Goal: Task Accomplishment & Management: Manage account settings

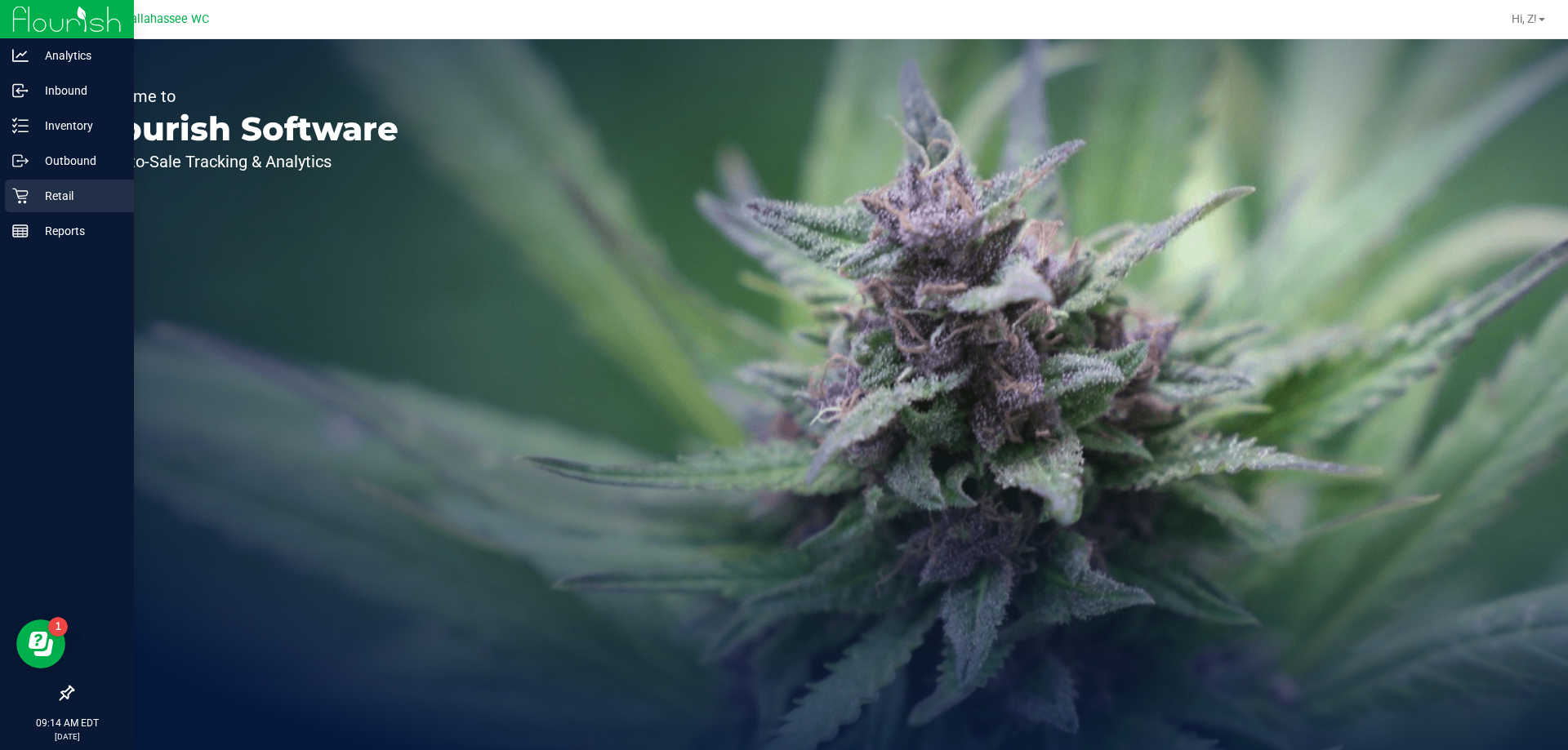
click at [77, 193] on p "Retail" at bounding box center [77, 196] width 98 height 19
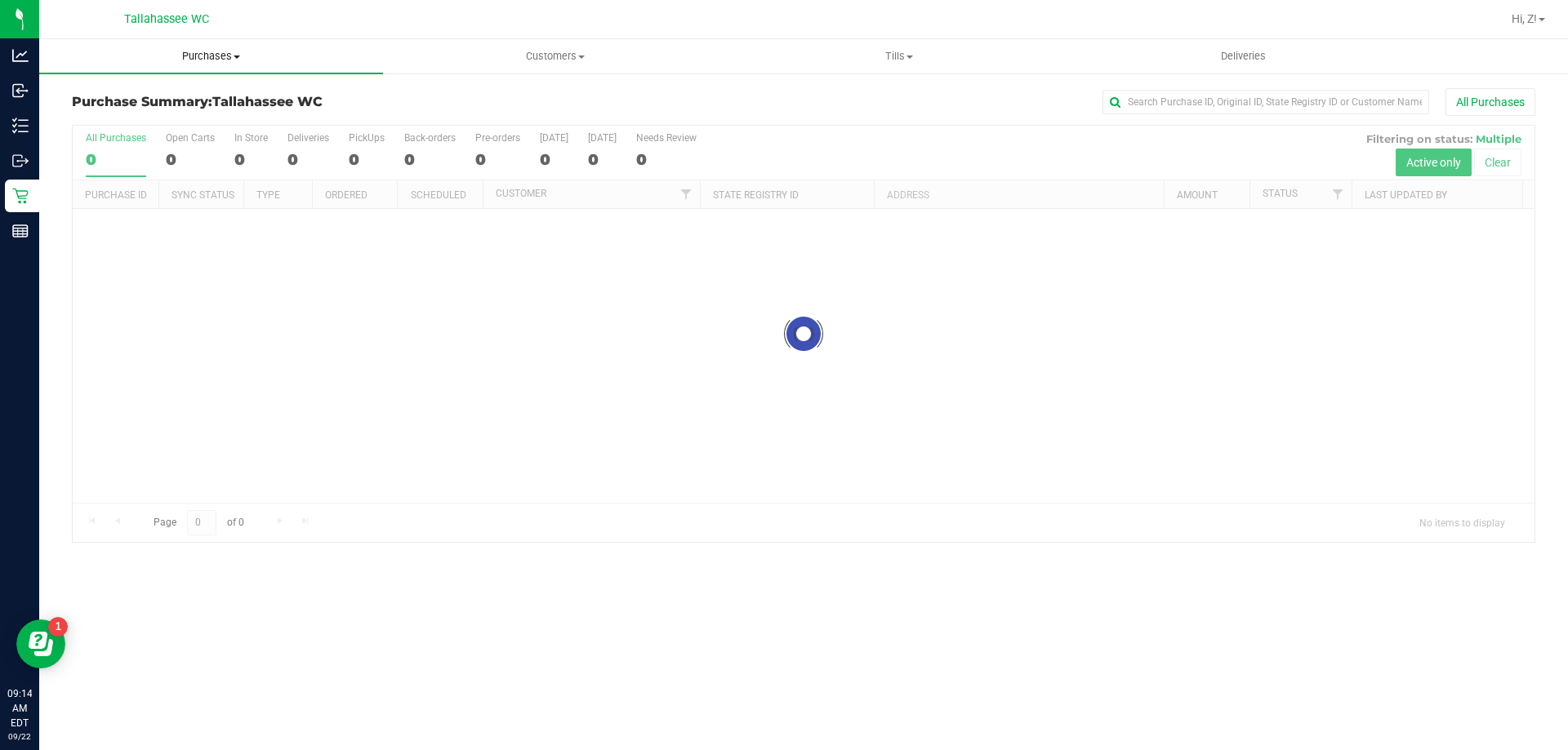
click at [238, 52] on span "Purchases" at bounding box center [211, 56] width 344 height 15
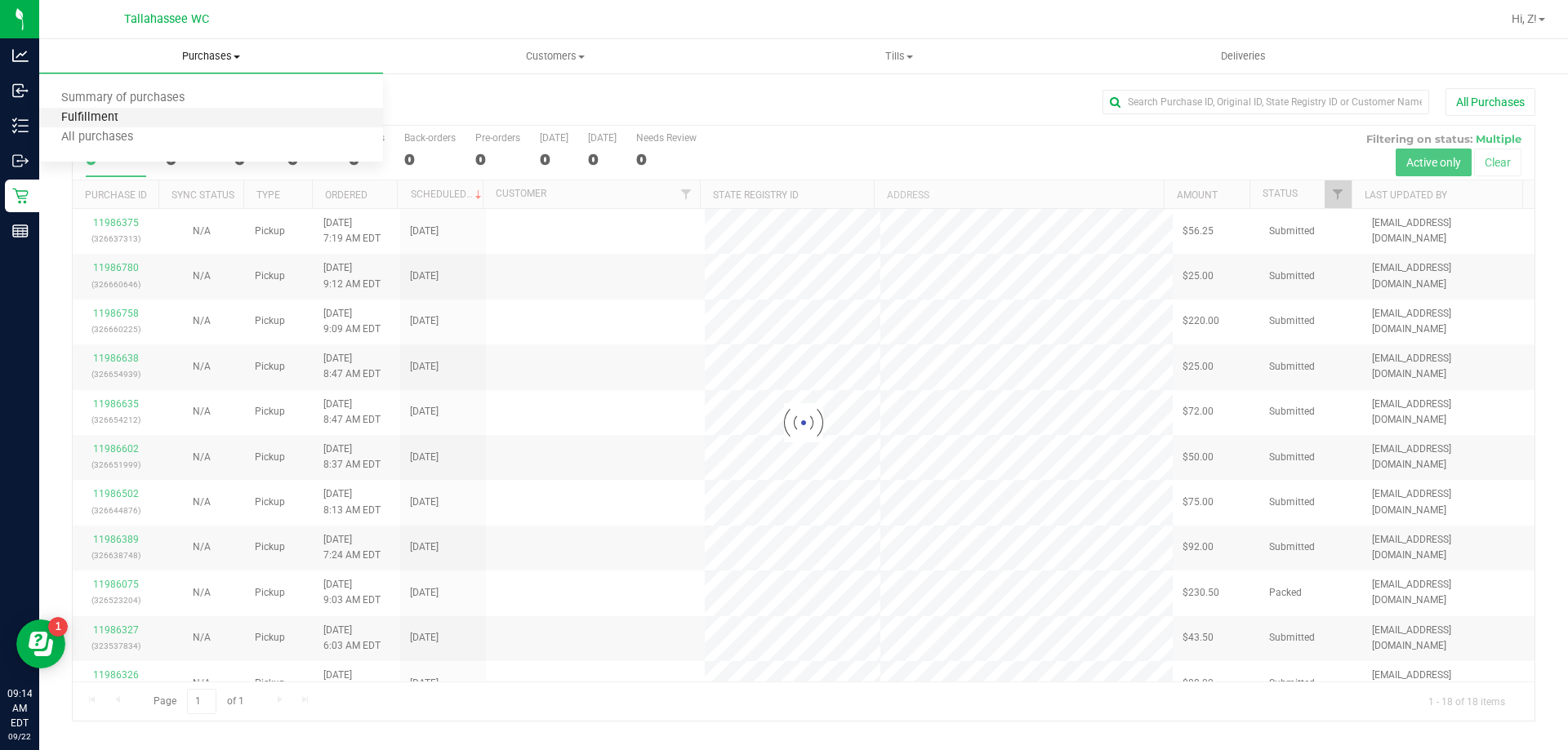
click at [100, 117] on span "Fulfillment" at bounding box center [89, 118] width 101 height 14
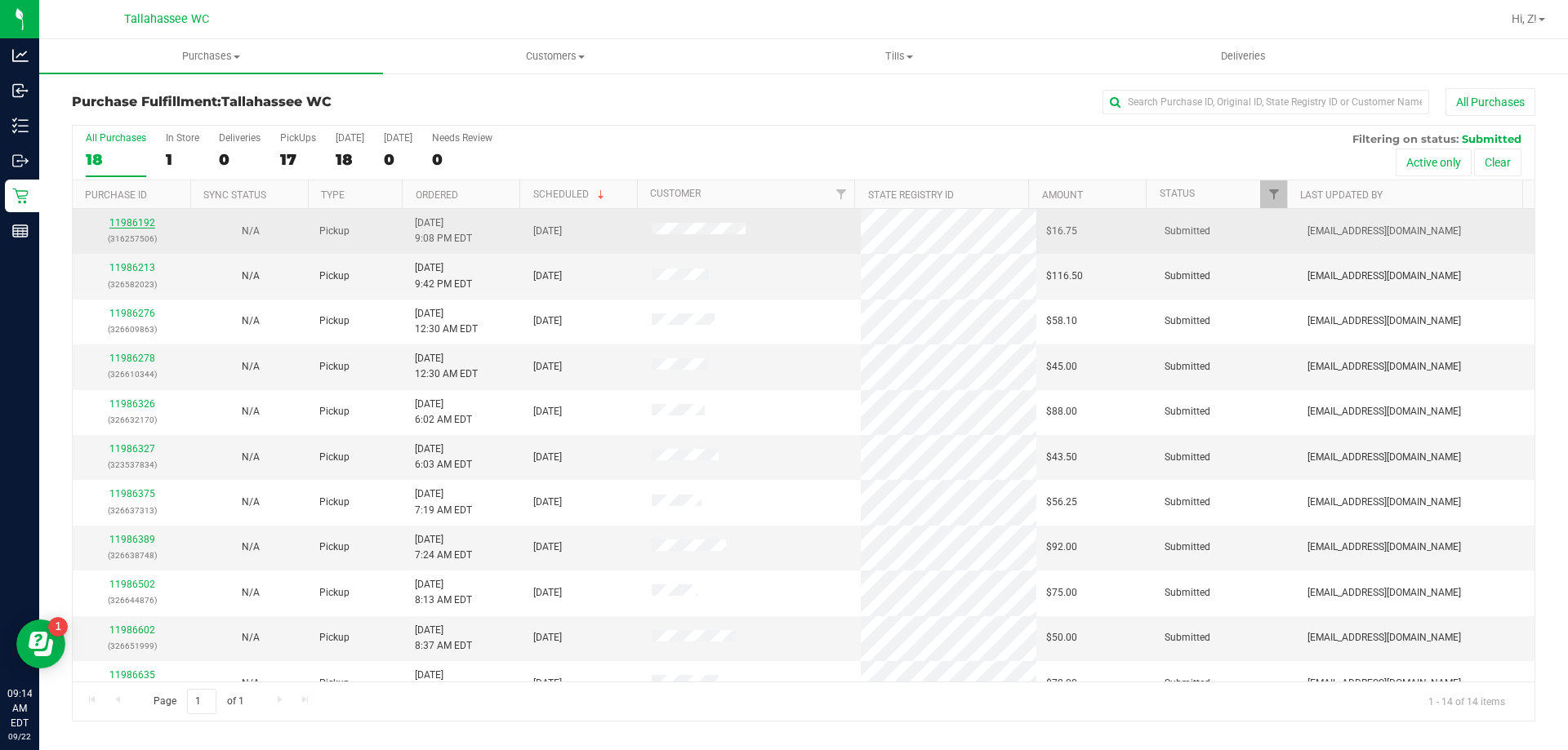
click at [129, 219] on link "11986192" at bounding box center [132, 222] width 46 height 11
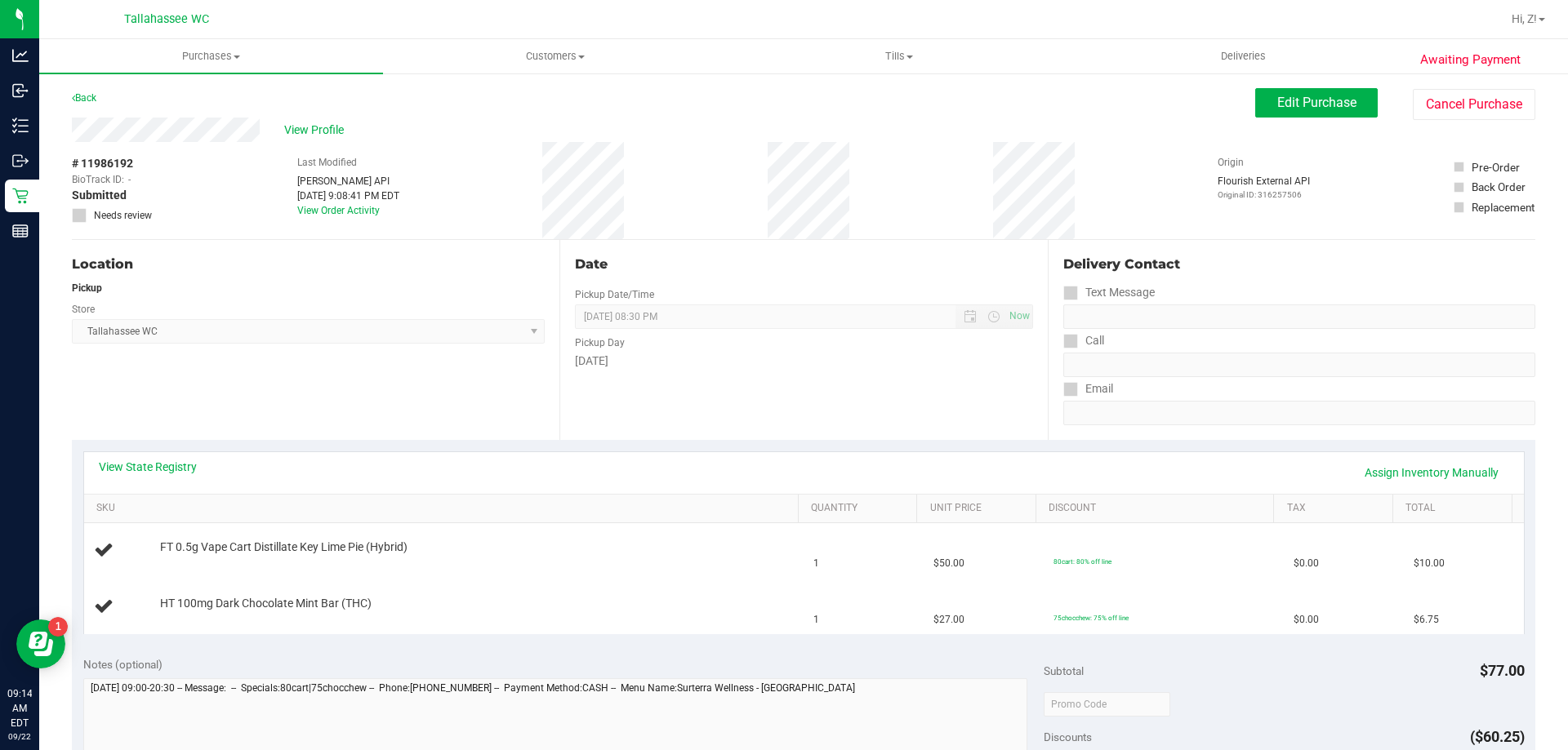
click at [174, 484] on div "View State Registry Assign Inventory Manually" at bounding box center [804, 473] width 1410 height 28
click at [170, 470] on link "View State Registry" at bounding box center [147, 467] width 98 height 17
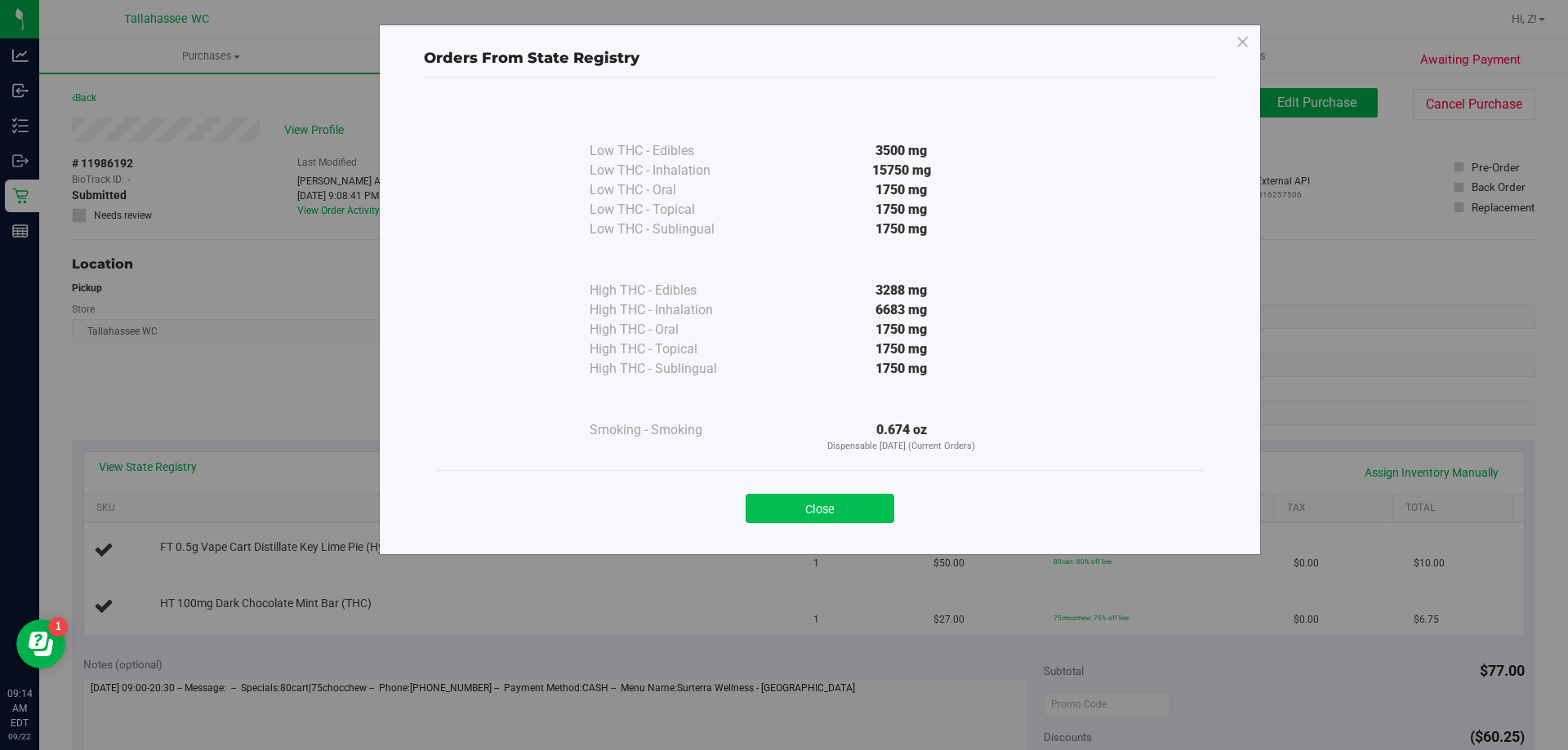
click at [854, 511] on button "Close" at bounding box center [820, 509] width 149 height 29
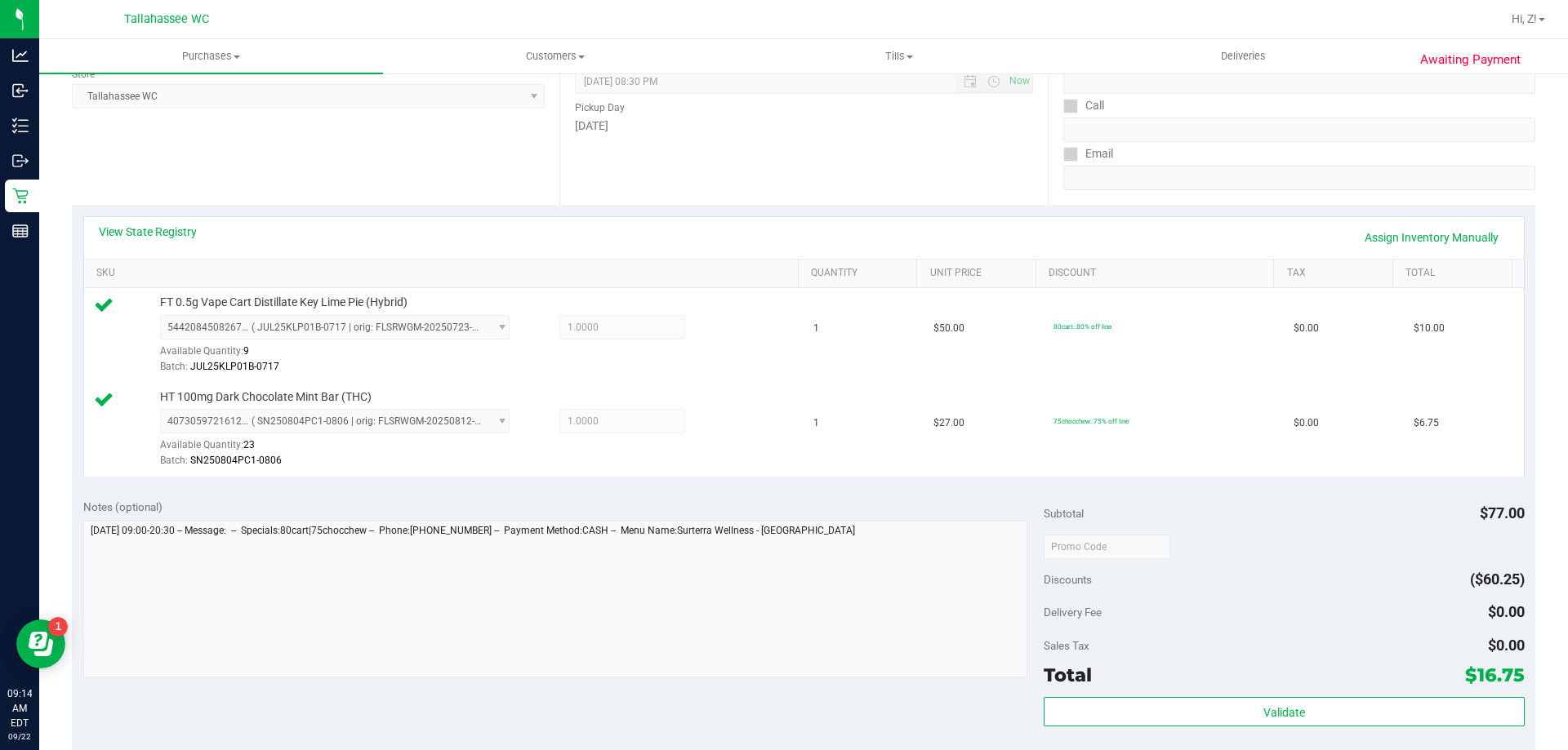
scroll to position [679, 0]
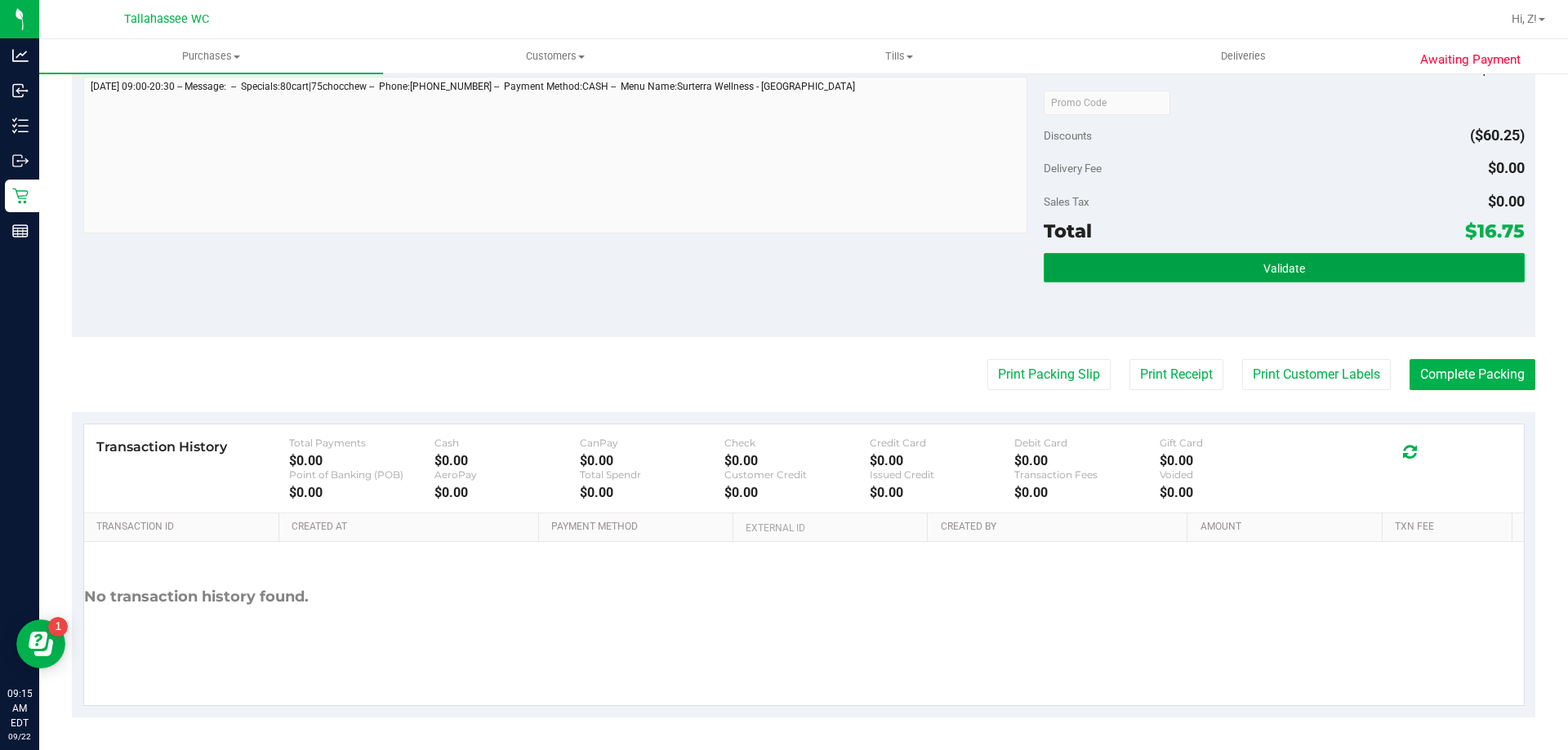
click at [1282, 281] on button "Validate" at bounding box center [1283, 267] width 480 height 29
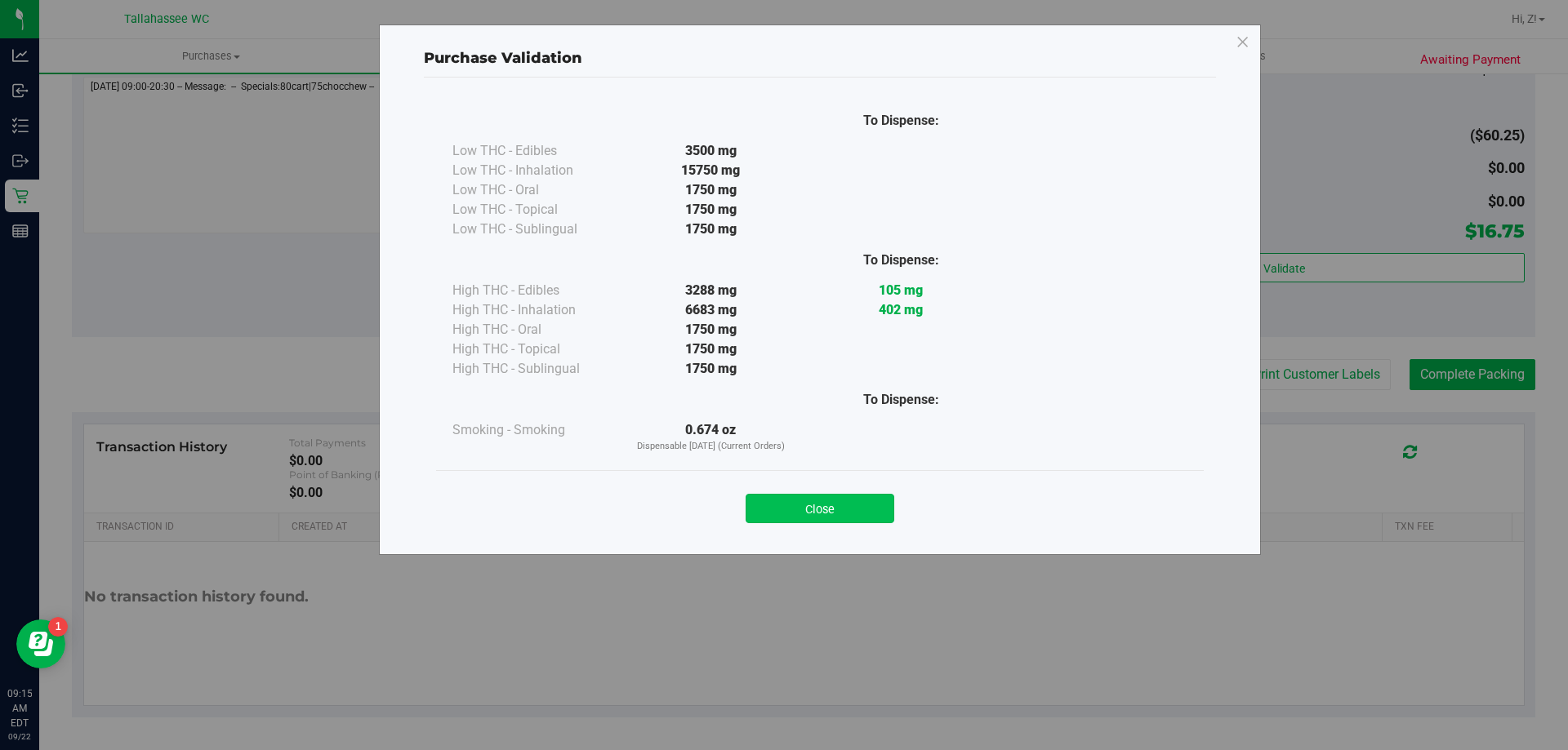
click at [849, 509] on button "Close" at bounding box center [820, 509] width 149 height 29
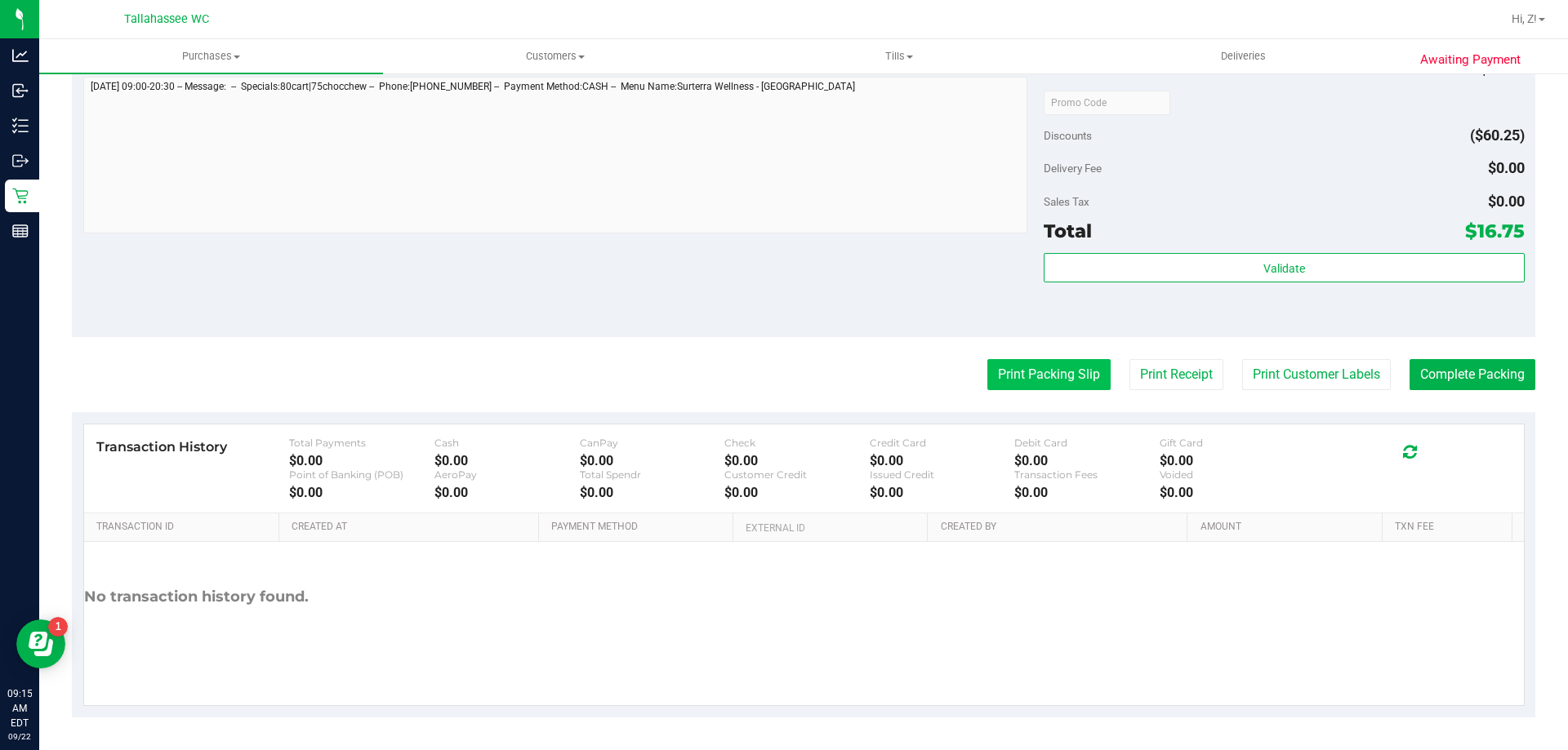
click at [995, 372] on button "Print Packing Slip" at bounding box center [1049, 375] width 123 height 31
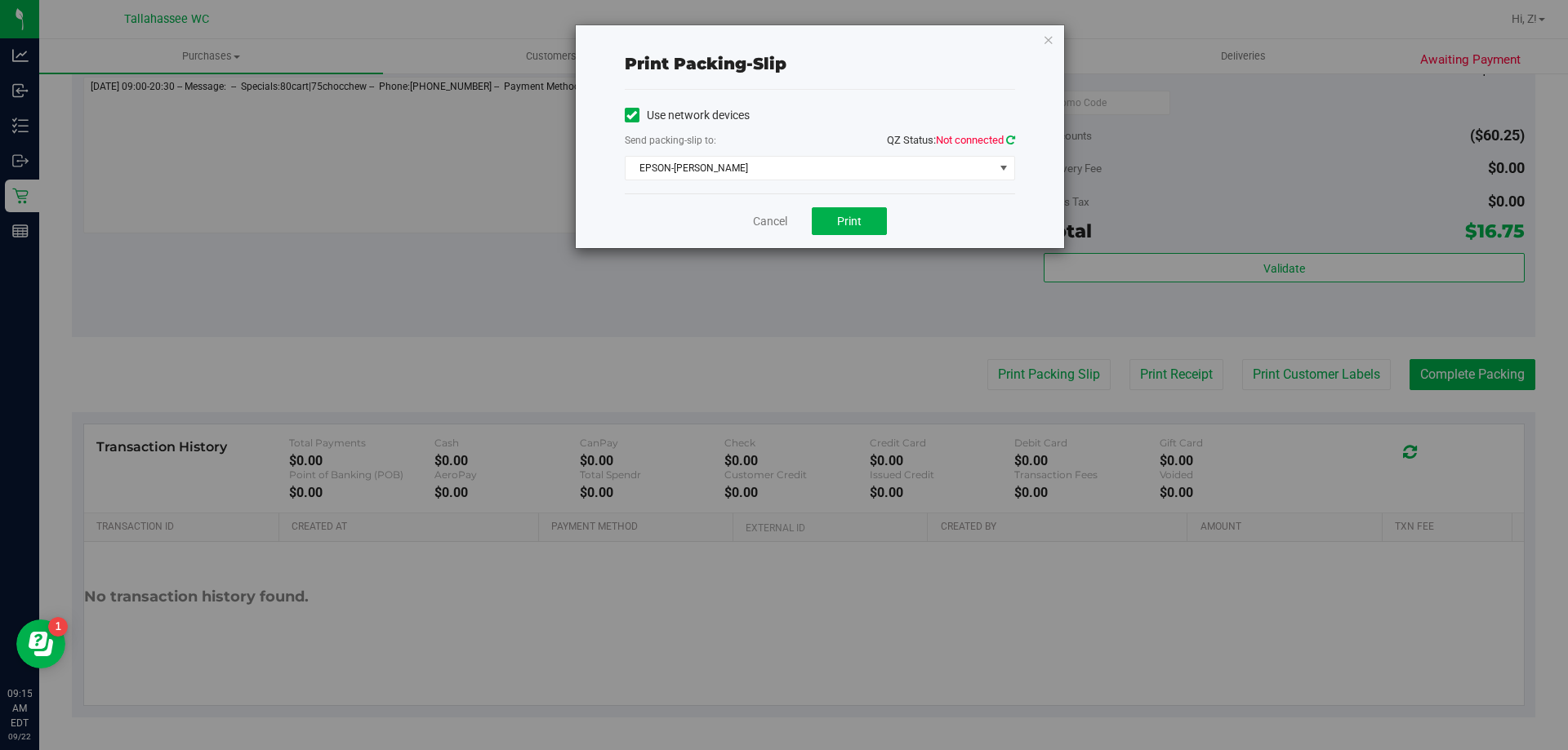
click at [1014, 142] on icon at bounding box center [1010, 140] width 9 height 11
click at [846, 174] on span "EPSON-[PERSON_NAME]" at bounding box center [810, 168] width 368 height 23
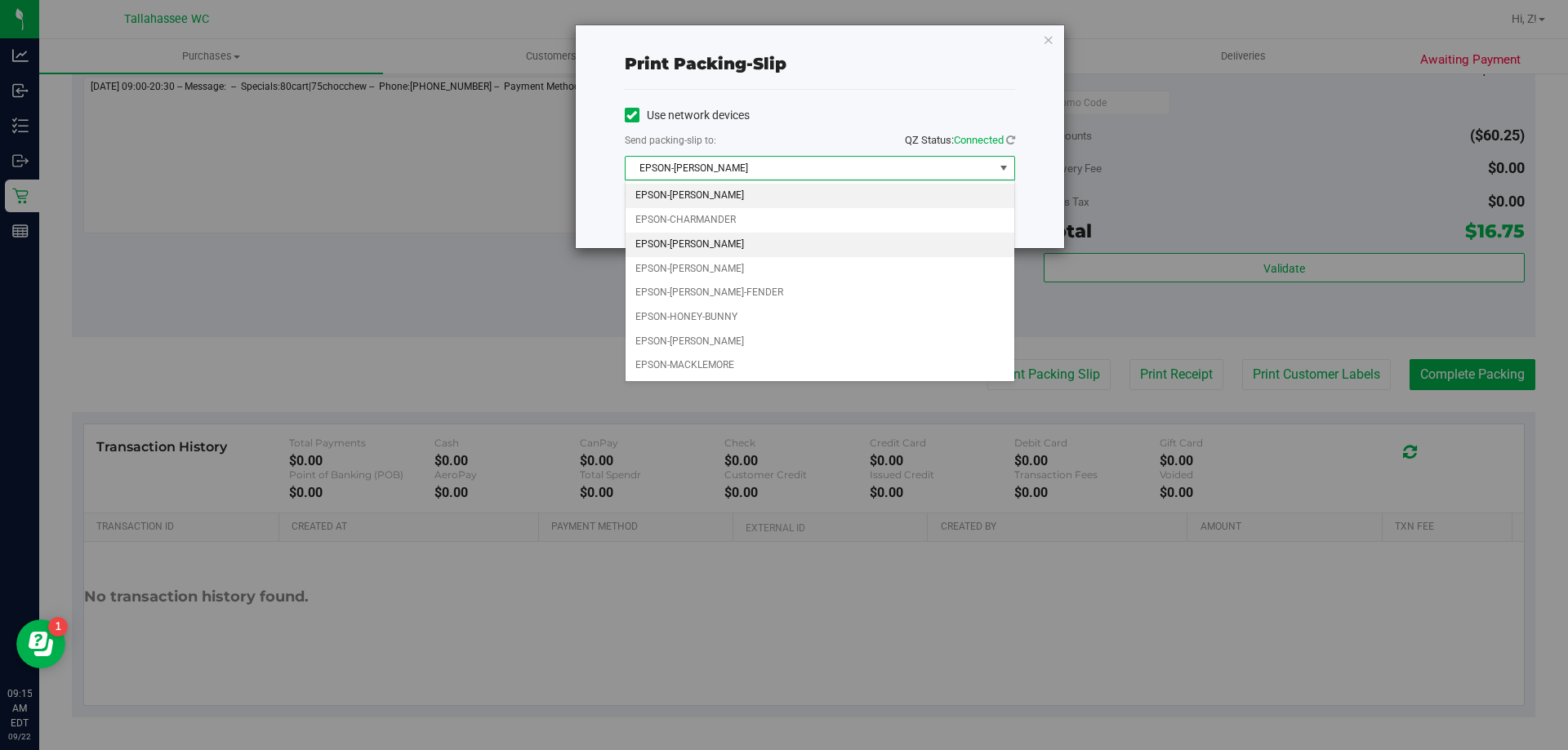
click at [717, 251] on li "EPSON-[PERSON_NAME]" at bounding box center [820, 245] width 389 height 25
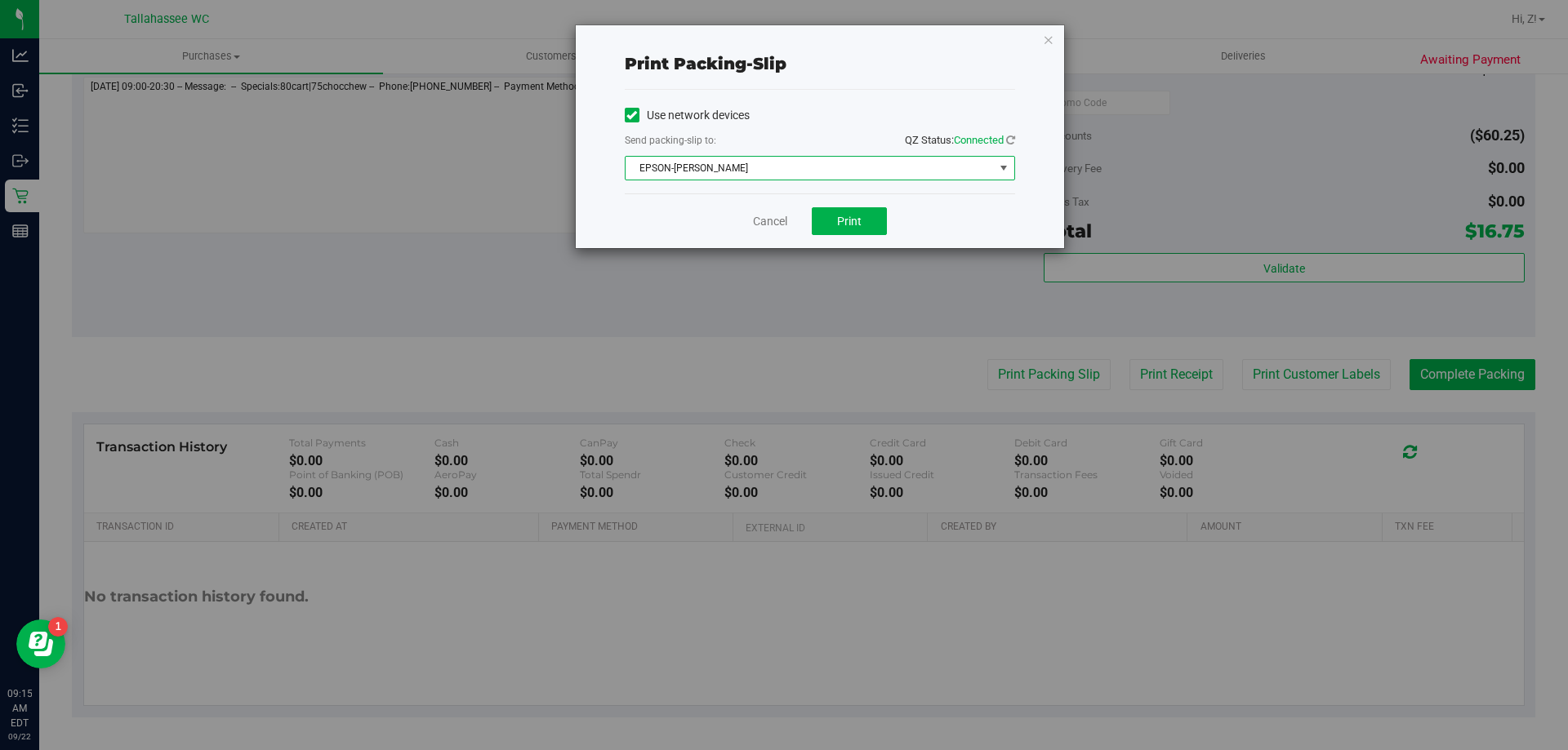
click at [828, 172] on span "EPSON-[PERSON_NAME]" at bounding box center [810, 168] width 368 height 23
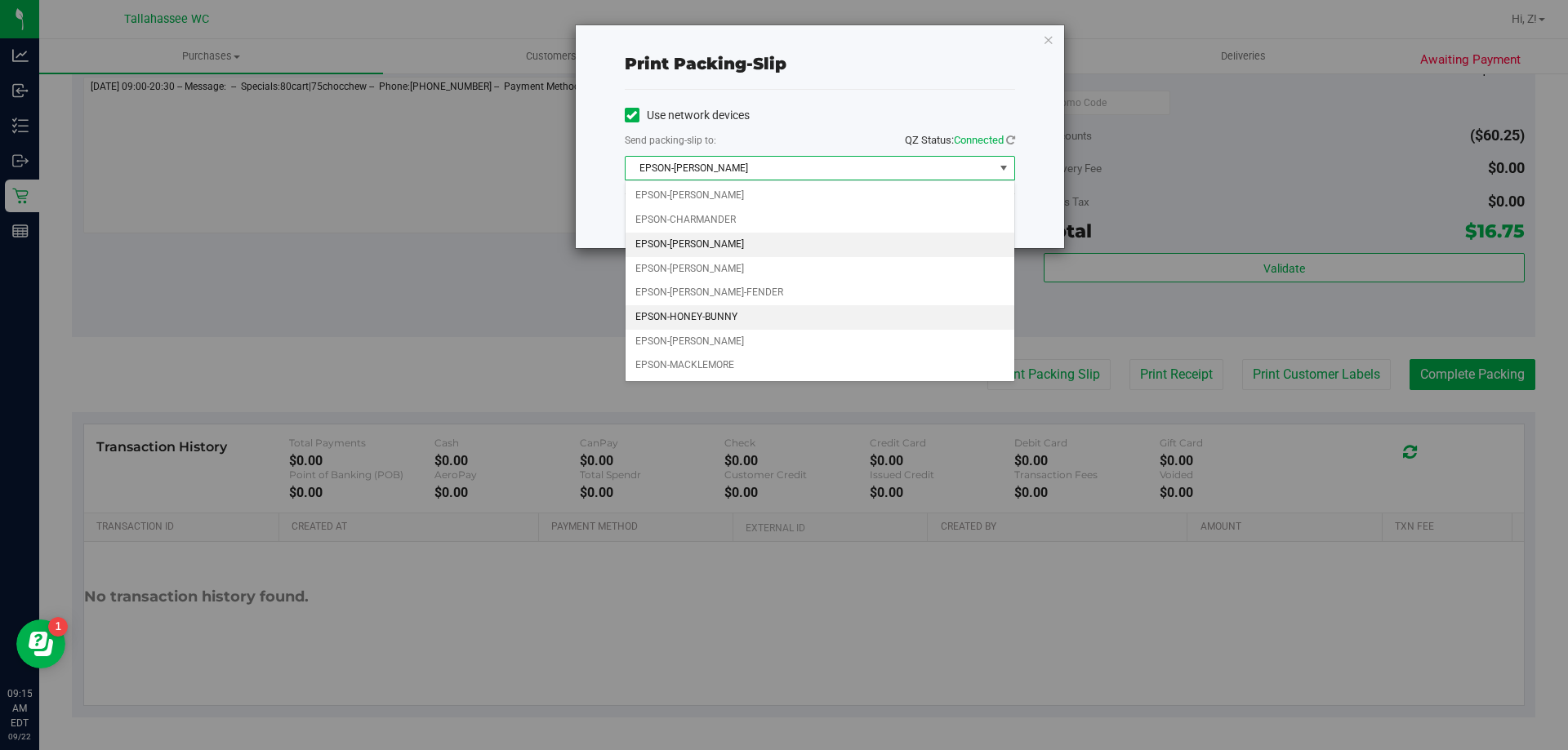
click at [728, 318] on li "EPSON-HONEY-BUNNY" at bounding box center [820, 318] width 389 height 25
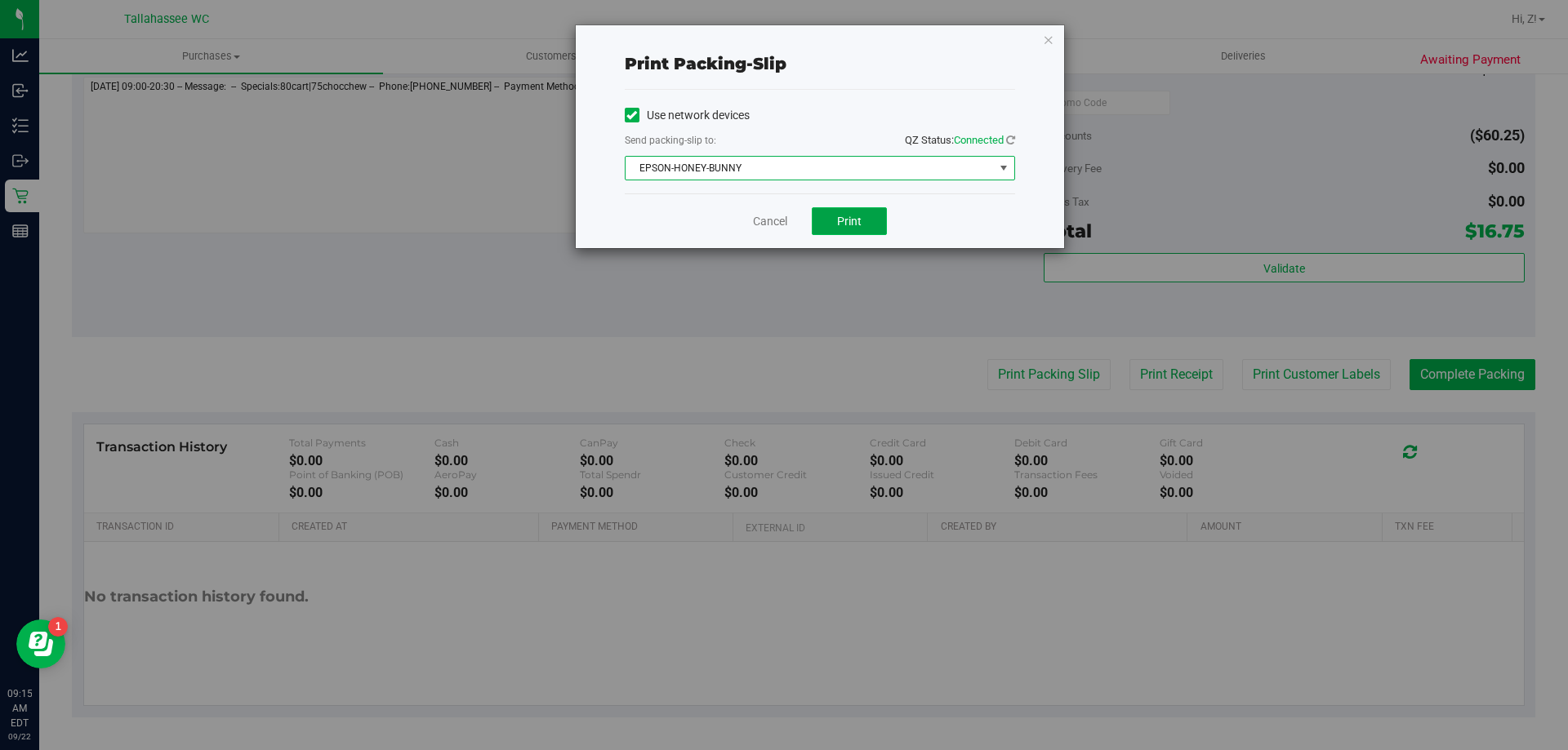
click at [872, 230] on button "Print" at bounding box center [849, 221] width 75 height 28
click at [1052, 39] on icon "button" at bounding box center [1048, 39] width 11 height 19
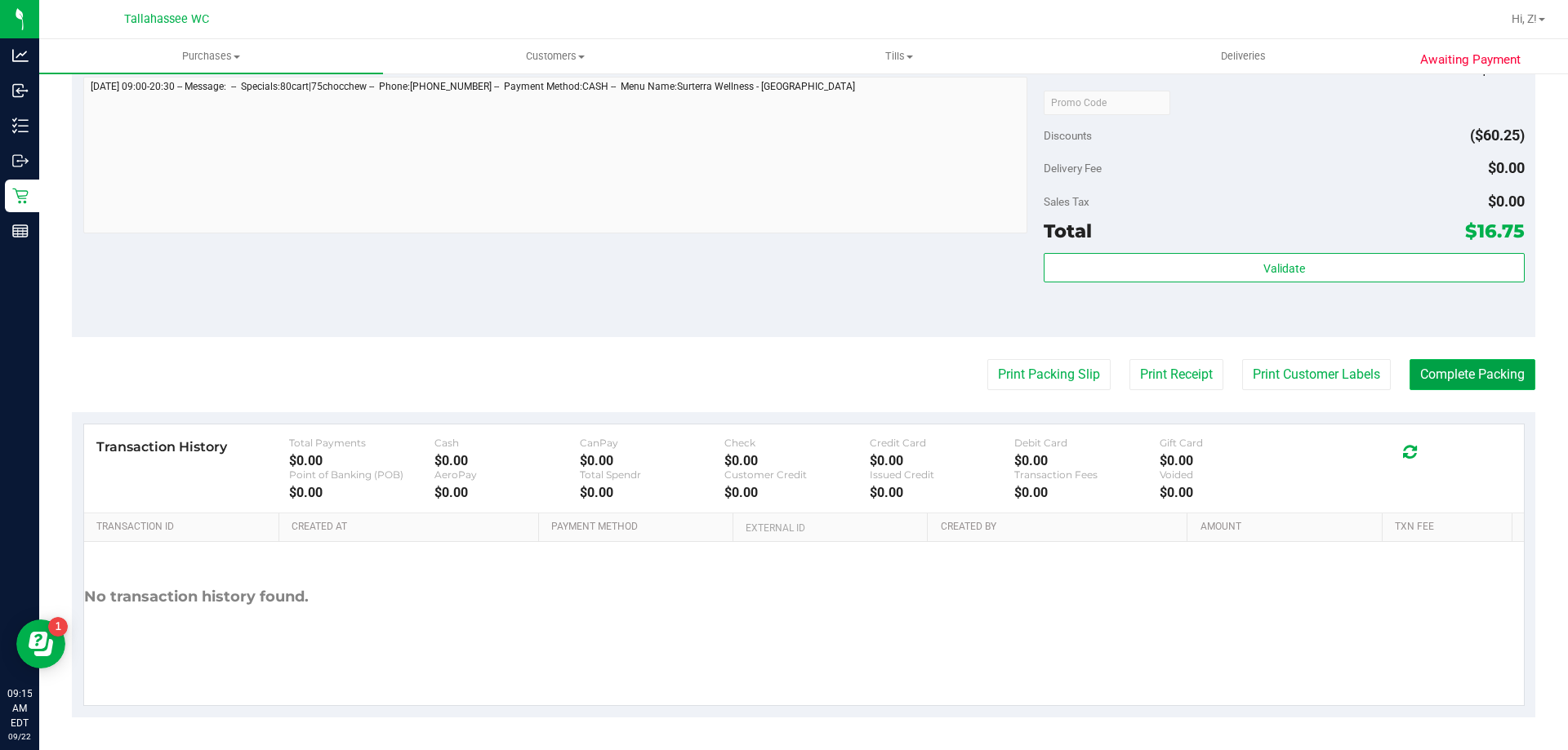
click at [1493, 382] on button "Complete Packing" at bounding box center [1472, 375] width 126 height 31
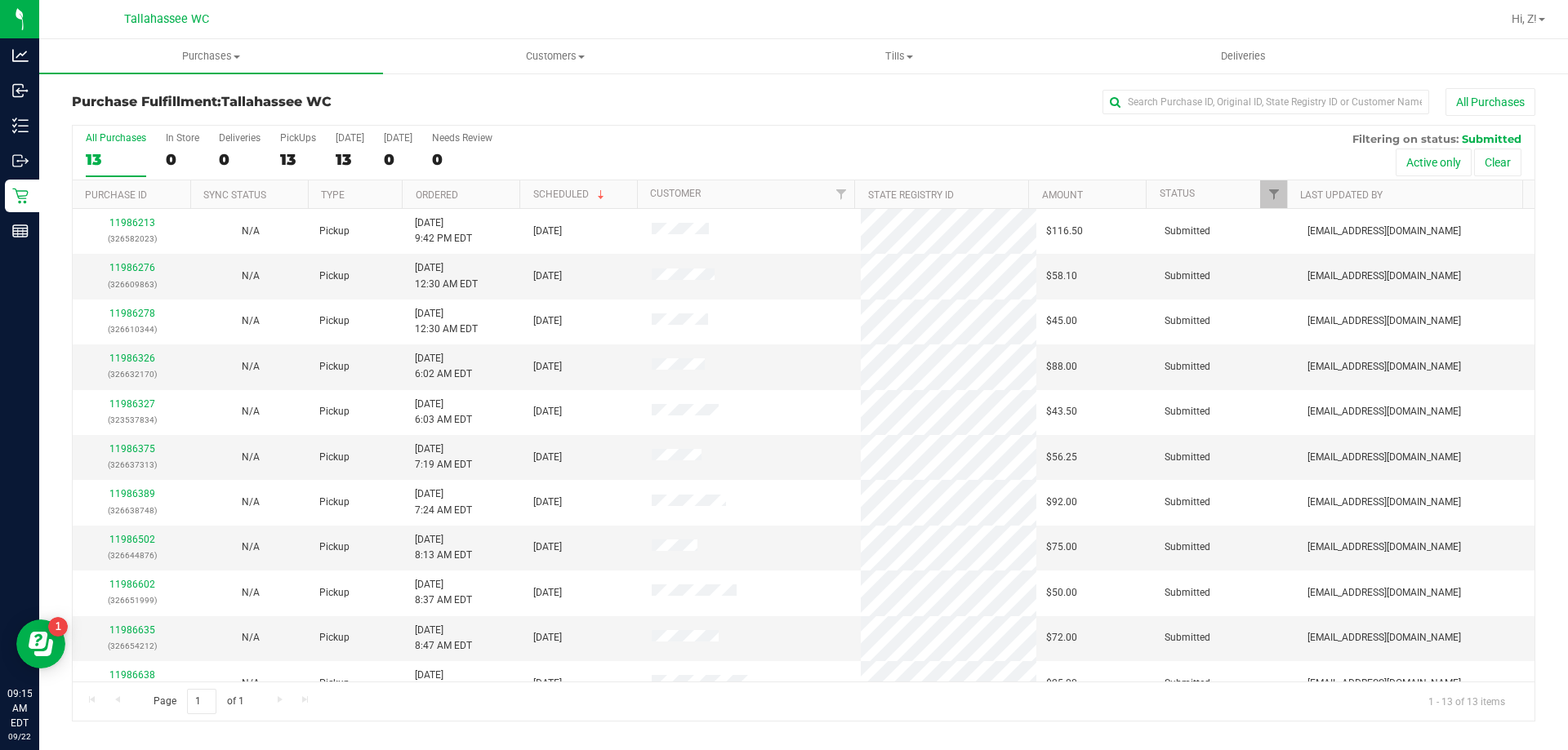
click at [475, 193] on th "Ordered" at bounding box center [460, 195] width 117 height 28
click at [484, 190] on th "Ordered" at bounding box center [460, 195] width 117 height 28
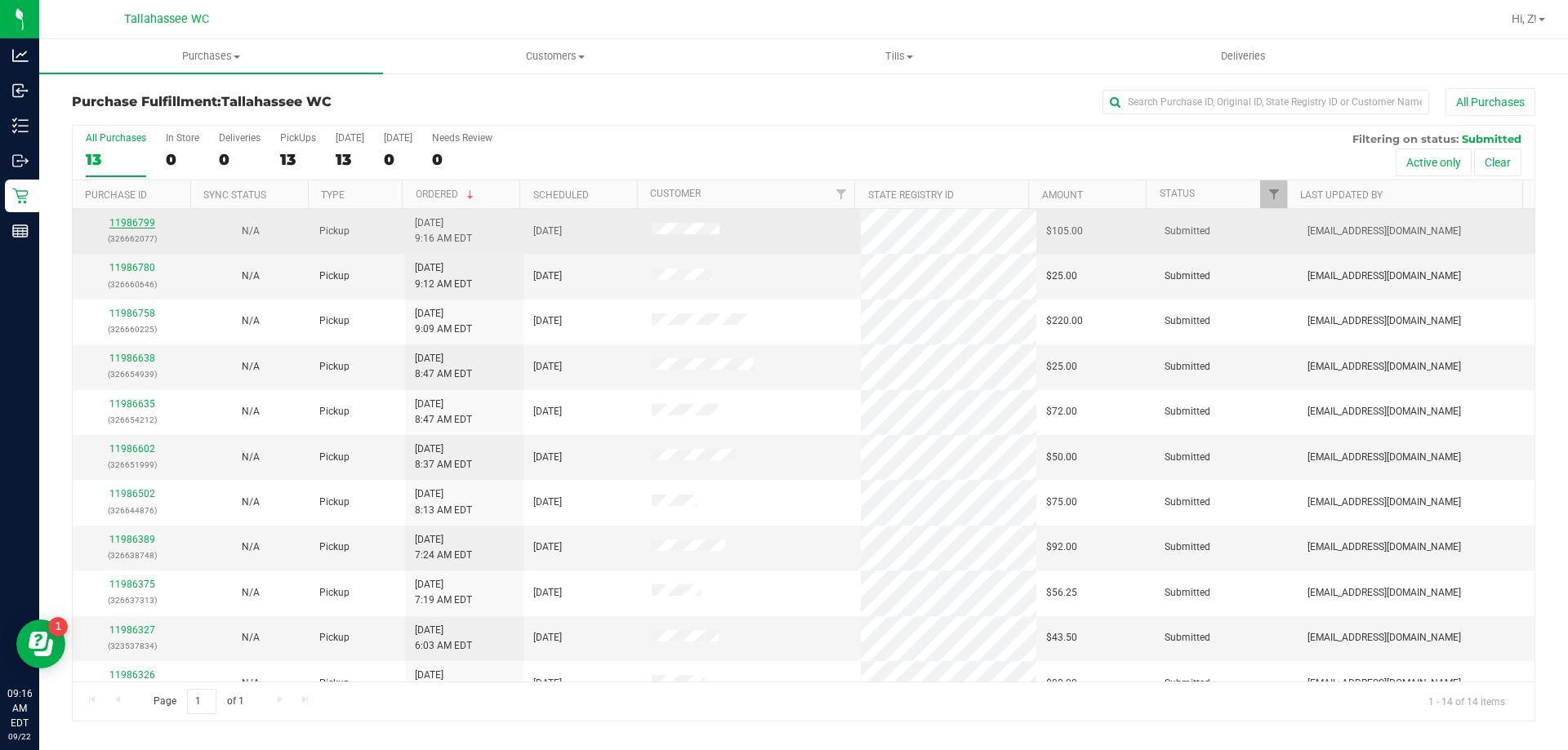
click at [140, 224] on link "11986799" at bounding box center [132, 222] width 46 height 11
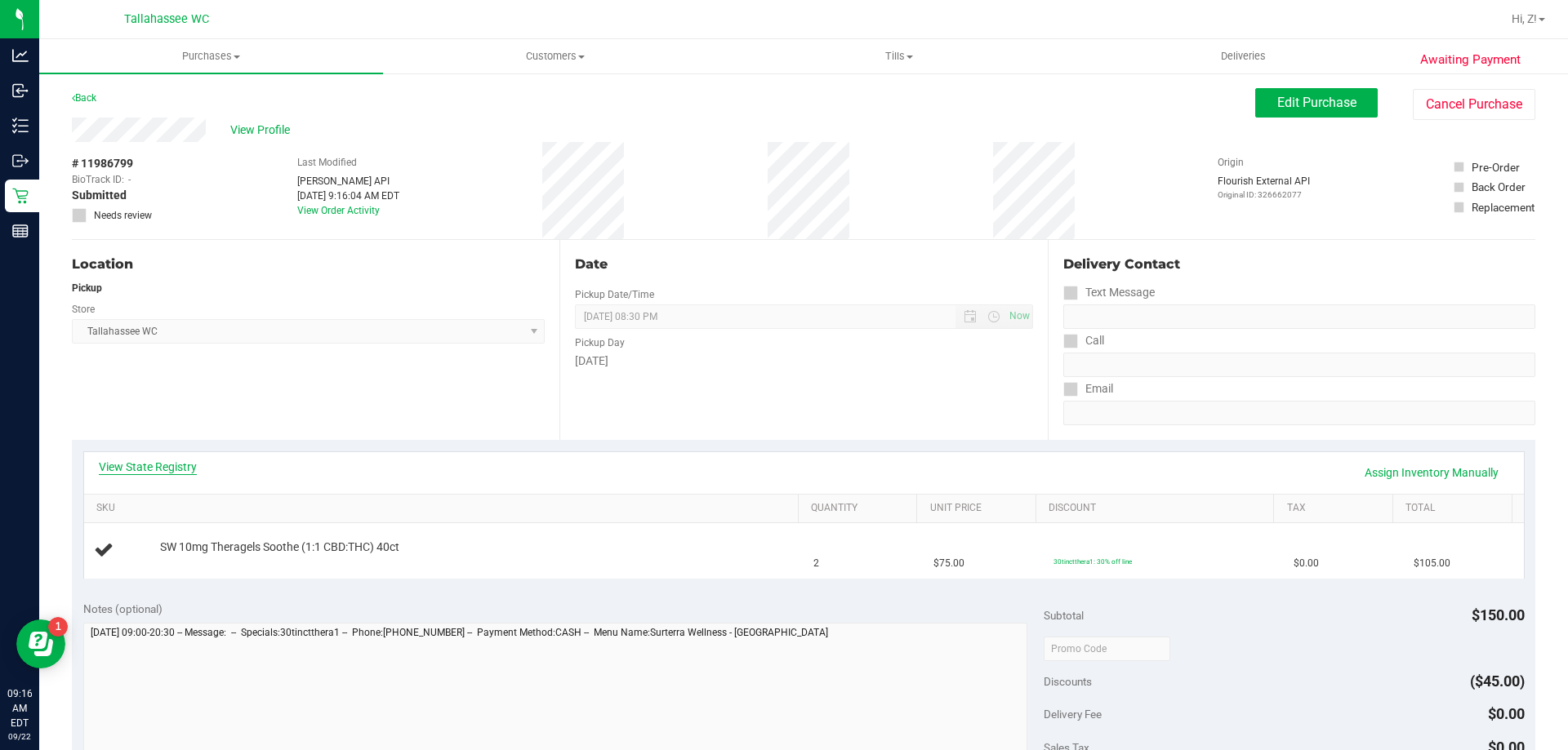
click at [163, 472] on link "View State Registry" at bounding box center [147, 467] width 98 height 17
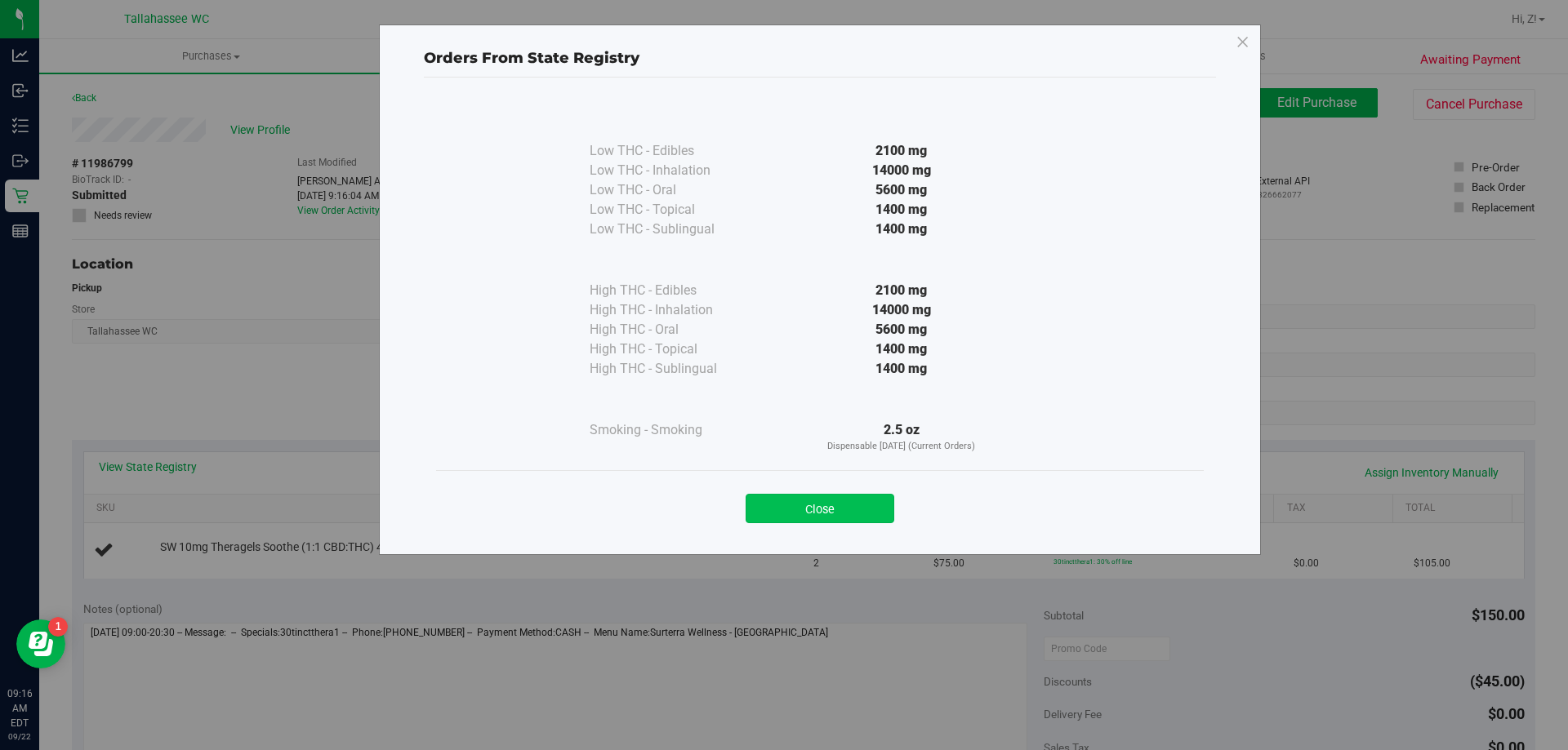
click at [829, 505] on button "Close" at bounding box center [820, 509] width 149 height 29
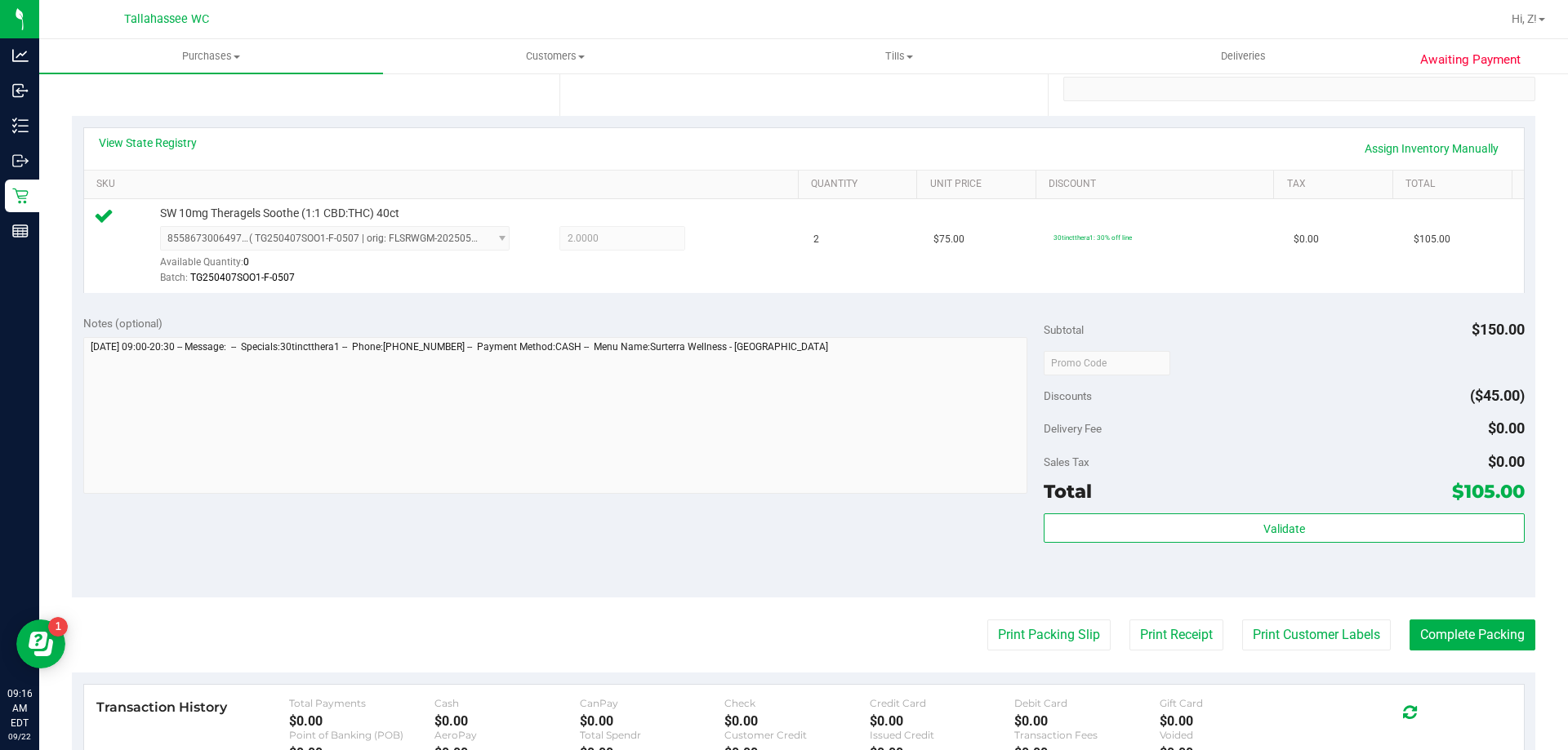
scroll to position [327, 0]
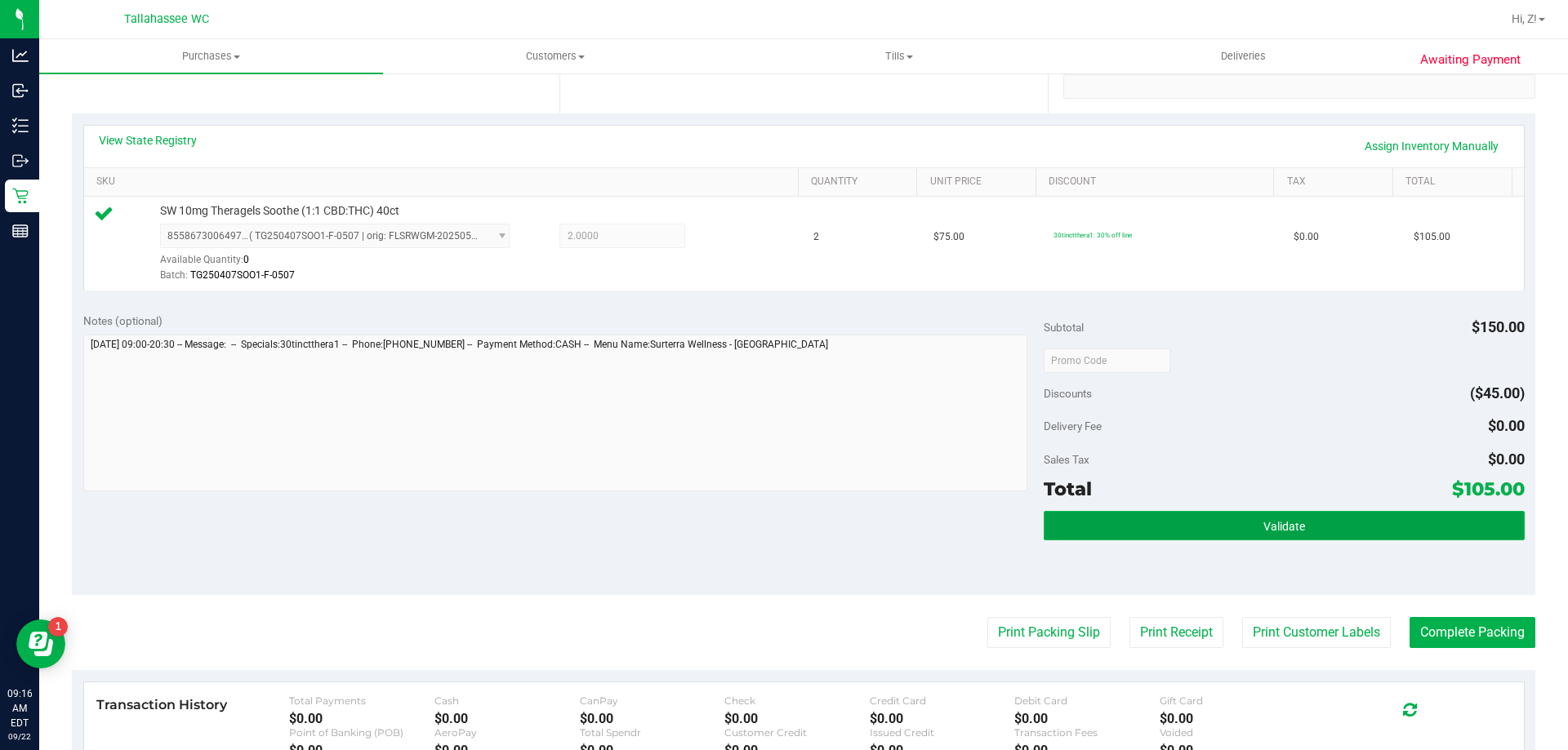
click at [1297, 531] on button "Validate" at bounding box center [1283, 525] width 480 height 29
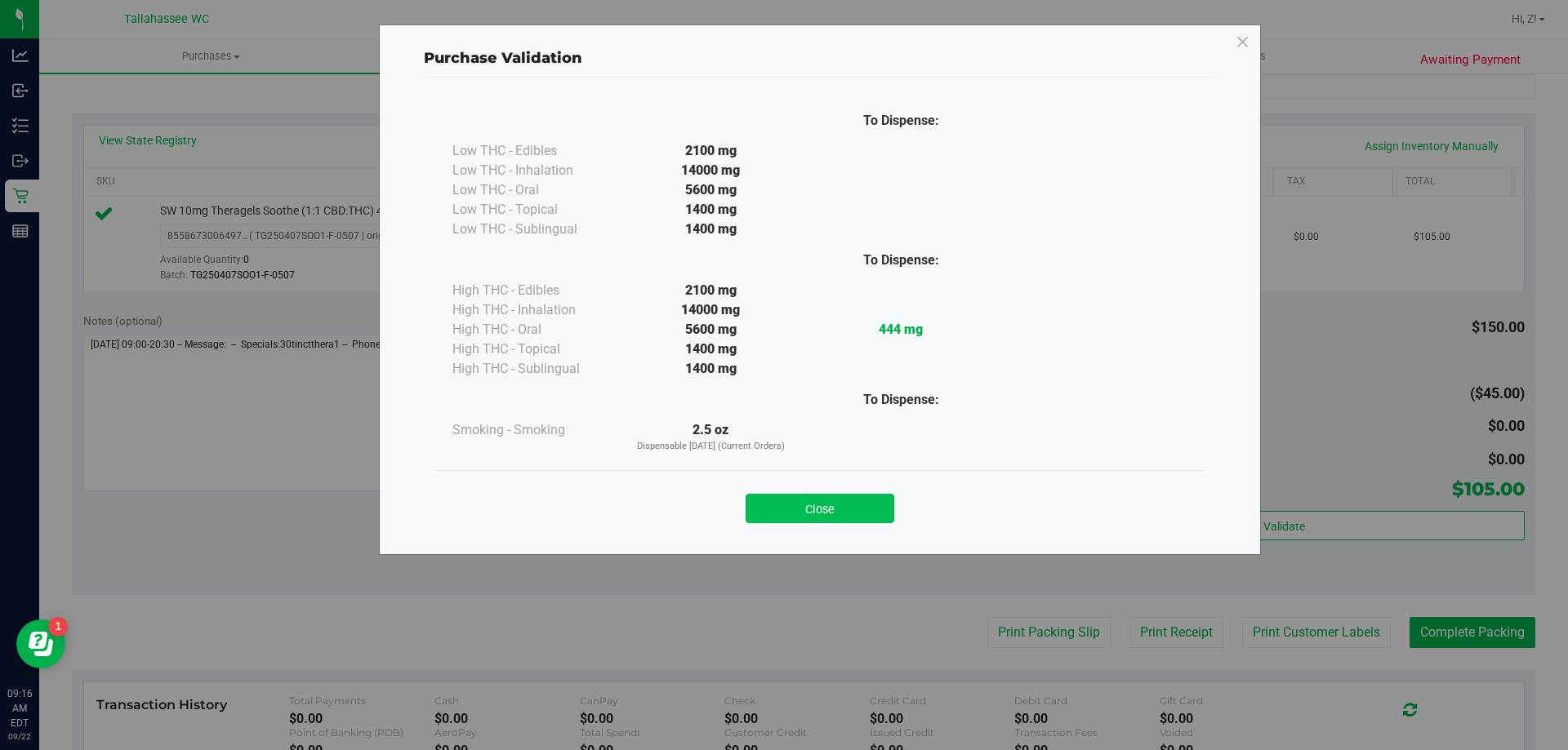
click at [833, 516] on button "Close" at bounding box center [820, 509] width 149 height 29
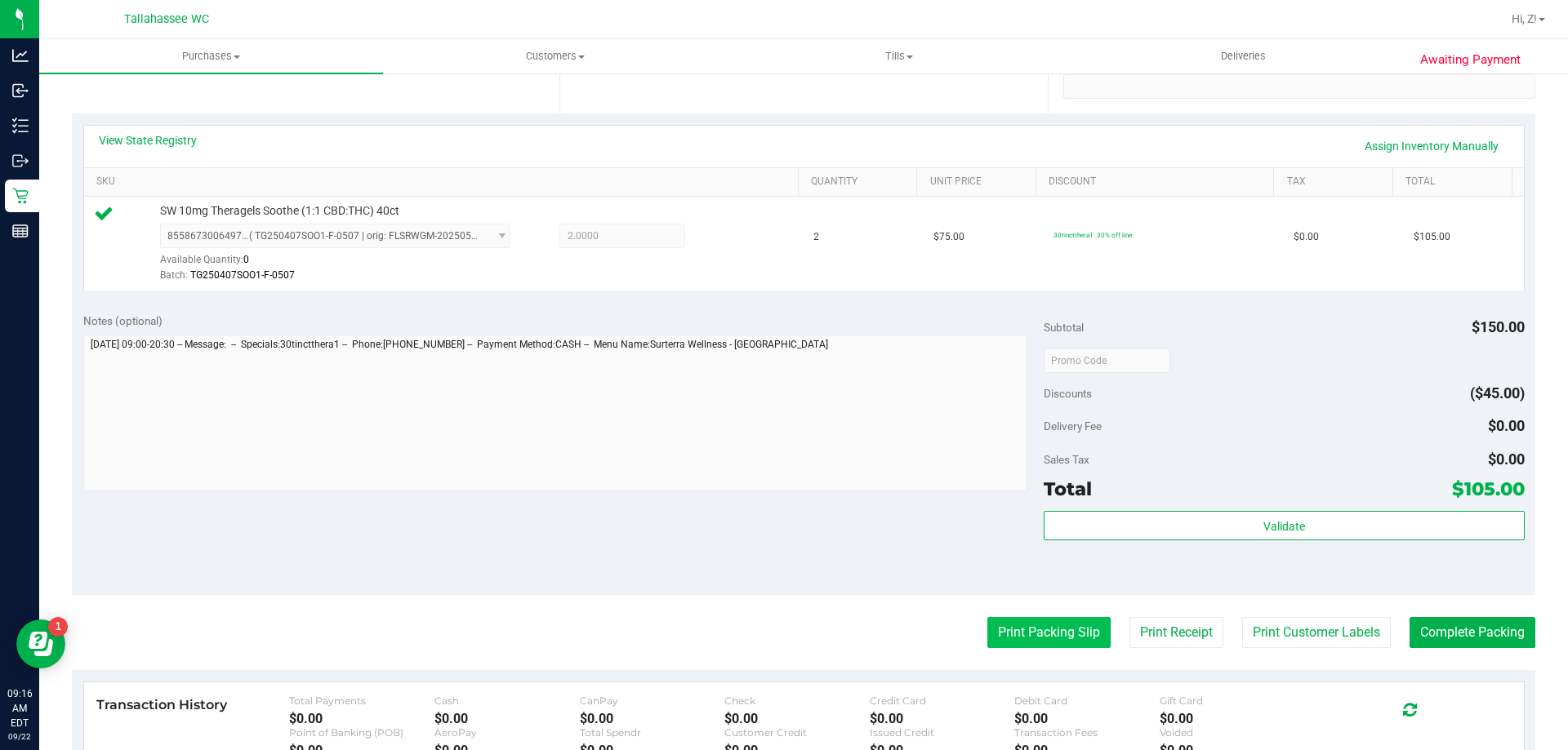
click at [988, 642] on button "Print Packing Slip" at bounding box center [1049, 632] width 123 height 31
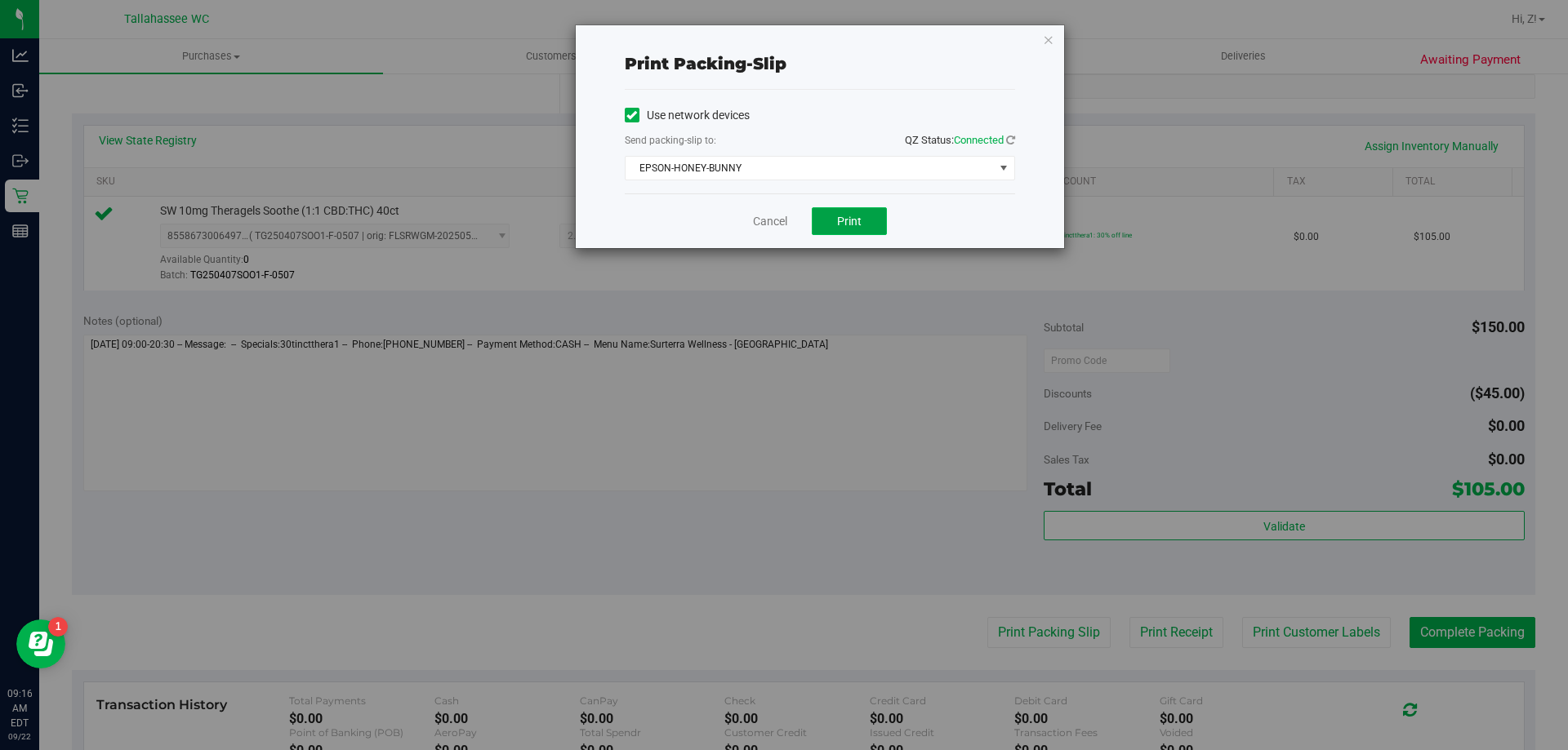
click at [871, 214] on button "Print" at bounding box center [849, 221] width 75 height 28
click at [1044, 40] on icon "button" at bounding box center [1048, 39] width 11 height 19
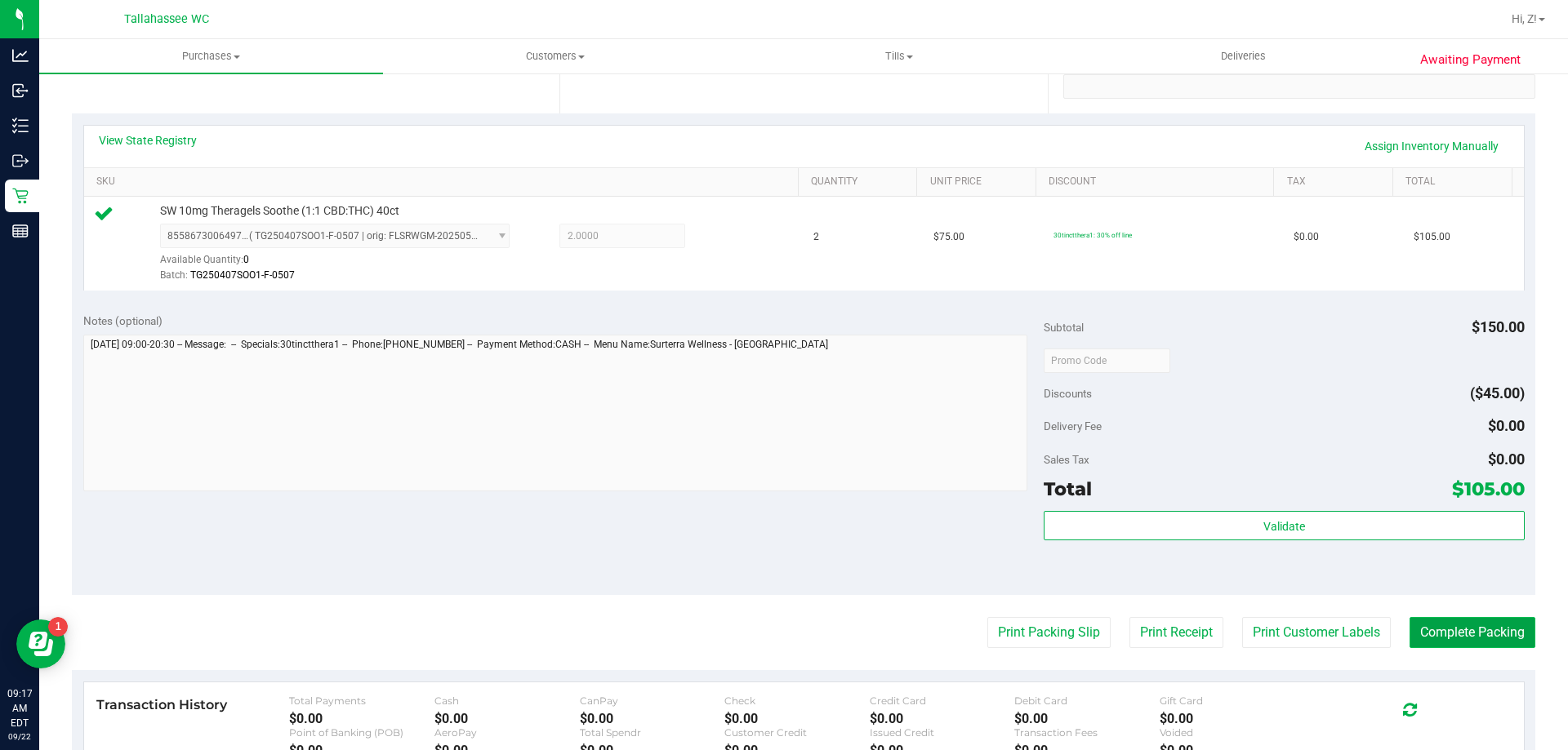
click at [1471, 638] on button "Complete Packing" at bounding box center [1472, 632] width 126 height 31
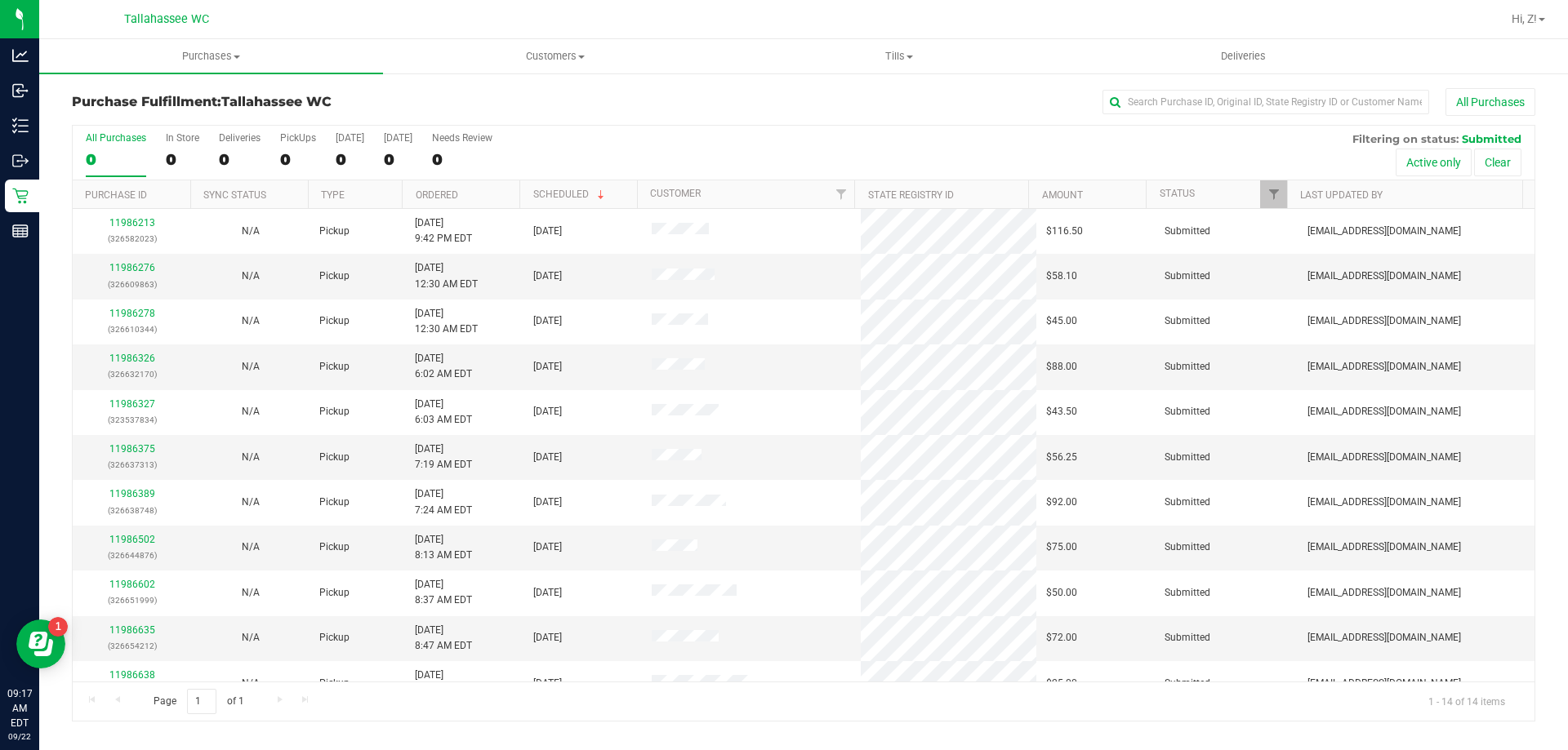
click at [483, 192] on th "Ordered" at bounding box center [460, 195] width 117 height 28
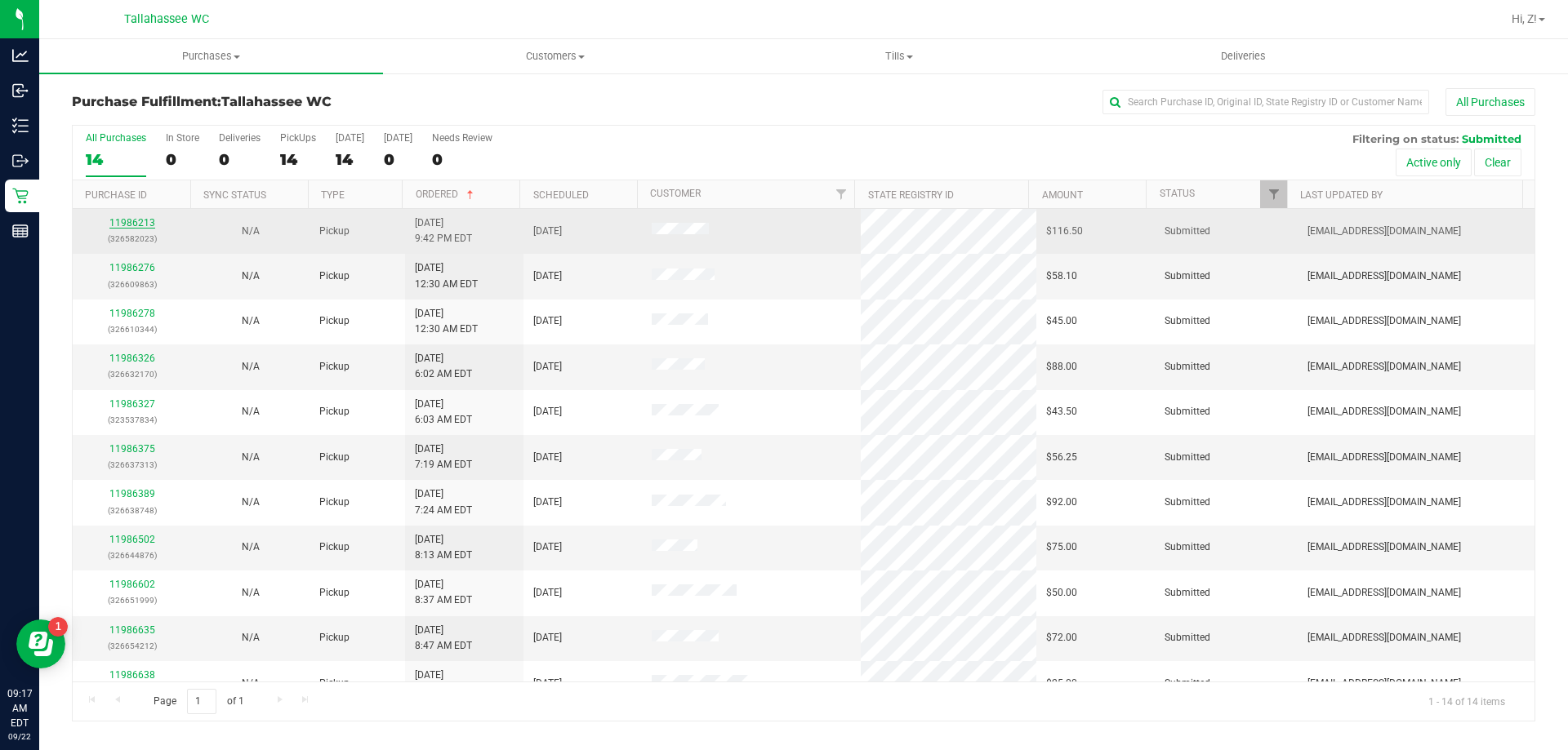
click at [138, 226] on link "11986213" at bounding box center [132, 222] width 46 height 11
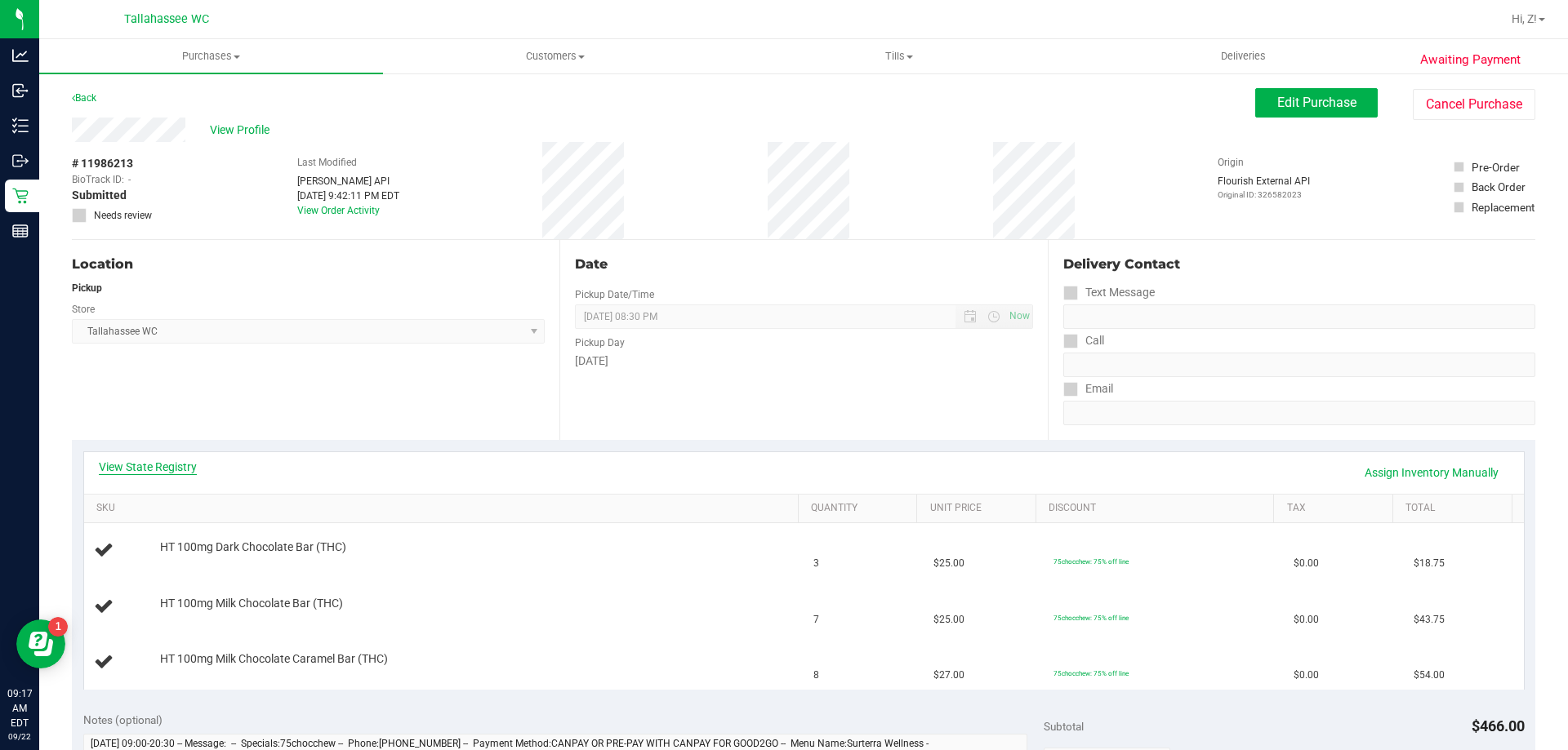
click at [165, 472] on link "View State Registry" at bounding box center [147, 467] width 98 height 17
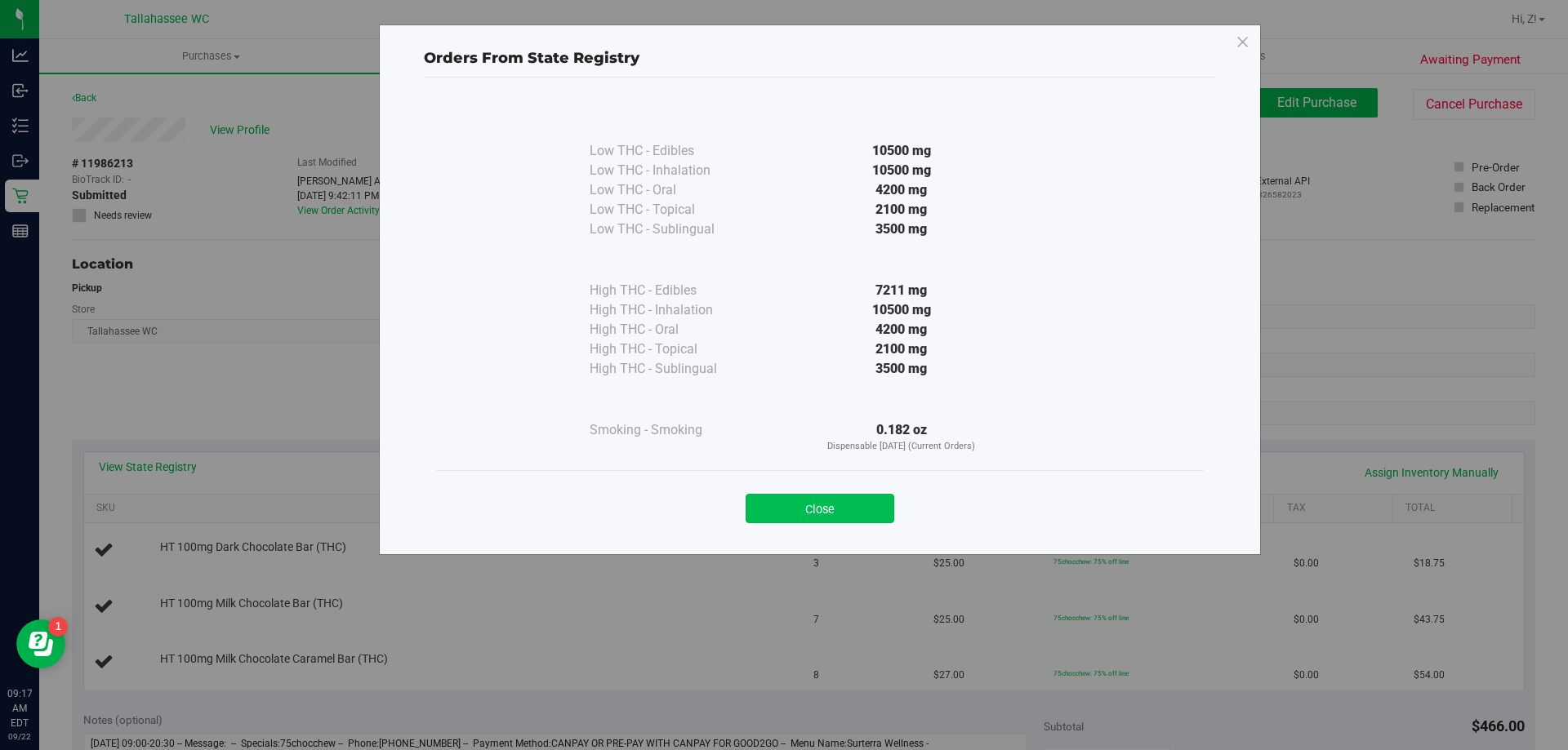
click at [848, 504] on button "Close" at bounding box center [820, 509] width 149 height 29
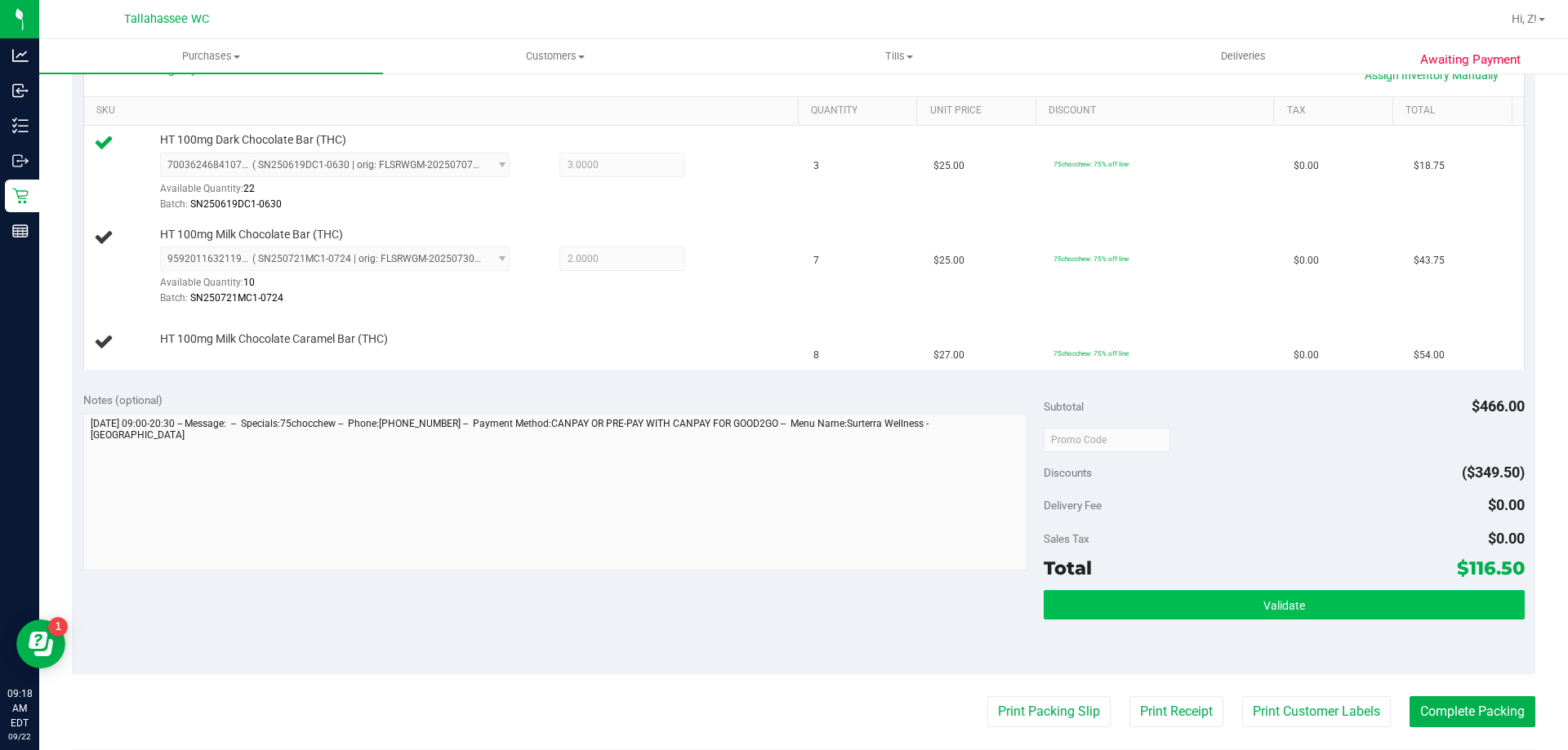
scroll to position [490, 0]
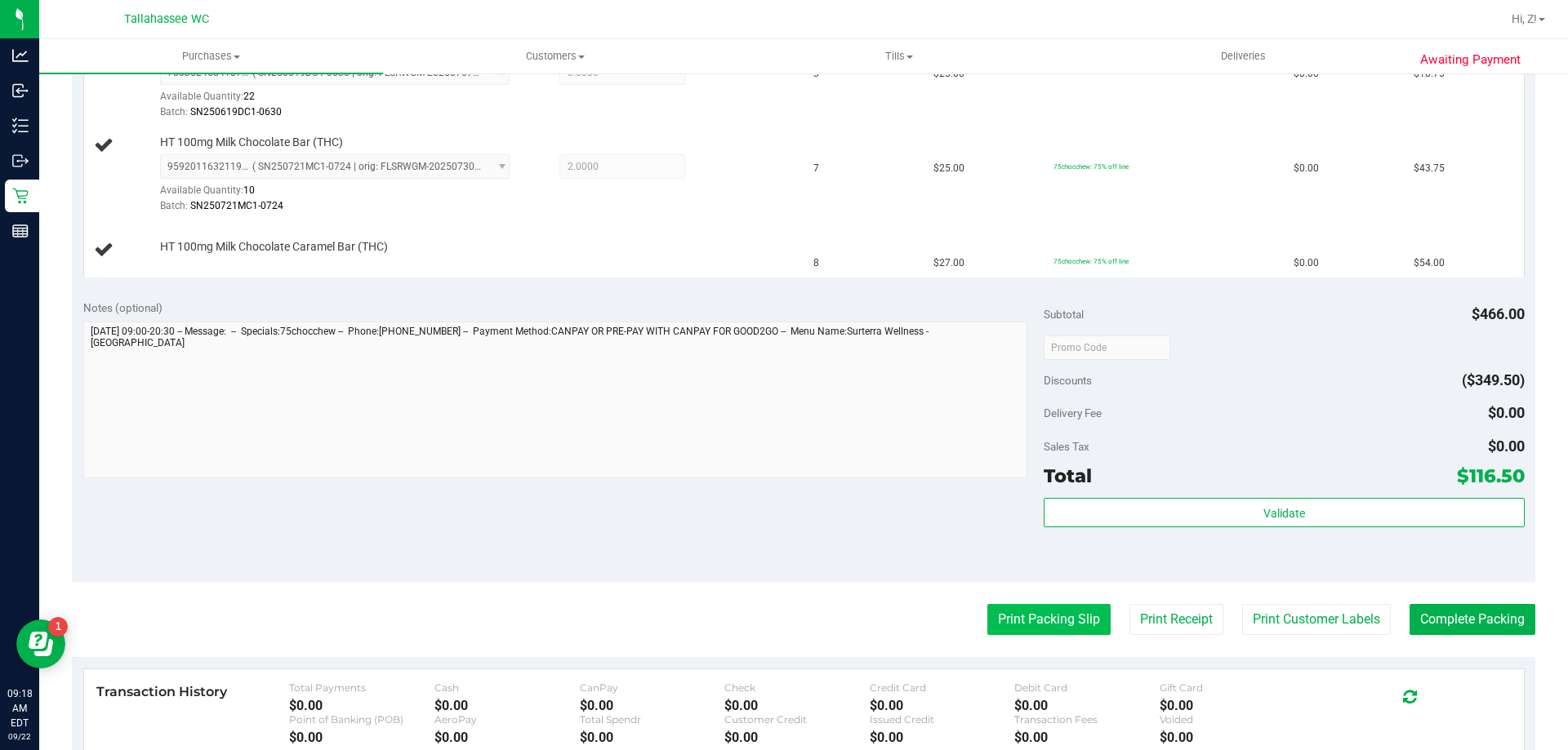
click at [1024, 617] on button "Print Packing Slip" at bounding box center [1049, 620] width 123 height 31
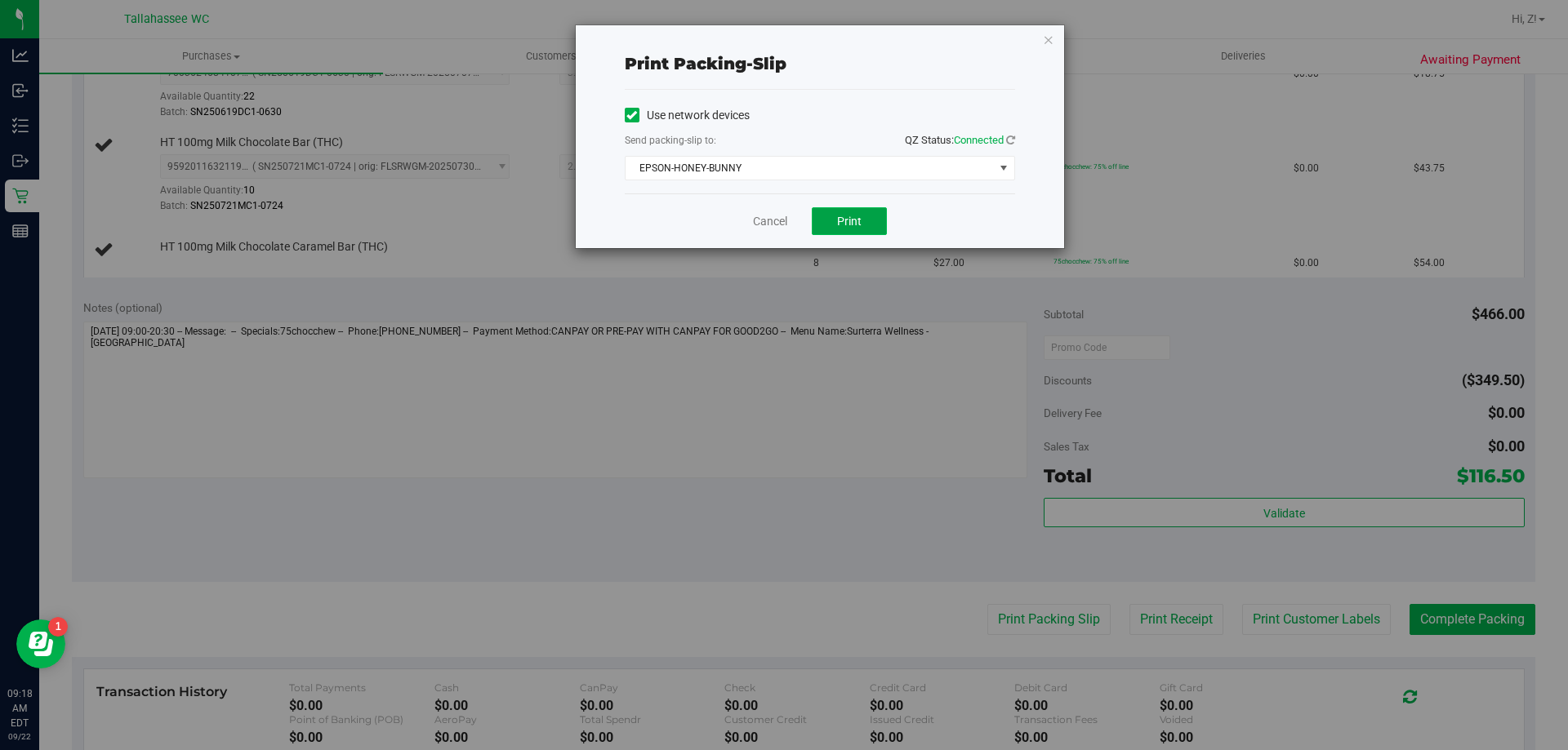
click at [821, 219] on button "Print" at bounding box center [849, 221] width 75 height 28
click at [1053, 37] on icon "button" at bounding box center [1048, 39] width 11 height 19
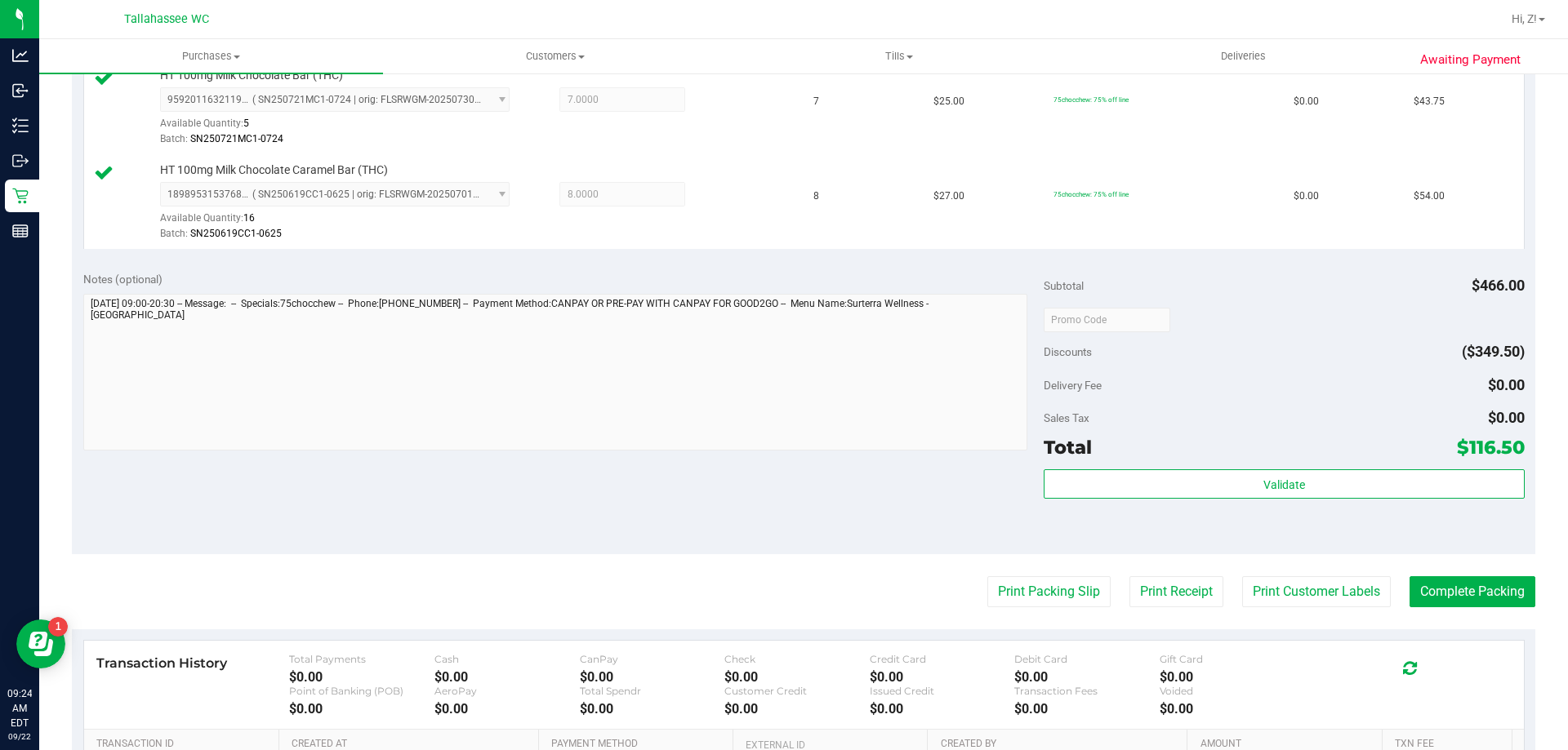
scroll to position [735, 0]
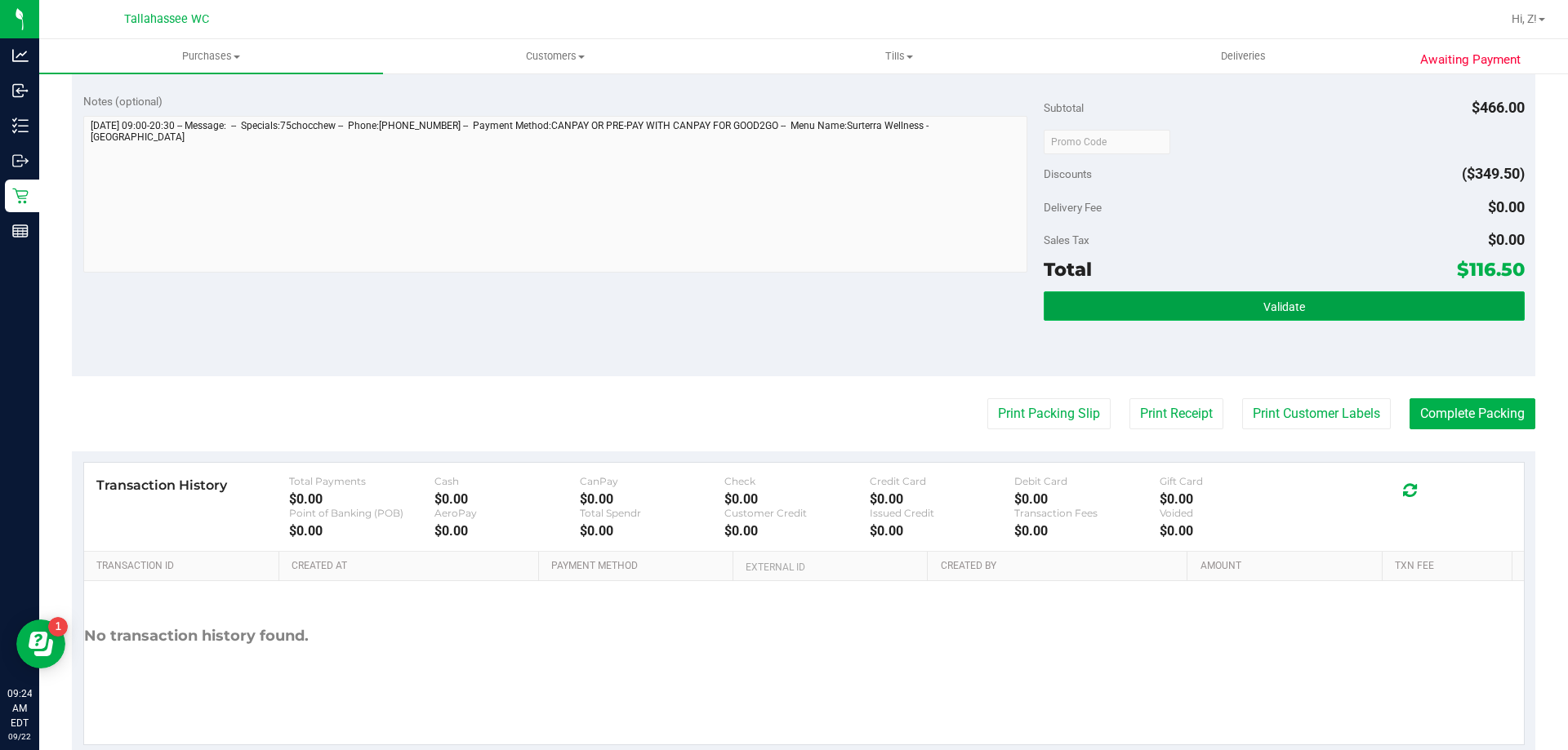
click at [1307, 316] on button "Validate" at bounding box center [1283, 306] width 480 height 29
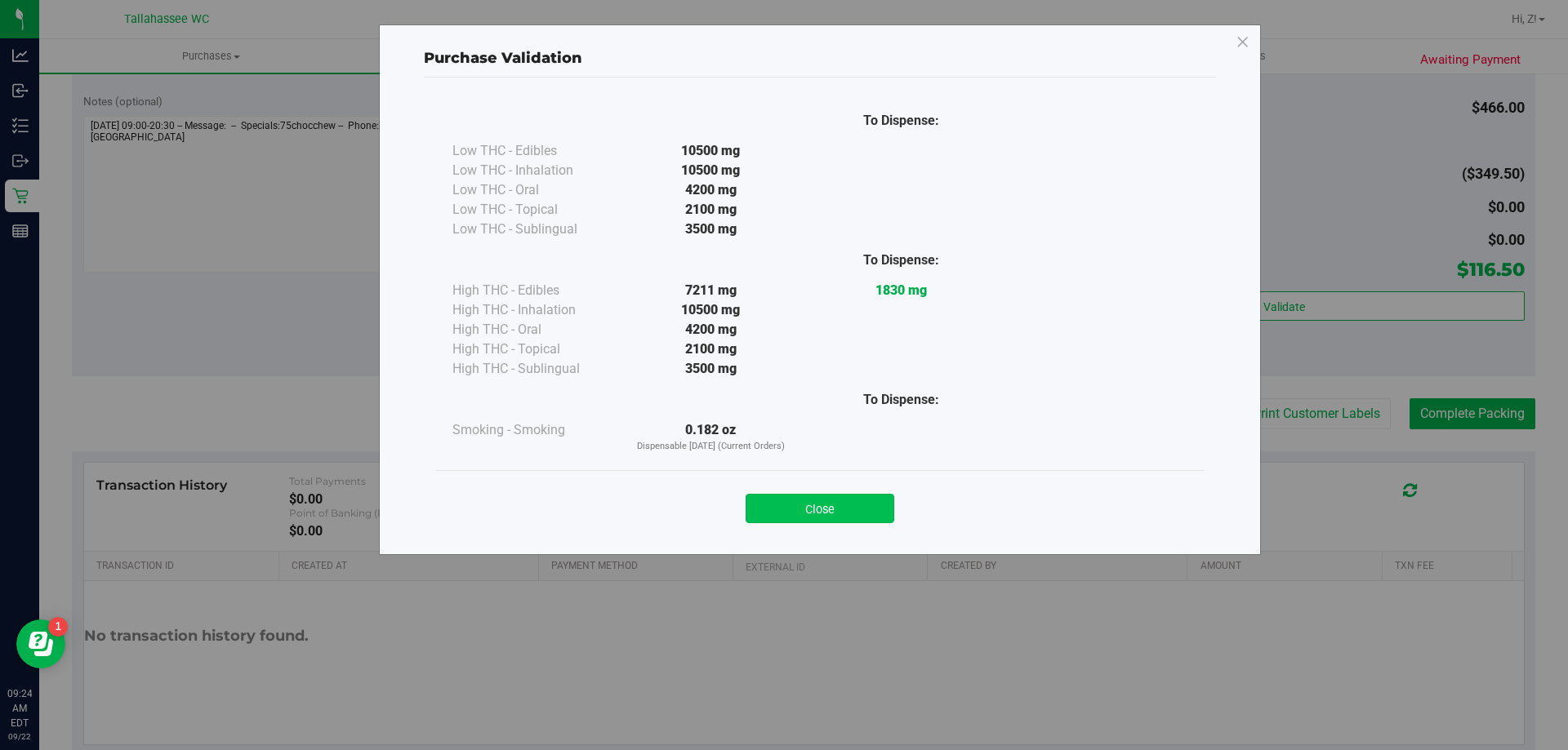
click at [843, 514] on button "Close" at bounding box center [820, 509] width 149 height 29
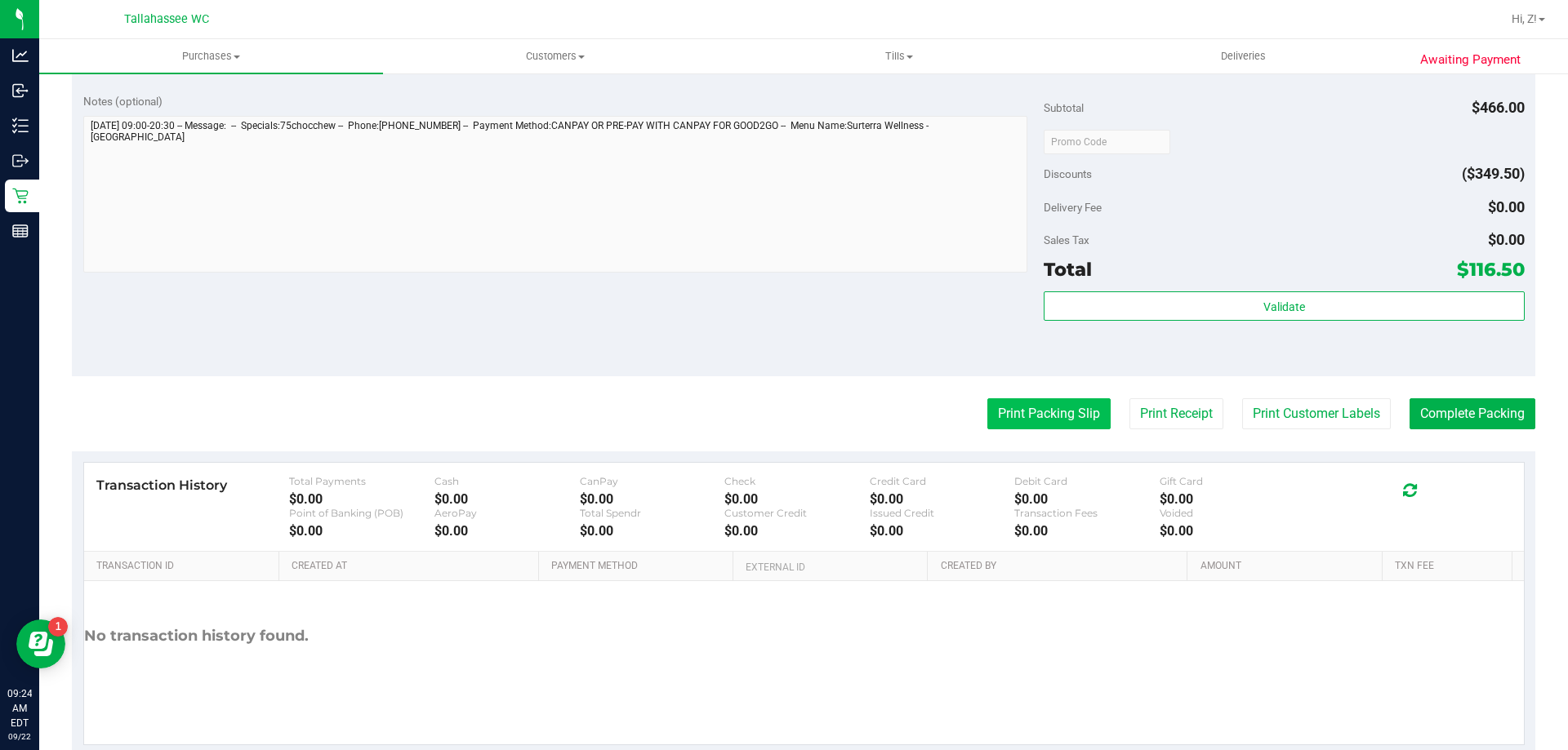
click at [1018, 406] on button "Print Packing Slip" at bounding box center [1049, 413] width 123 height 31
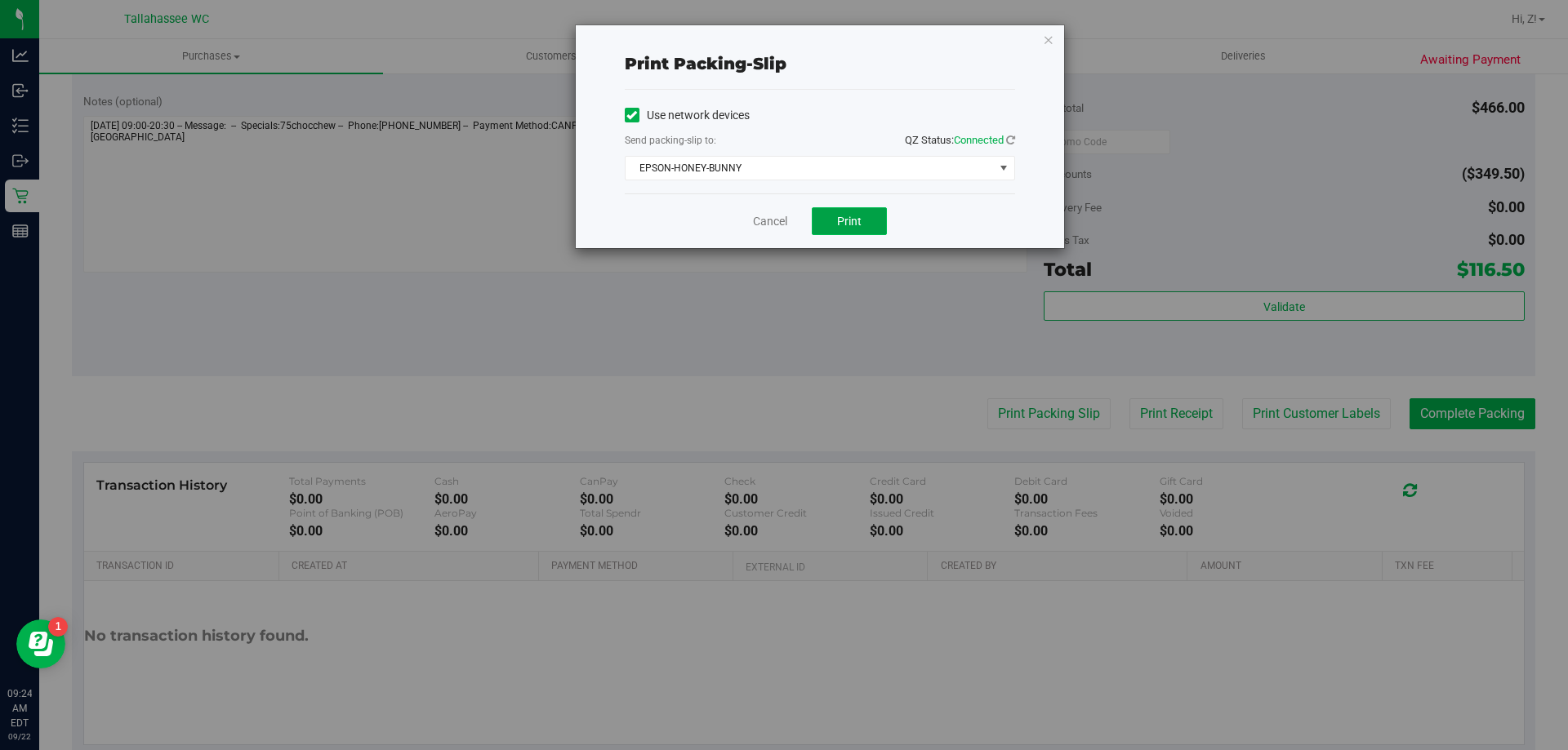
click at [859, 213] on button "Print" at bounding box center [849, 221] width 75 height 28
click at [1045, 39] on icon "button" at bounding box center [1048, 39] width 11 height 19
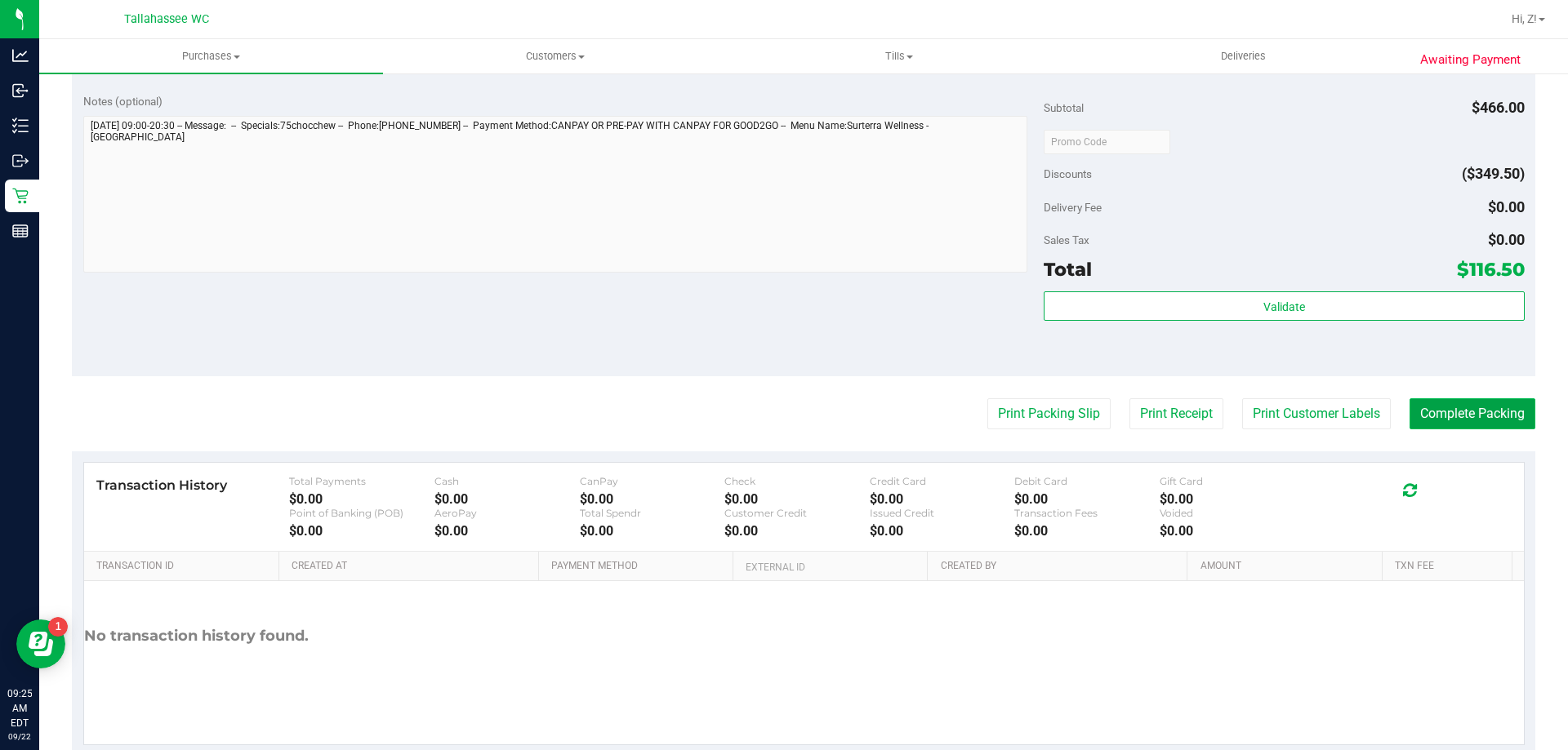
click at [1476, 399] on button "Complete Packing" at bounding box center [1472, 413] width 126 height 31
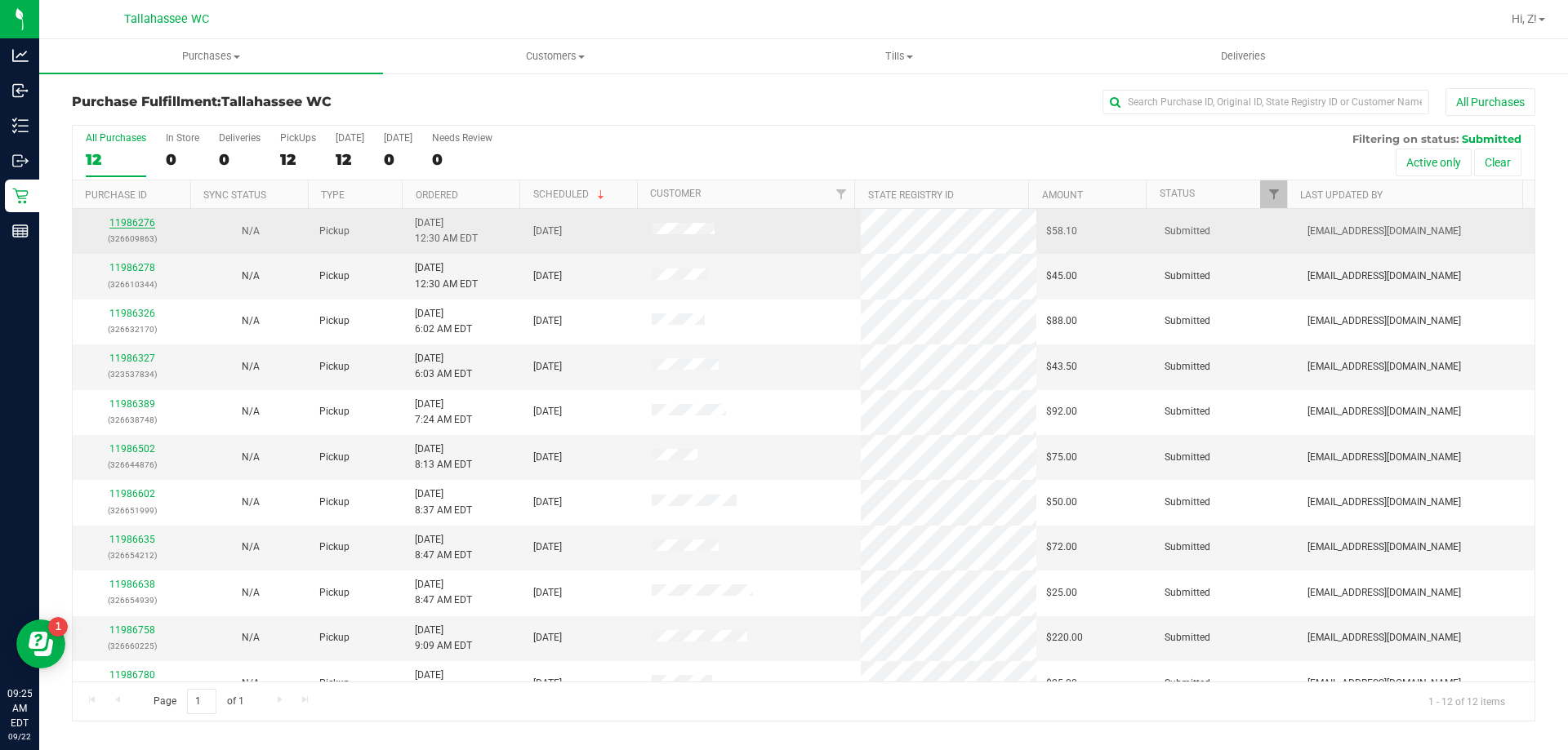
click at [137, 223] on link "11986276" at bounding box center [132, 222] width 46 height 11
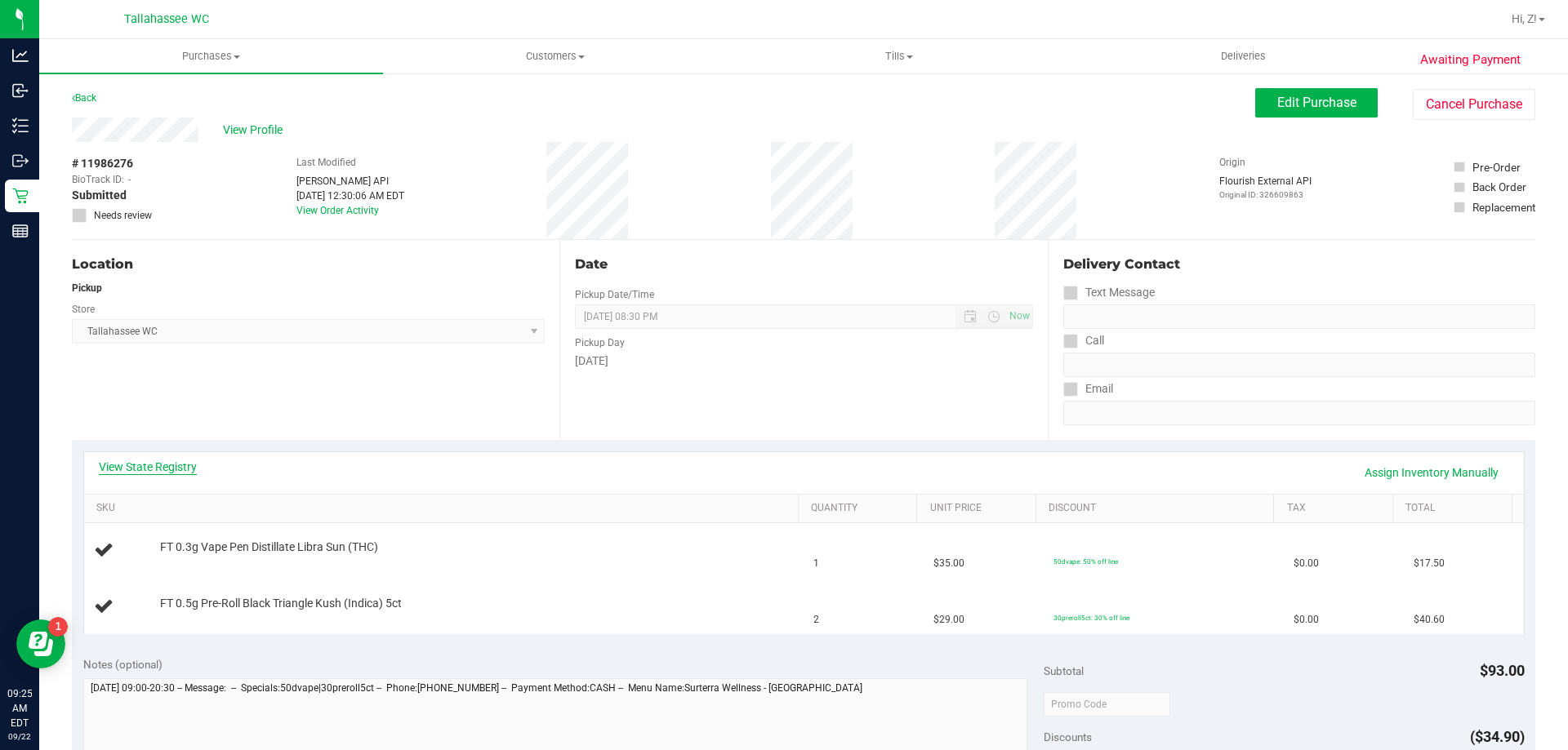
click at [156, 473] on link "View State Registry" at bounding box center [147, 467] width 98 height 17
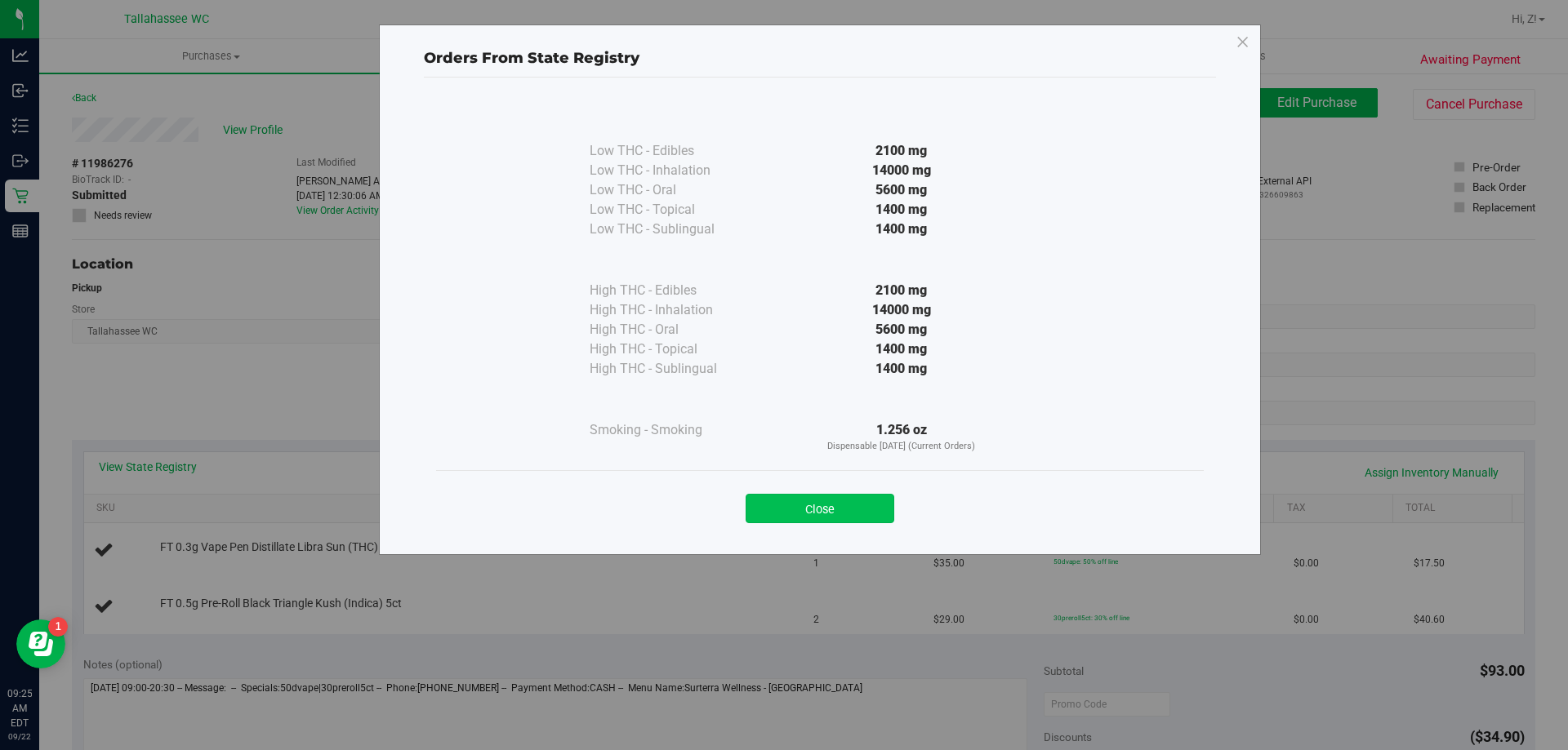
click at [786, 516] on button "Close" at bounding box center [820, 509] width 149 height 29
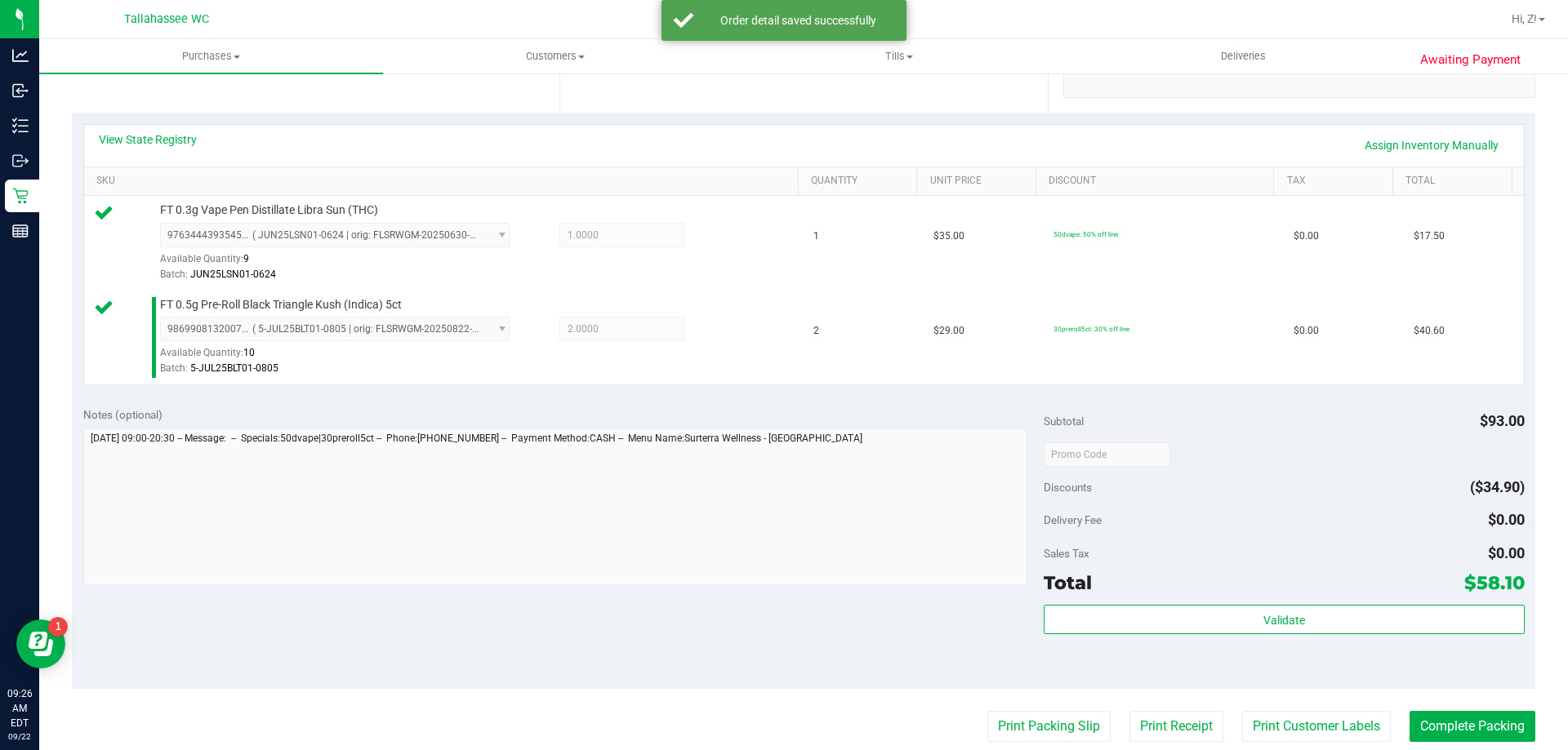
scroll to position [490, 0]
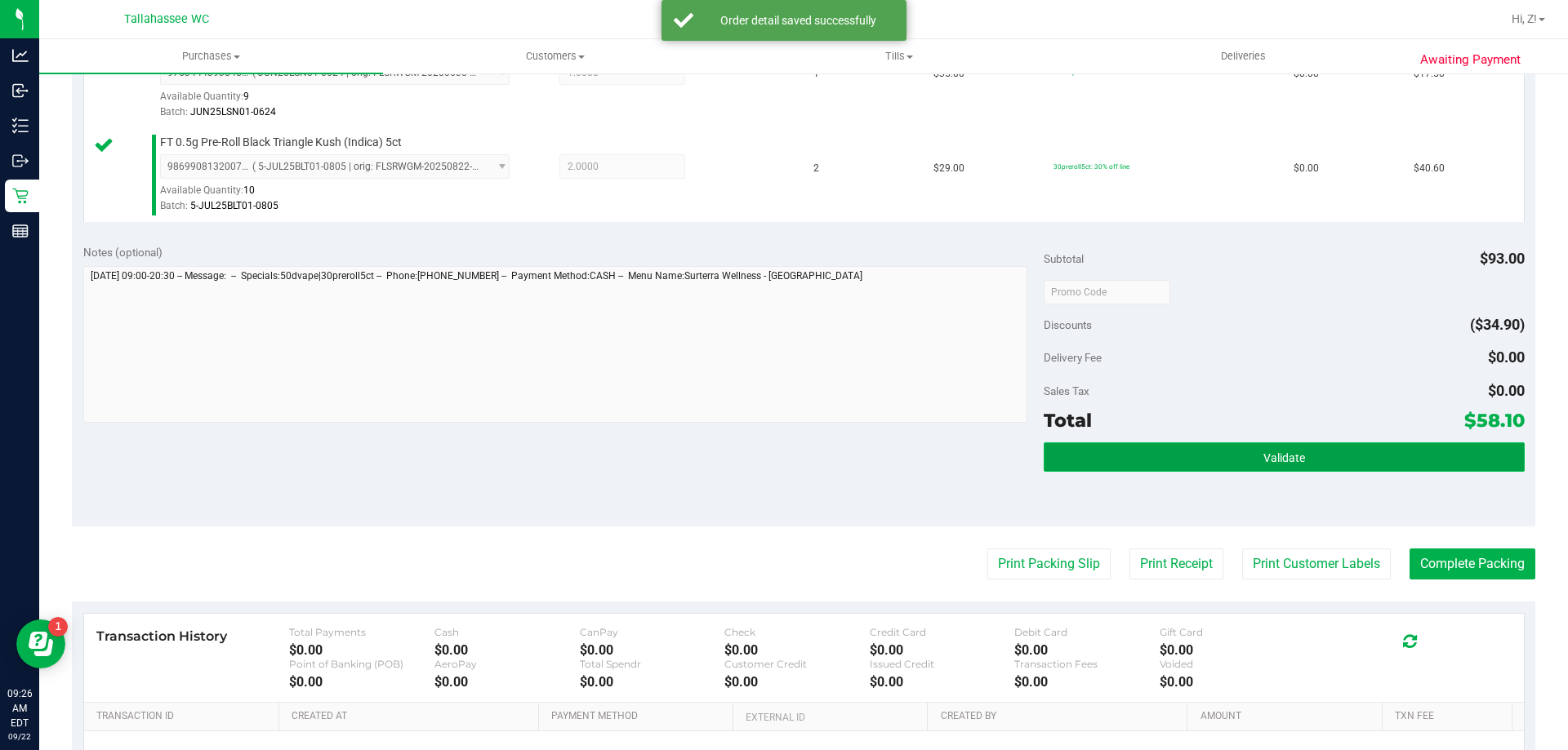
click at [1354, 456] on button "Validate" at bounding box center [1283, 457] width 480 height 29
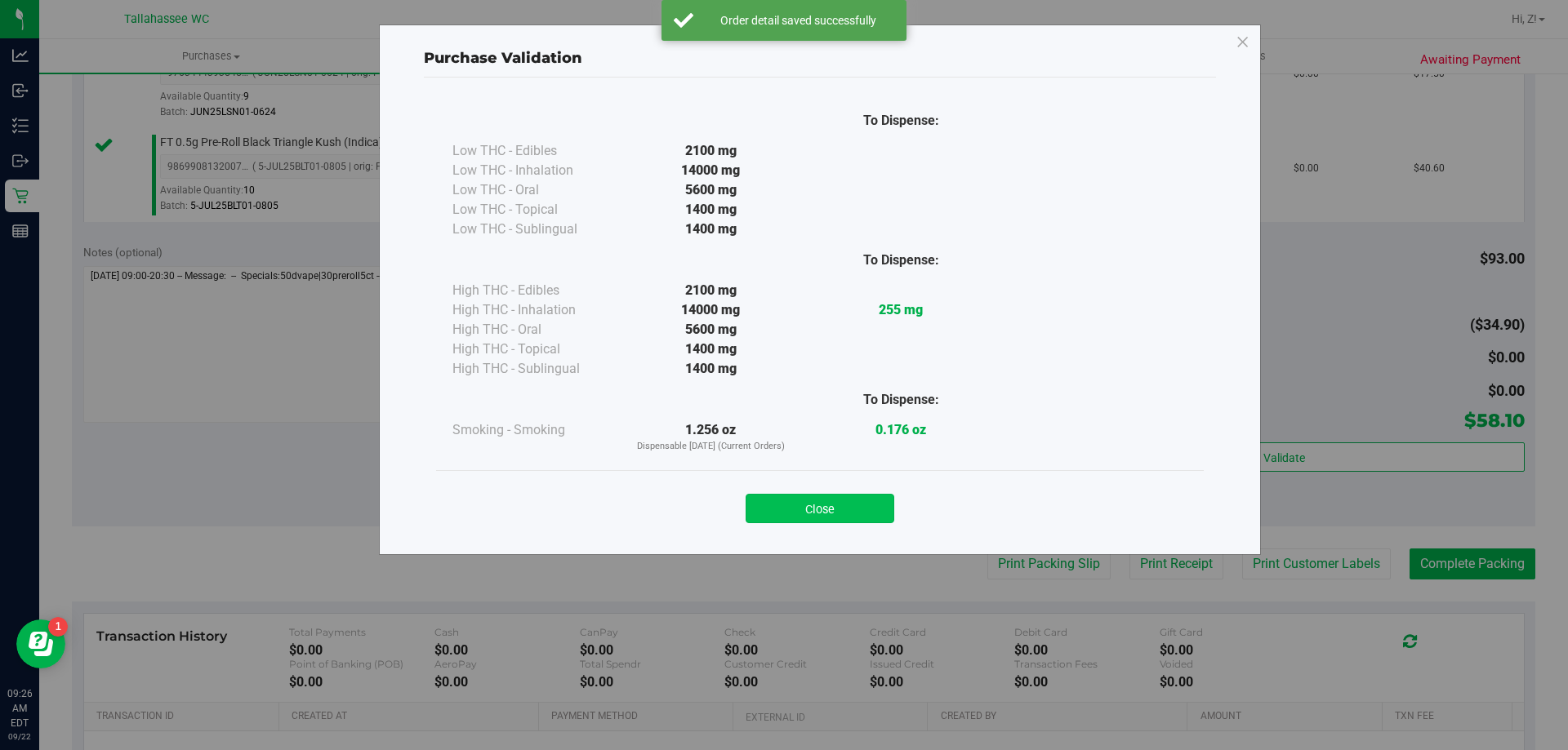
click at [836, 516] on button "Close" at bounding box center [820, 509] width 149 height 29
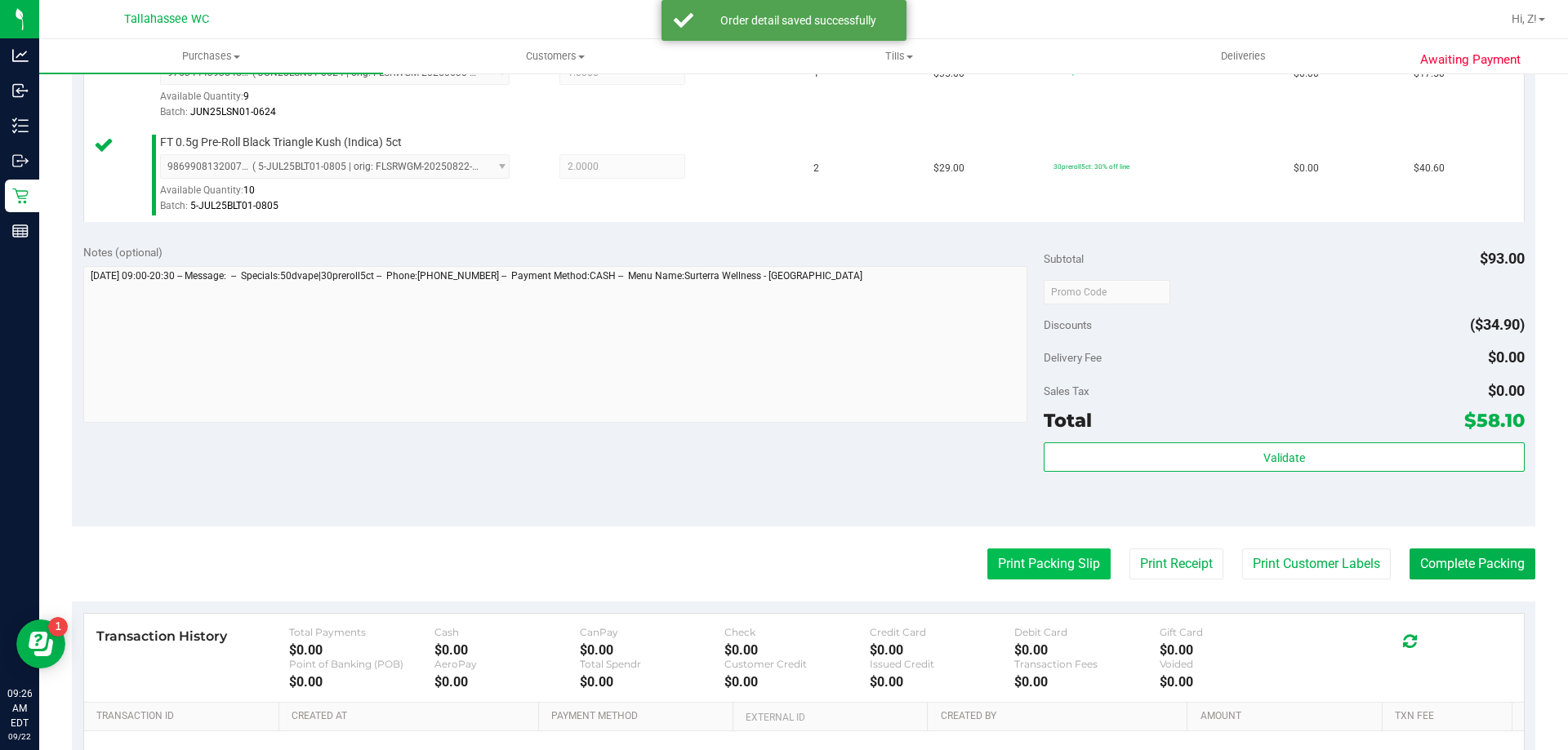
click at [1037, 553] on button "Print Packing Slip" at bounding box center [1049, 564] width 123 height 31
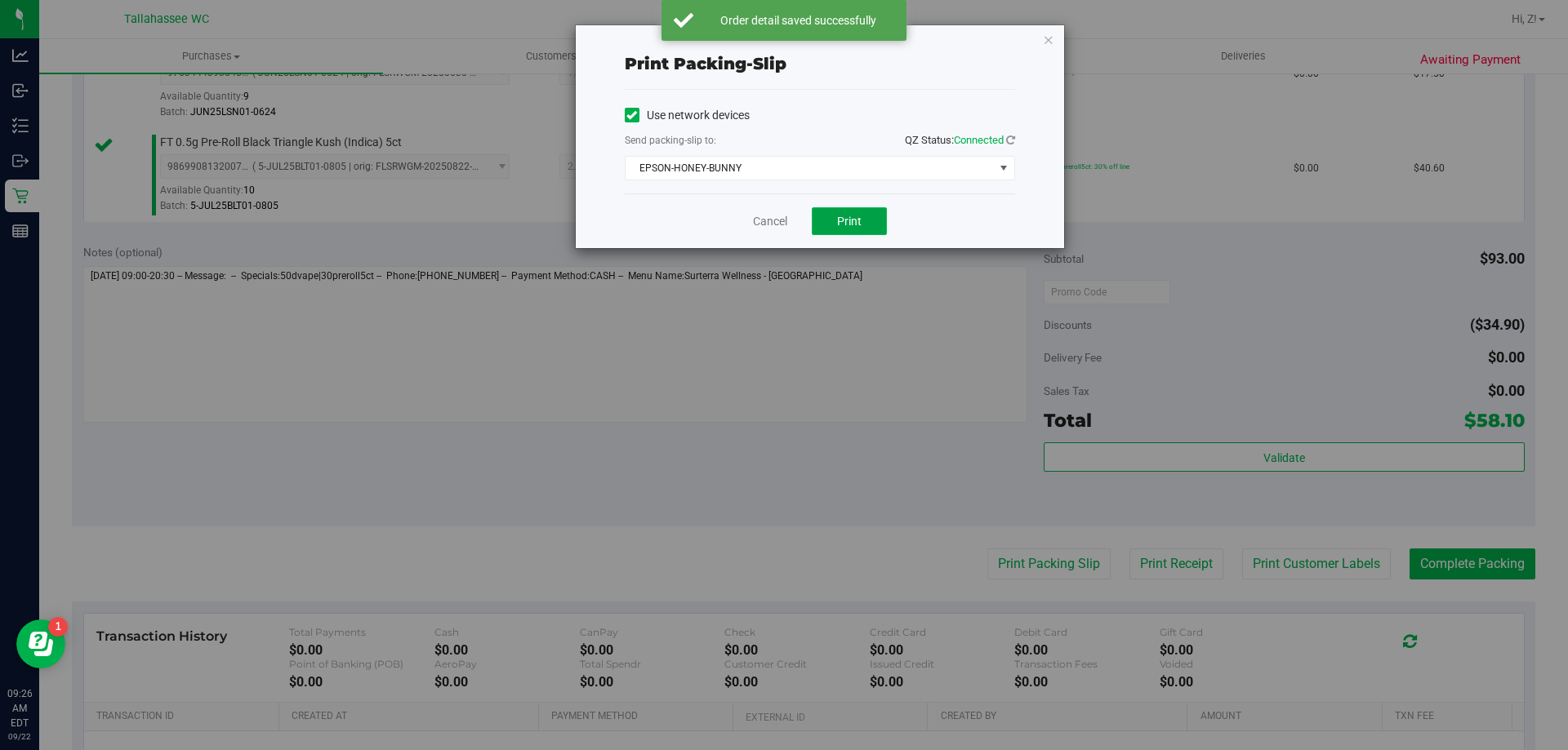
click at [855, 212] on button "Print" at bounding box center [849, 221] width 75 height 28
click at [1043, 35] on icon "button" at bounding box center [1048, 39] width 11 height 19
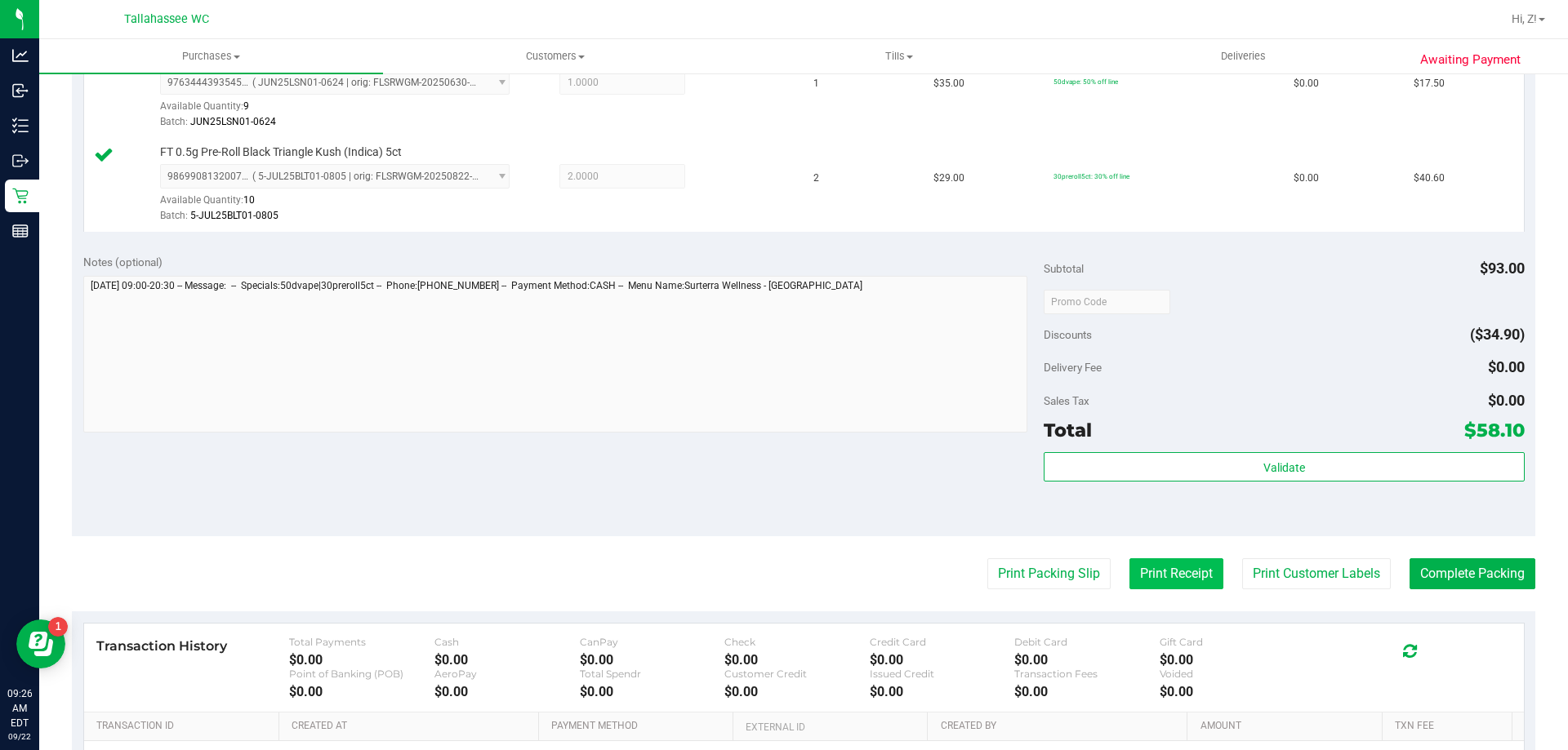
scroll to position [572, 0]
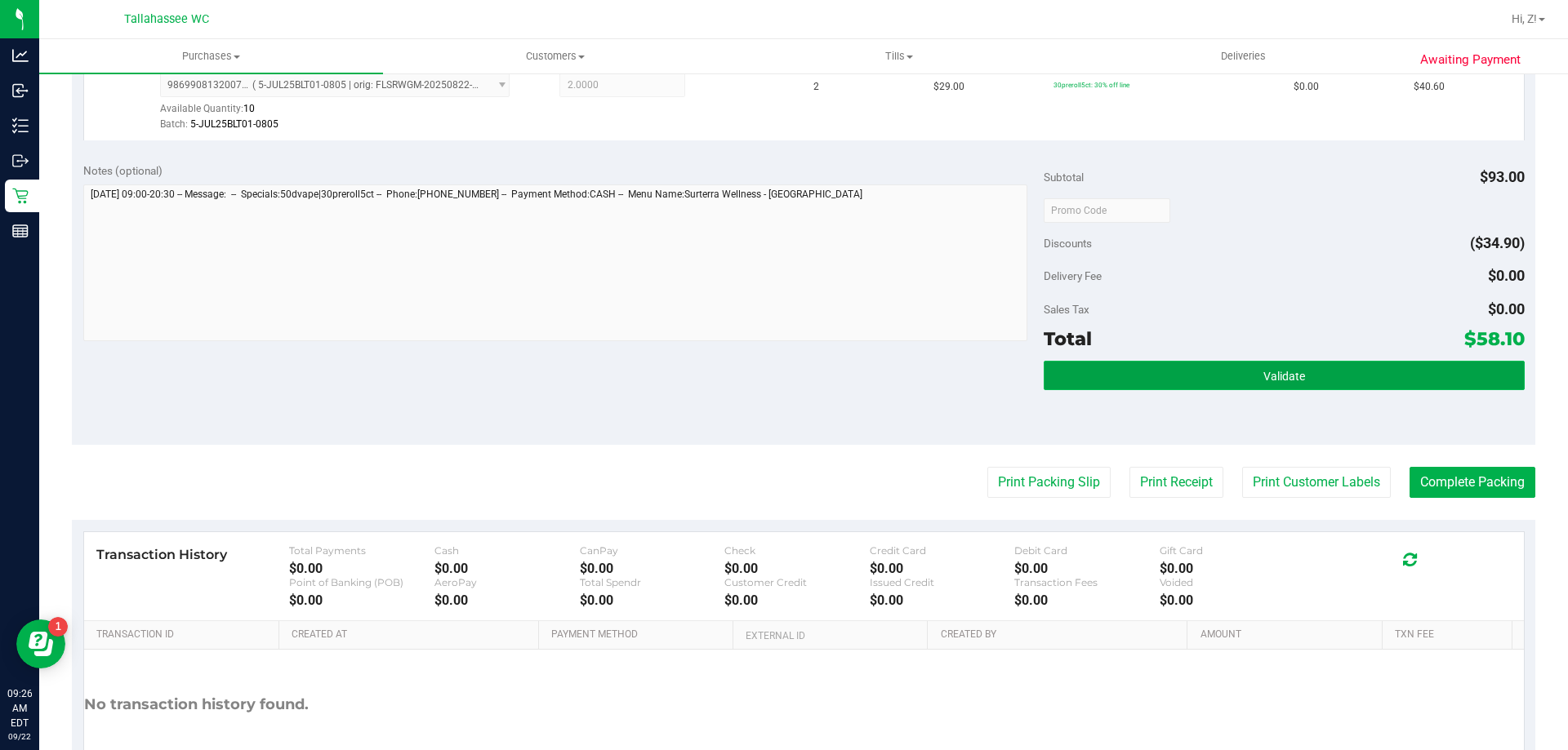
click at [1342, 372] on button "Validate" at bounding box center [1283, 375] width 480 height 29
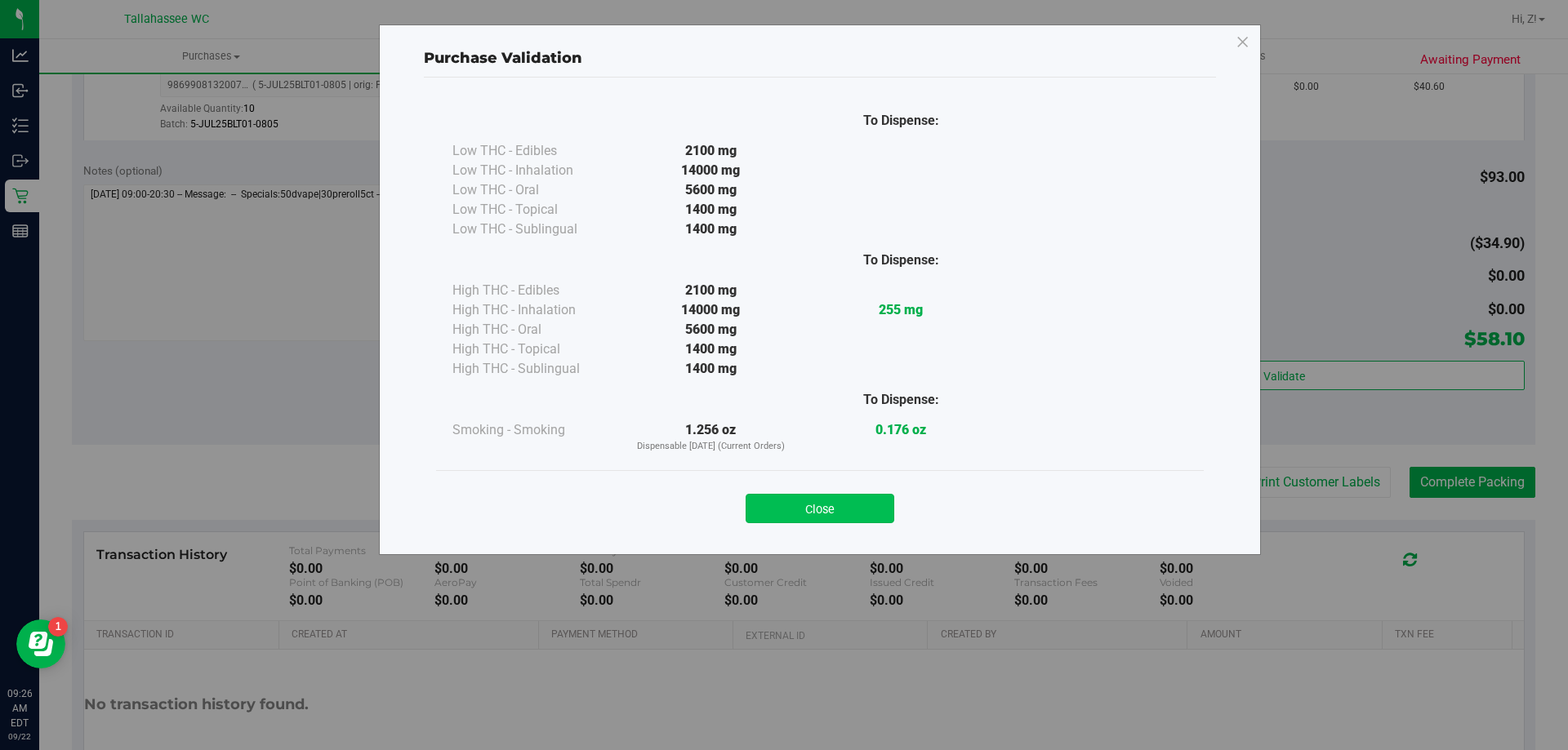
click at [835, 516] on button "Close" at bounding box center [820, 509] width 149 height 29
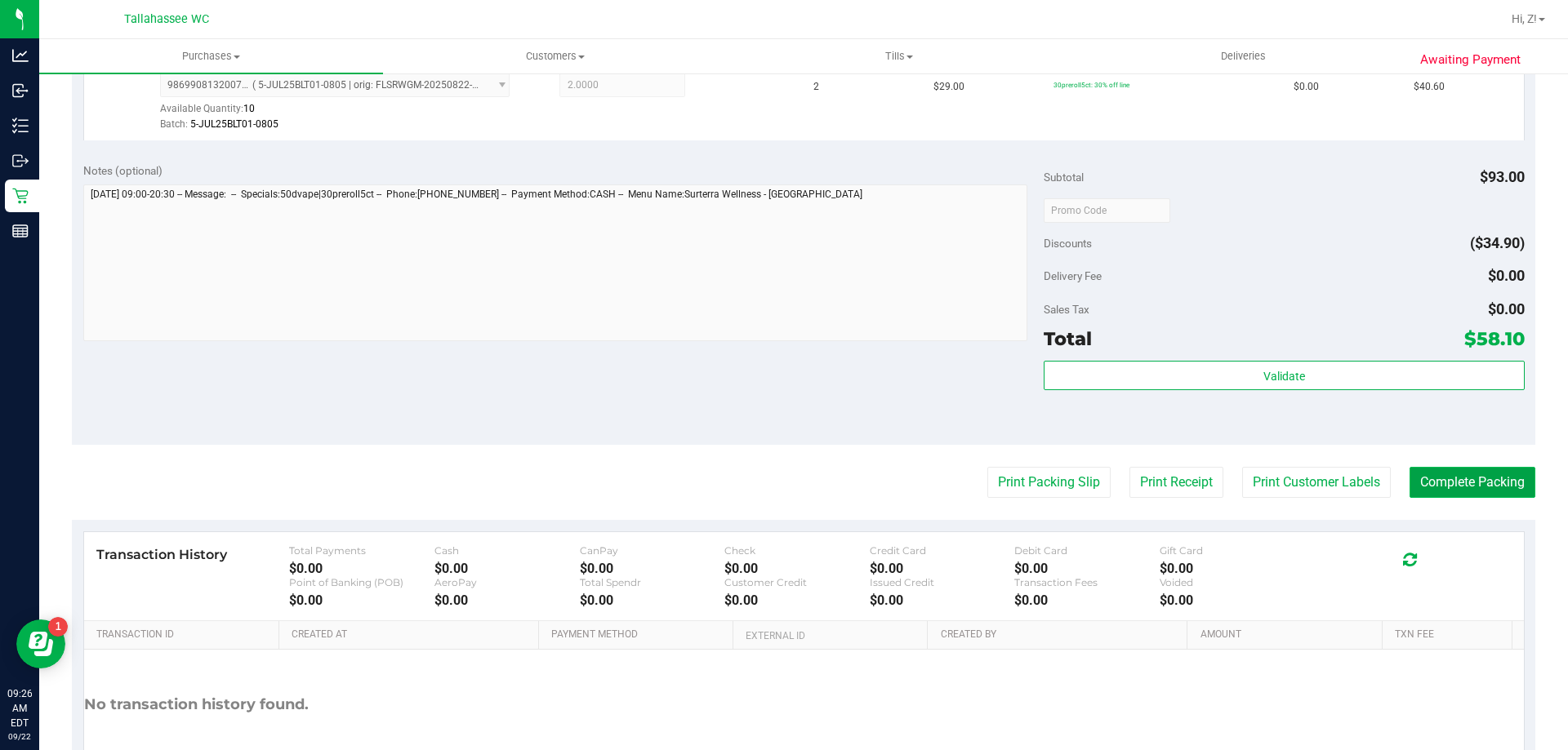
click at [1471, 490] on button "Complete Packing" at bounding box center [1472, 482] width 126 height 31
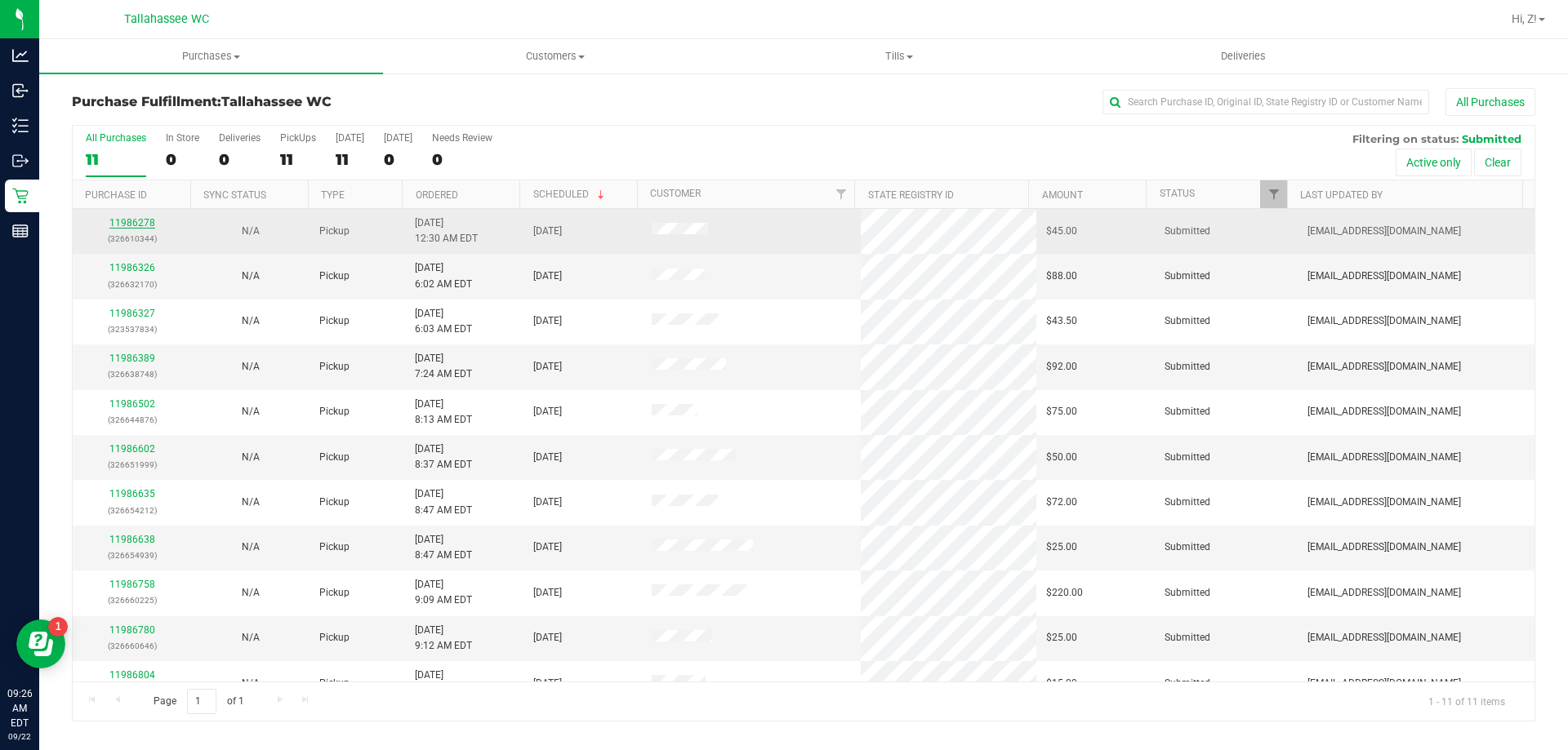
click at [131, 222] on link "11986278" at bounding box center [132, 222] width 46 height 11
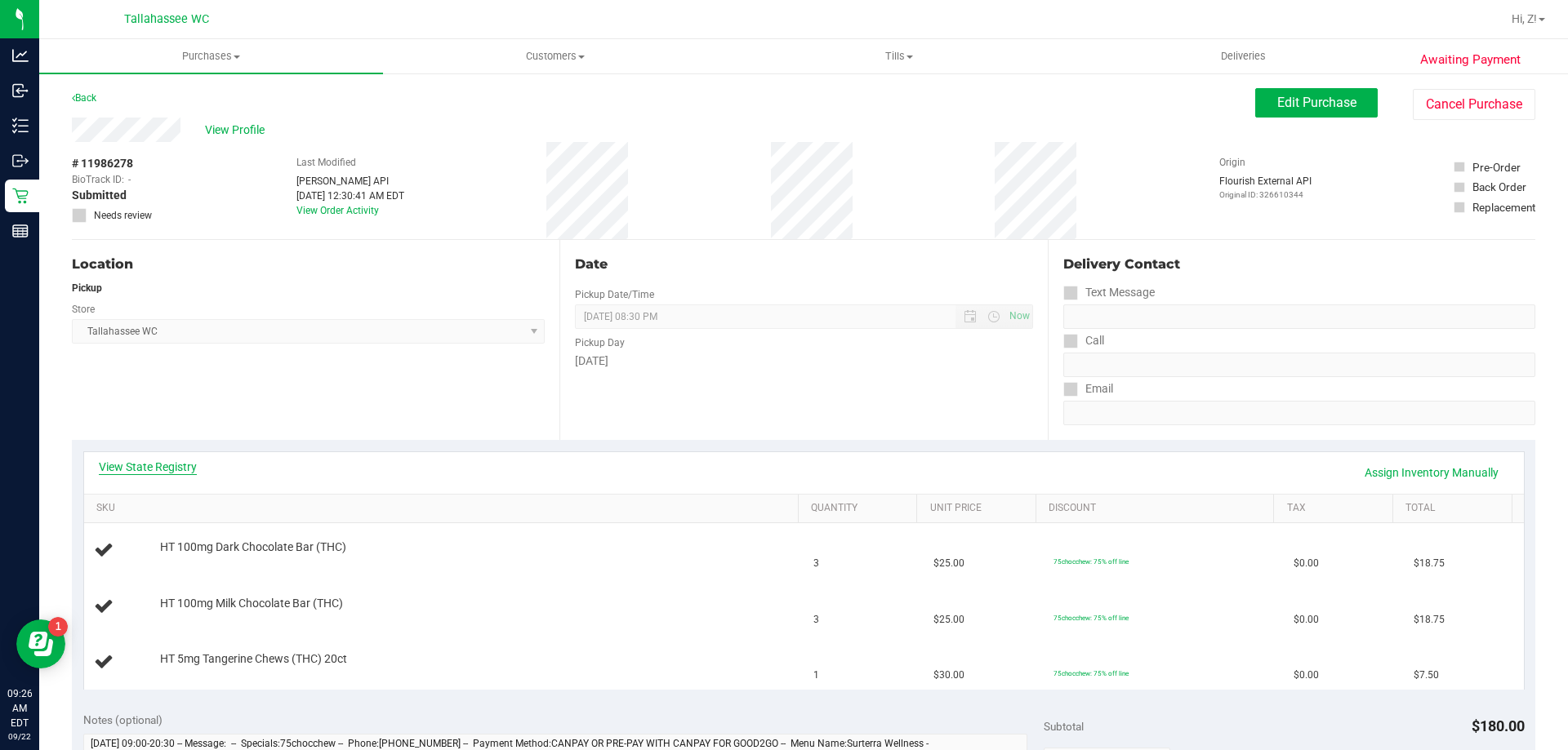
click at [128, 463] on link "View State Registry" at bounding box center [147, 467] width 98 height 17
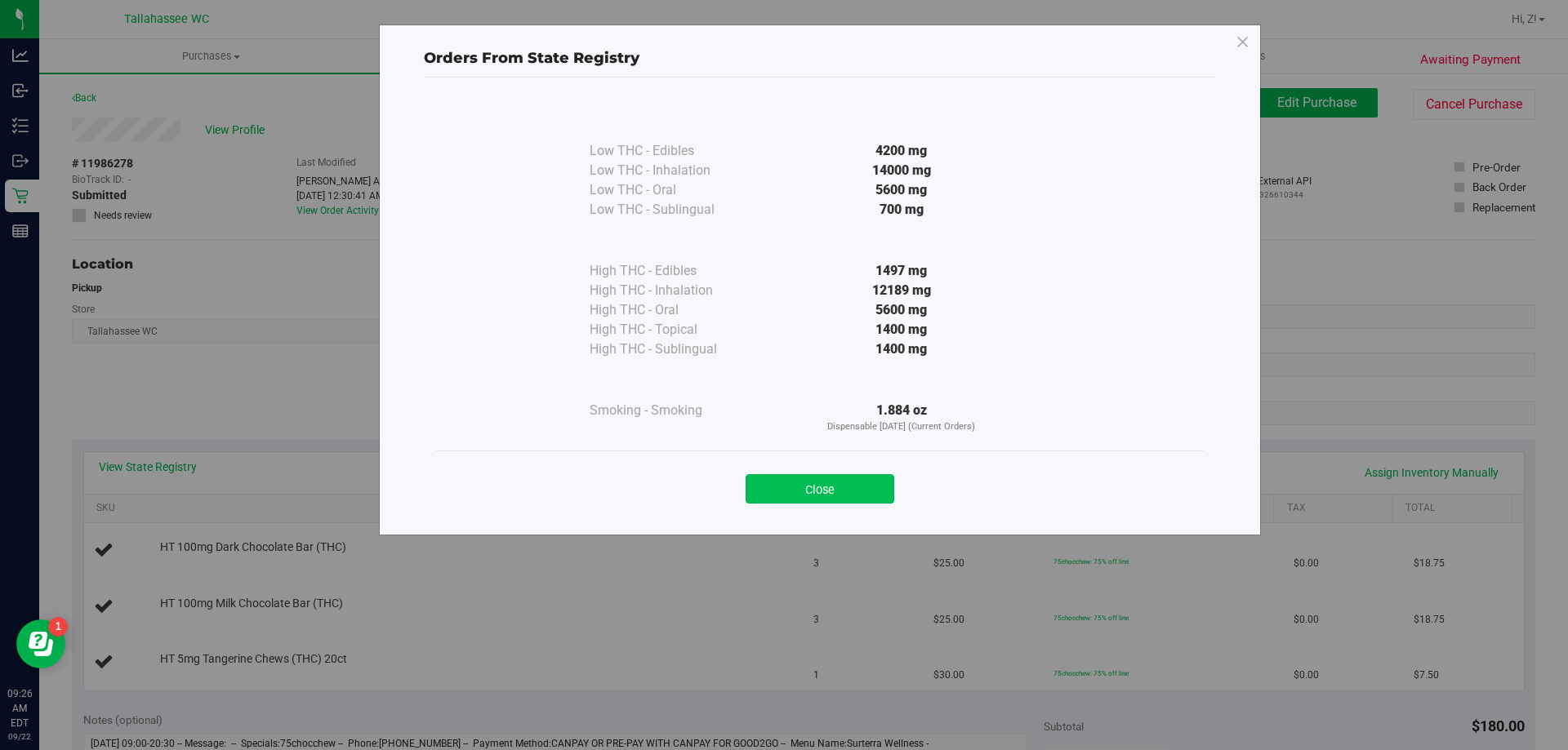
click at [836, 487] on button "Close" at bounding box center [820, 488] width 149 height 29
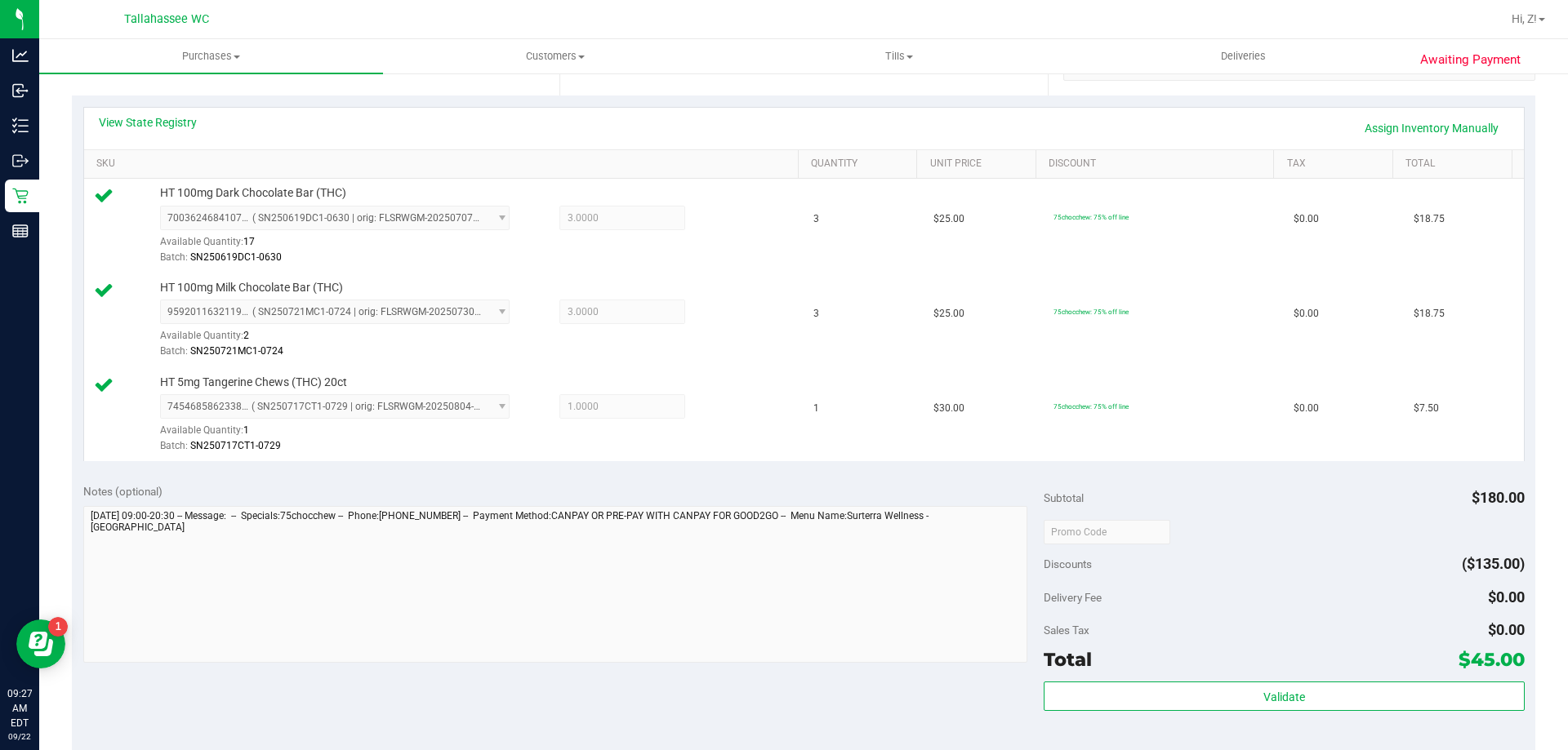
scroll to position [490, 0]
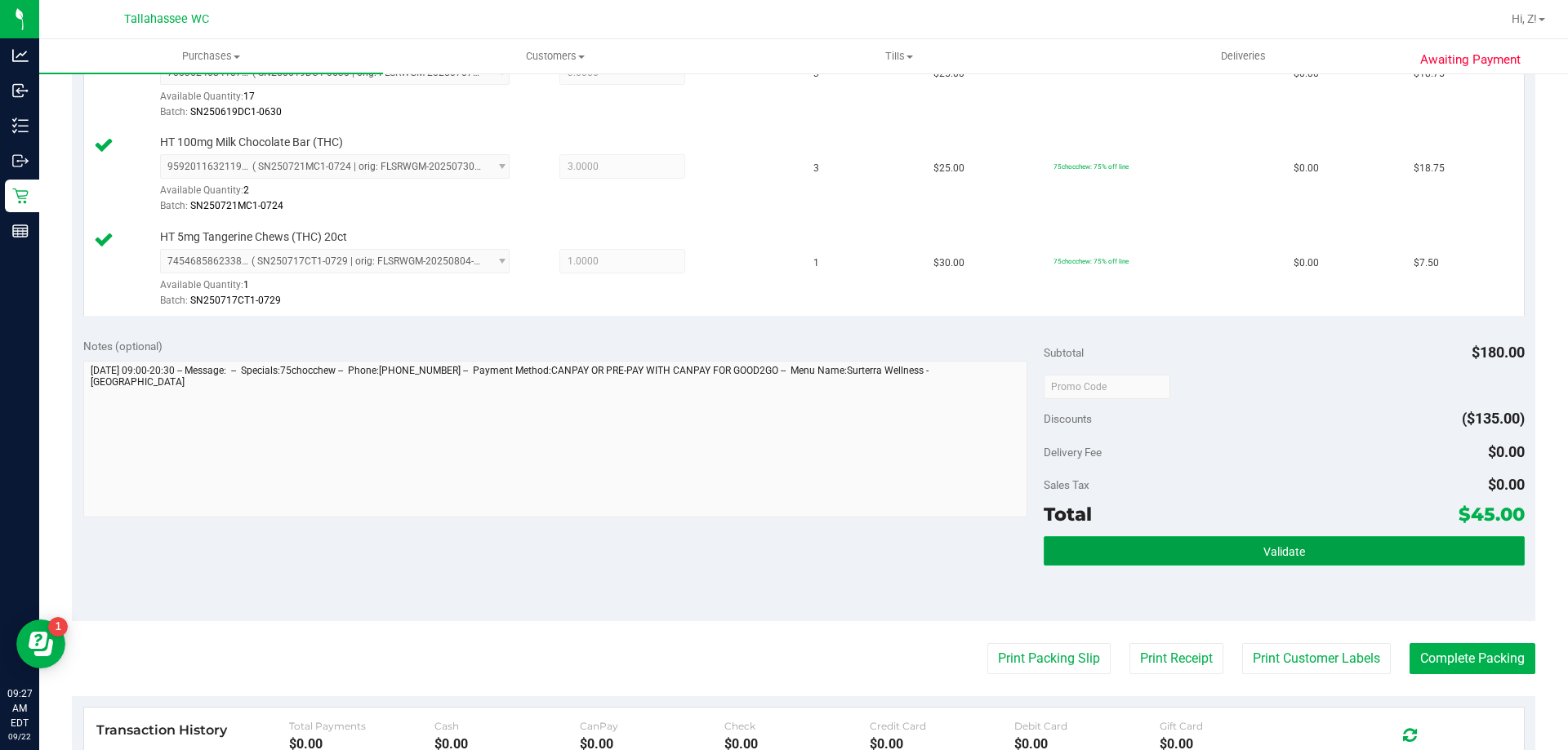
click at [1308, 562] on button "Validate" at bounding box center [1283, 551] width 480 height 29
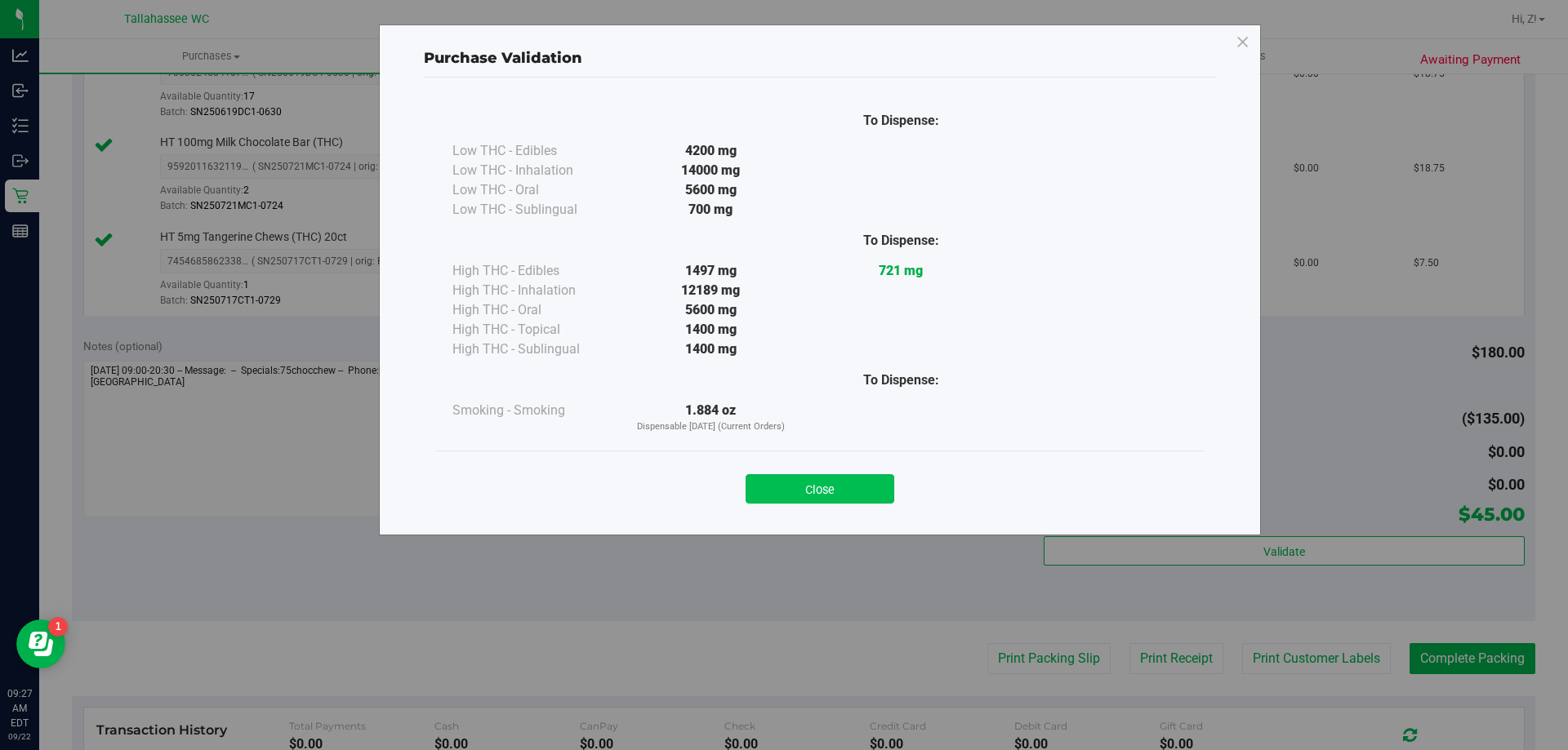
click at [825, 490] on button "Close" at bounding box center [820, 488] width 149 height 29
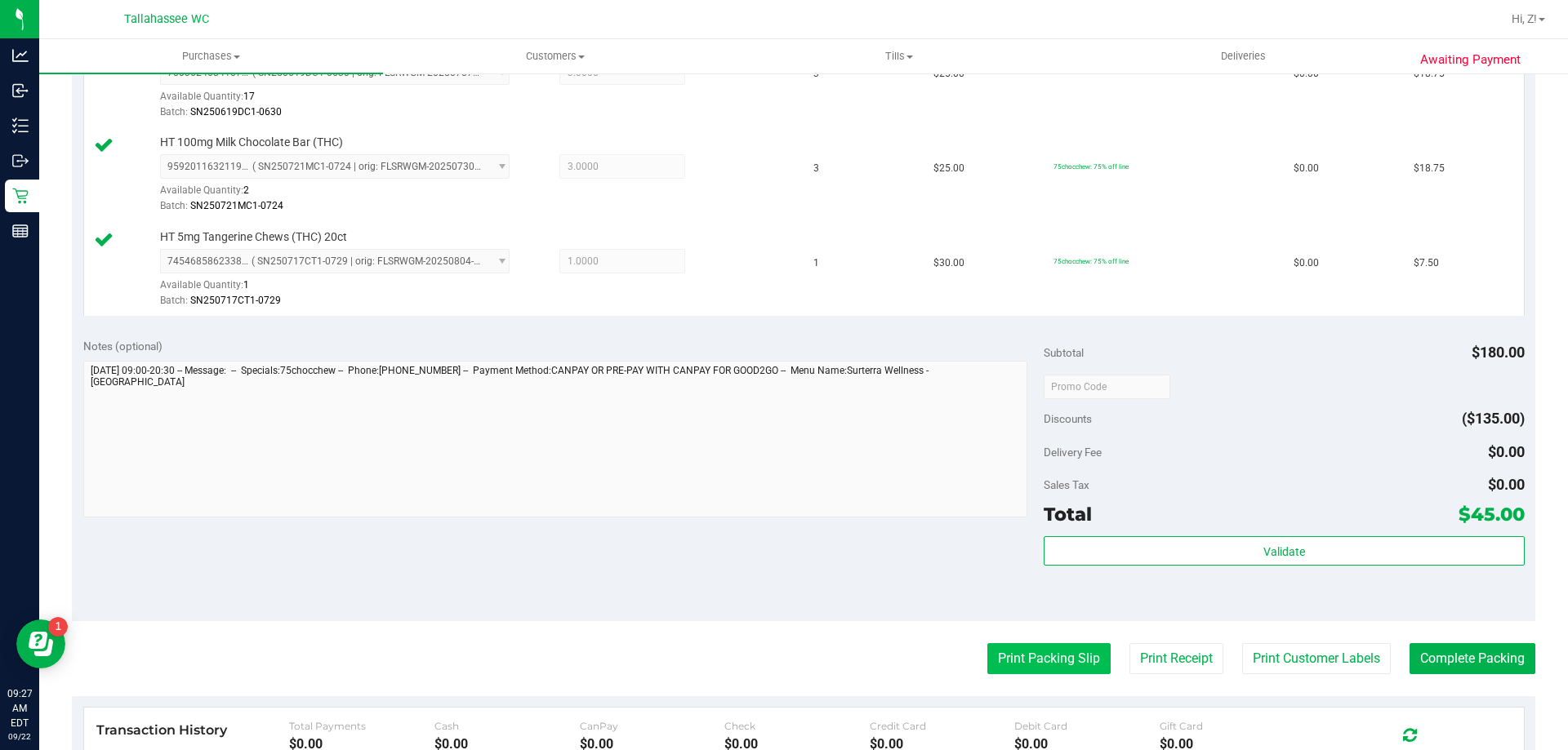
click at [1050, 665] on button "Print Packing Slip" at bounding box center [1049, 658] width 123 height 31
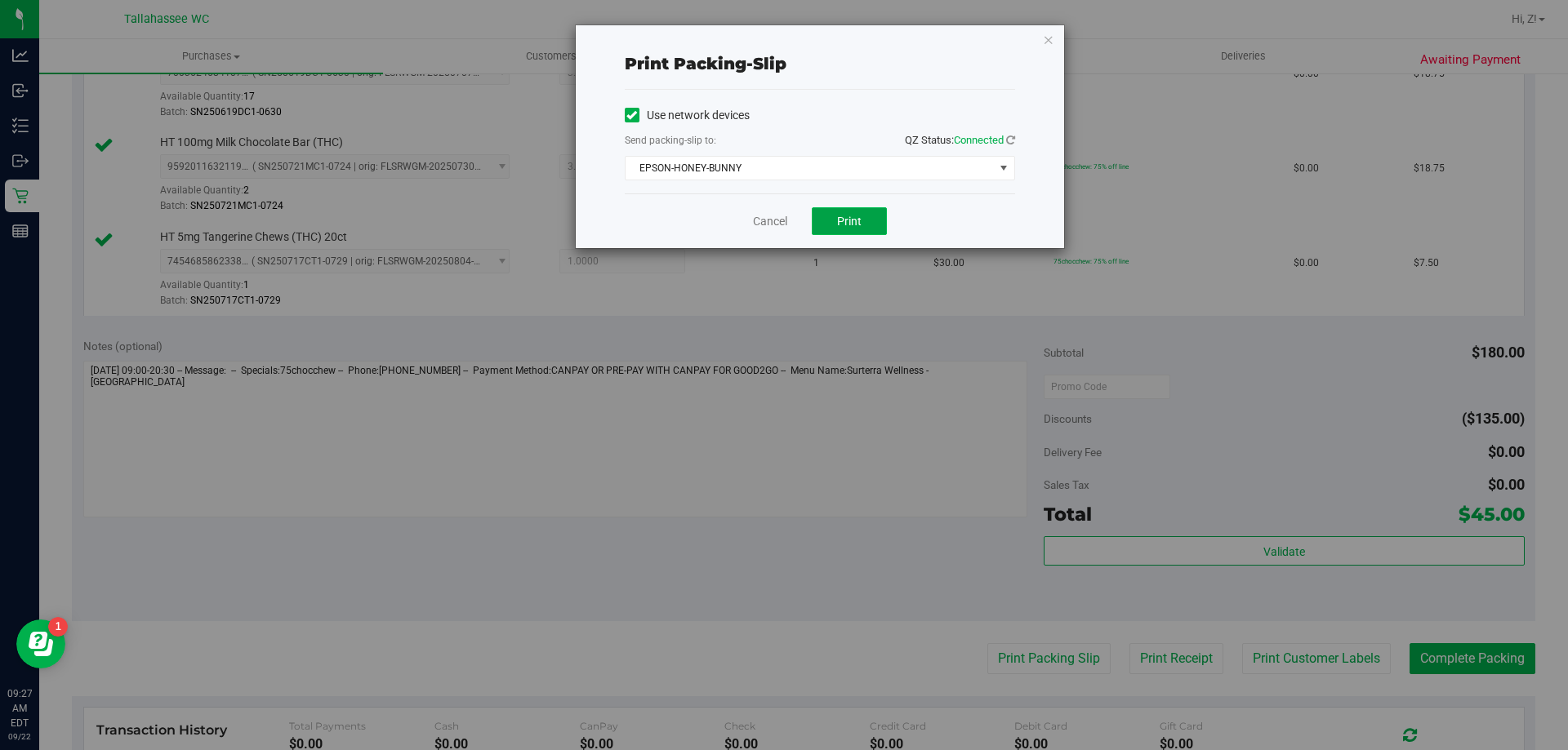
click at [862, 225] on button "Print" at bounding box center [849, 221] width 75 height 28
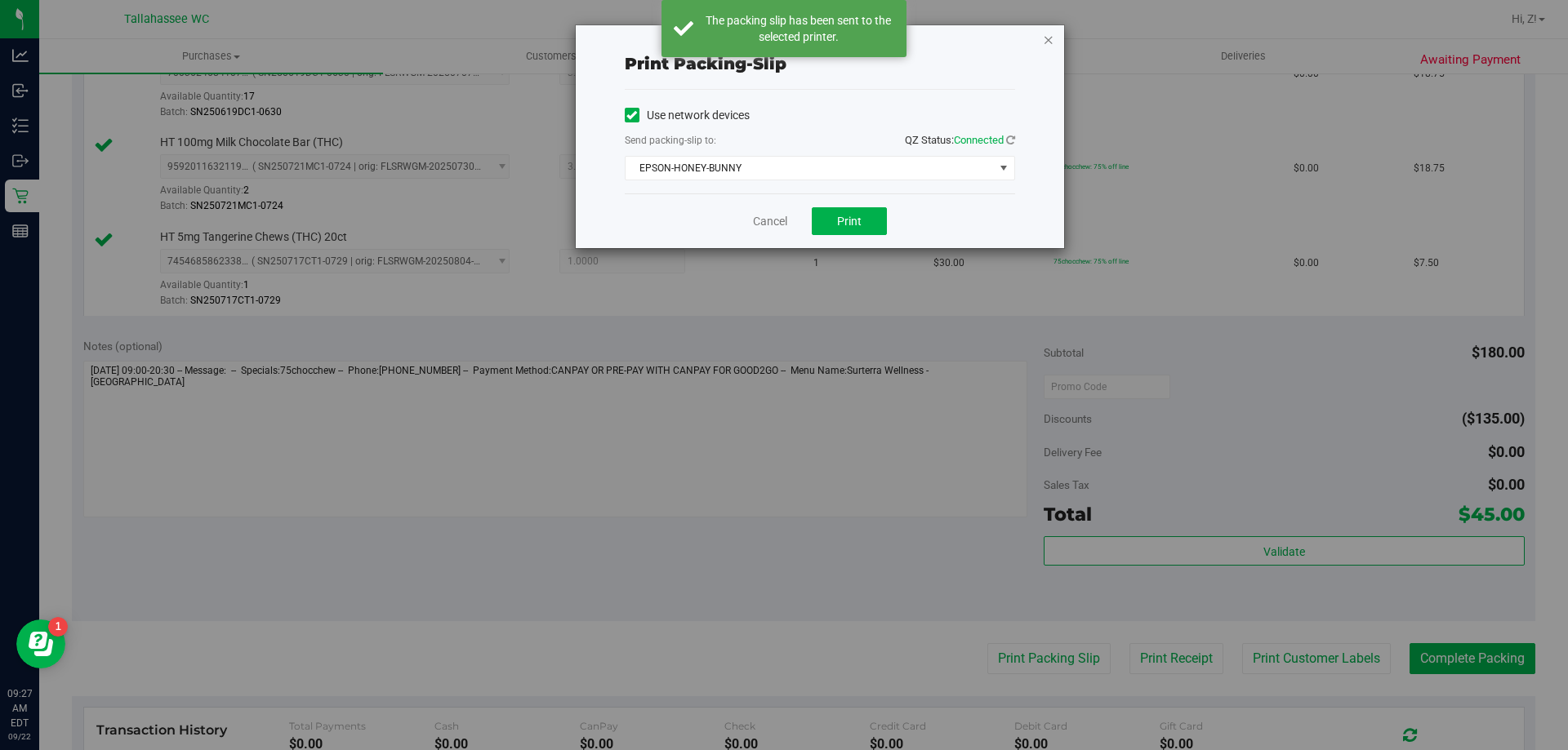
click at [1045, 45] on icon "button" at bounding box center [1048, 39] width 11 height 19
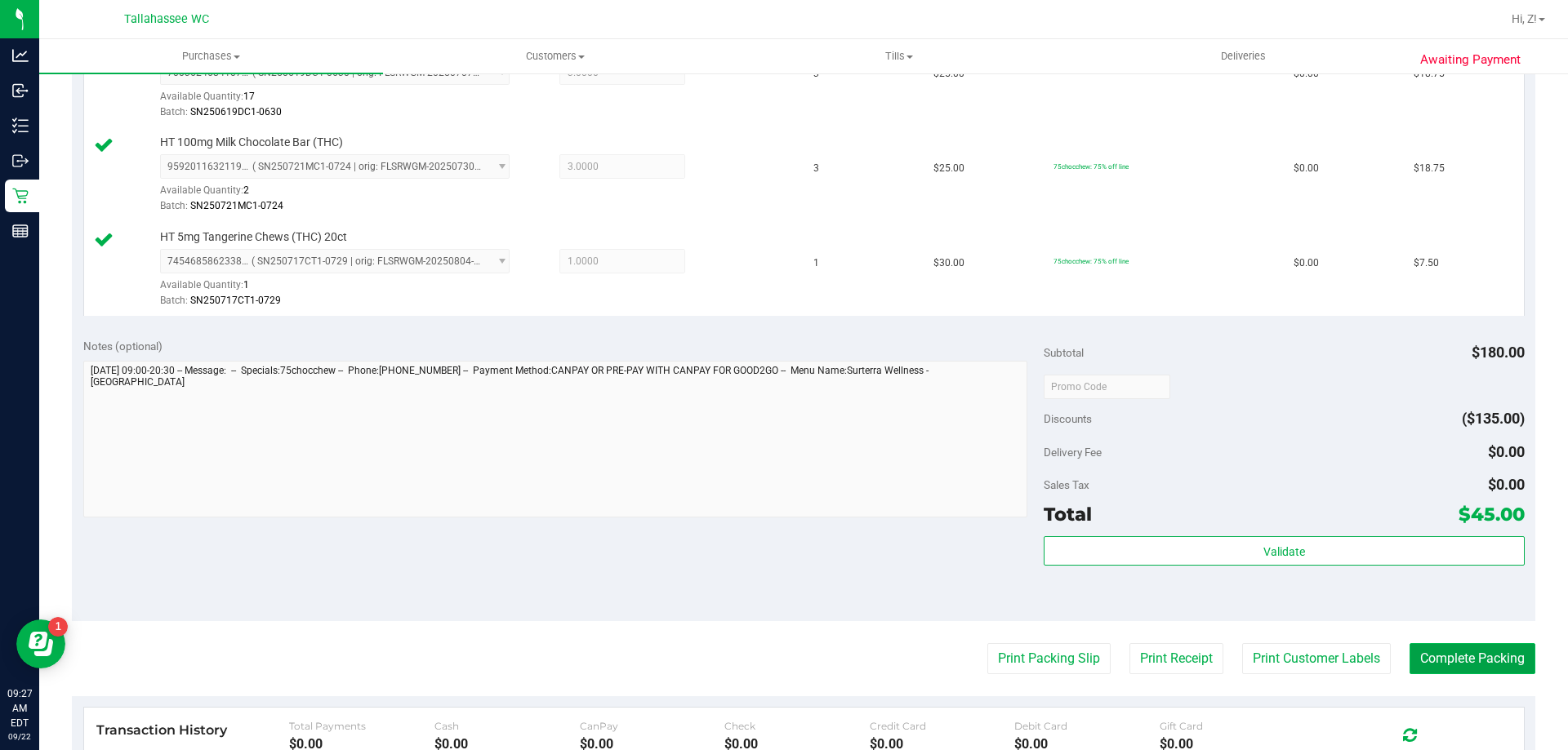
click at [1475, 664] on button "Complete Packing" at bounding box center [1472, 658] width 126 height 31
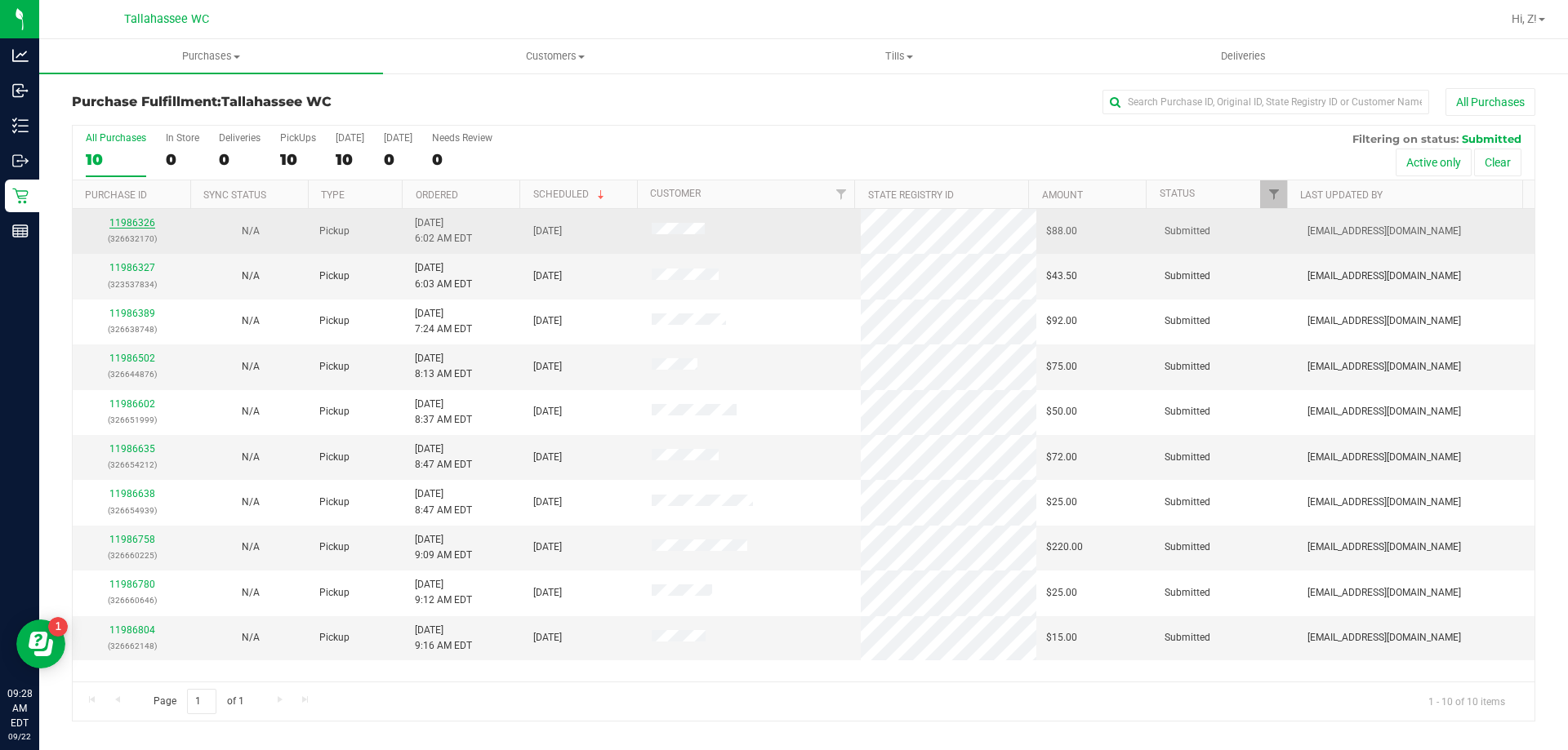
click at [127, 226] on link "11986326" at bounding box center [132, 222] width 46 height 11
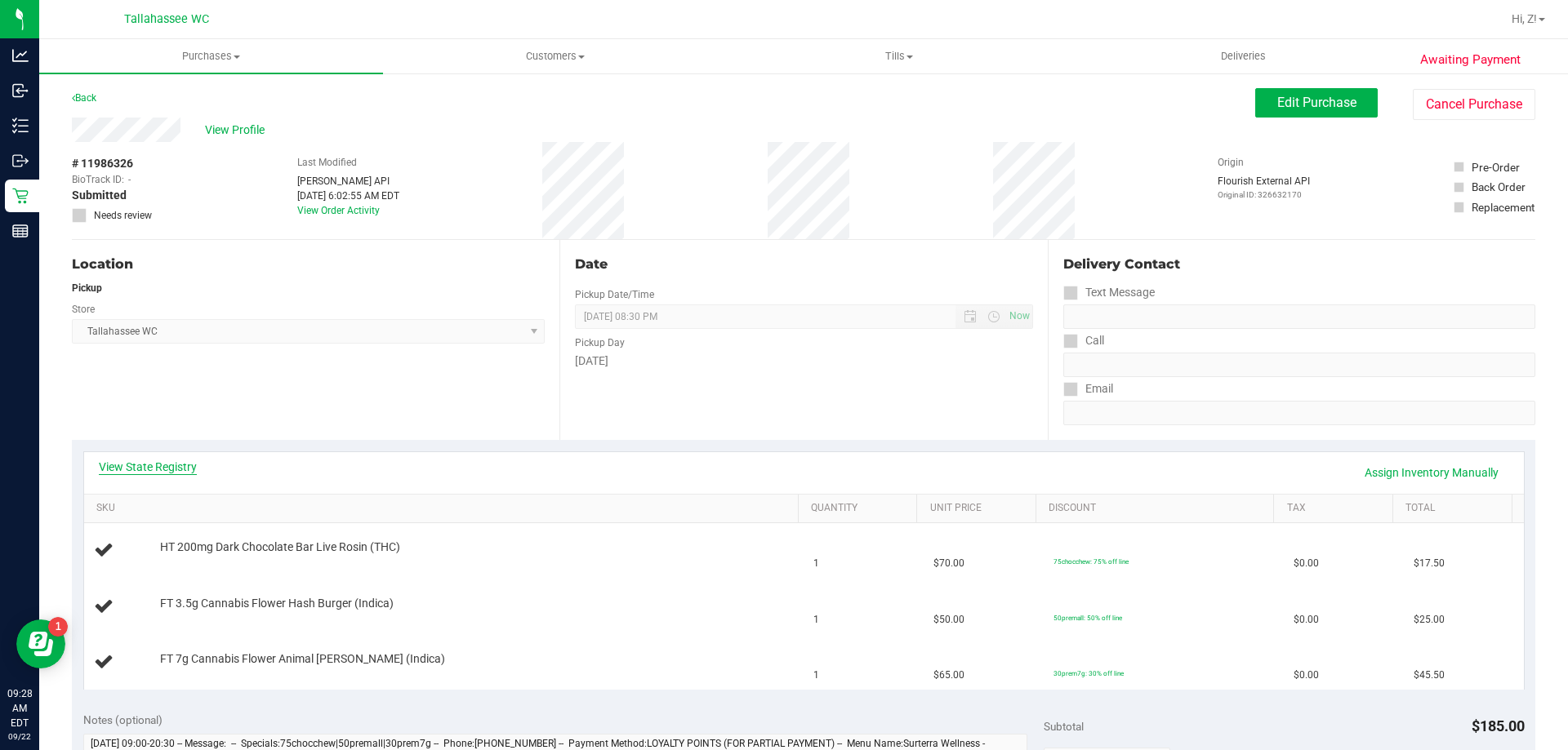
click at [160, 459] on link "View State Registry" at bounding box center [147, 467] width 98 height 17
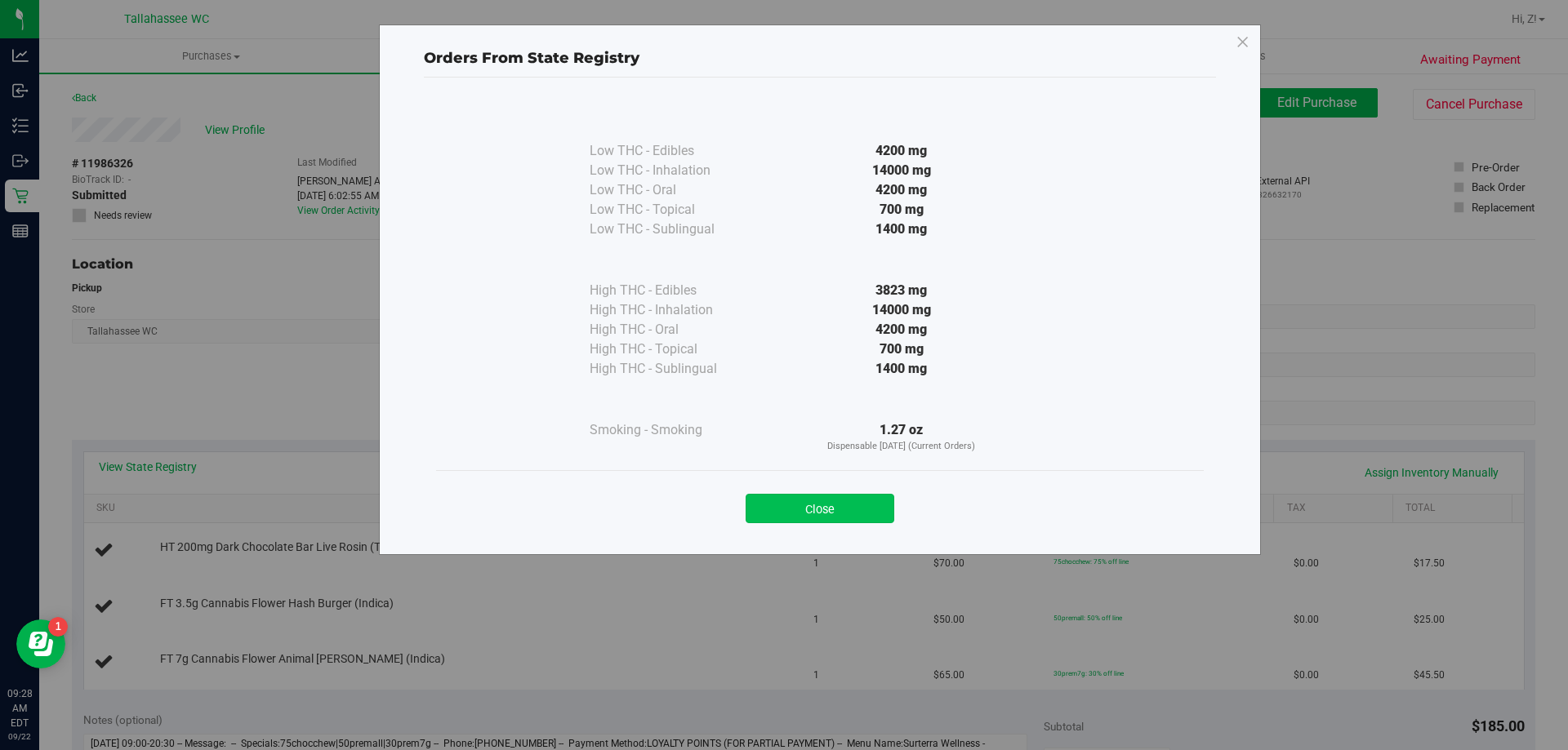
click at [848, 508] on button "Close" at bounding box center [820, 509] width 149 height 29
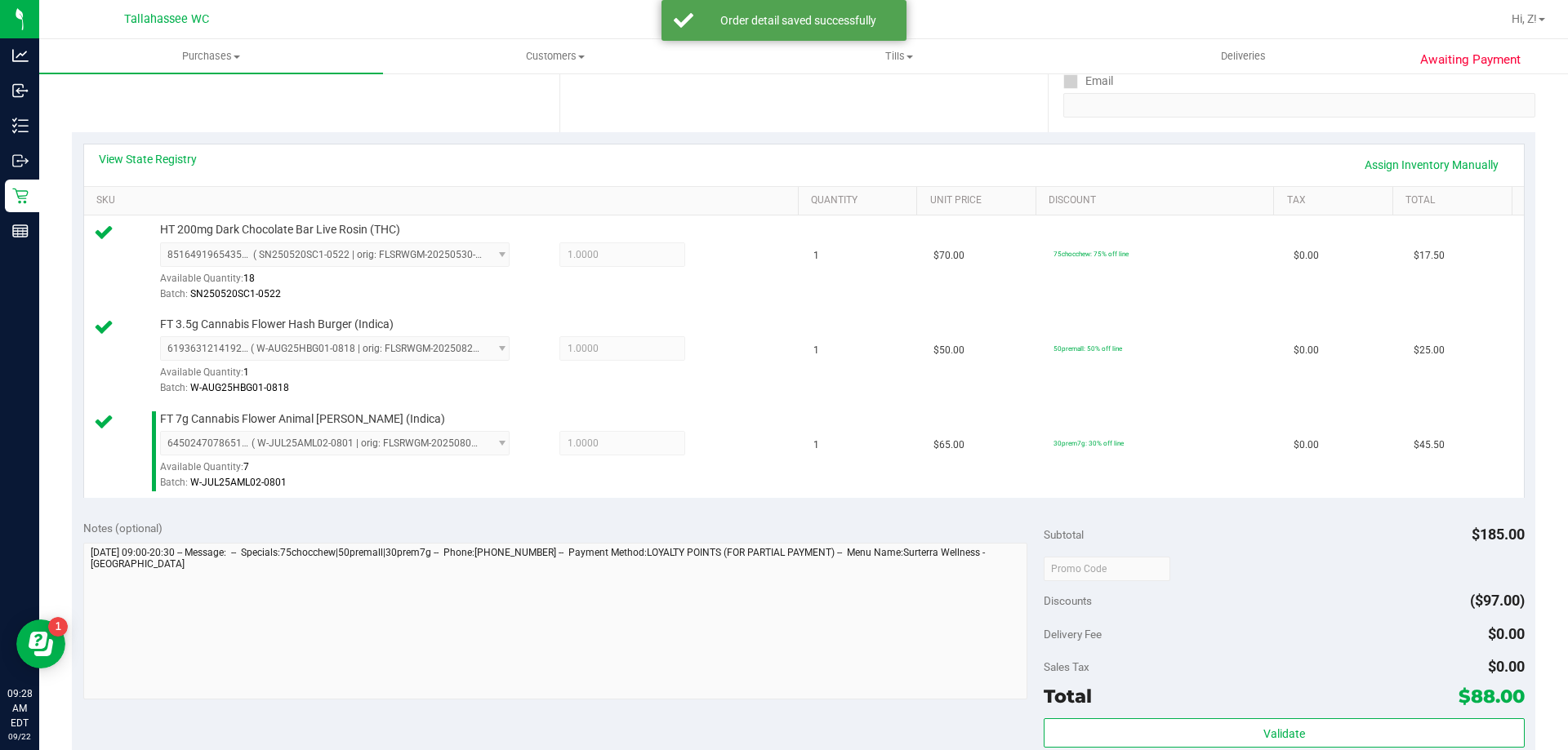
scroll to position [490, 0]
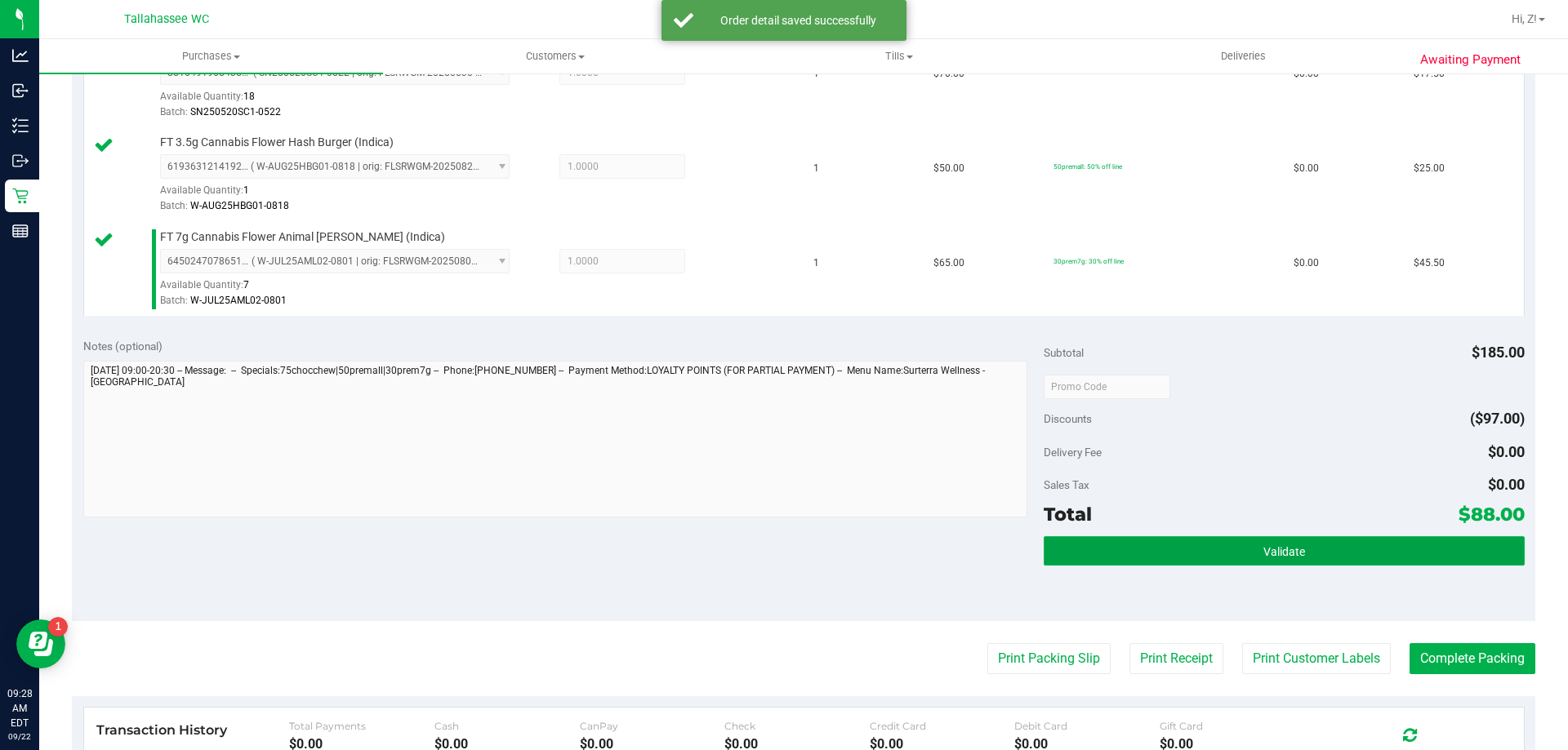
click at [1394, 565] on button "Validate" at bounding box center [1283, 551] width 480 height 29
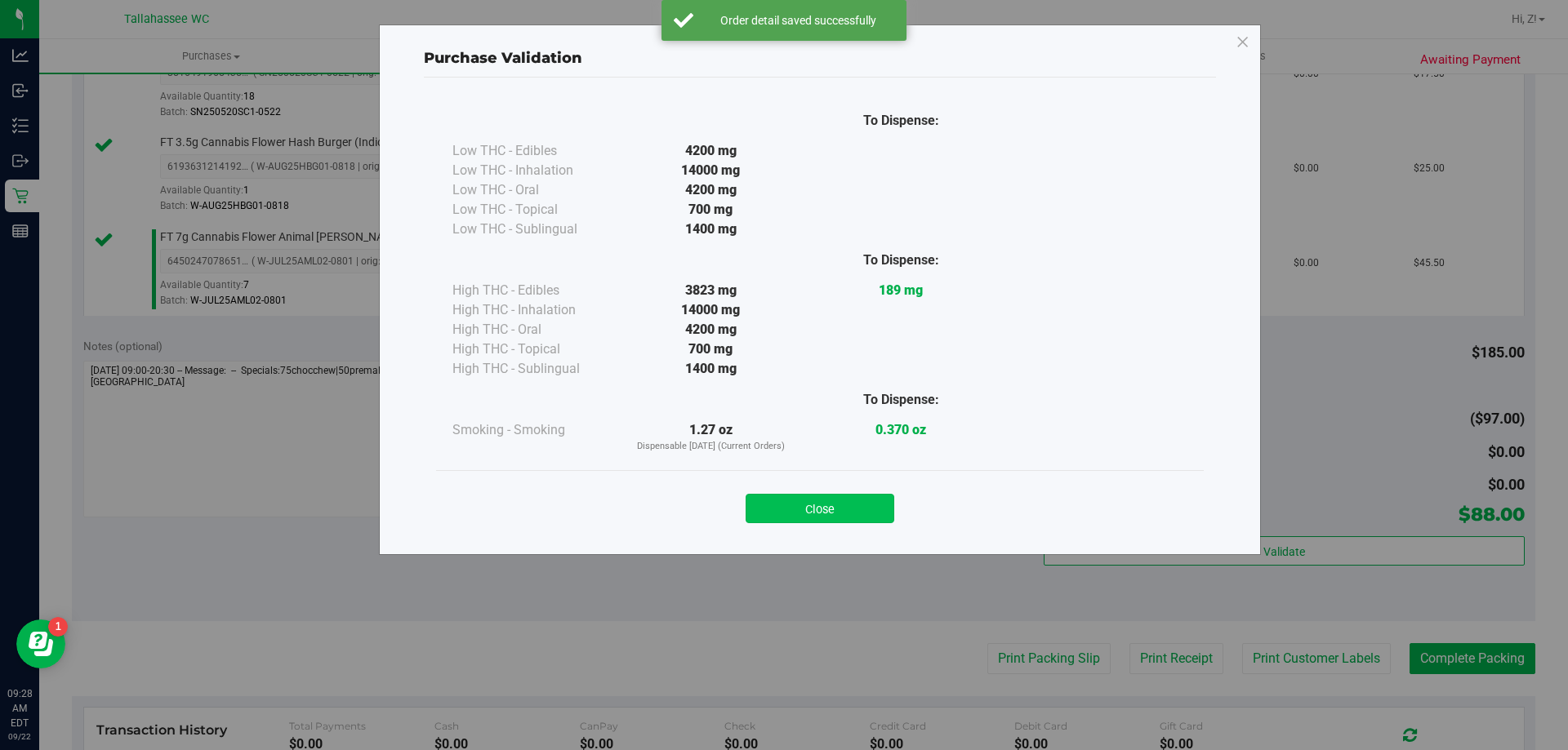
click at [772, 505] on button "Close" at bounding box center [820, 509] width 149 height 29
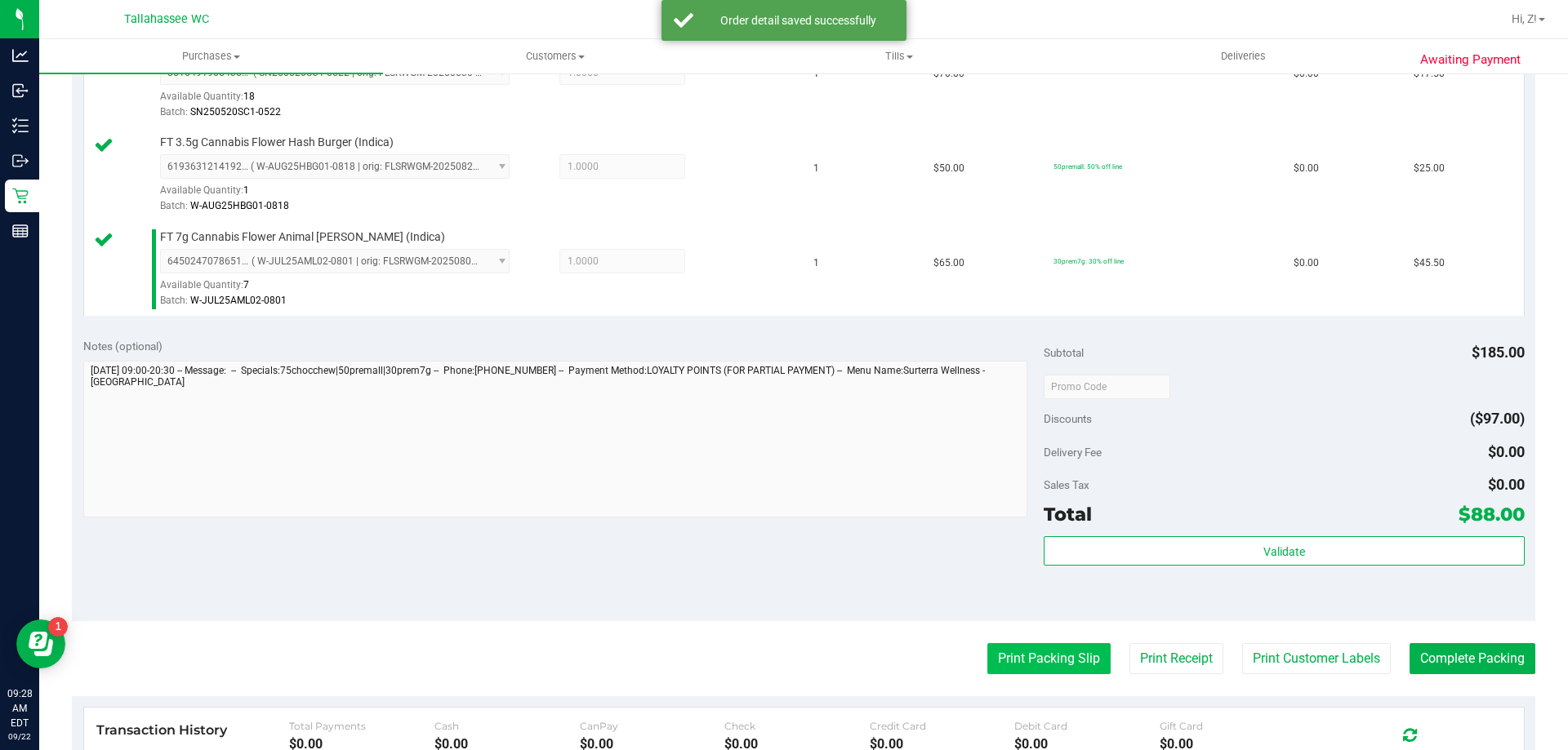
click at [1004, 653] on button "Print Packing Slip" at bounding box center [1049, 658] width 123 height 31
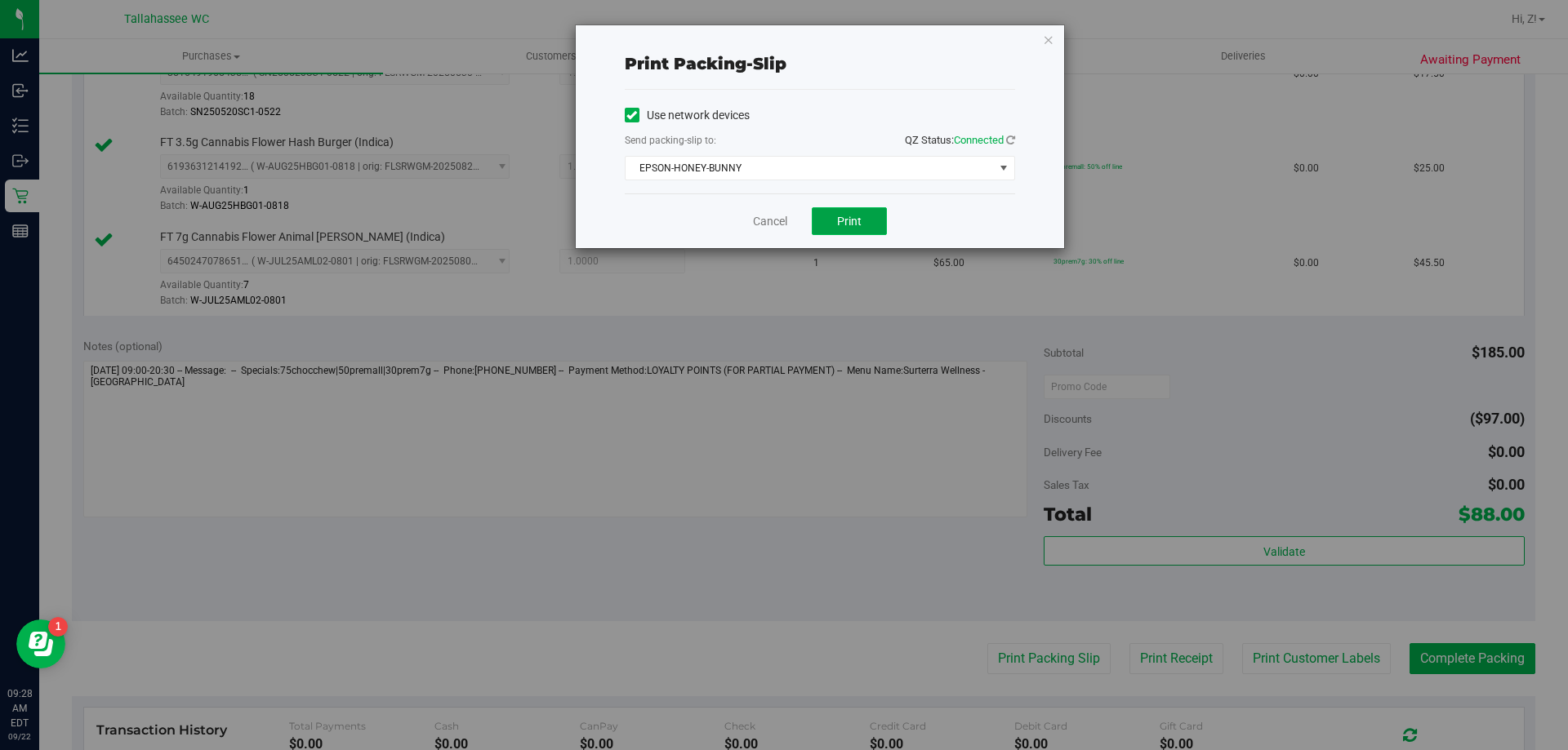
click at [870, 227] on button "Print" at bounding box center [849, 221] width 75 height 28
click at [1048, 39] on icon "button" at bounding box center [1048, 39] width 11 height 19
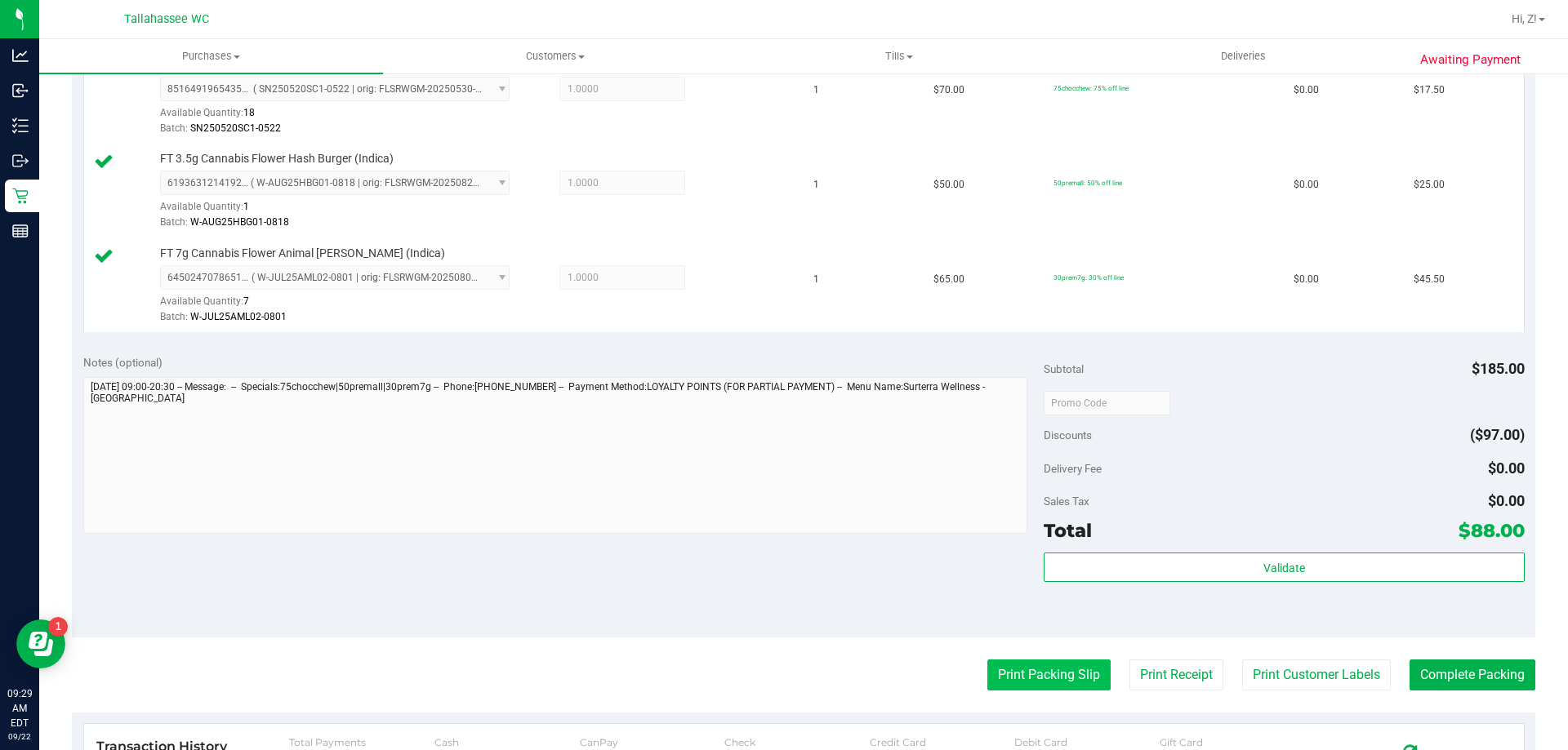
scroll to position [653, 0]
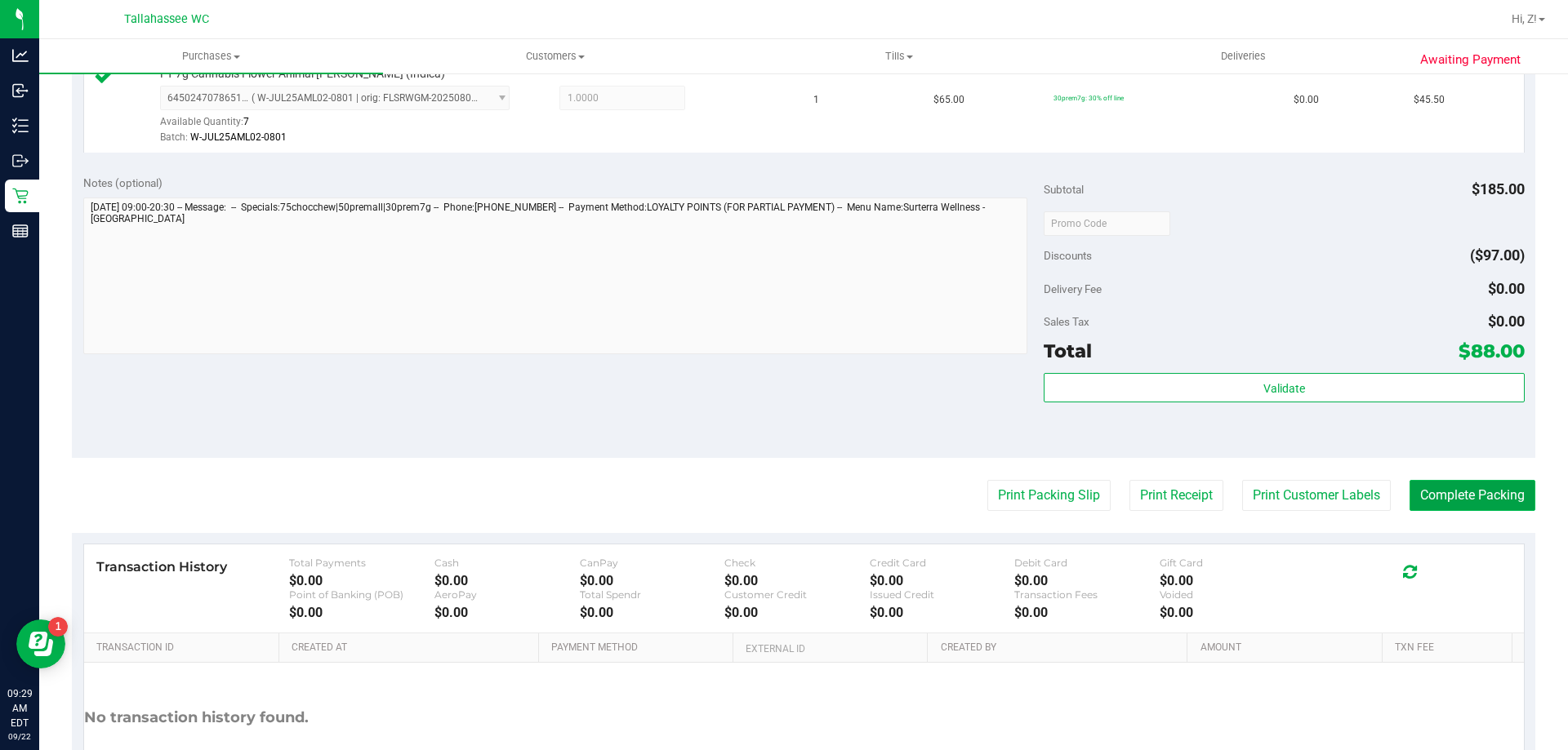
click at [1483, 493] on button "Complete Packing" at bounding box center [1472, 495] width 126 height 31
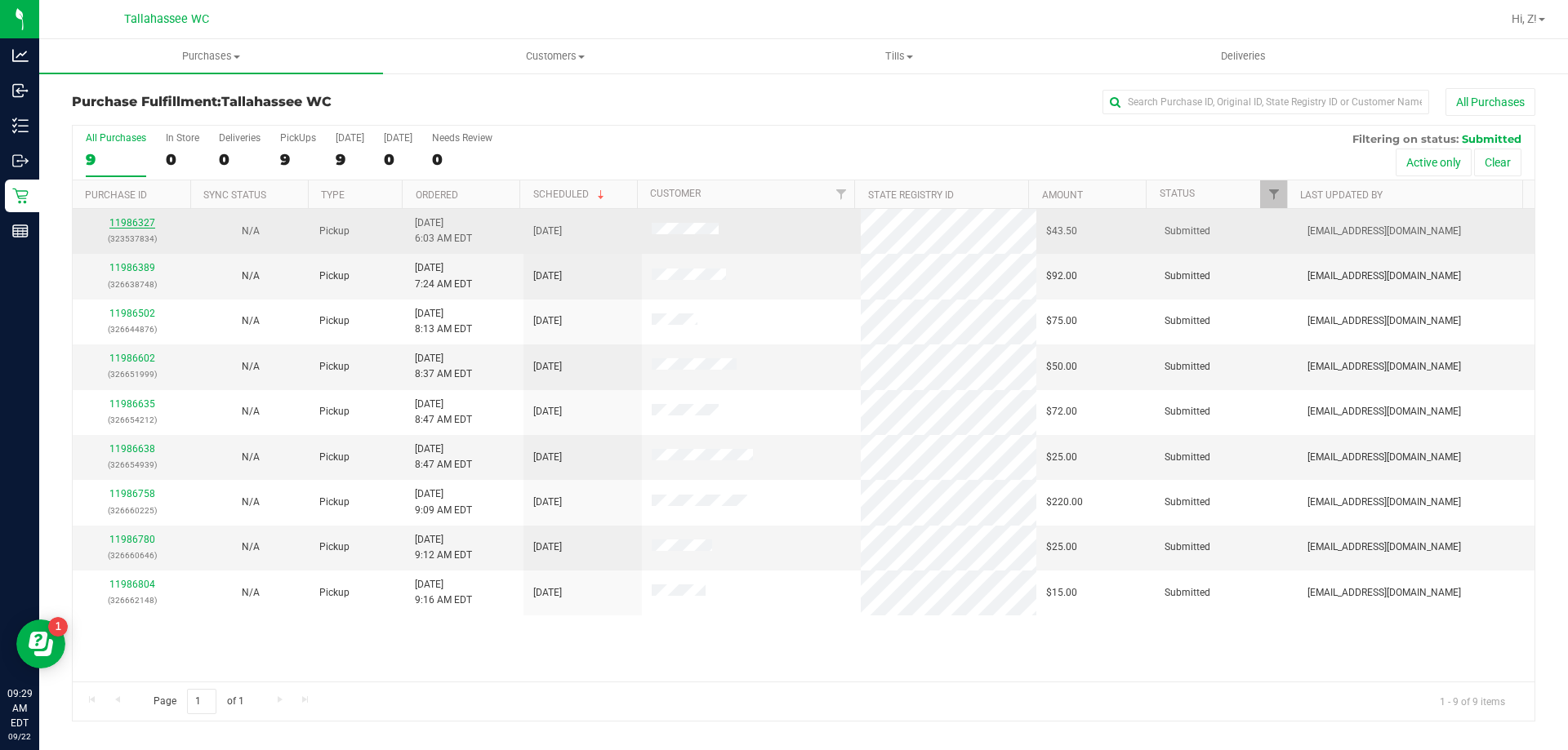
click at [141, 220] on link "11986327" at bounding box center [132, 222] width 46 height 11
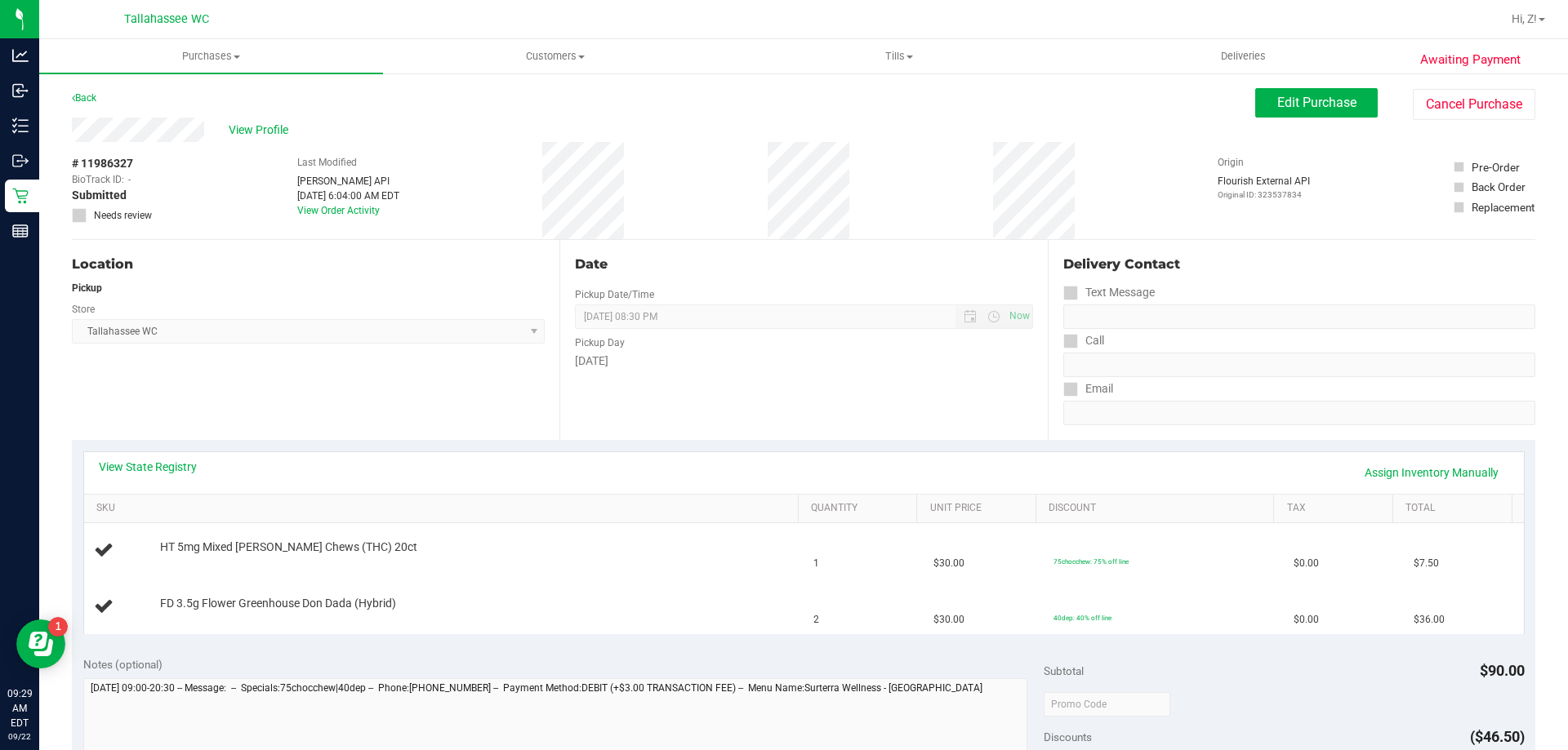
click at [170, 446] on div "View State Registry Assign Inventory Manually SKU Quantity Unit Price Discount …" at bounding box center [804, 542] width 1463 height 205
click at [183, 459] on link "View State Registry" at bounding box center [147, 467] width 98 height 17
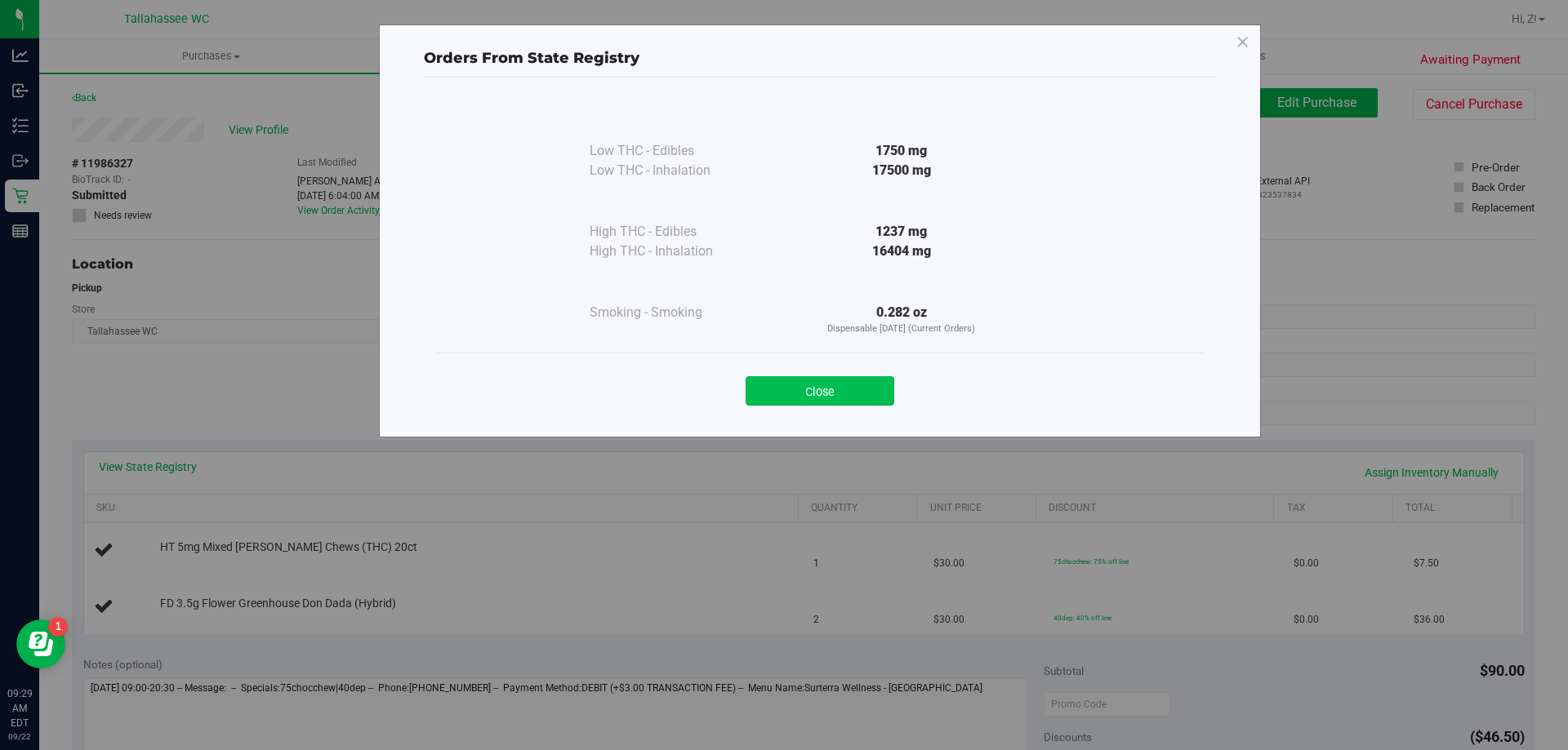
click at [866, 398] on button "Close" at bounding box center [820, 390] width 149 height 29
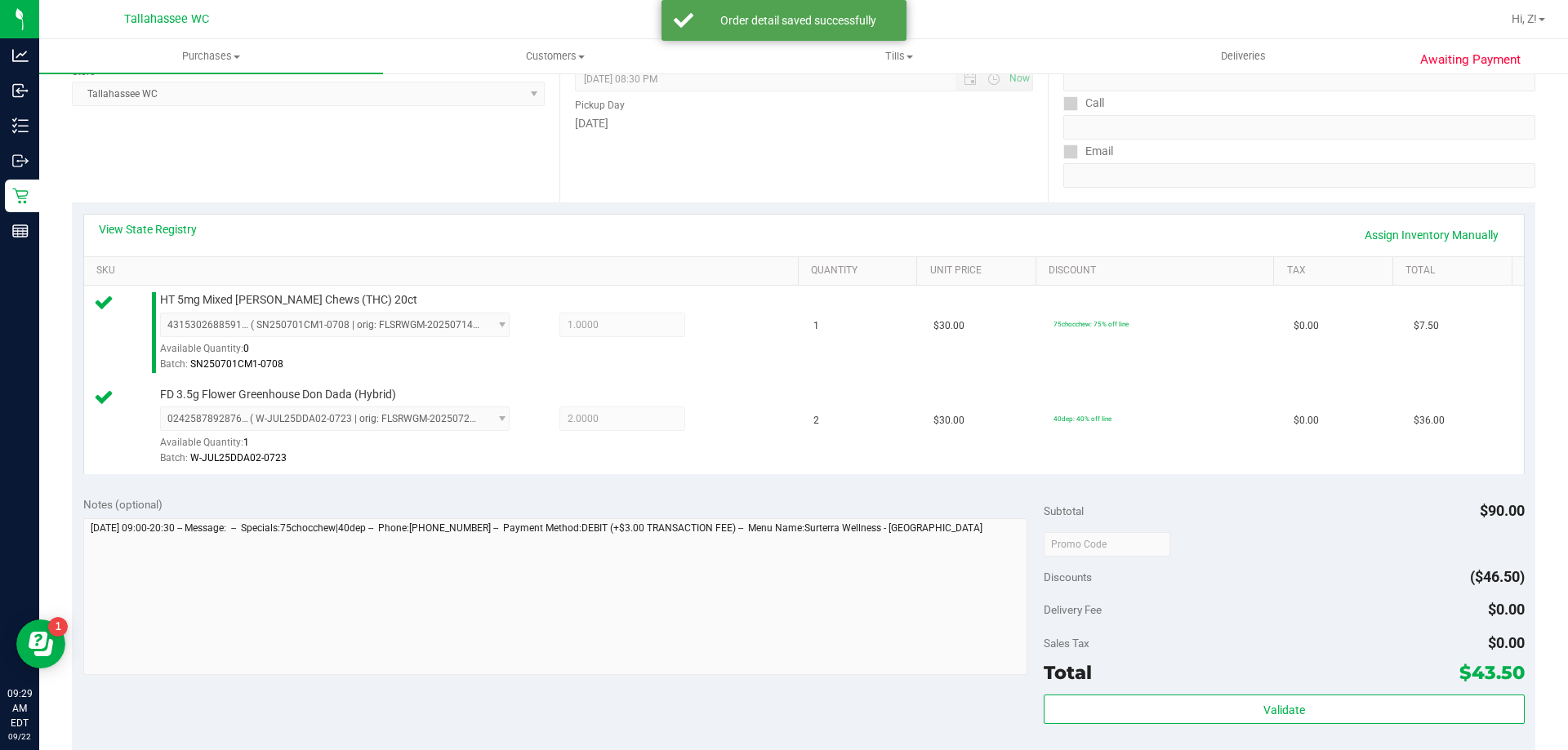
scroll to position [408, 0]
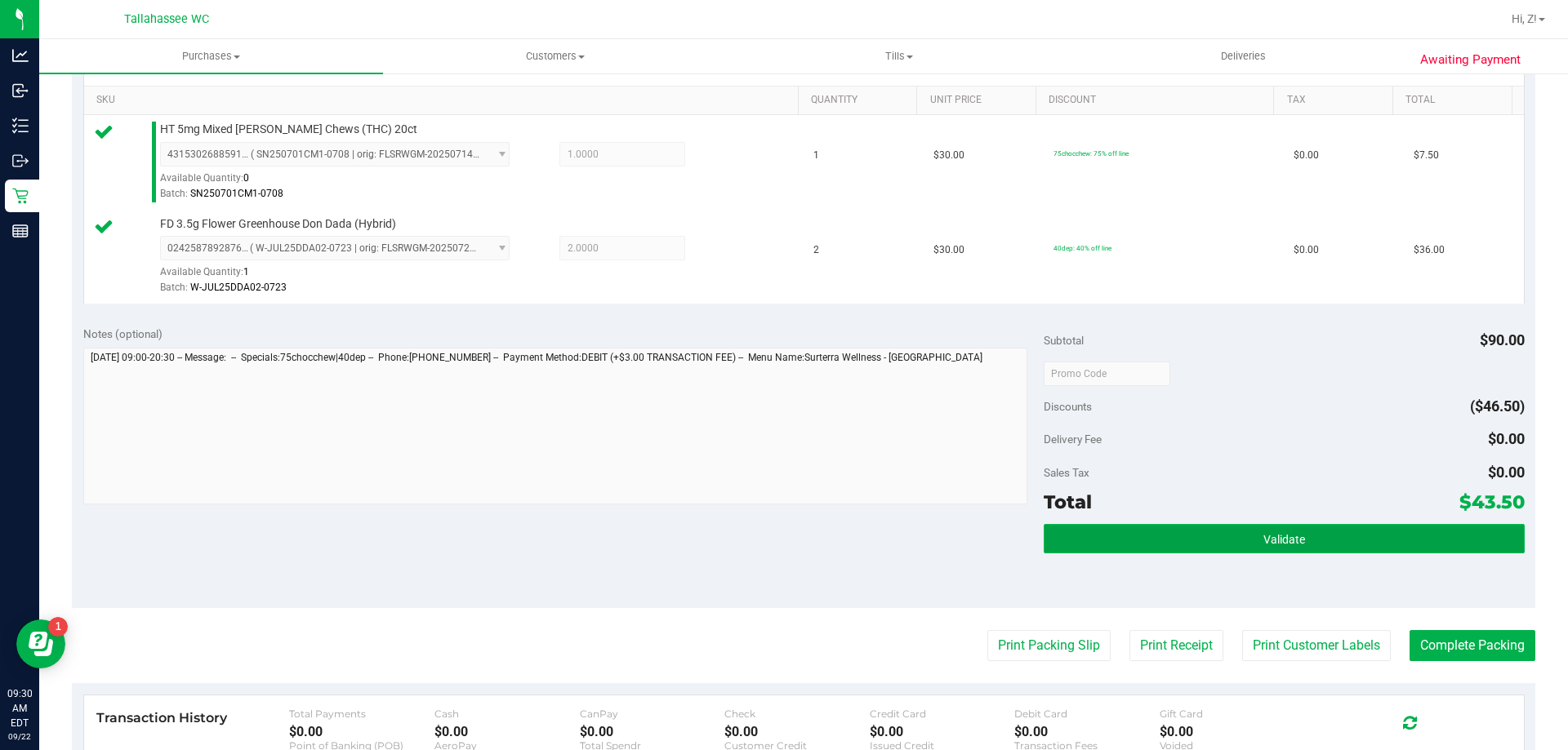
click at [1332, 546] on button "Validate" at bounding box center [1283, 538] width 480 height 29
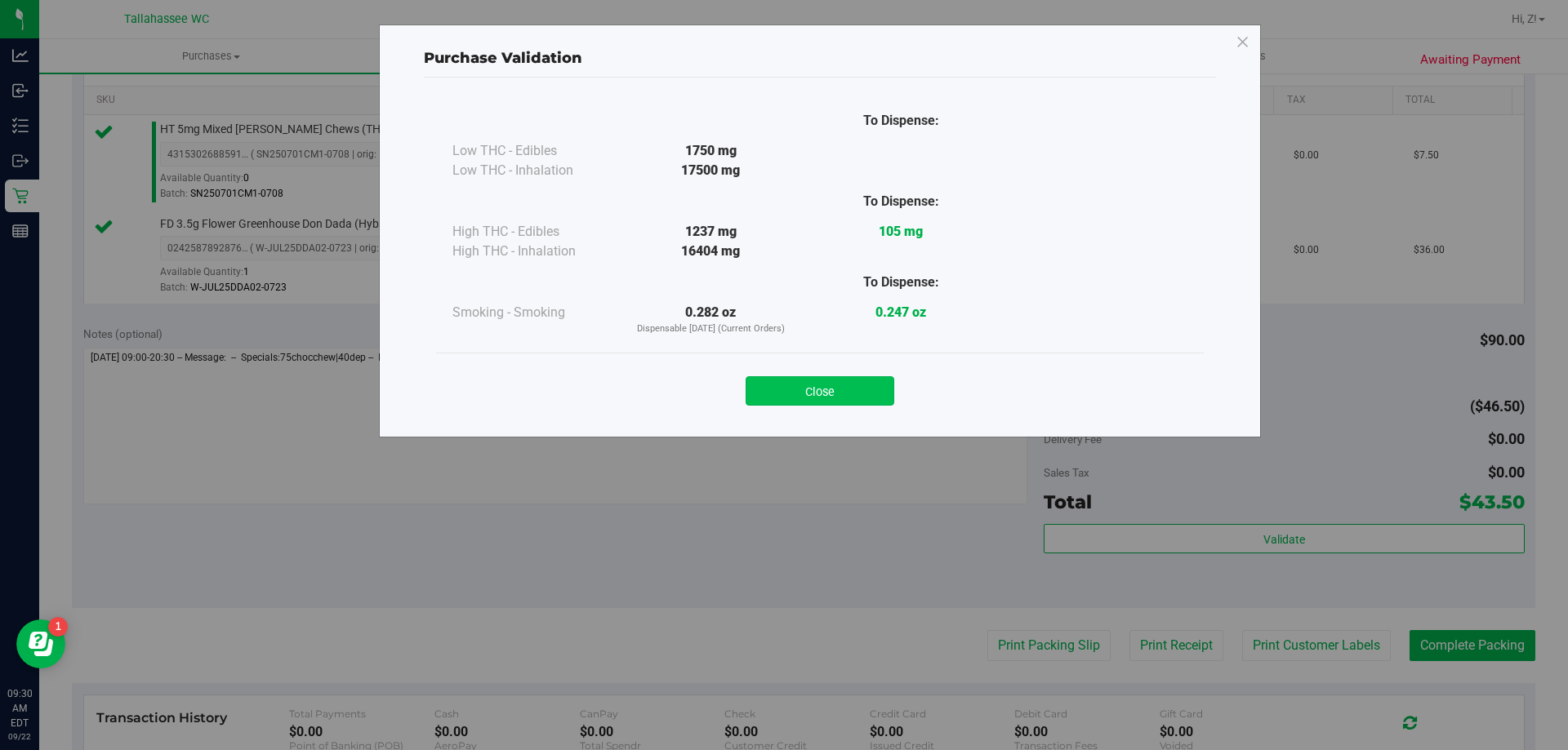
click at [829, 390] on button "Close" at bounding box center [820, 390] width 149 height 29
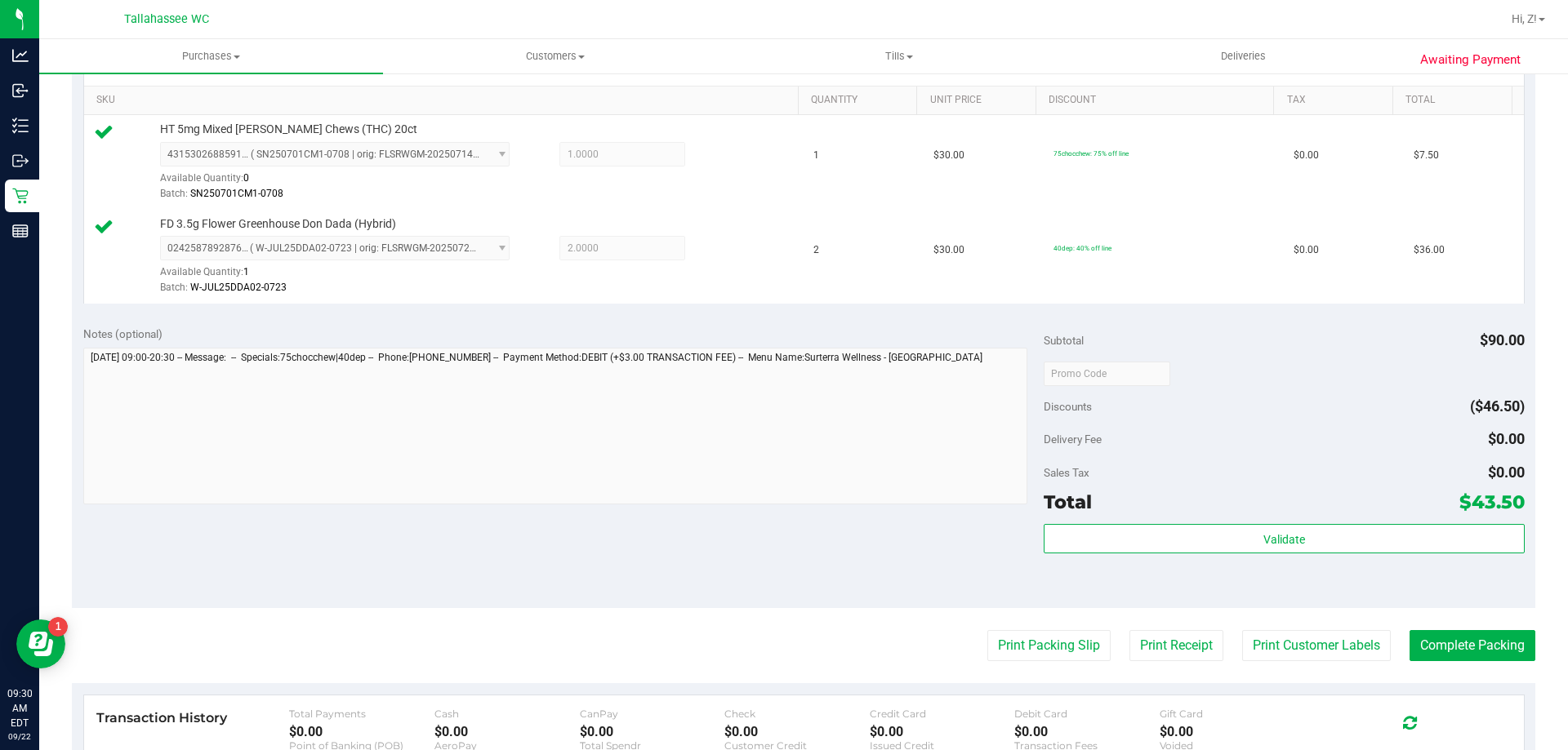
drag, startPoint x: 1038, startPoint y: 628, endPoint x: 1037, endPoint y: 669, distance: 41.0
click at [1038, 648] on purchase-details "Back Edit Purchase Cancel Purchase View Profile # 11986327 BioTrack ID: - Submi…" at bounding box center [804, 334] width 1463 height 1309
click at [1037, 669] on purchase-details "Back Edit Purchase Cancel Purchase View Profile # 11986327 BioTrack ID: - Submi…" at bounding box center [804, 334] width 1463 height 1309
click at [1036, 659] on button "Print Packing Slip" at bounding box center [1049, 645] width 123 height 31
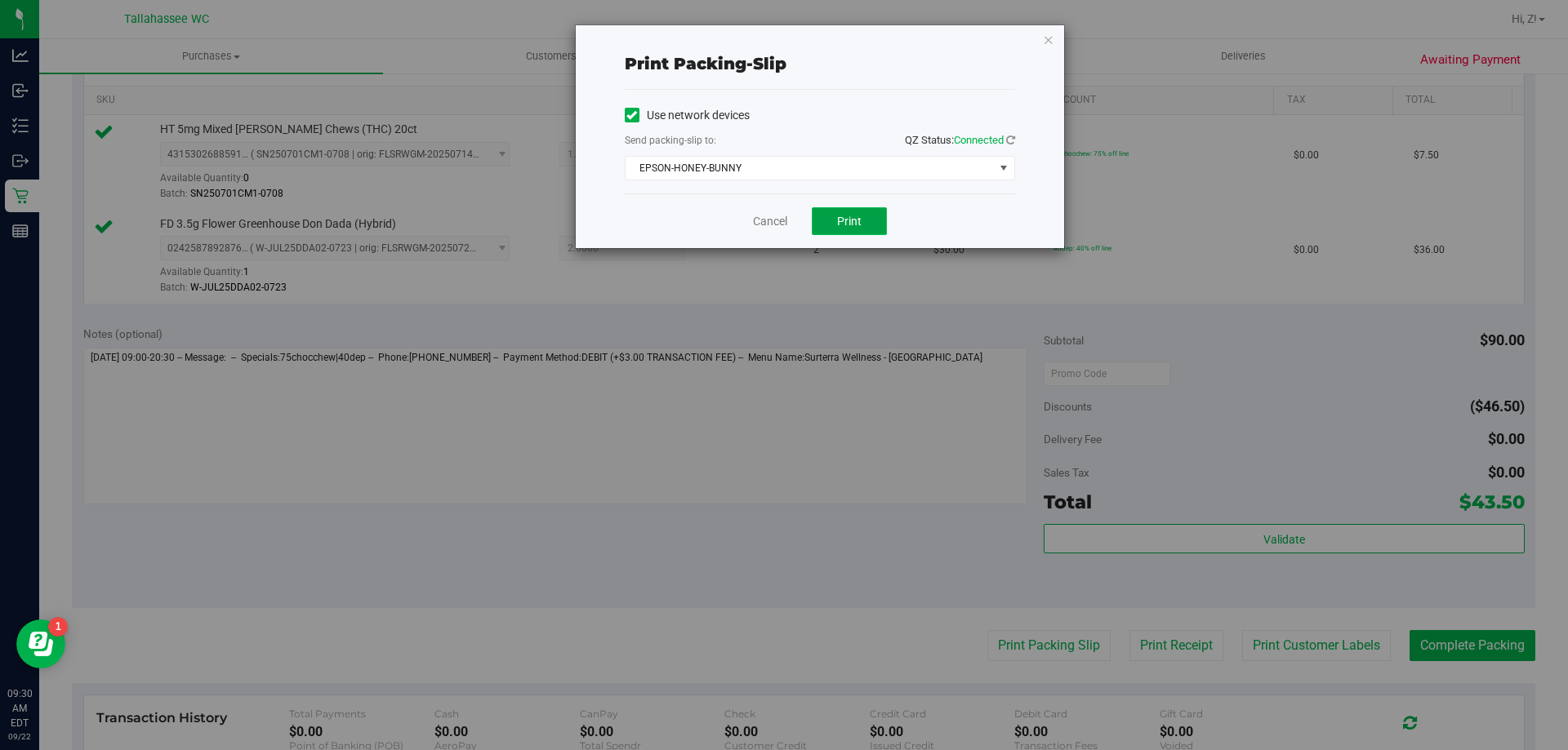
click at [839, 216] on span "Print" at bounding box center [850, 221] width 25 height 13
click at [1050, 35] on icon "button" at bounding box center [1048, 39] width 11 height 19
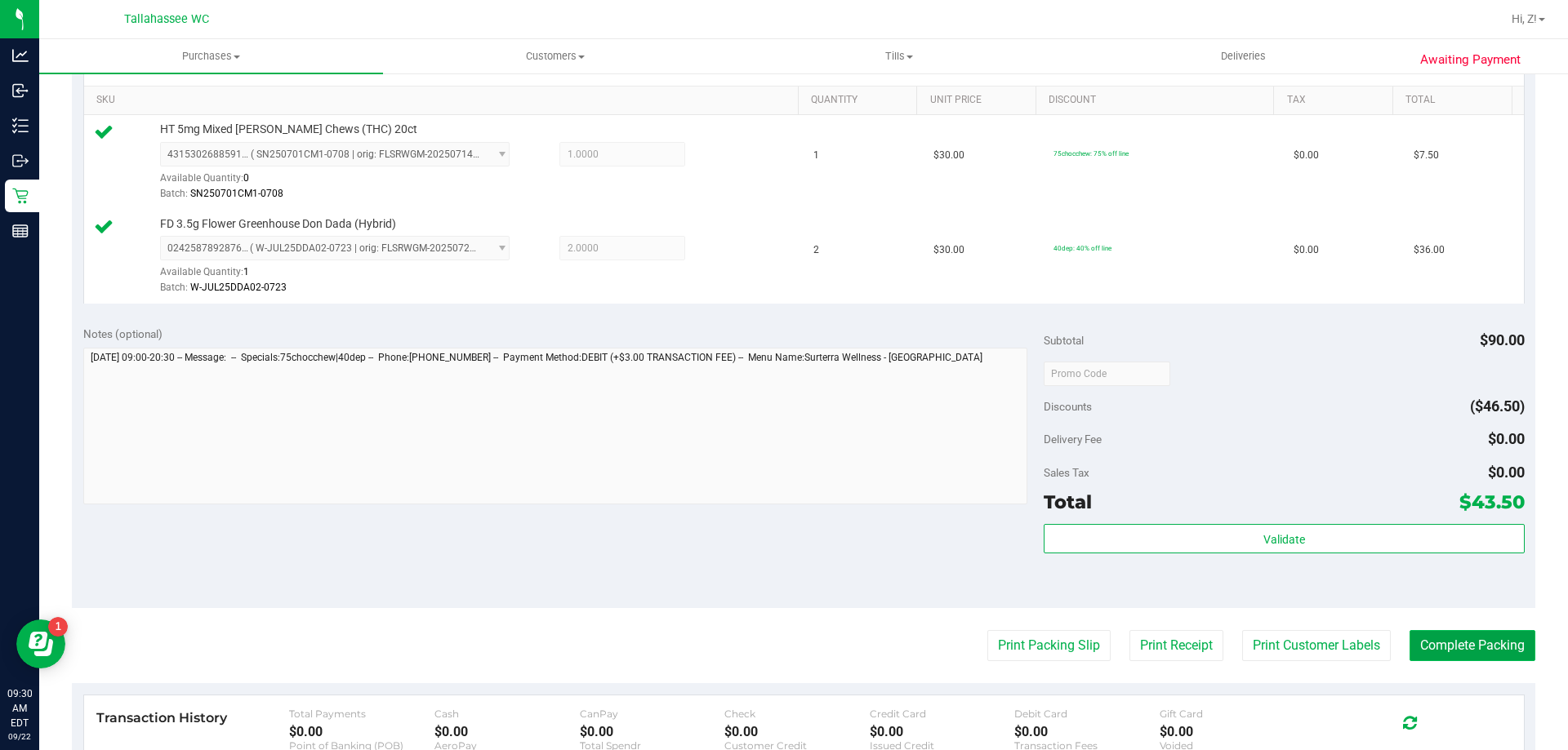
click at [1431, 641] on button "Complete Packing" at bounding box center [1472, 645] width 126 height 31
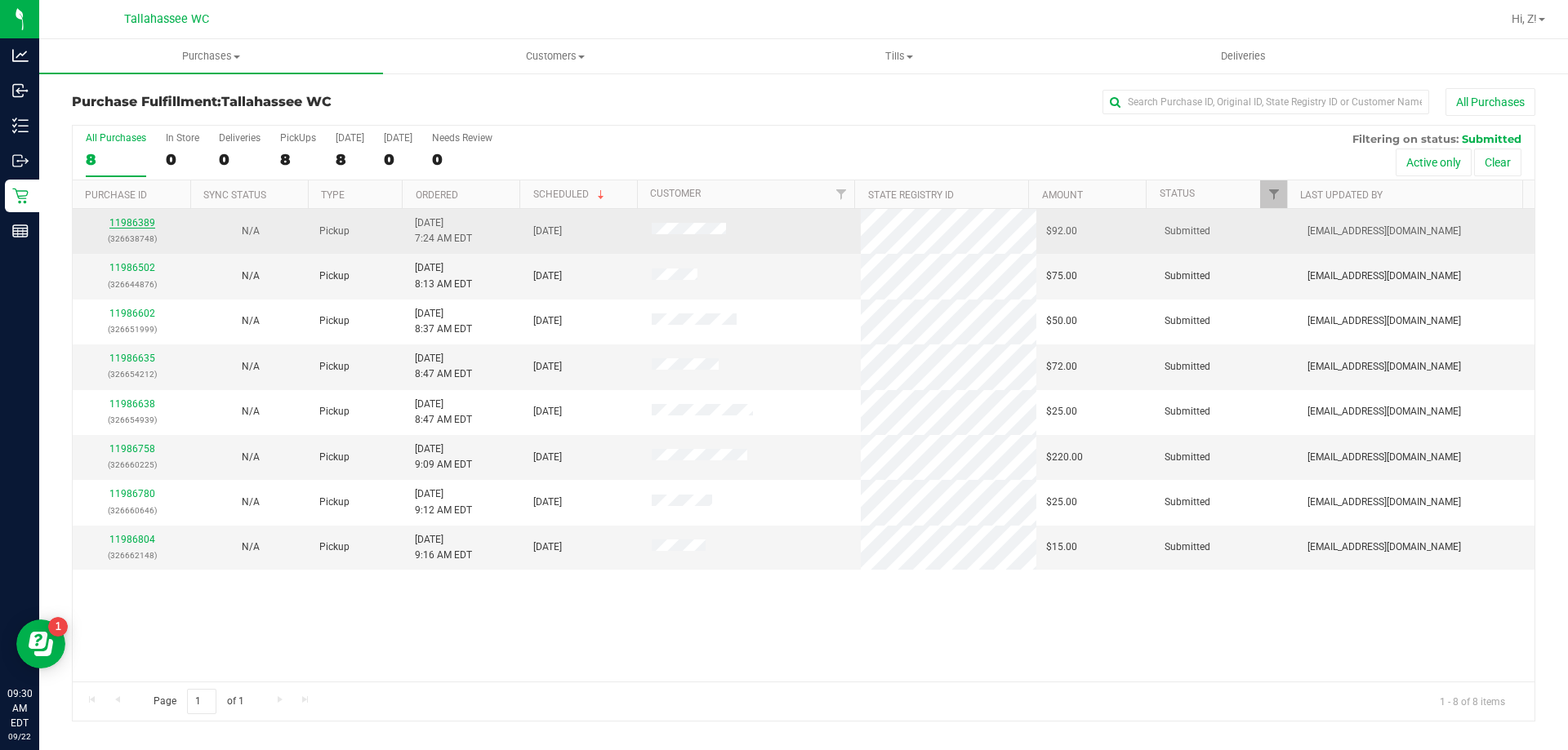
click at [151, 220] on link "11986389" at bounding box center [132, 222] width 46 height 11
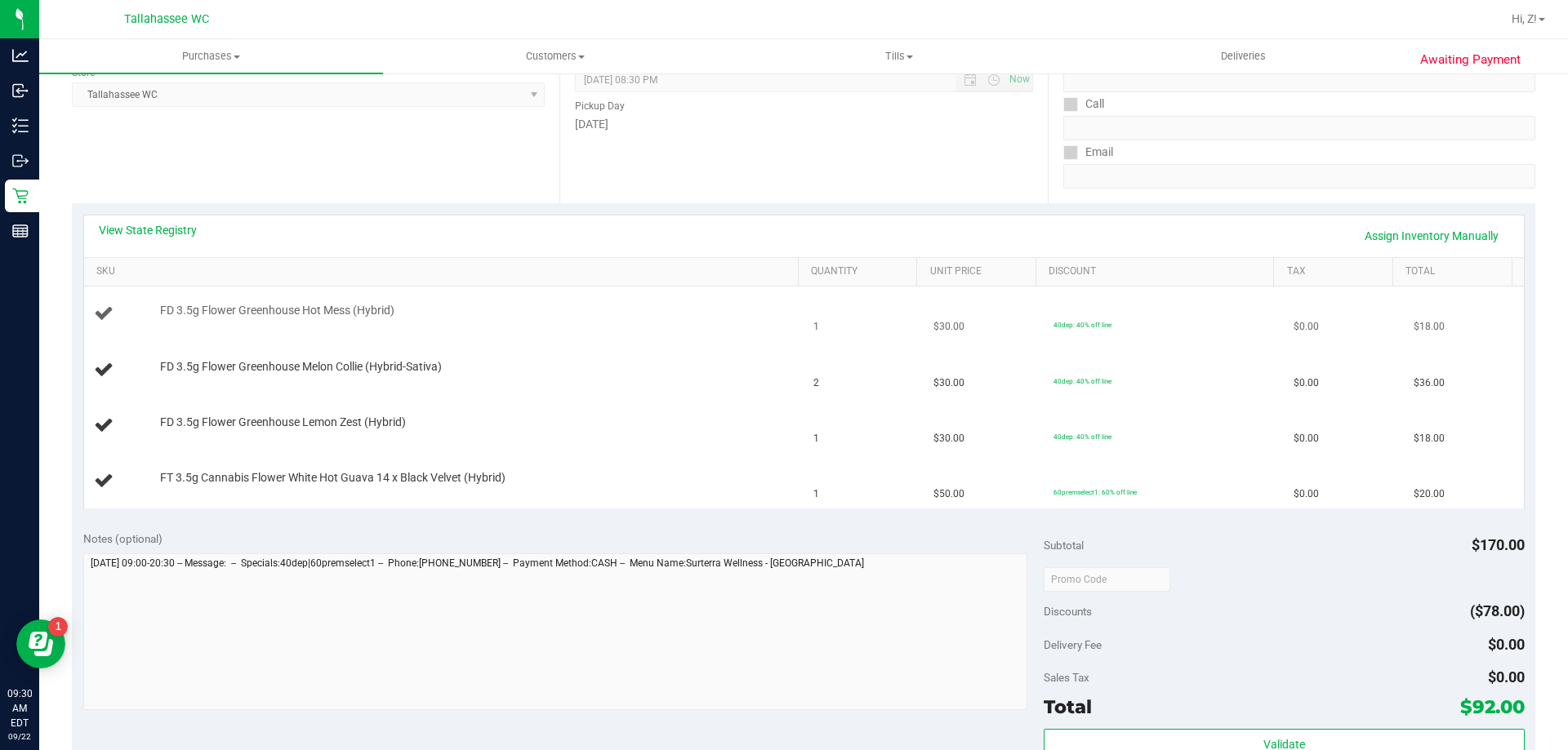
scroll to position [245, 0]
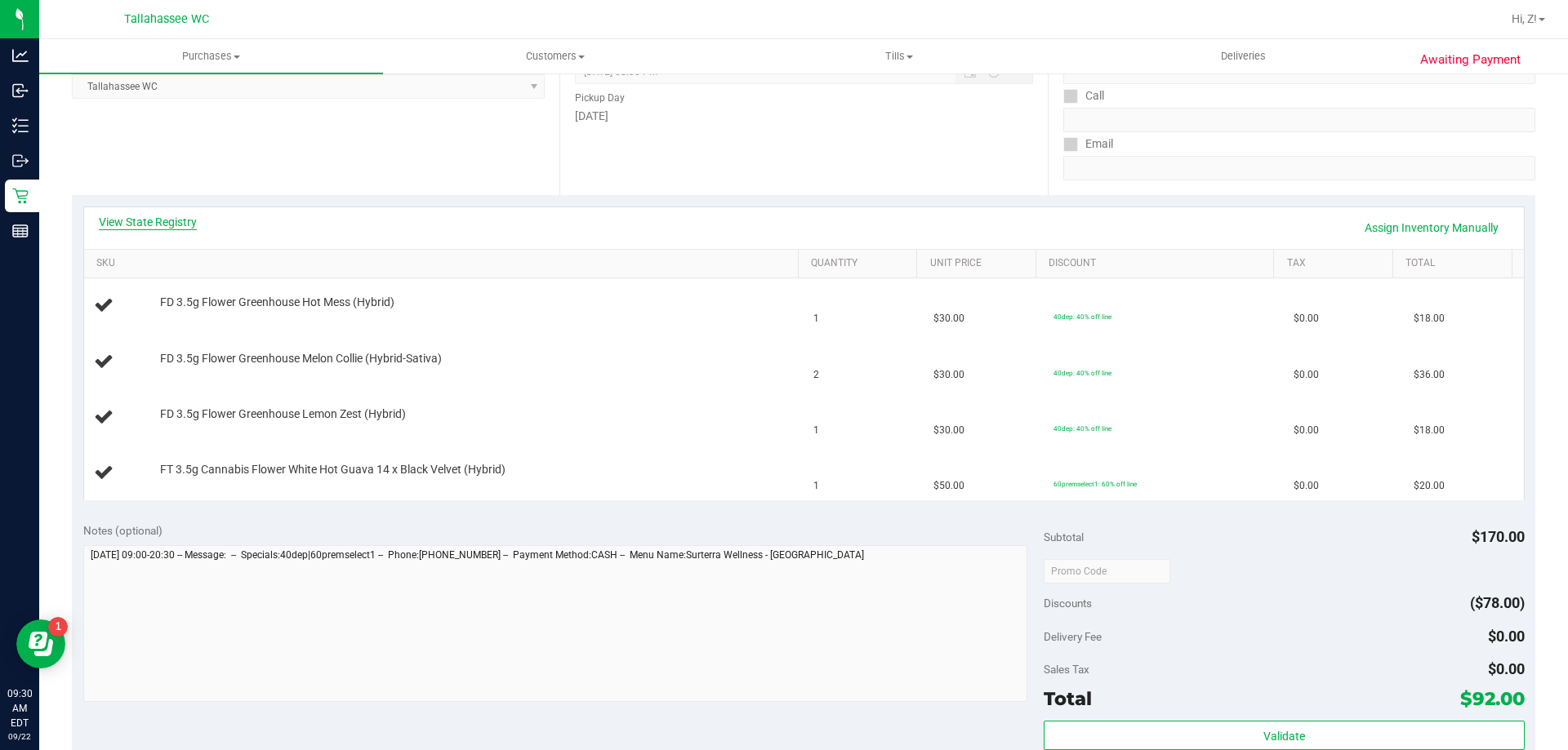
click at [179, 229] on link "View State Registry" at bounding box center [147, 222] width 98 height 17
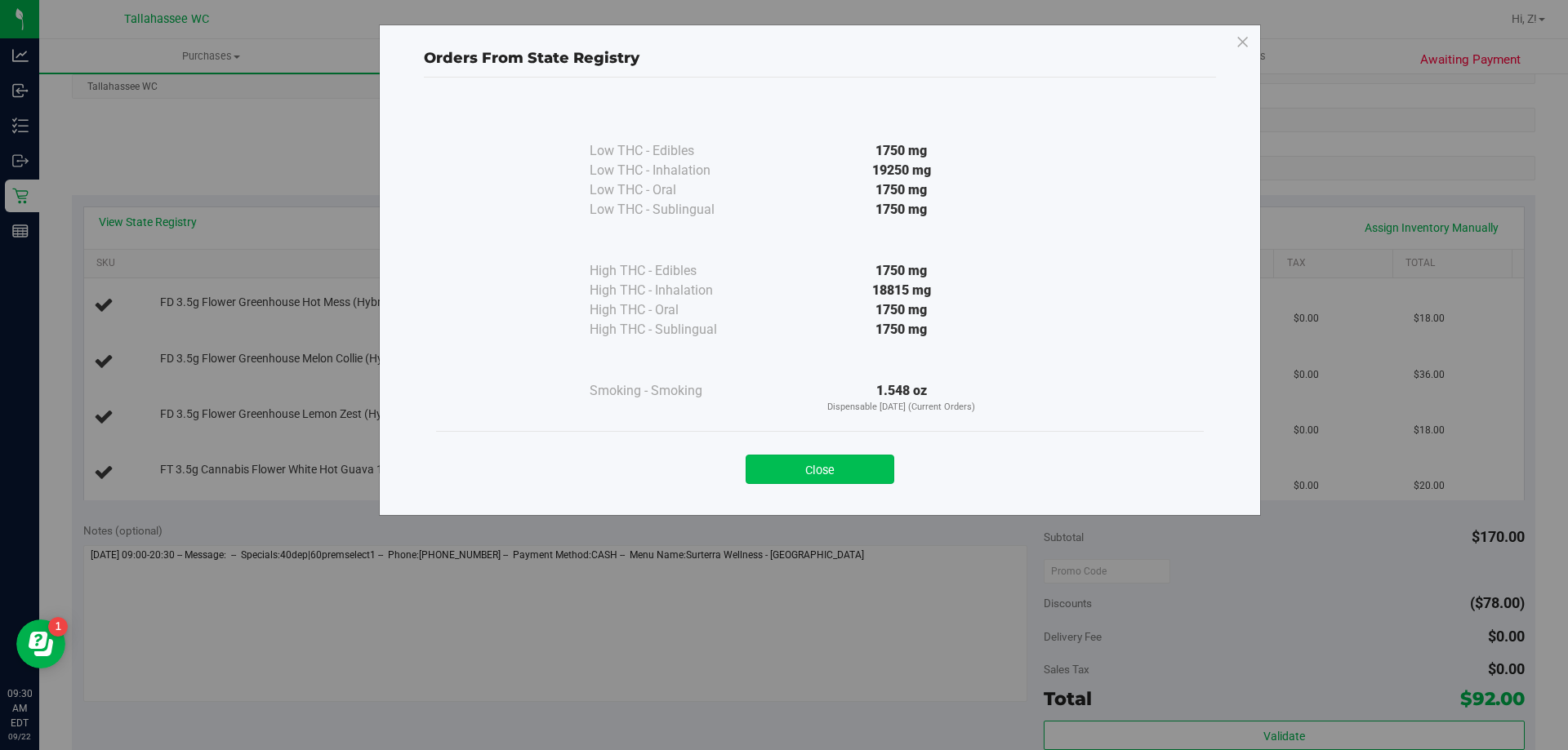
click at [843, 463] on button "Close" at bounding box center [820, 469] width 149 height 29
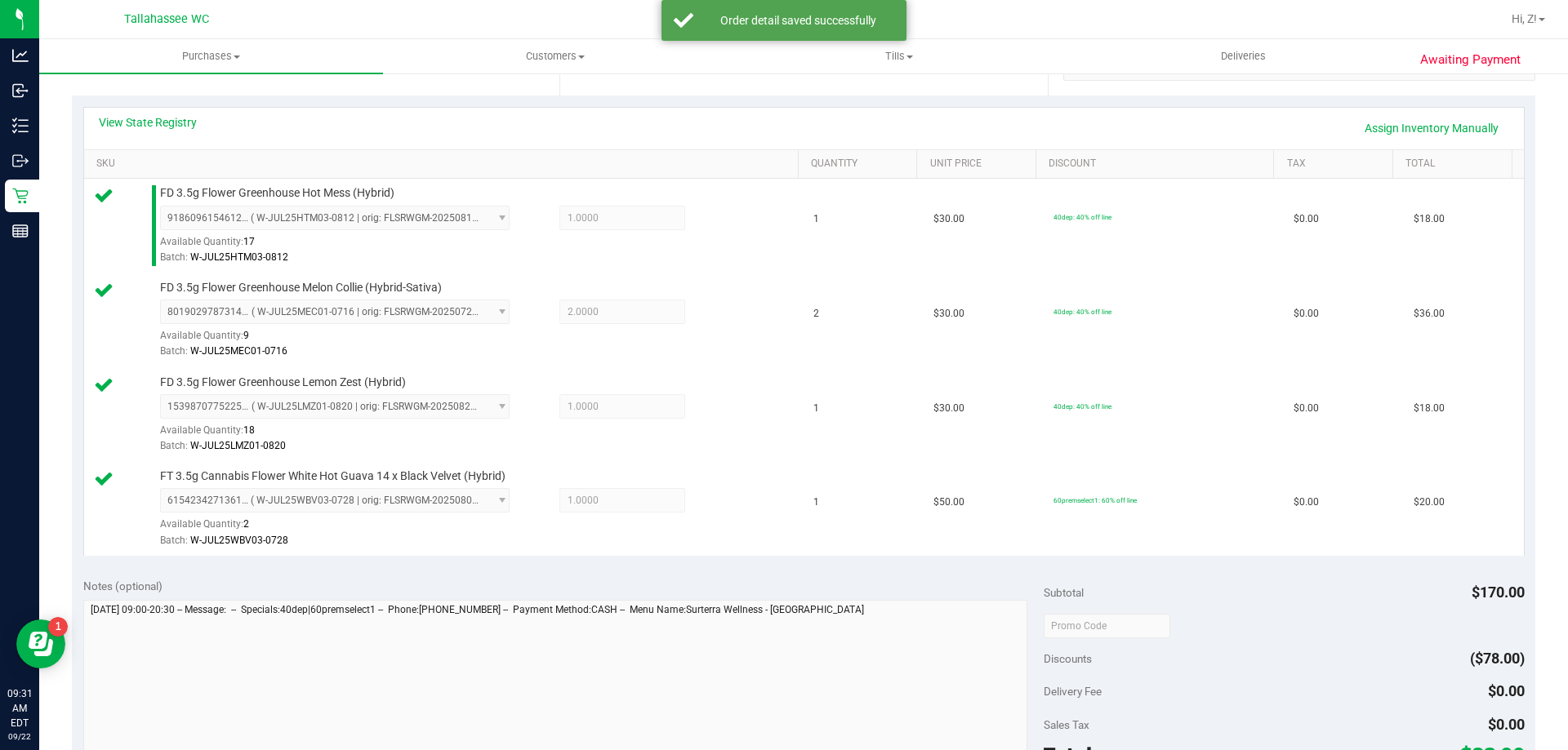
scroll to position [572, 0]
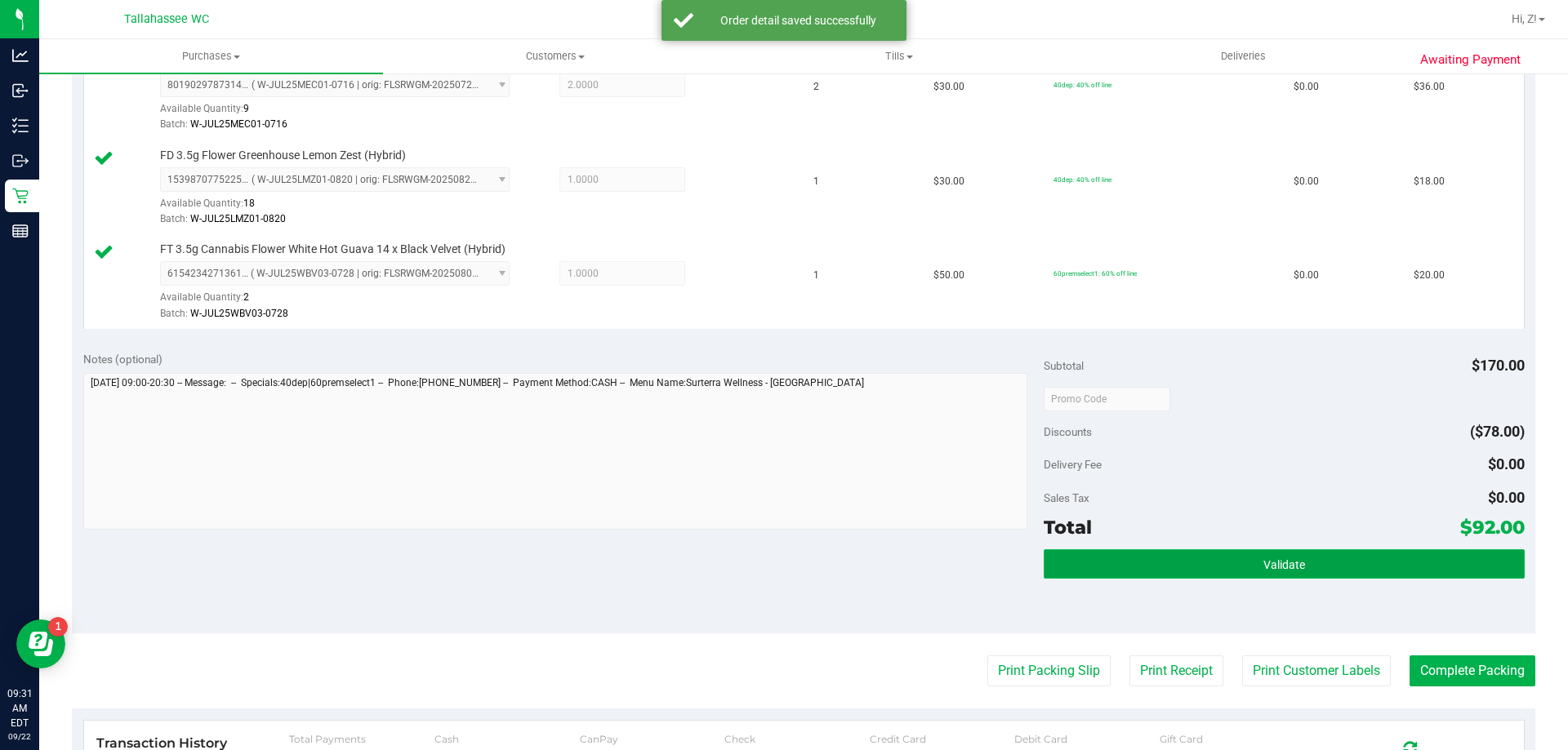
click at [1302, 568] on button "Validate" at bounding box center [1283, 564] width 480 height 29
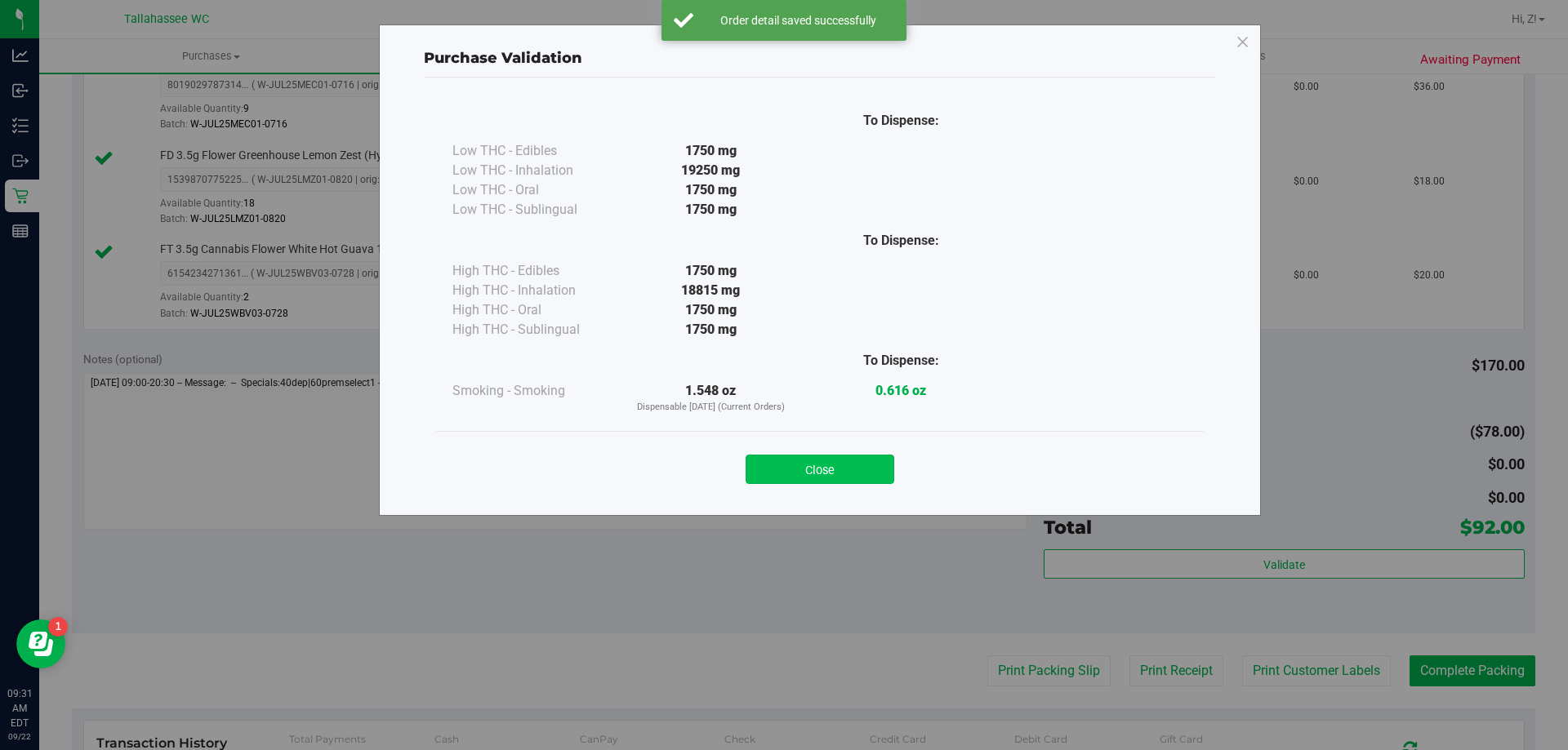
click at [821, 472] on button "Close" at bounding box center [820, 469] width 149 height 29
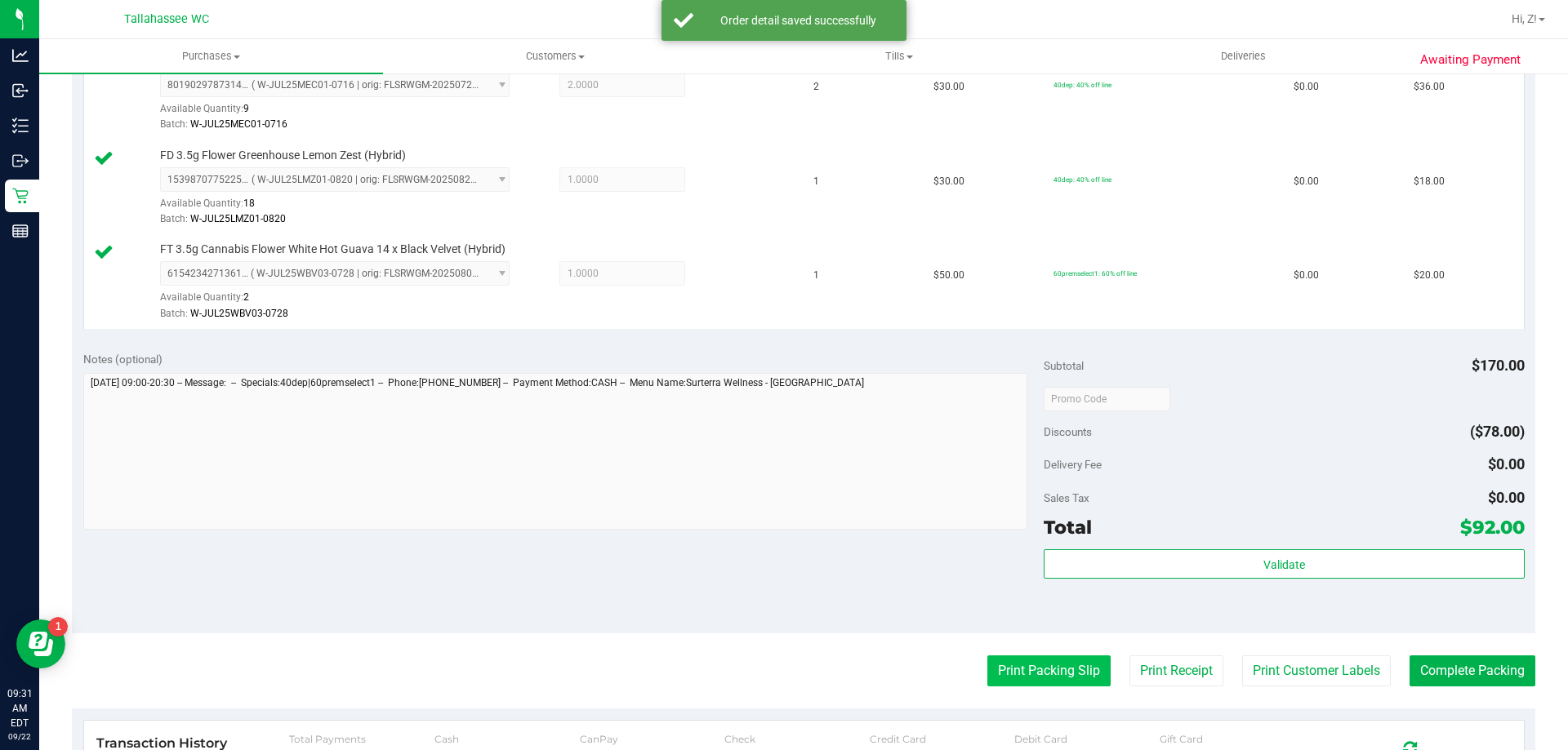
click at [1068, 682] on button "Print Packing Slip" at bounding box center [1049, 671] width 123 height 31
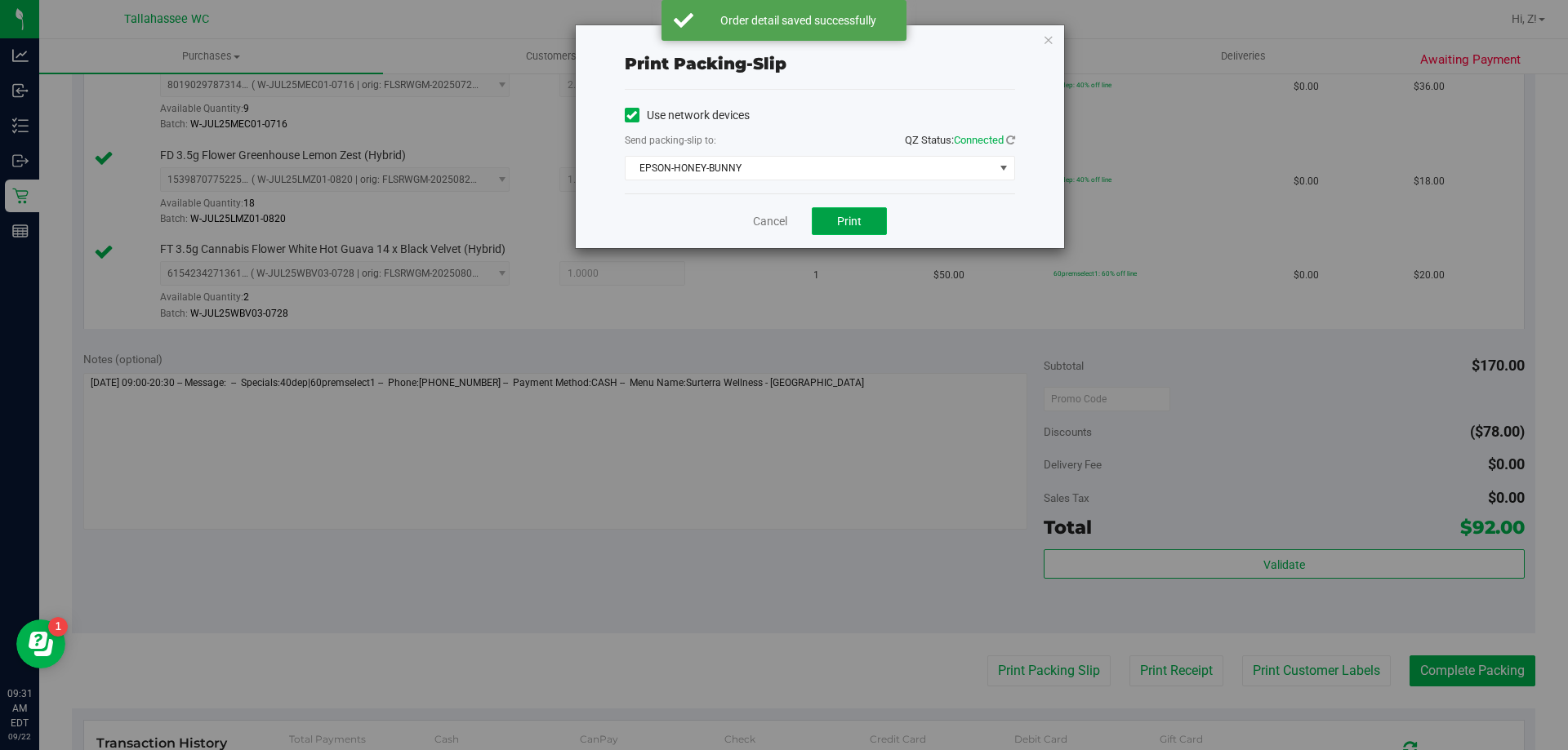
click at [865, 216] on button "Print" at bounding box center [849, 221] width 75 height 28
click at [1048, 41] on icon "button" at bounding box center [1048, 39] width 11 height 19
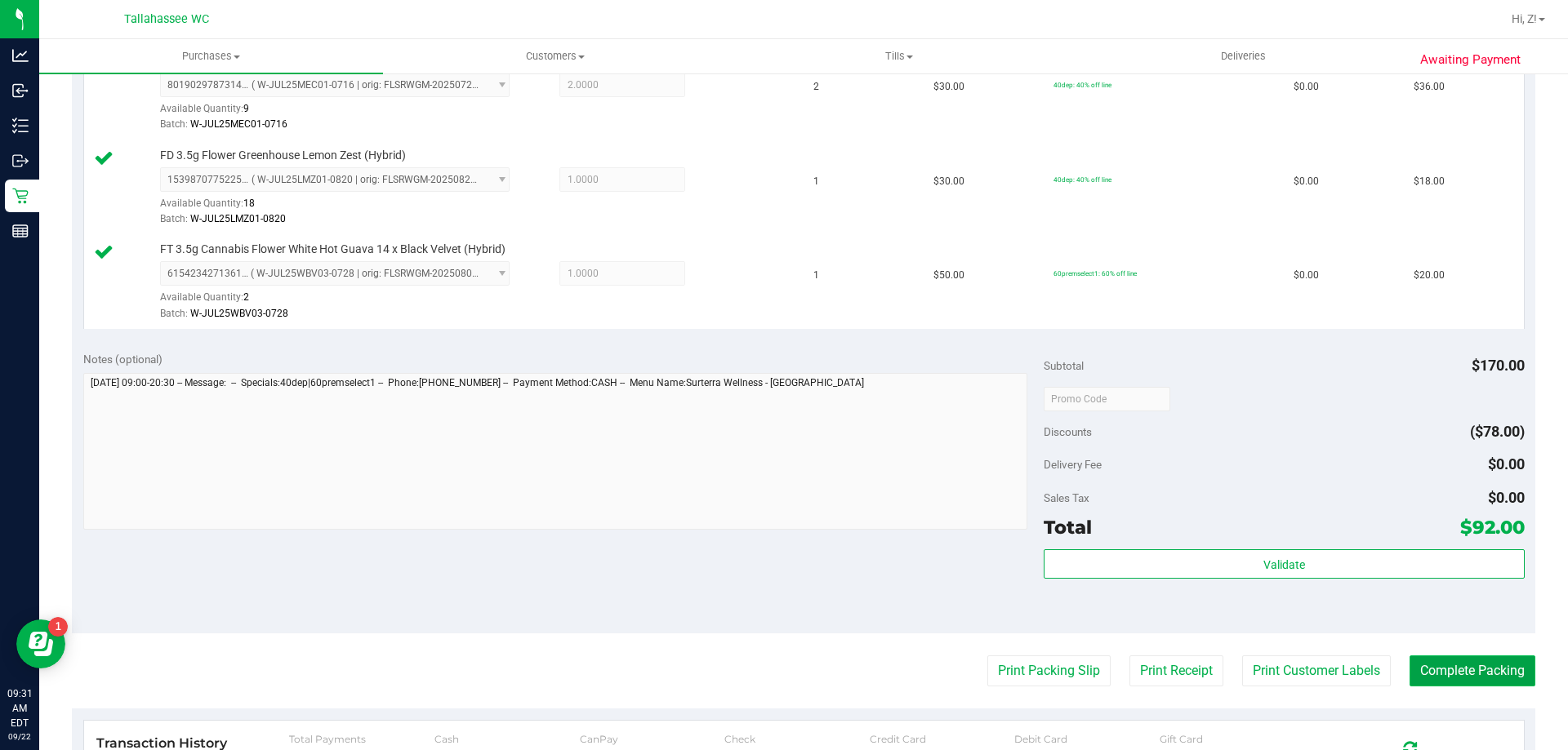
click at [1448, 671] on button "Complete Packing" at bounding box center [1472, 671] width 126 height 31
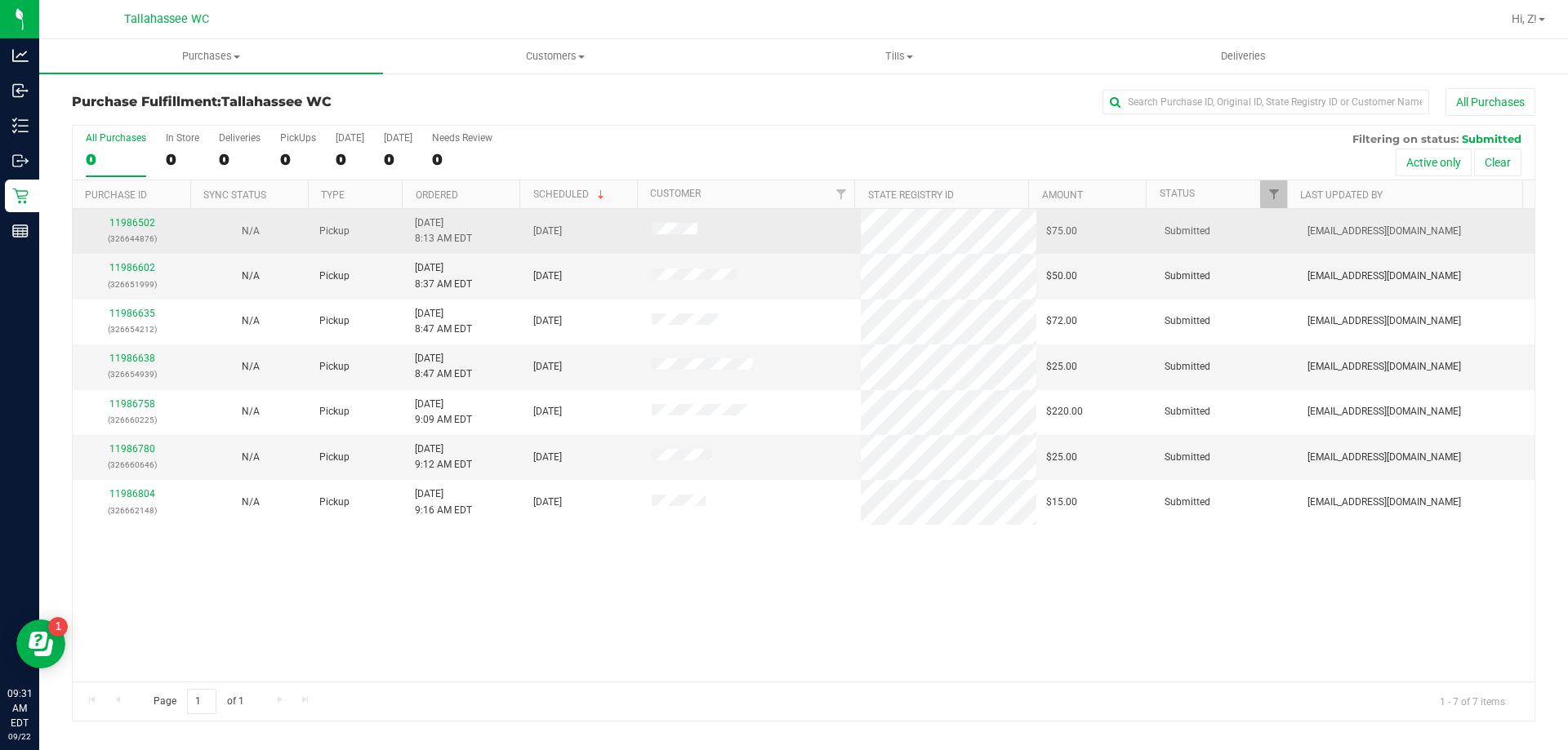
click at [137, 213] on td "11986502 (326644876)" at bounding box center [131, 231] width 118 height 45
click at [137, 216] on div "11986502 (326644876)" at bounding box center [132, 231] width 99 height 31
click at [137, 228] on link "11986502" at bounding box center [132, 222] width 46 height 11
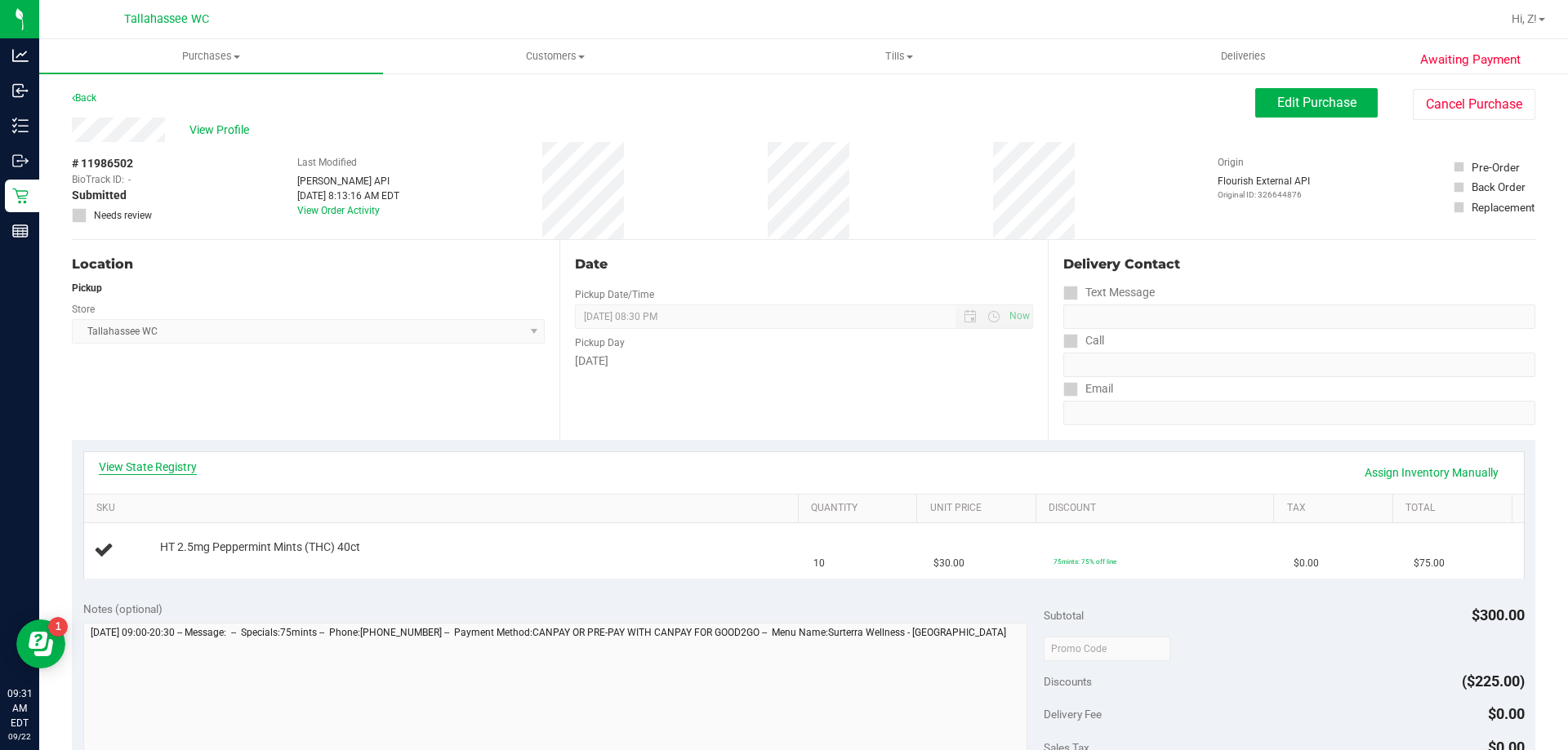
click at [154, 473] on link "View State Registry" at bounding box center [147, 467] width 98 height 17
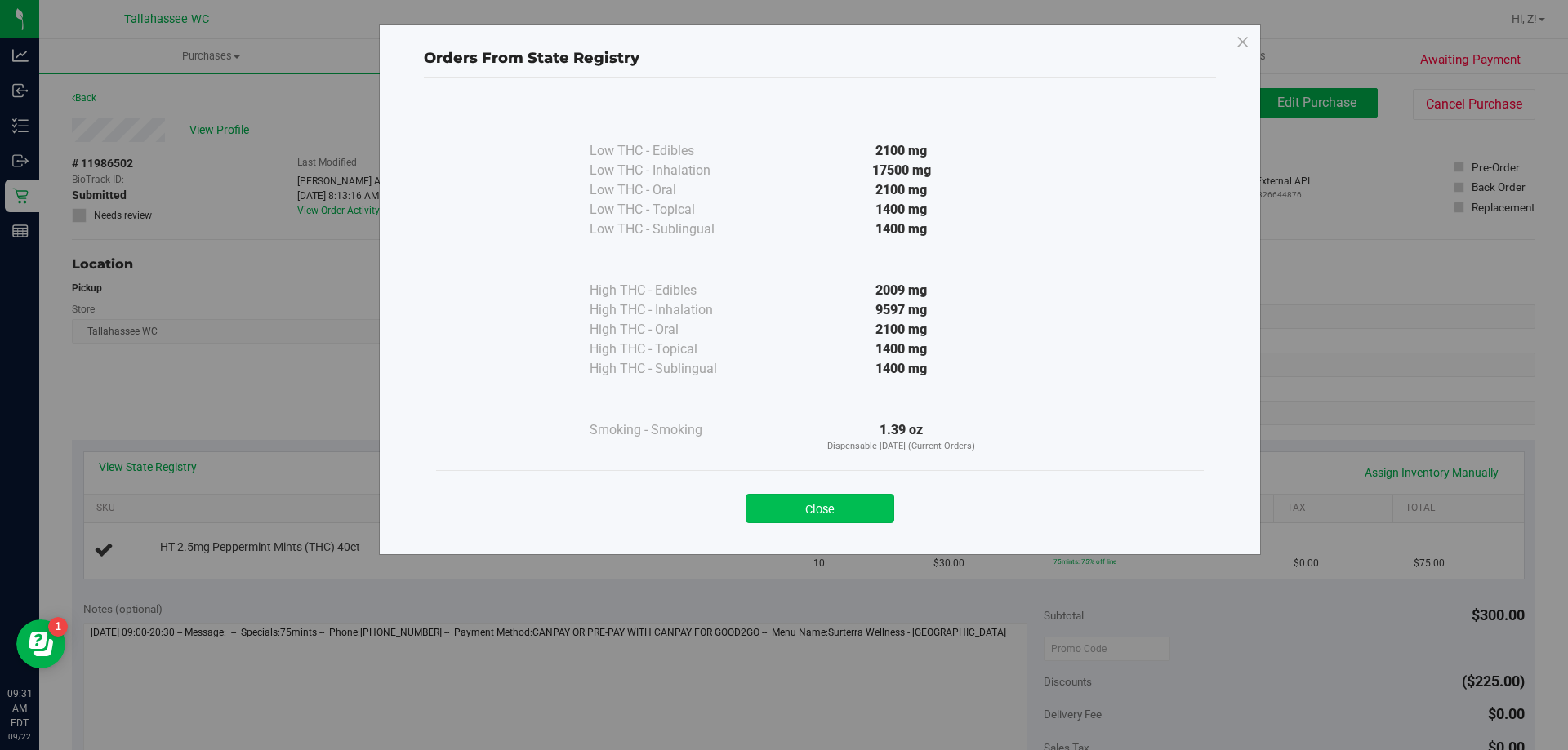
click at [856, 515] on button "Close" at bounding box center [820, 509] width 149 height 29
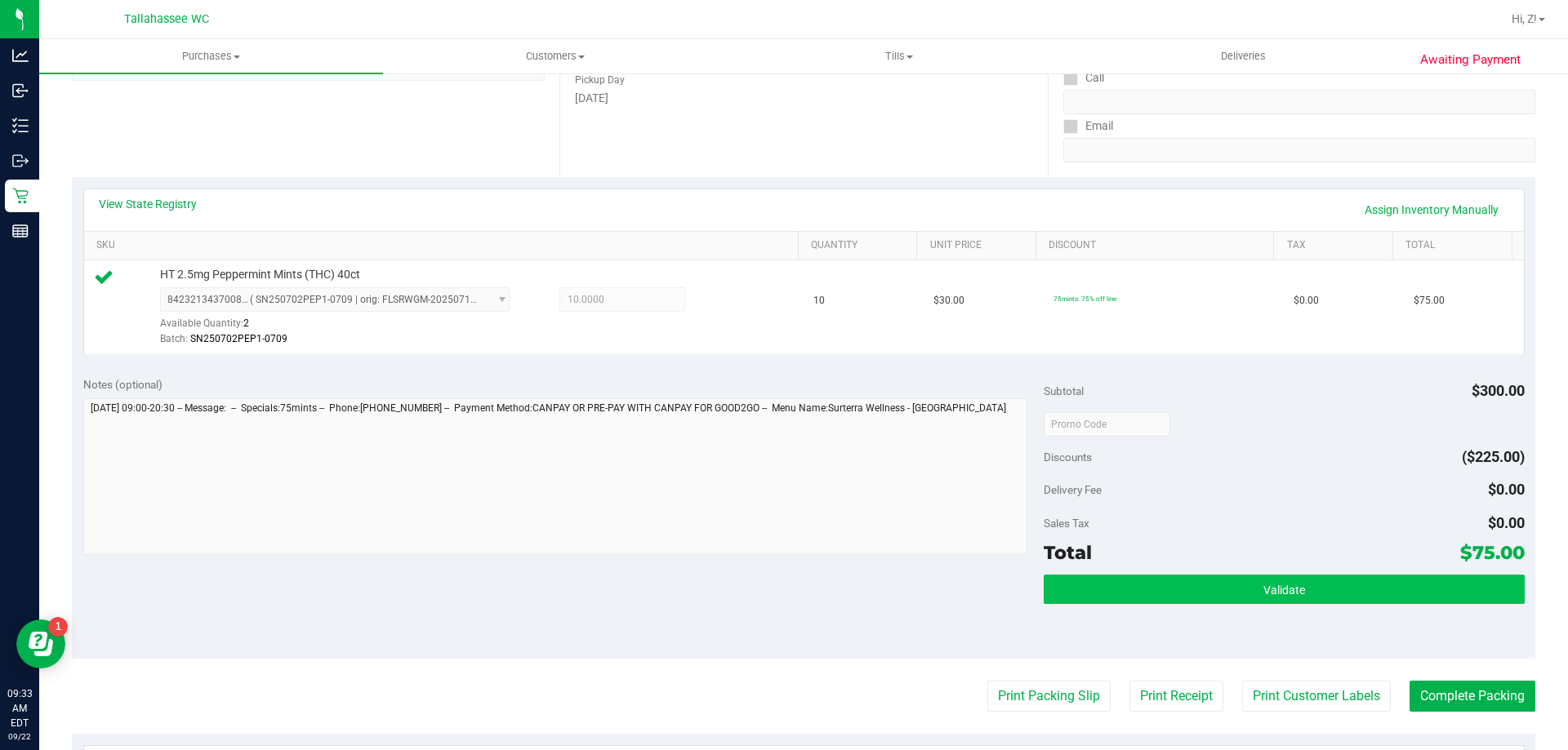
scroll to position [327, 0]
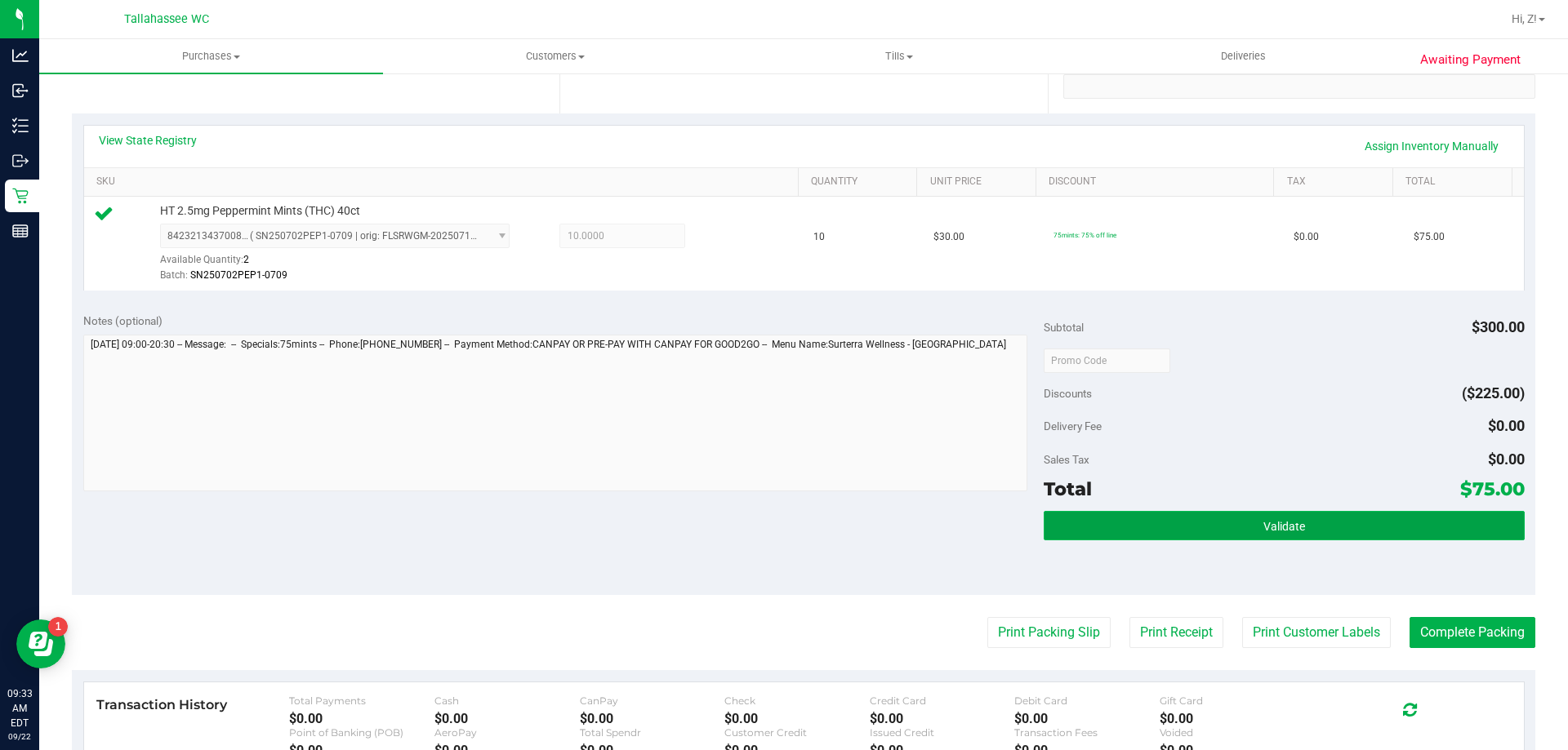
click at [1144, 528] on button "Validate" at bounding box center [1283, 525] width 480 height 29
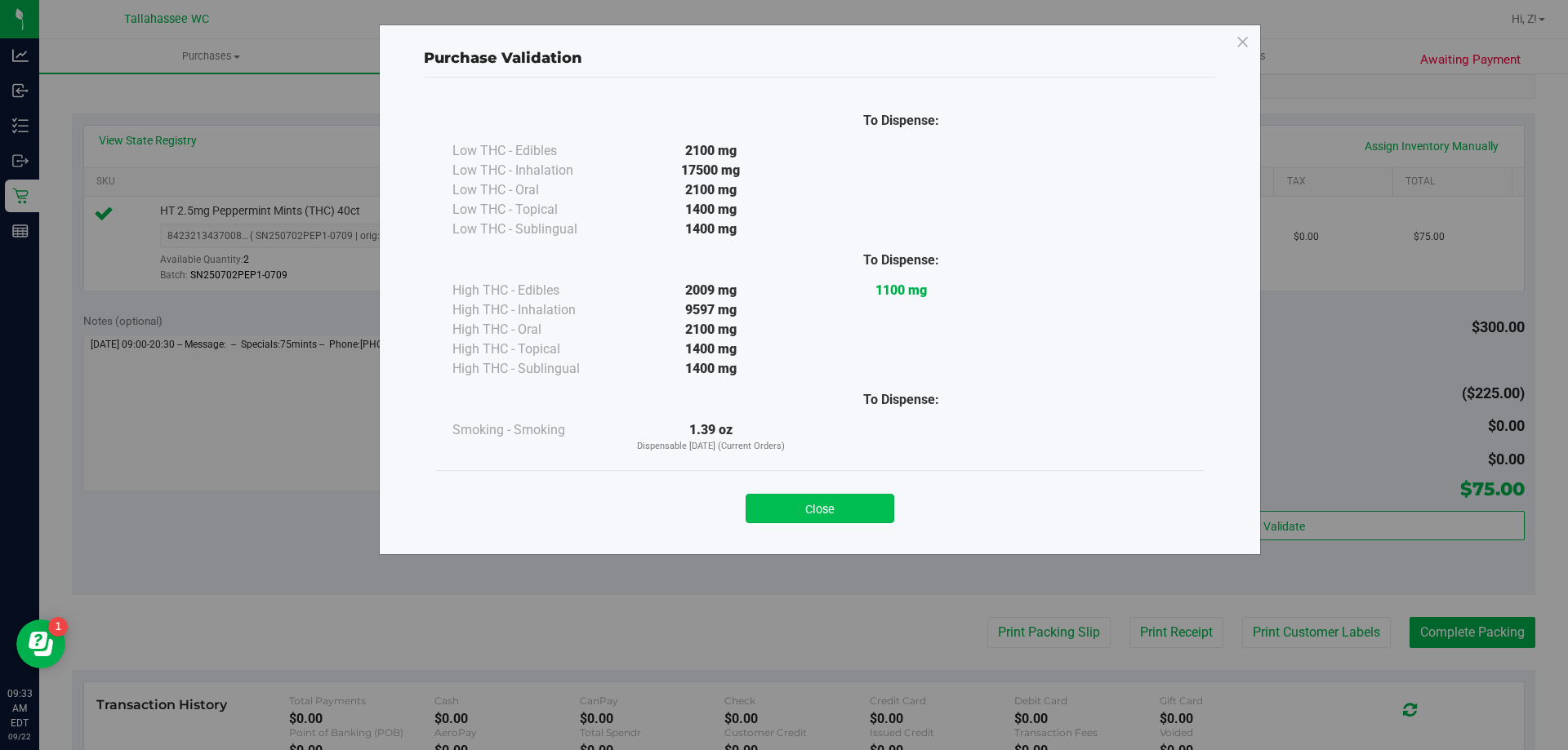
click at [859, 503] on button "Close" at bounding box center [820, 509] width 149 height 29
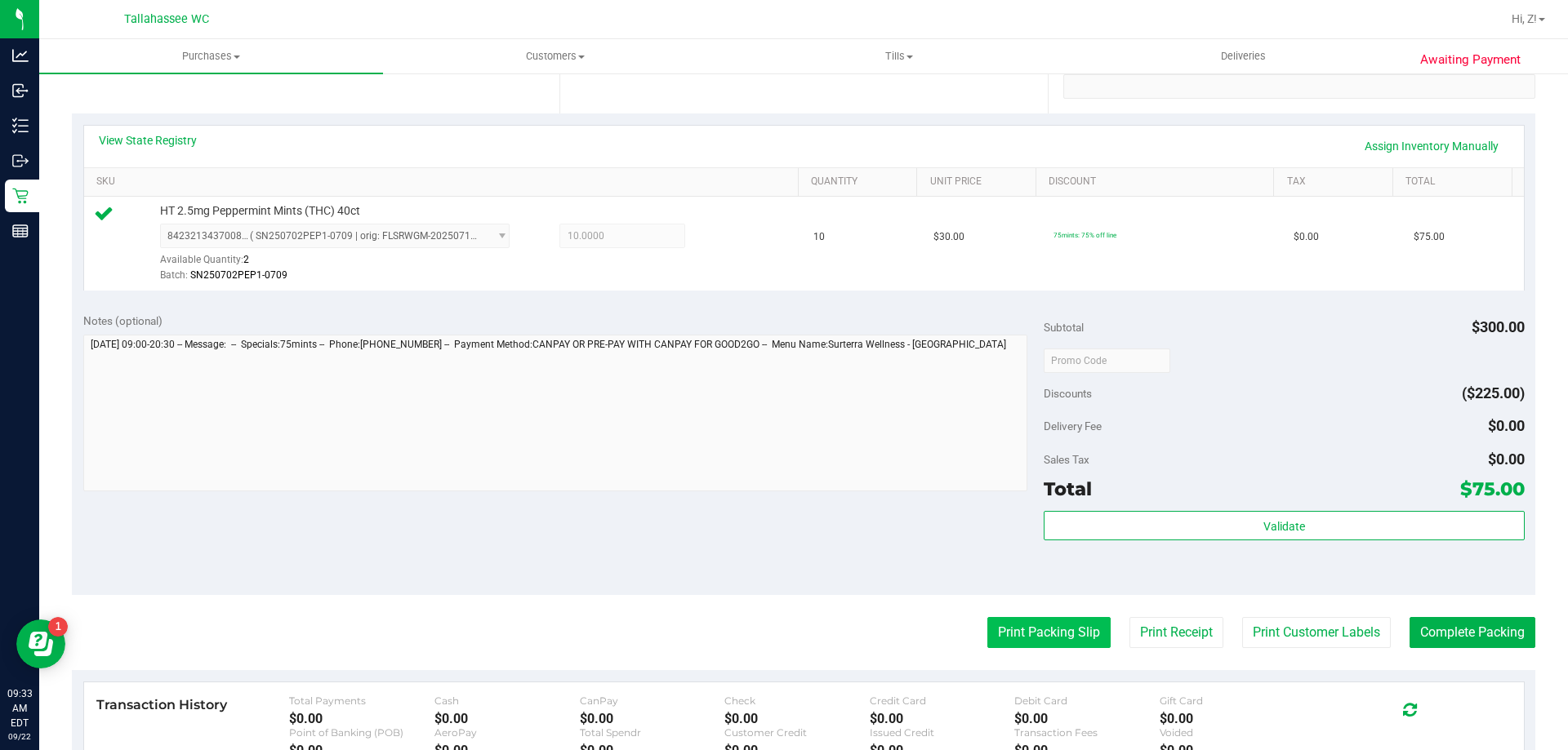
click at [1026, 645] on button "Print Packing Slip" at bounding box center [1049, 632] width 123 height 31
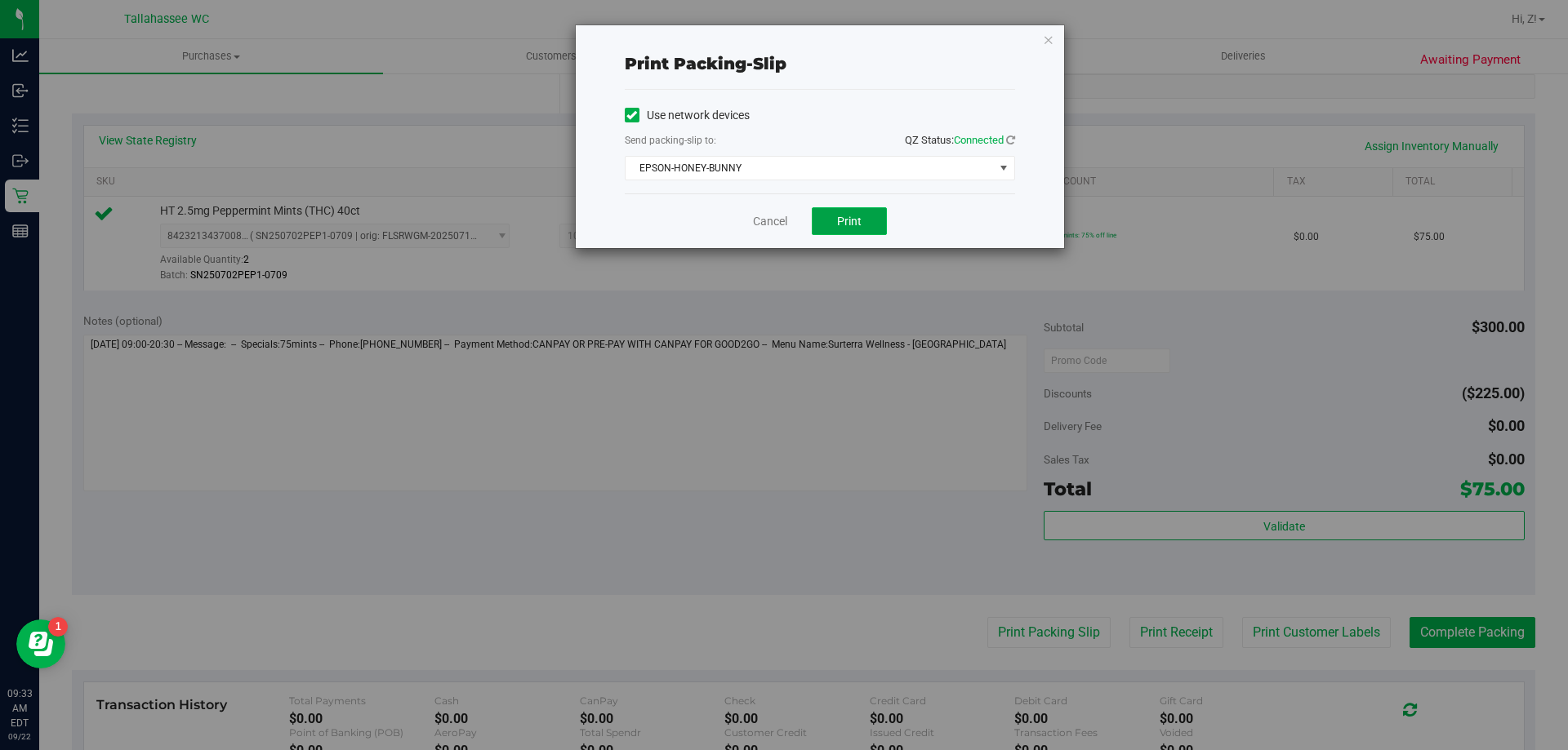
click at [855, 218] on span "Print" at bounding box center [850, 221] width 25 height 13
click at [1048, 41] on icon "button" at bounding box center [1048, 39] width 11 height 19
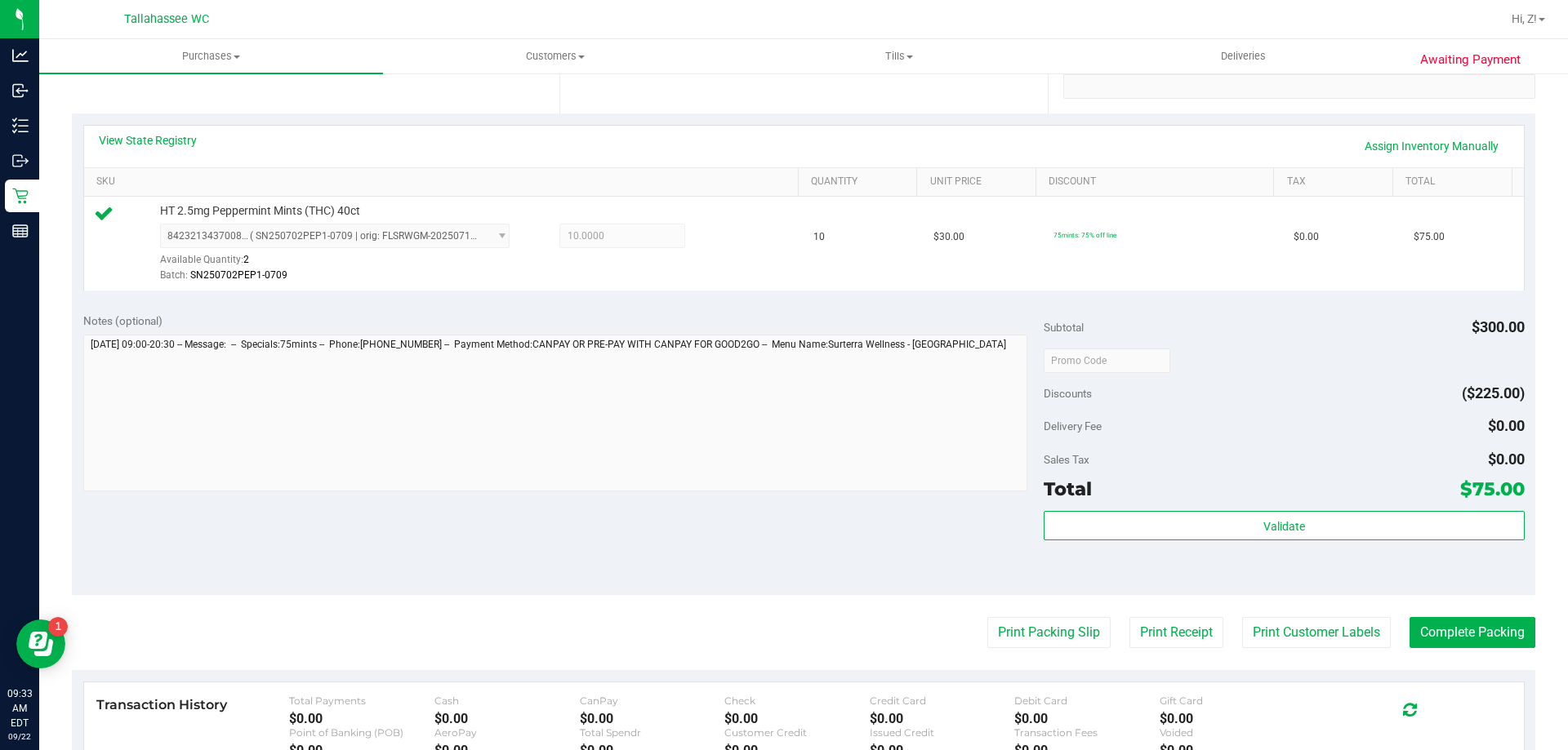
click at [1419, 650] on purchase-details "Back Edit Purchase Cancel Purchase View Profile # 11986502 BioTrack ID: - Submi…" at bounding box center [804, 368] width 1463 height 1214
click at [1420, 647] on button "Complete Packing" at bounding box center [1472, 632] width 126 height 31
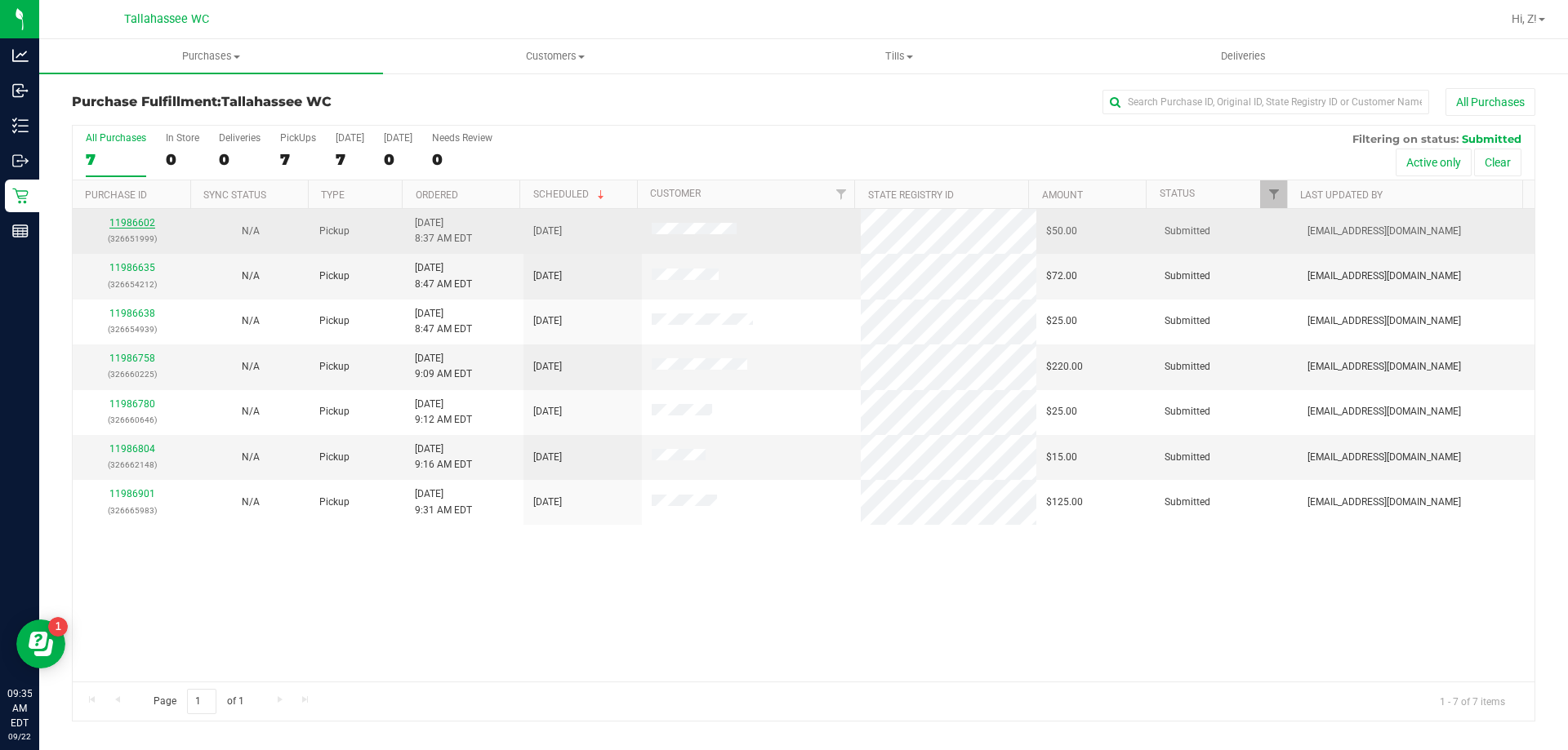
click at [123, 225] on link "11986602" at bounding box center [132, 222] width 46 height 11
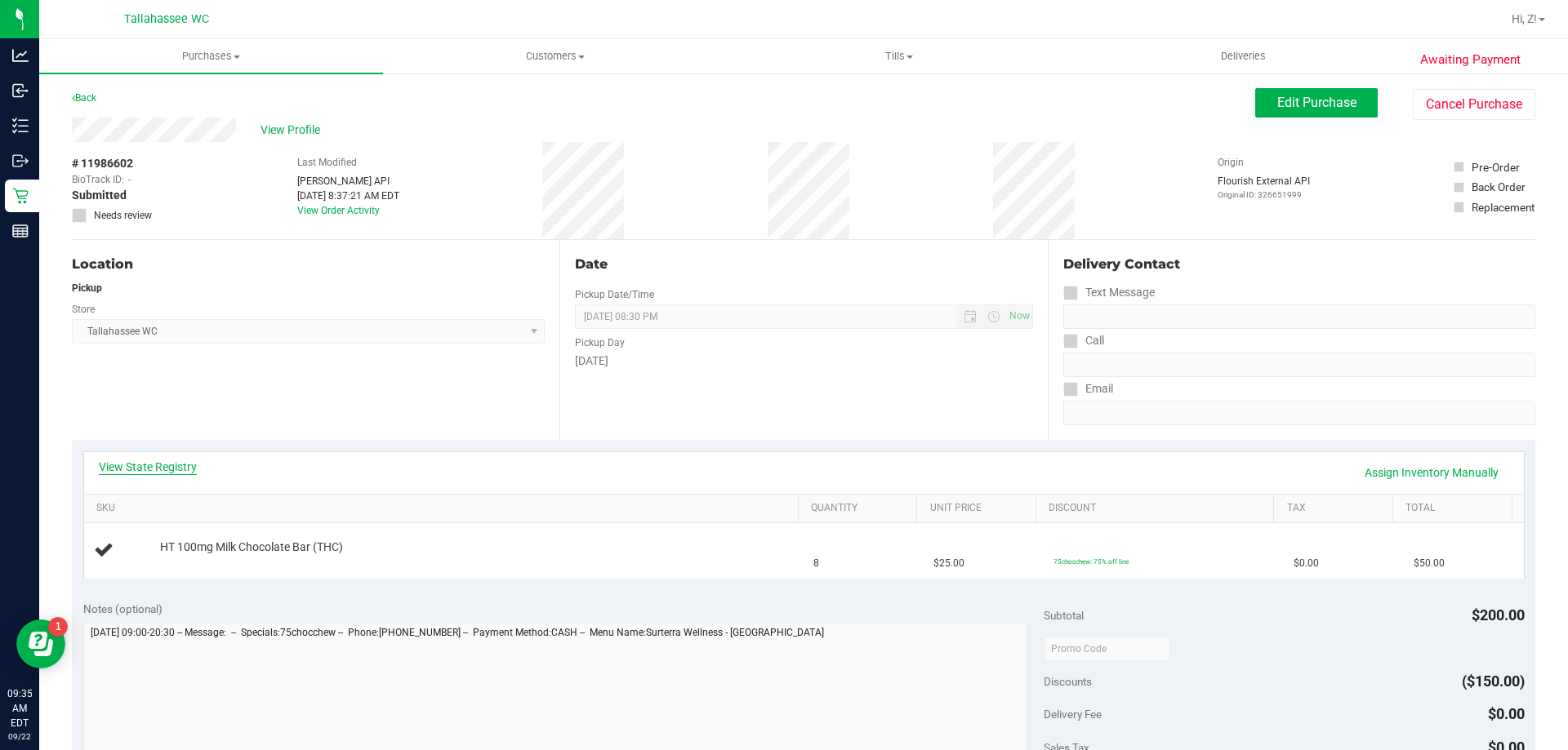
click at [189, 465] on link "View State Registry" at bounding box center [147, 467] width 98 height 17
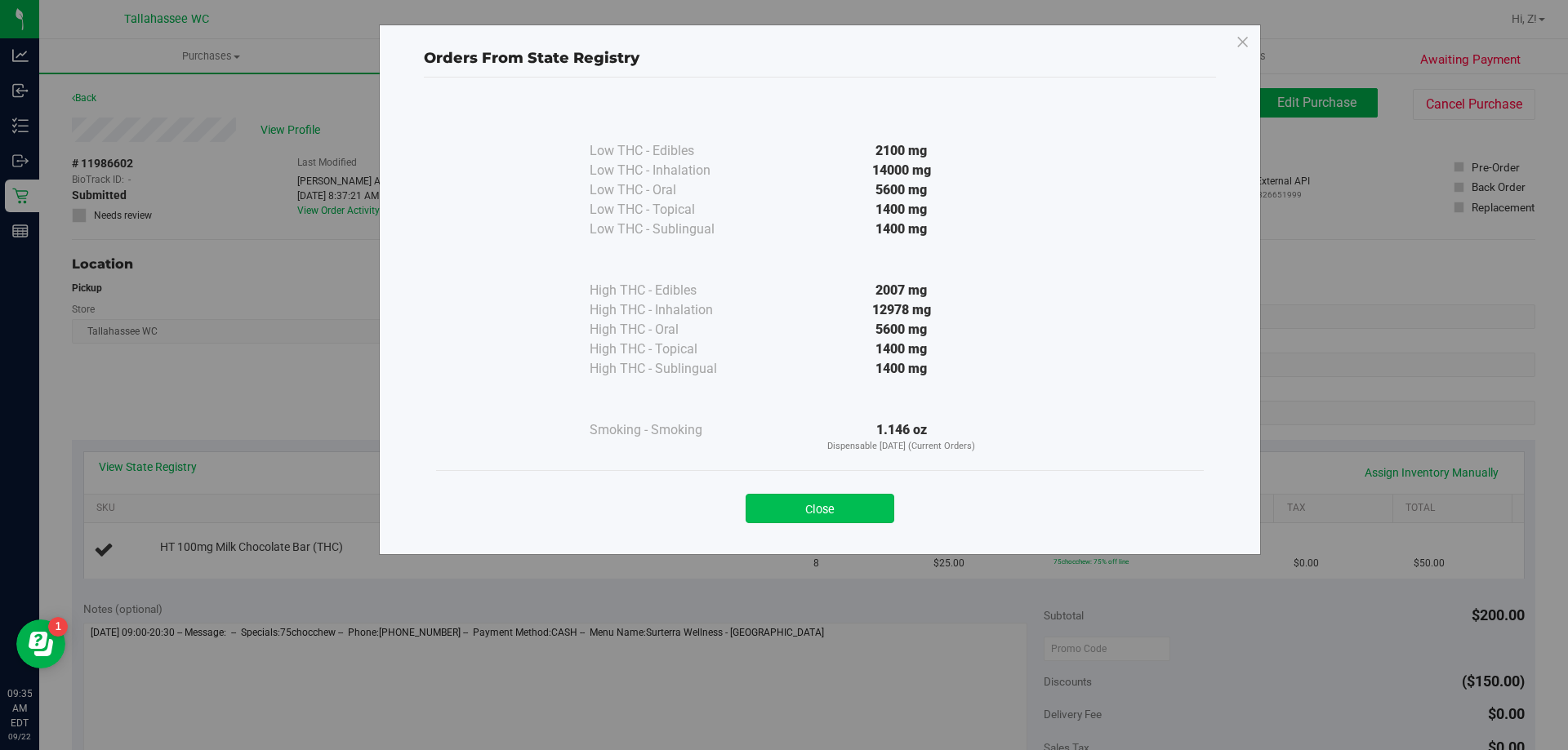
click at [861, 506] on button "Close" at bounding box center [820, 509] width 149 height 29
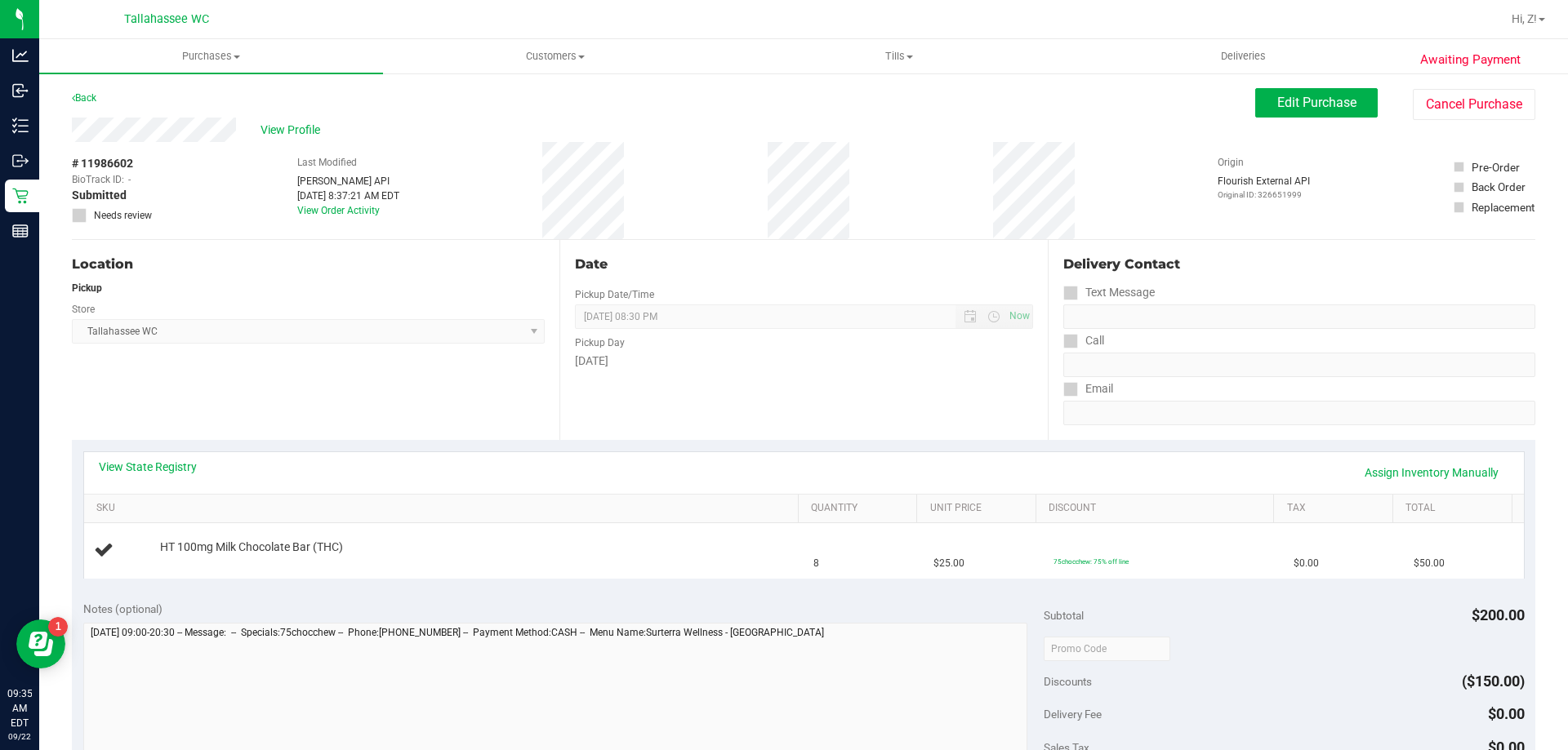
click at [398, 384] on div "Location Pickup Store [GEOGRAPHIC_DATA] WC Select Store [PERSON_NAME][GEOGRAPHI…" at bounding box center [316, 339] width 487 height 200
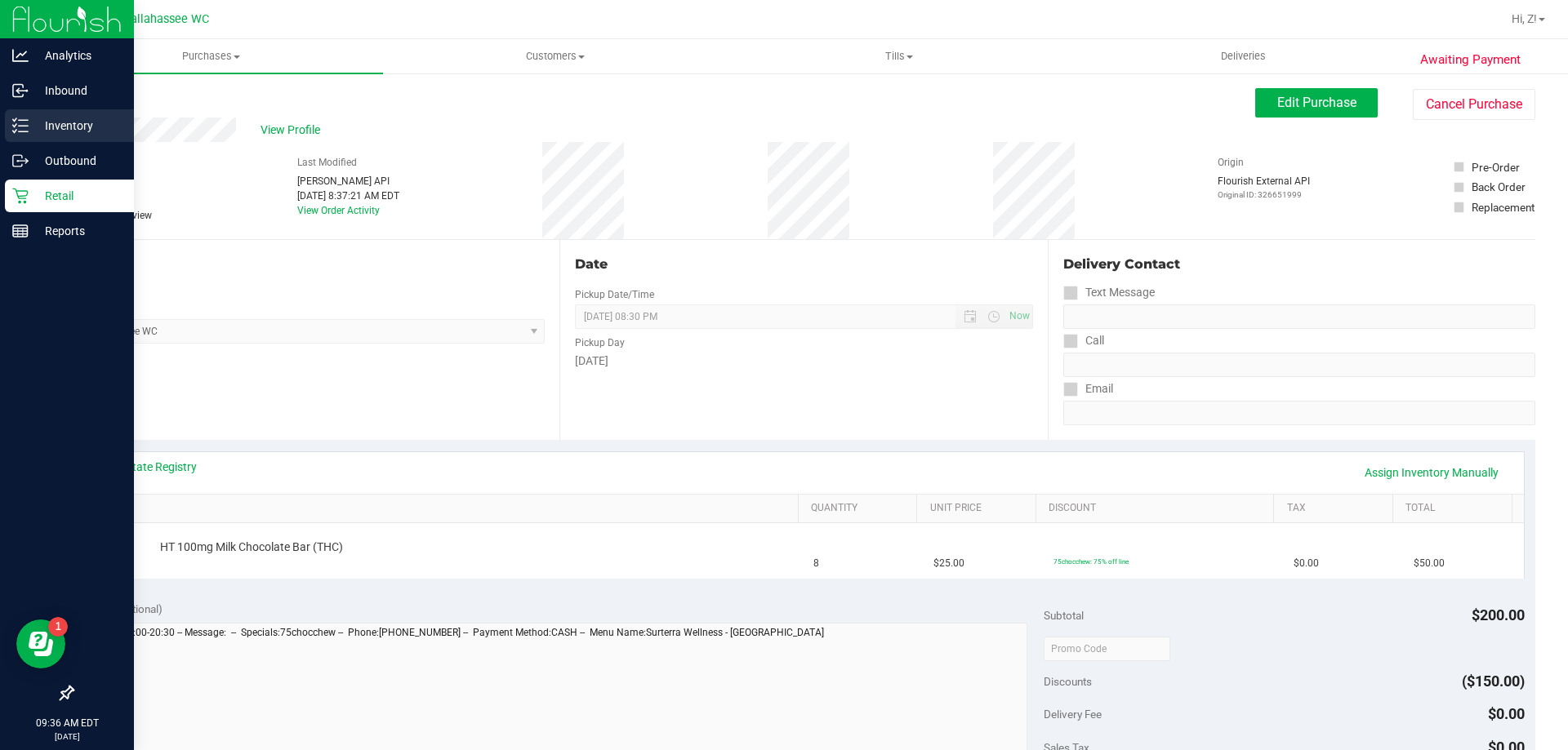
click at [31, 123] on p "Inventory" at bounding box center [77, 126] width 98 height 19
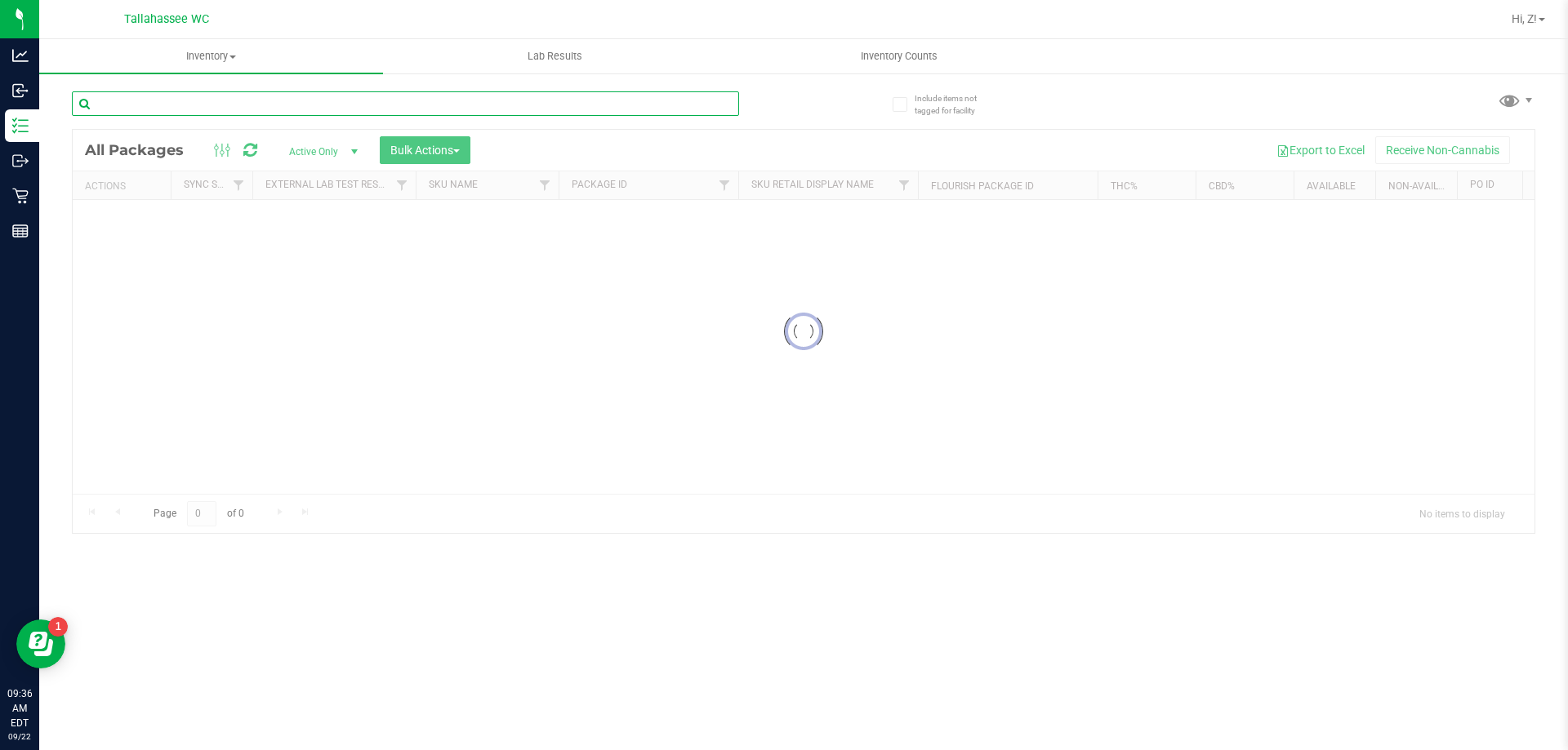
click at [163, 100] on input "text" at bounding box center [405, 104] width 667 height 25
type input "pkt"
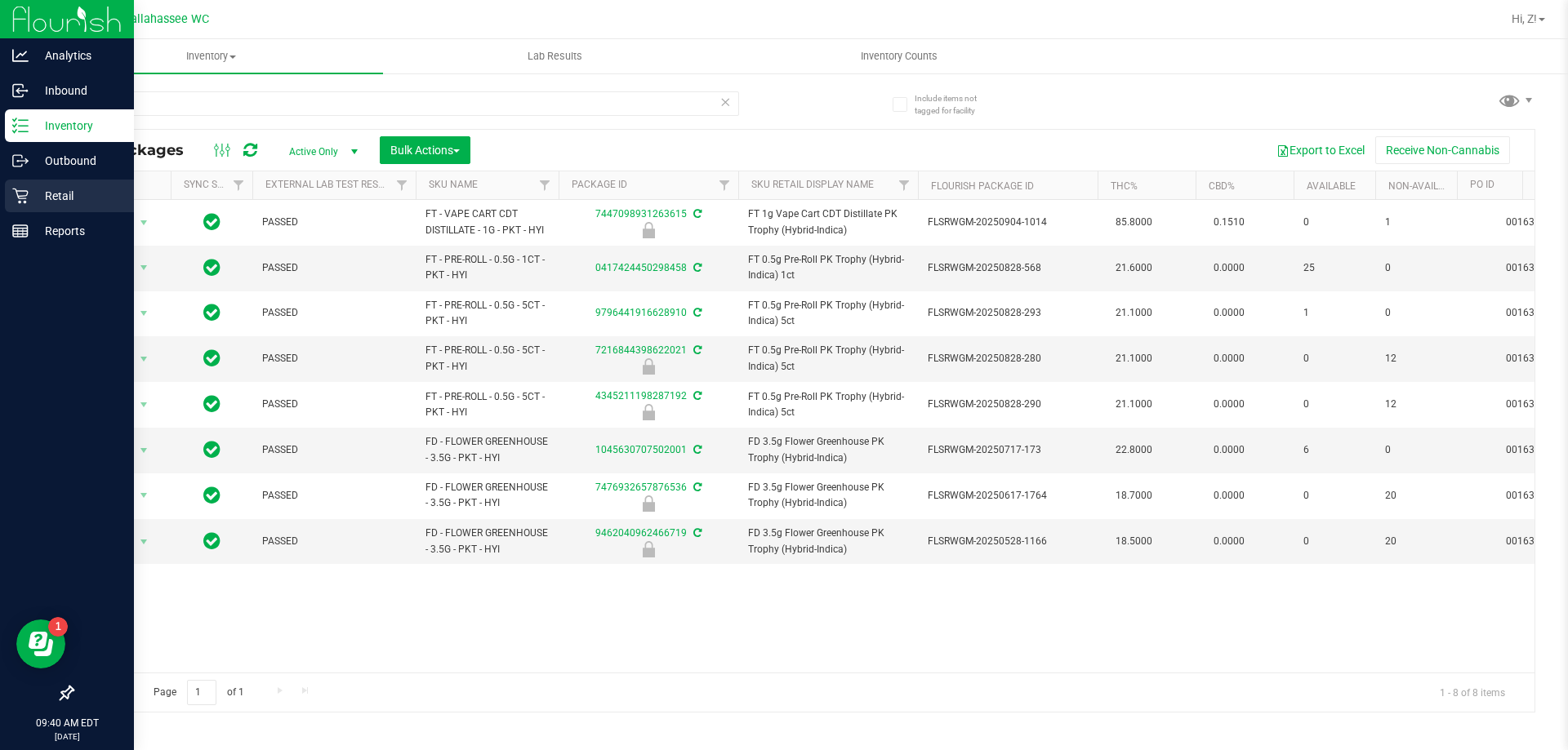
click at [31, 192] on p "Retail" at bounding box center [77, 196] width 98 height 19
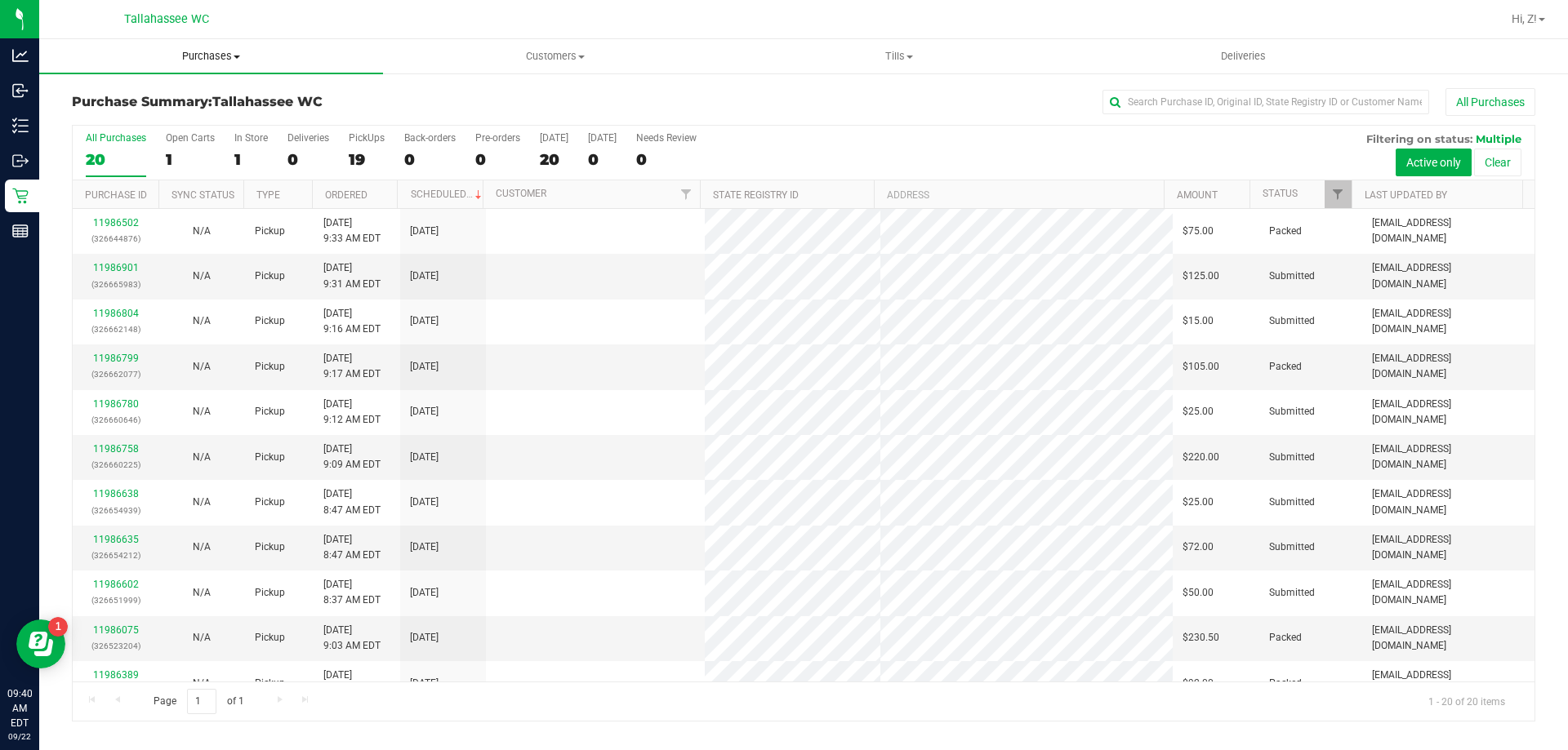
click at [212, 58] on span "Purchases" at bounding box center [211, 56] width 344 height 15
click at [174, 114] on li "Fulfillment" at bounding box center [211, 118] width 344 height 19
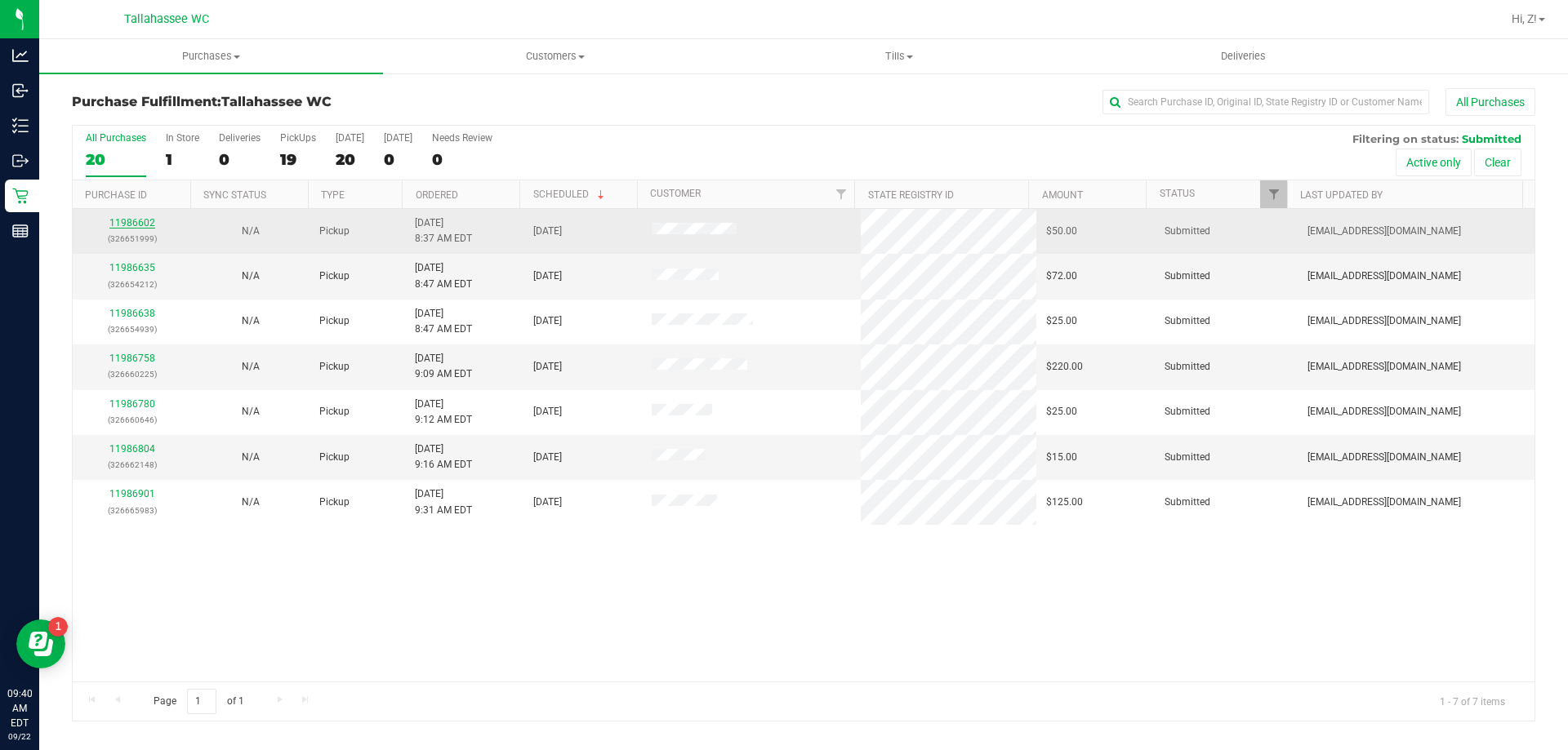
click at [141, 223] on link "11986602" at bounding box center [132, 222] width 46 height 11
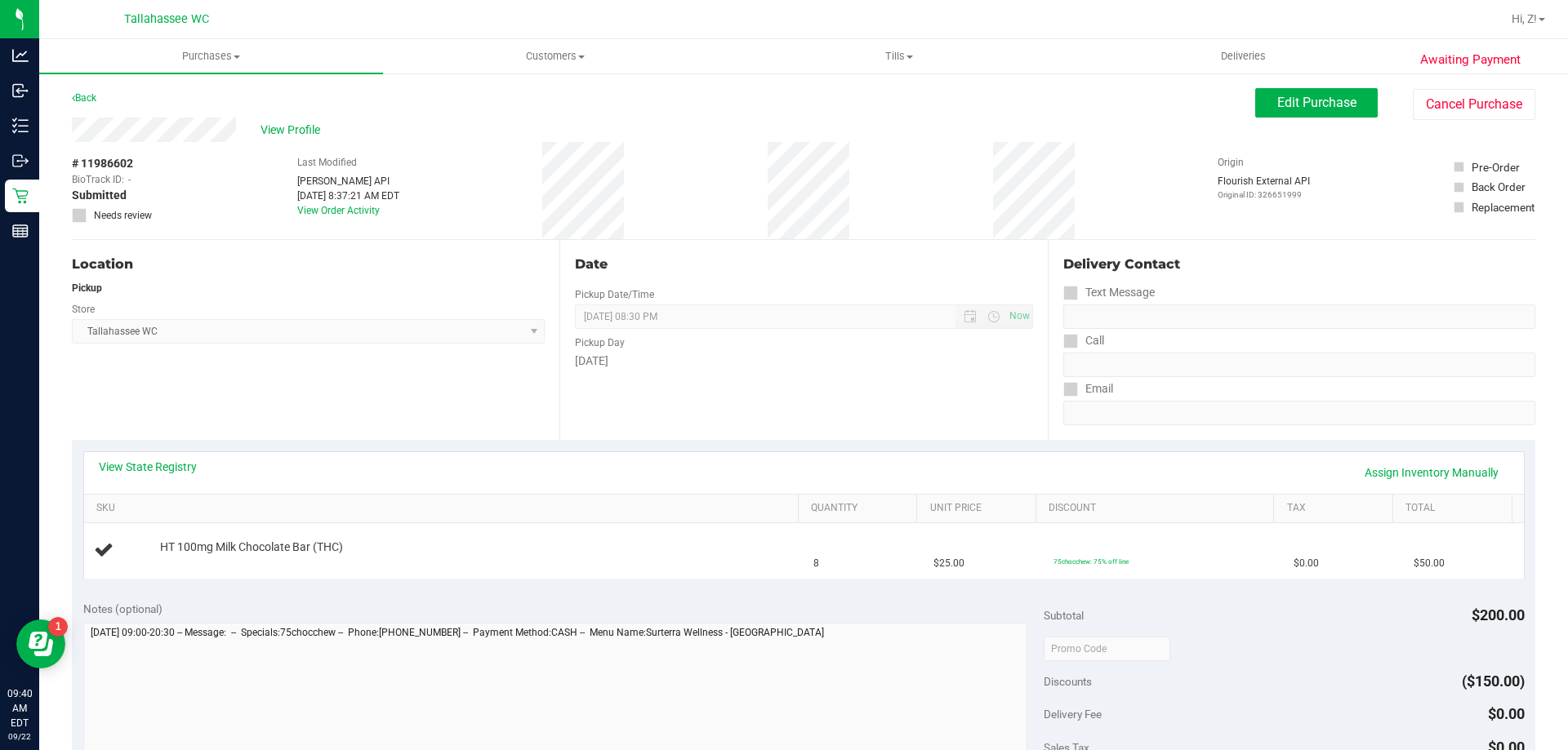
click at [183, 455] on div "View State Registry Assign Inventory Manually" at bounding box center [803, 472] width 1439 height 41
click at [183, 480] on div "View State Registry Assign Inventory Manually" at bounding box center [804, 473] width 1410 height 28
click at [183, 472] on link "View State Registry" at bounding box center [147, 467] width 98 height 17
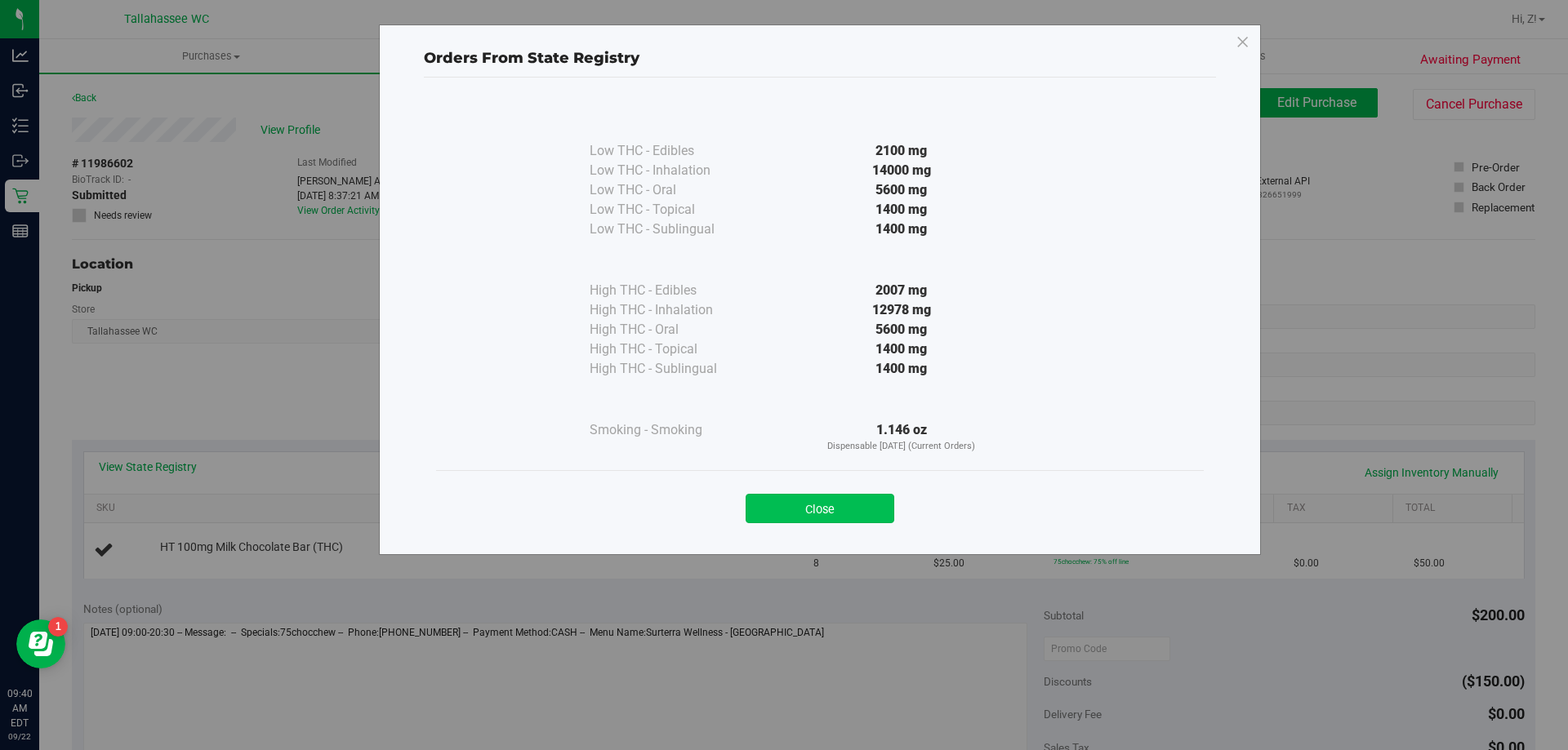
click at [825, 522] on button "Close" at bounding box center [820, 509] width 149 height 29
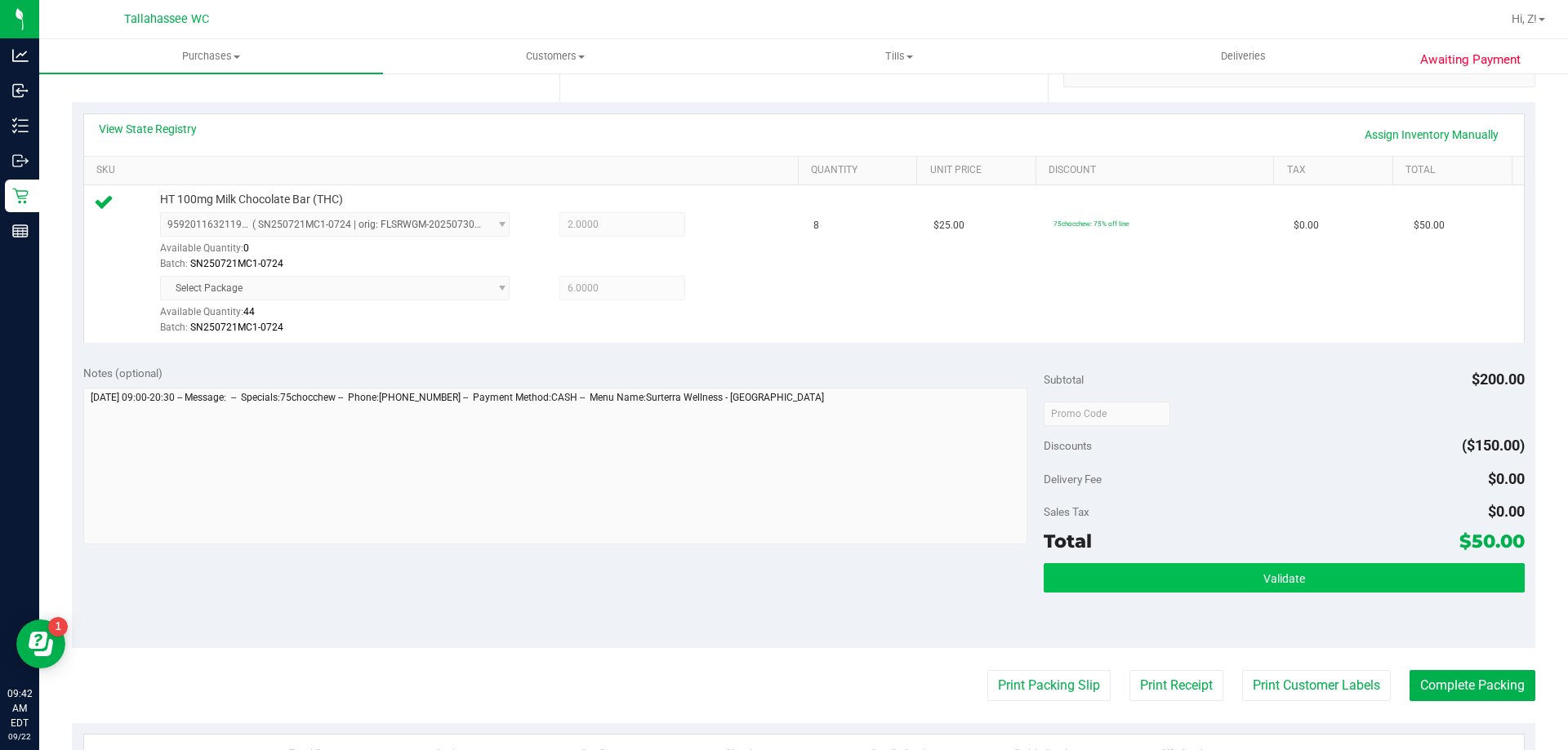
scroll to position [650, 0]
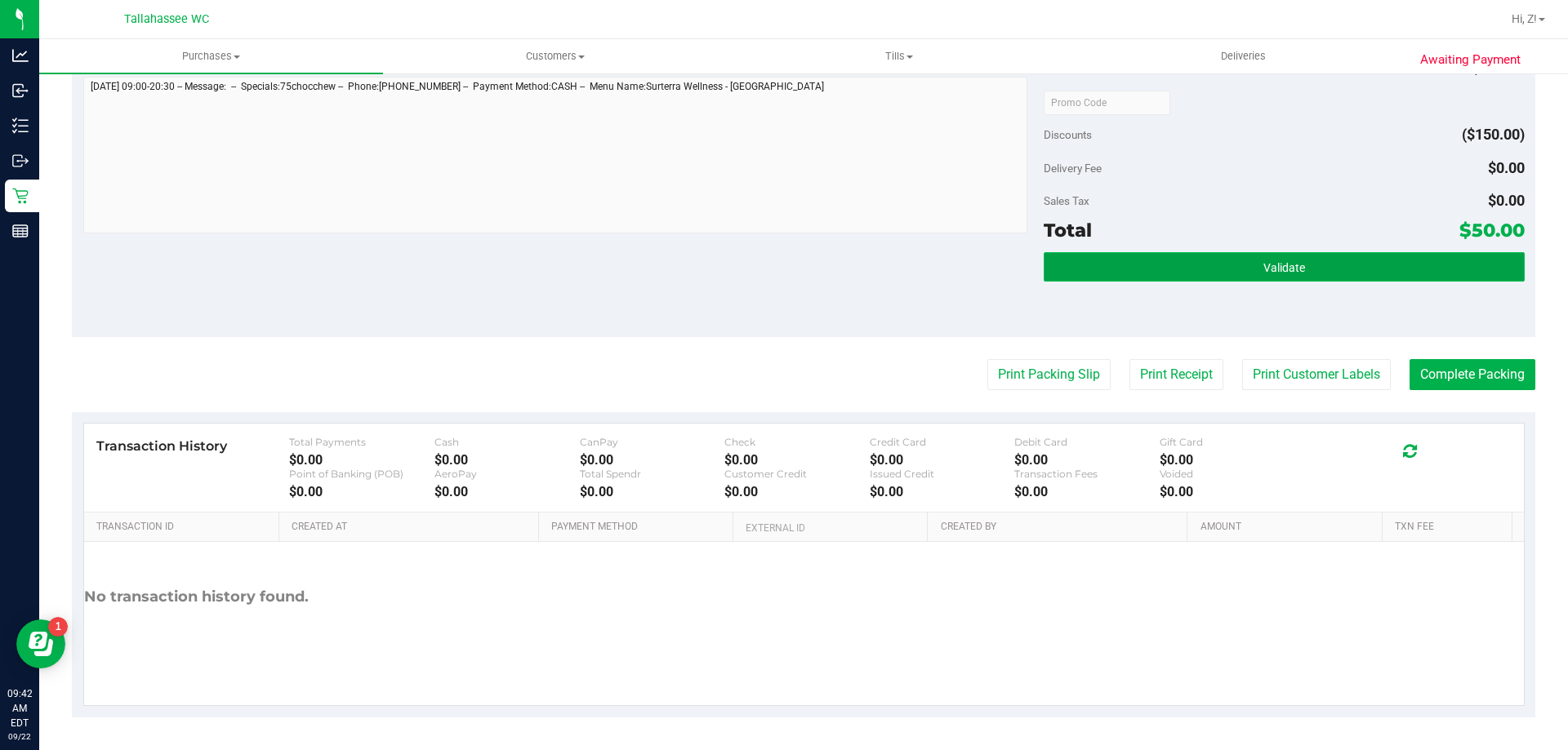
click at [1273, 252] on button "Validate" at bounding box center [1283, 266] width 480 height 29
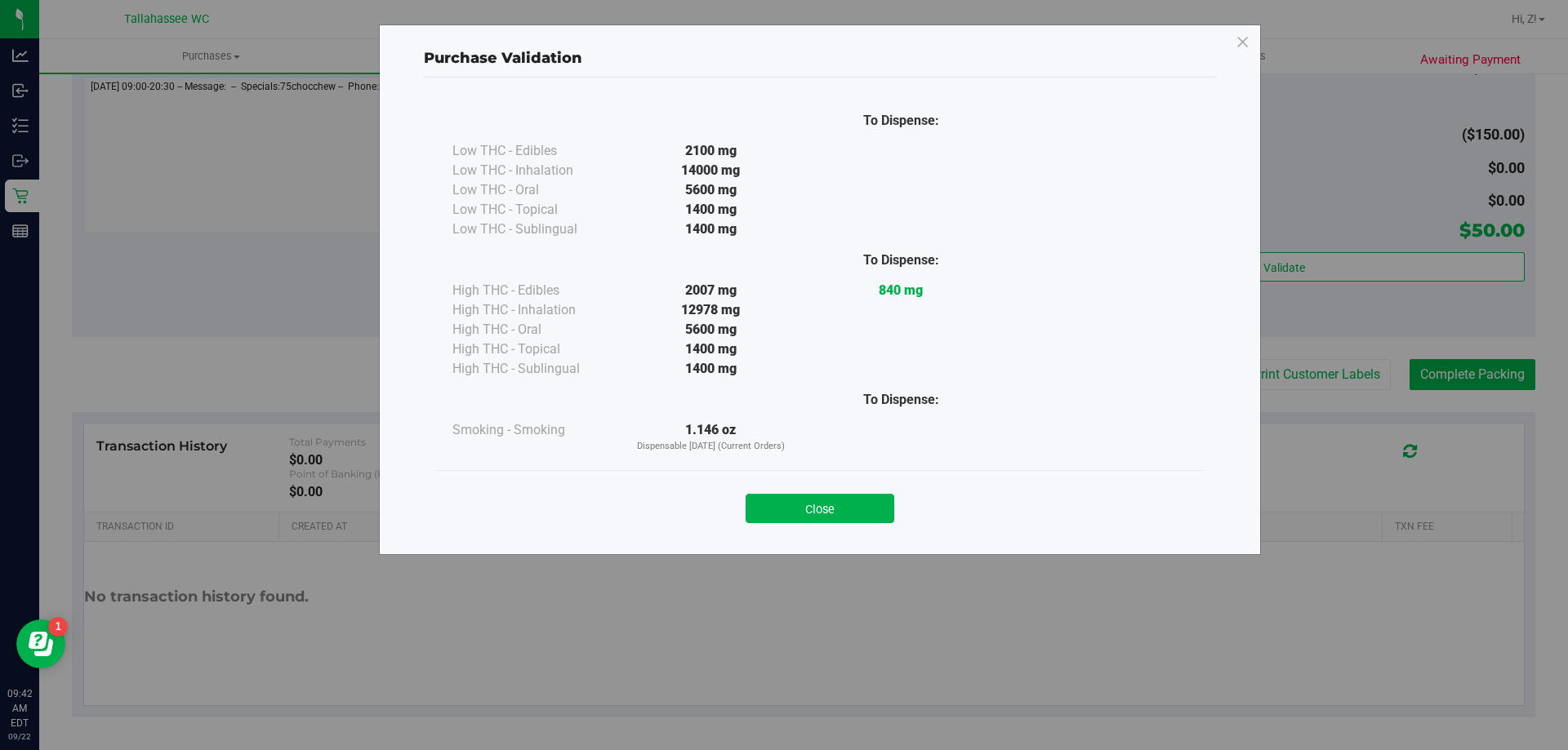
click at [827, 494] on div "Close" at bounding box center [820, 504] width 743 height 41
click at [859, 514] on button "Close" at bounding box center [820, 509] width 149 height 29
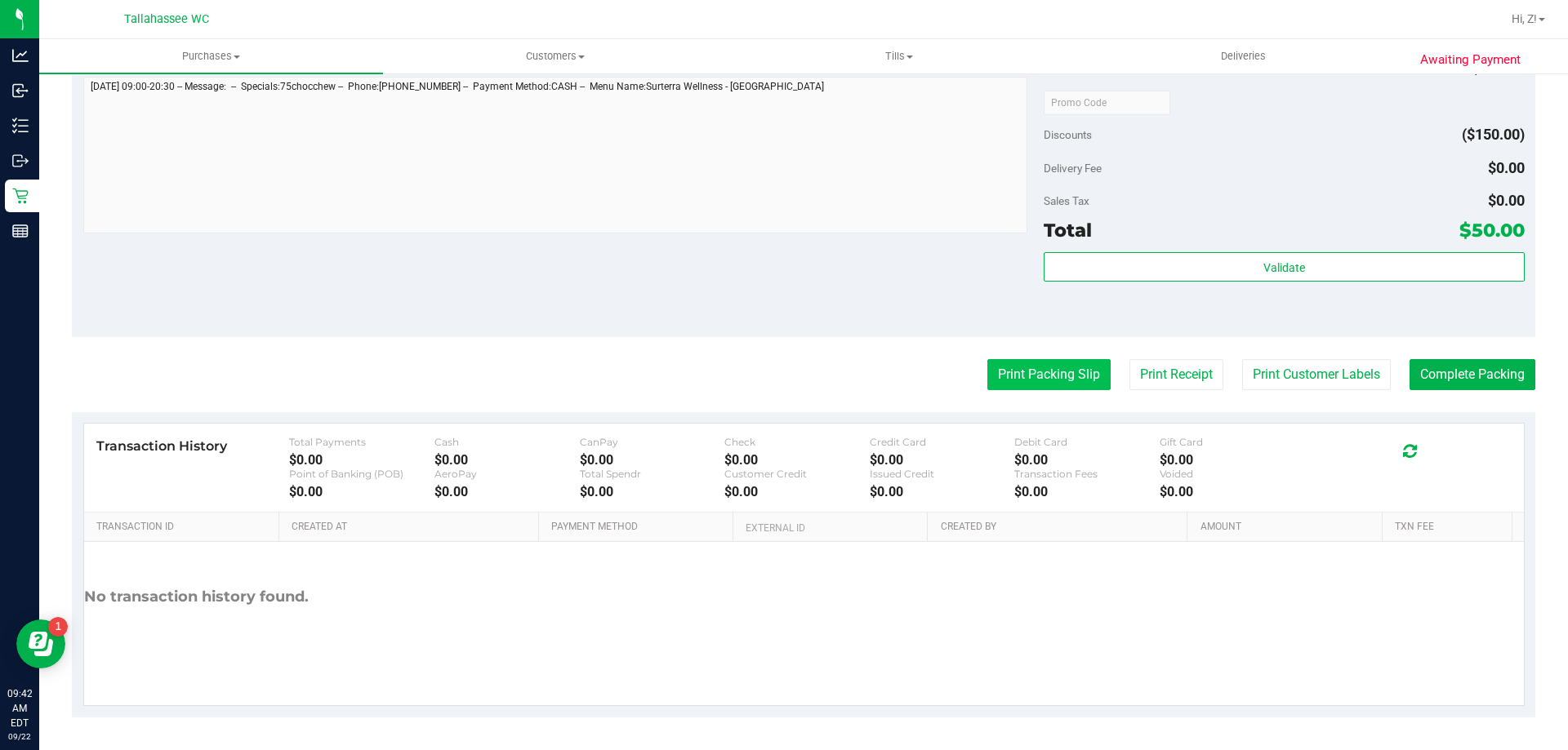
click at [1035, 390] on button "Print Packing Slip" at bounding box center [1049, 375] width 123 height 31
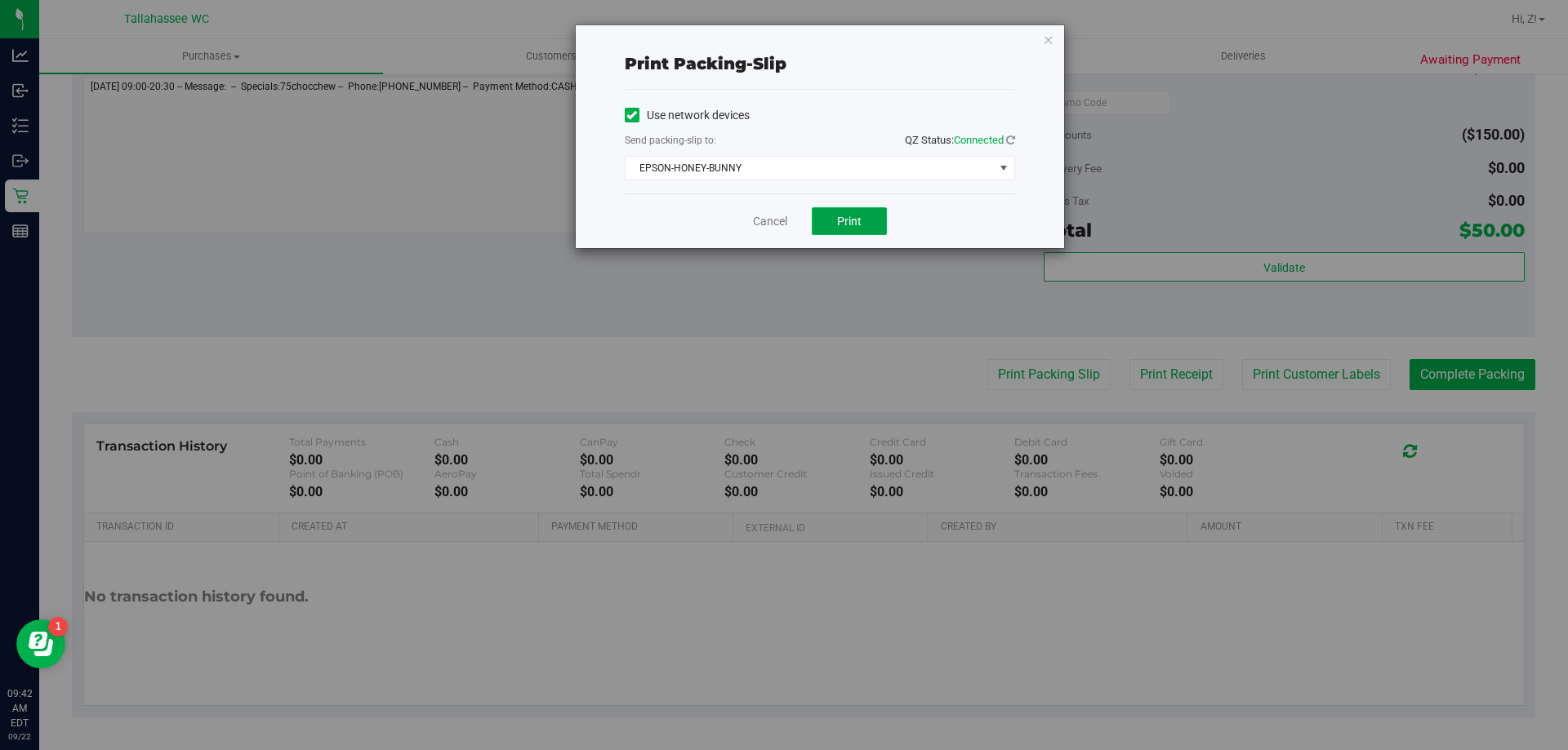
click at [828, 228] on button "Print" at bounding box center [849, 221] width 75 height 28
click at [1046, 39] on icon "button" at bounding box center [1048, 39] width 11 height 19
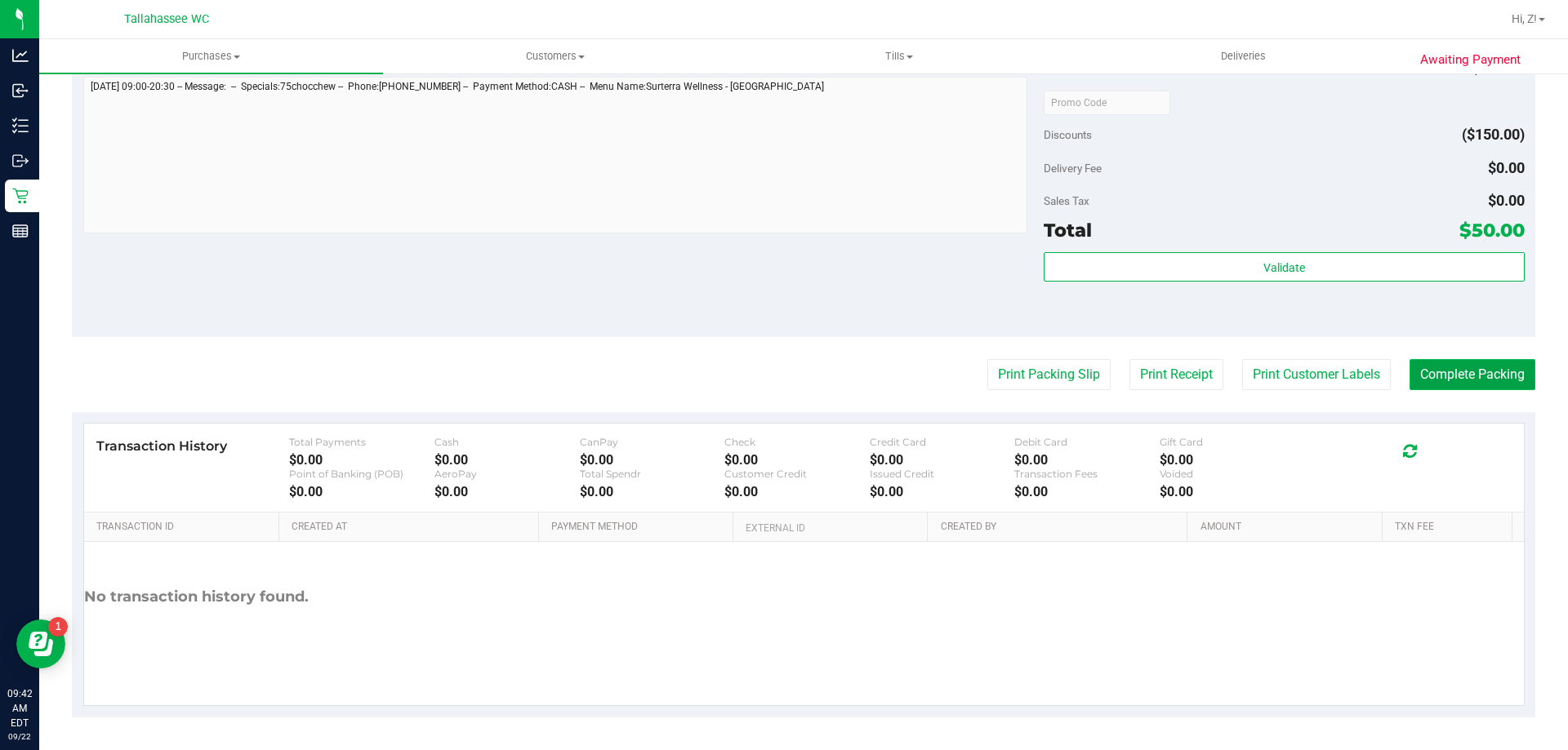
click at [1454, 368] on button "Complete Packing" at bounding box center [1472, 375] width 126 height 31
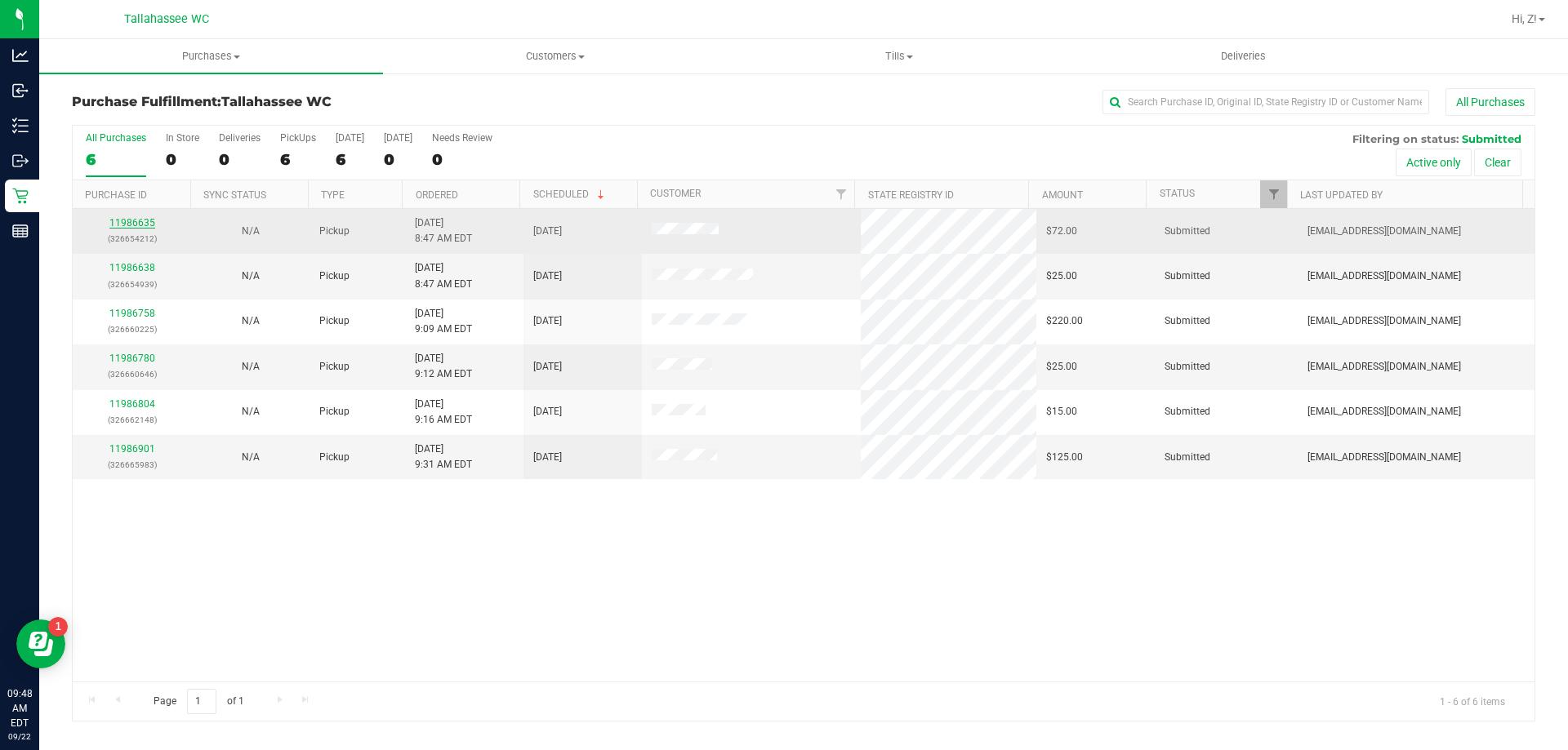
click at [127, 219] on link "11986635" at bounding box center [132, 222] width 46 height 11
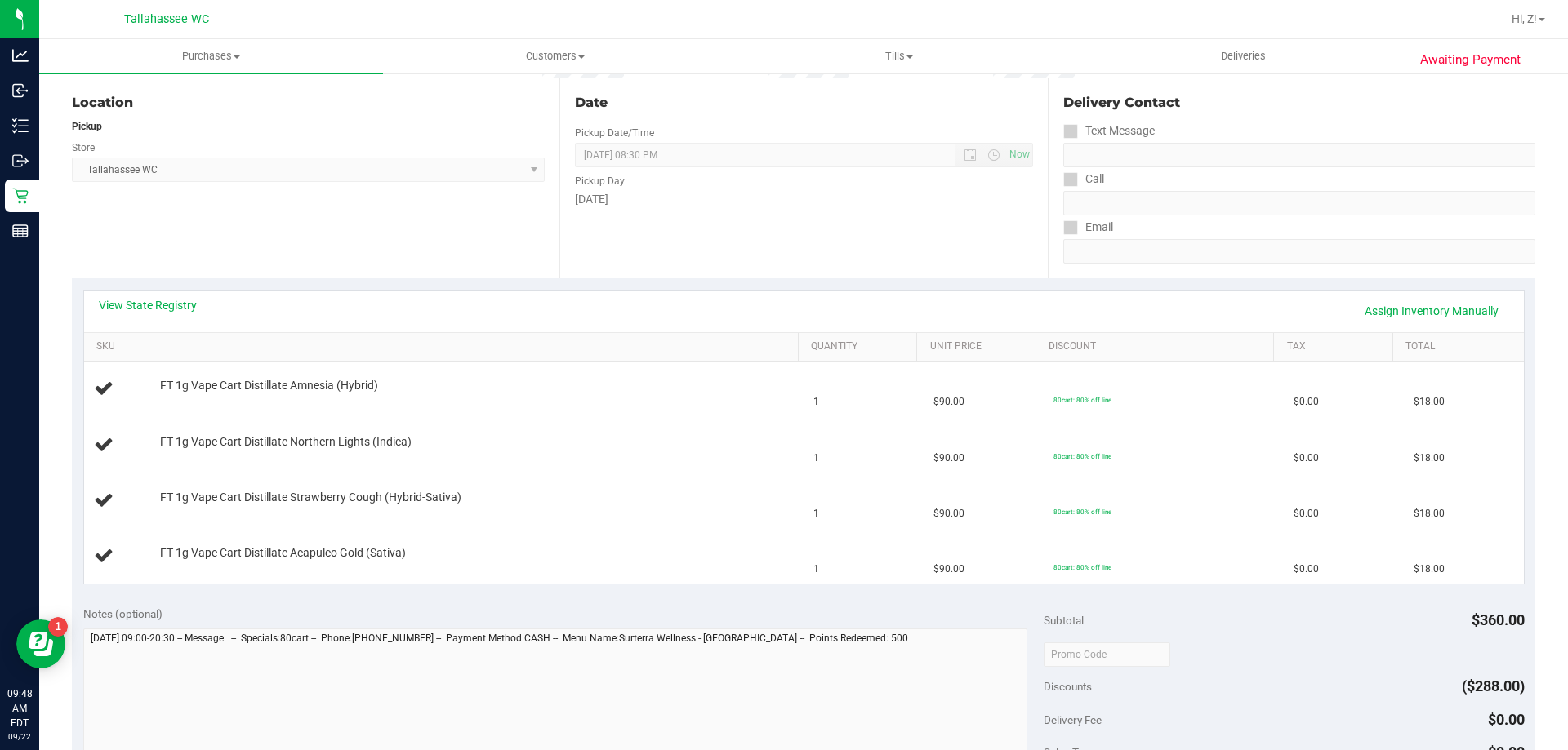
scroll to position [163, 0]
click at [142, 295] on link "View State Registry" at bounding box center [147, 303] width 98 height 17
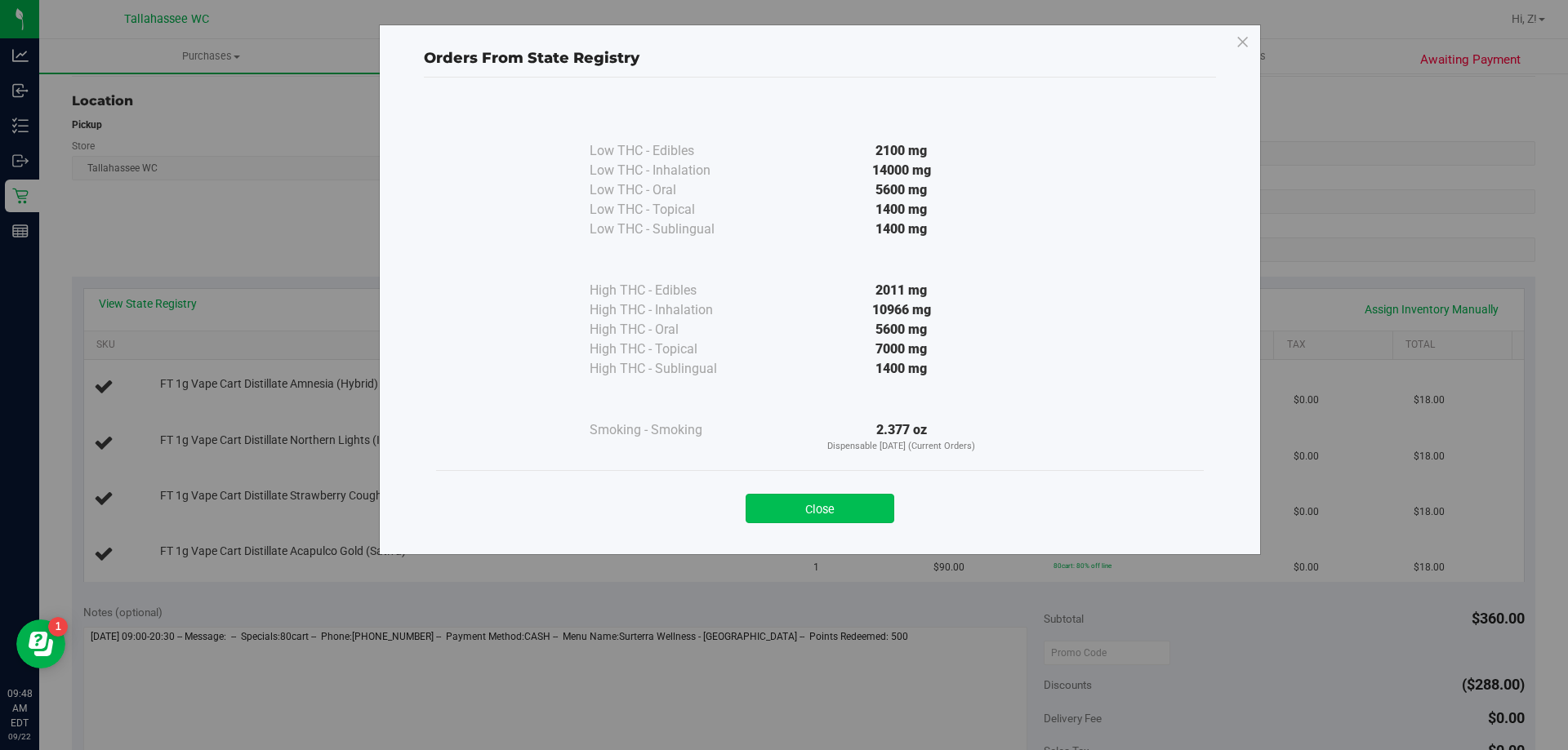
click at [871, 517] on button "Close" at bounding box center [820, 509] width 149 height 29
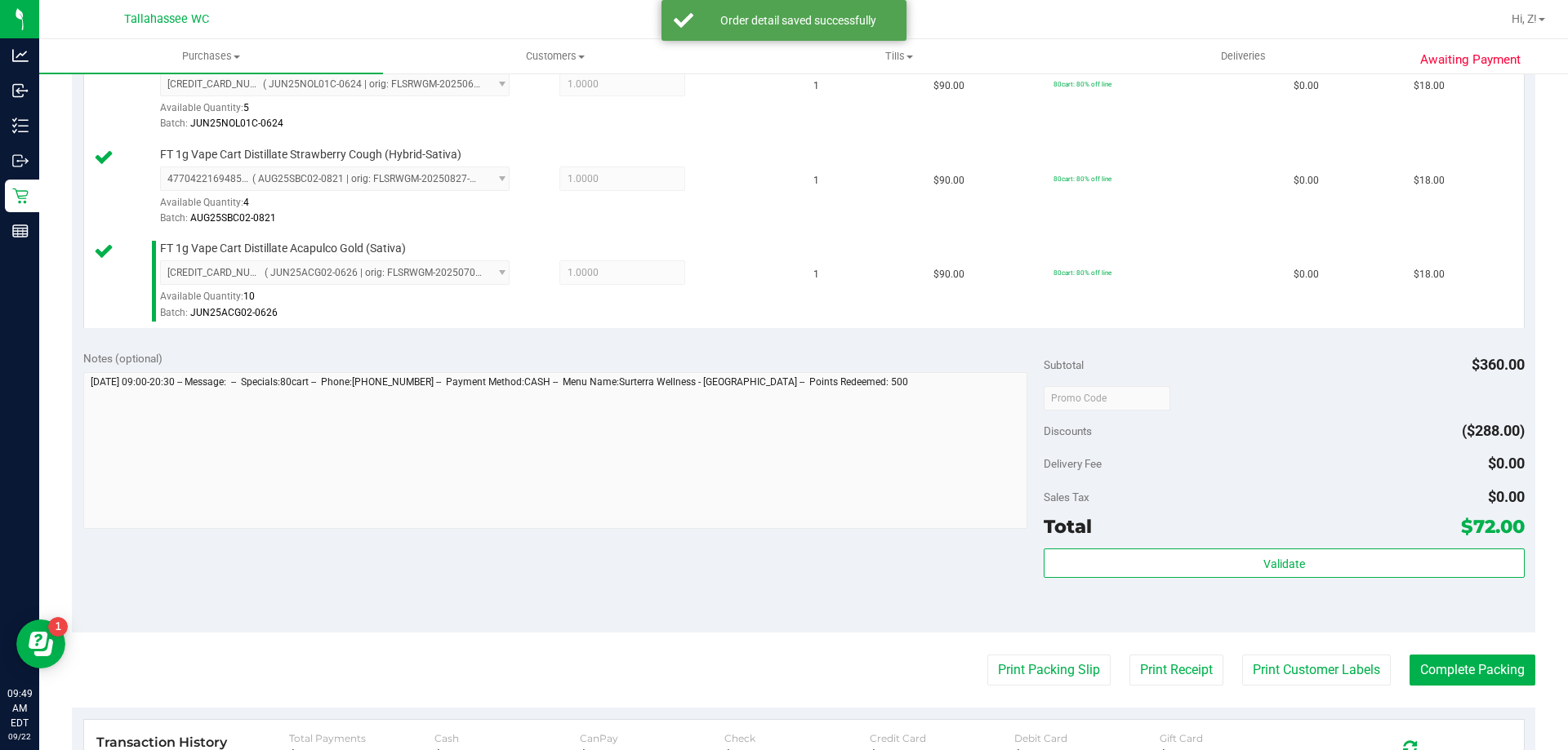
scroll to position [735, 0]
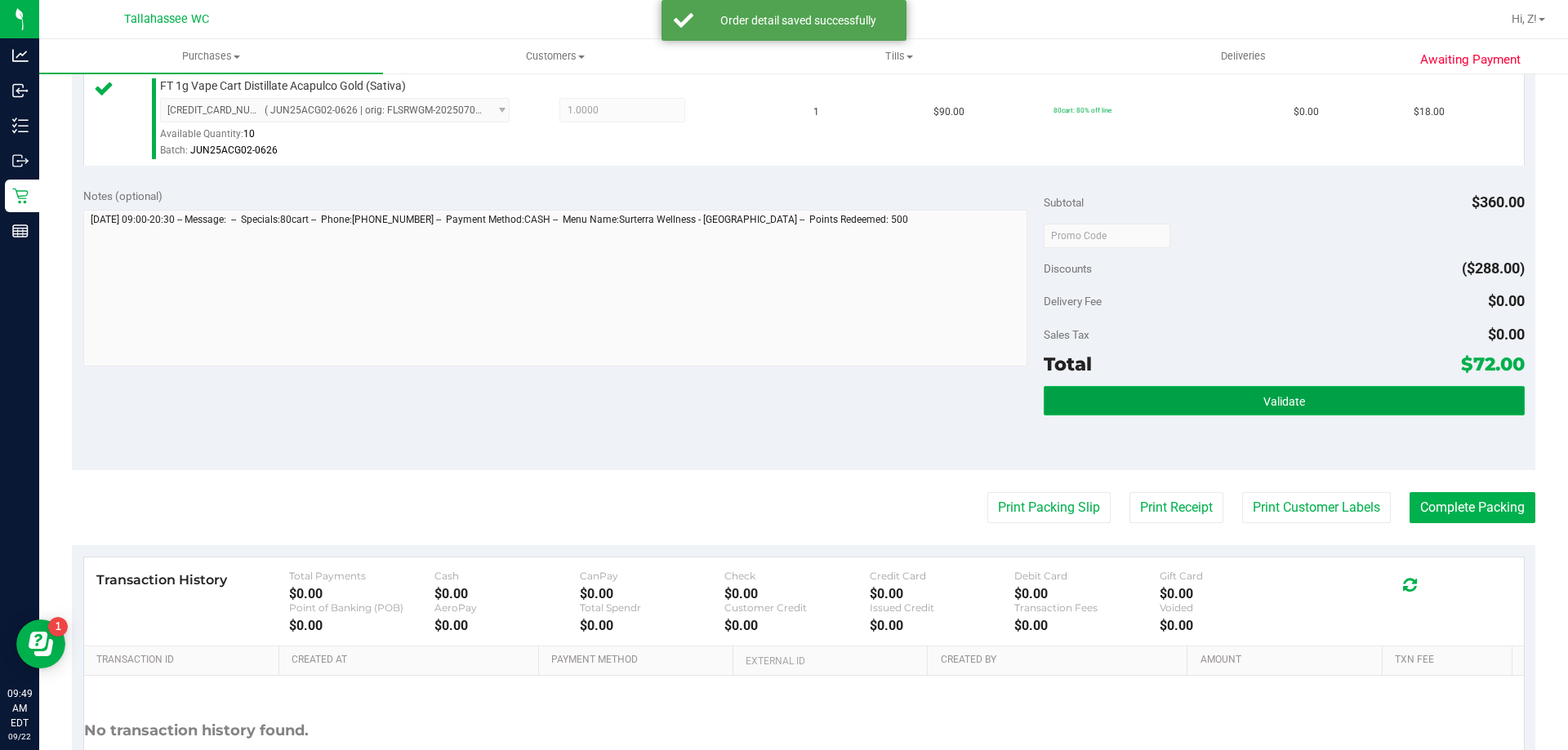
click at [1250, 405] on button "Validate" at bounding box center [1283, 400] width 480 height 29
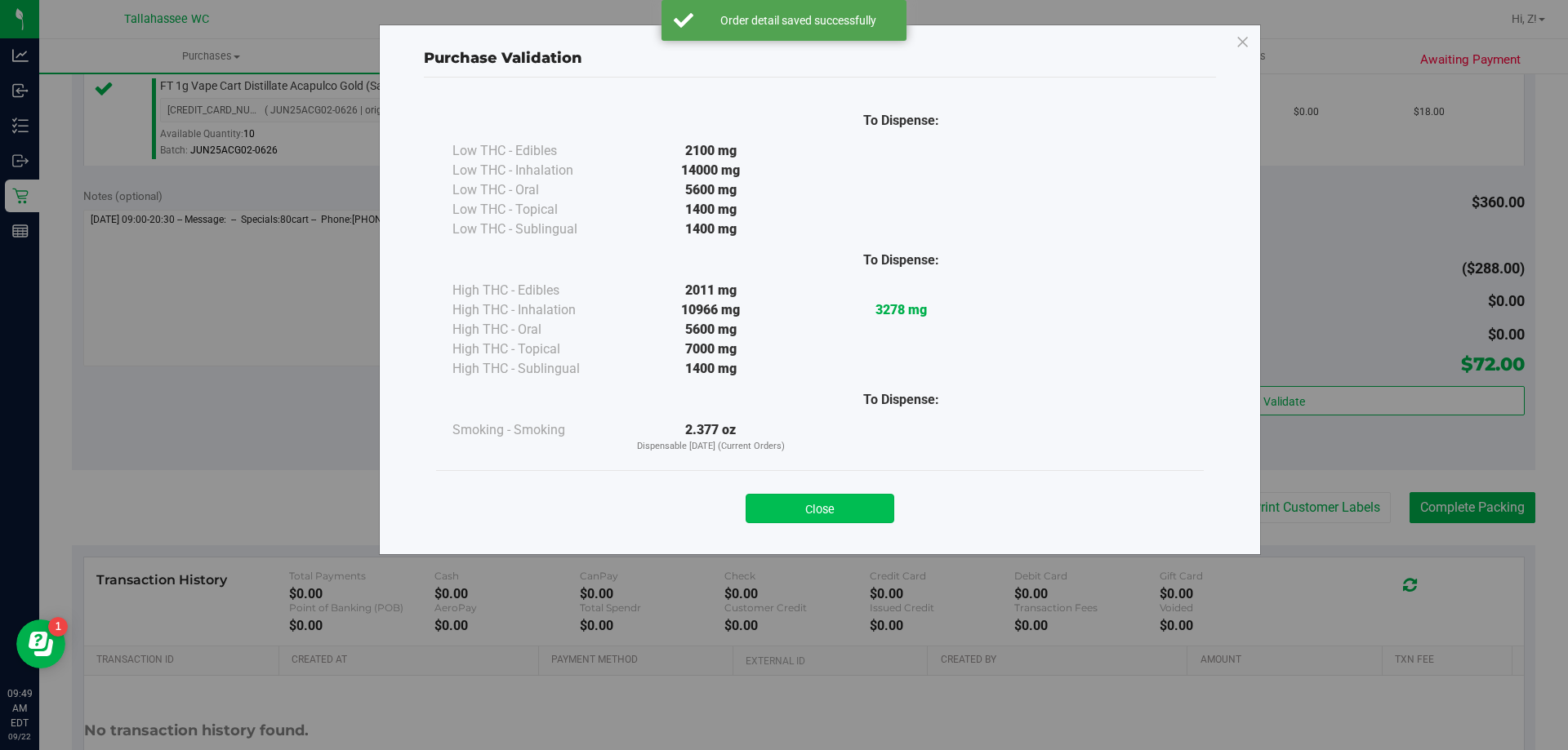
click at [873, 511] on button "Close" at bounding box center [820, 509] width 149 height 29
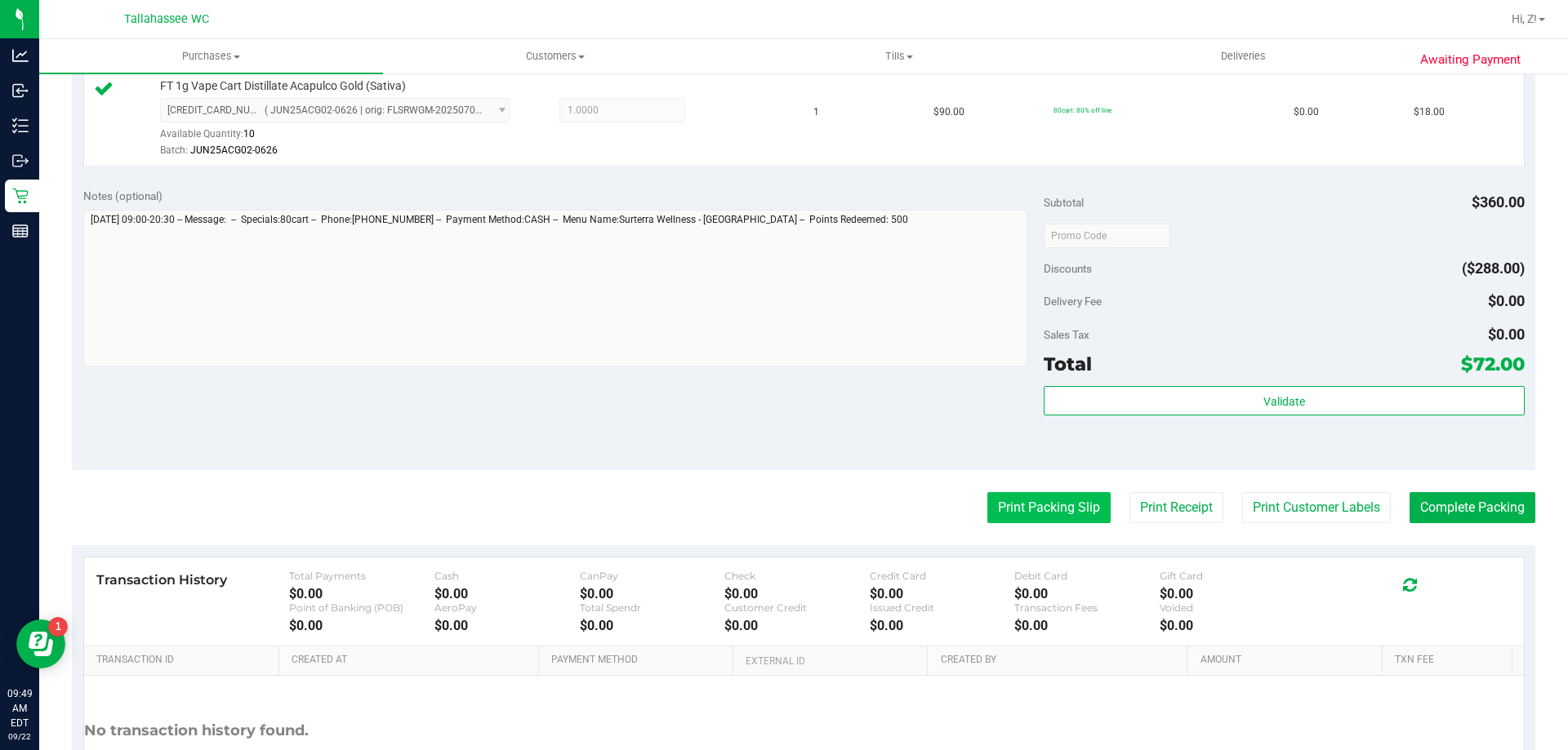
click at [1068, 510] on button "Print Packing Slip" at bounding box center [1049, 508] width 123 height 31
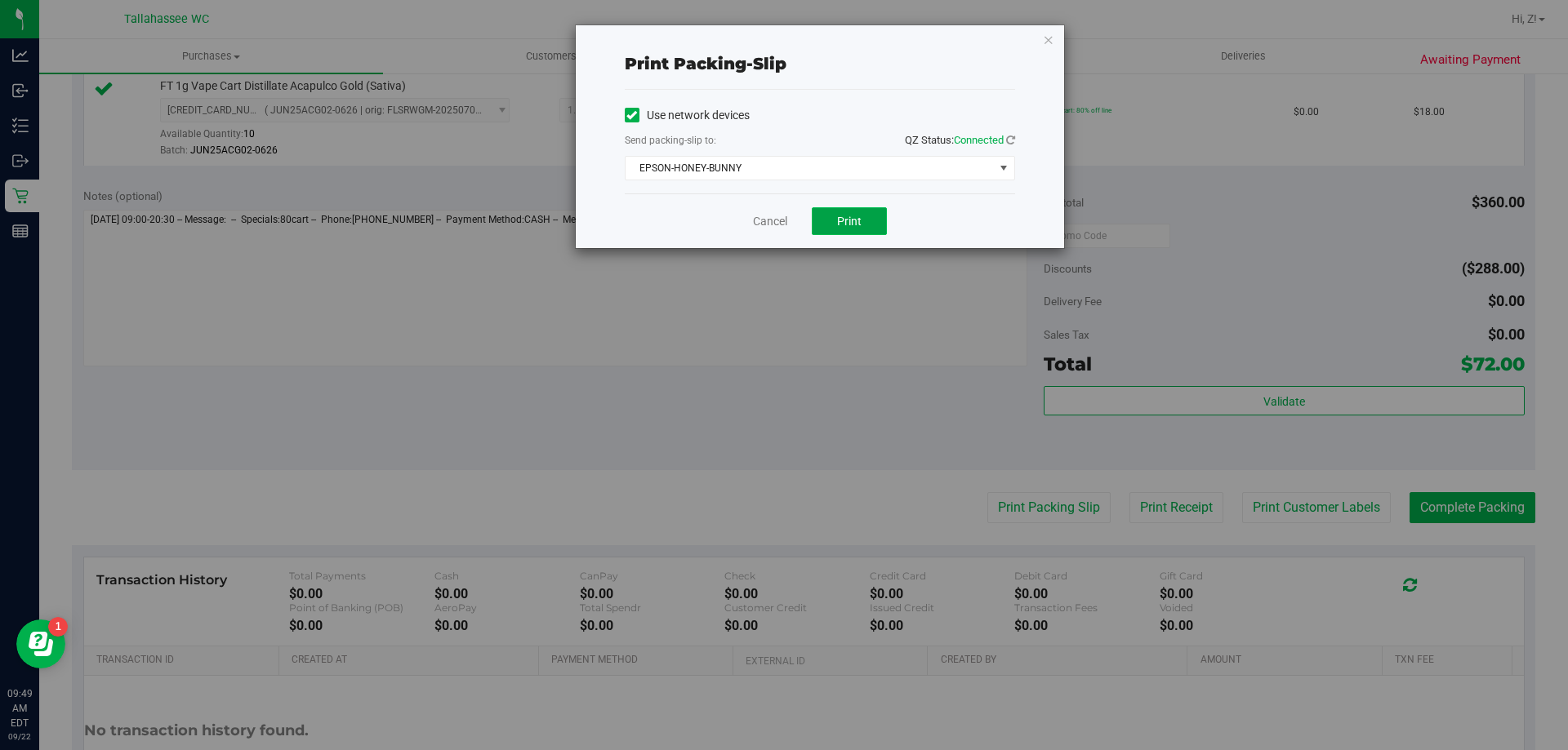
click at [857, 221] on span "Print" at bounding box center [850, 221] width 25 height 13
click at [1050, 32] on icon "button" at bounding box center [1048, 39] width 11 height 19
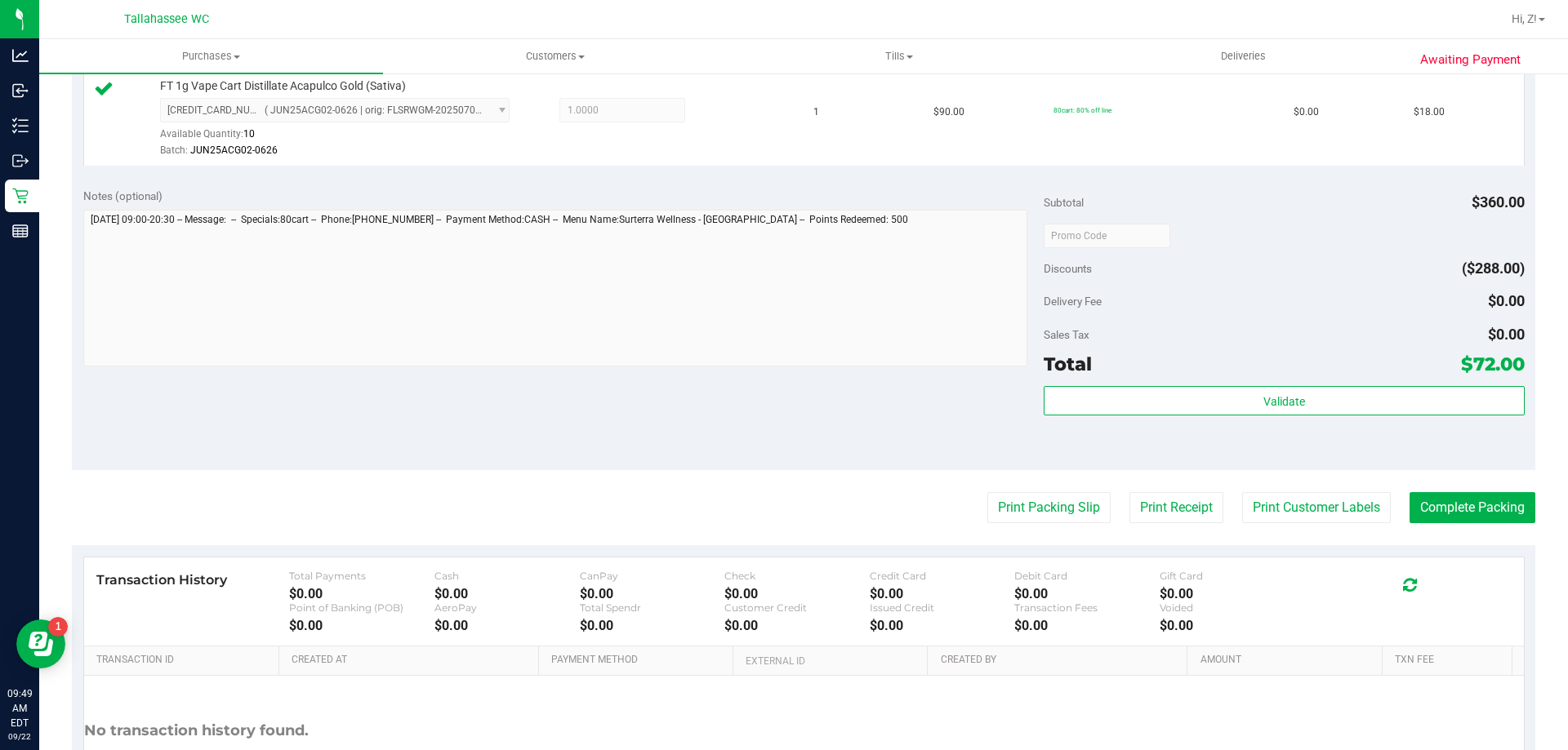
drag, startPoint x: 1428, startPoint y: 473, endPoint x: 1431, endPoint y: 528, distance: 55.1
click at [1428, 489] on purchase-details "Back Edit Purchase Cancel Purchase View Profile # 11986635 BioTrack ID: - Submi…" at bounding box center [804, 101] width 1463 height 1497
click at [1431, 528] on purchase-details "Back Edit Purchase Cancel Purchase View Profile # 11986635 BioTrack ID: - Submi…" at bounding box center [804, 101] width 1463 height 1497
click at [1431, 519] on button "Complete Packing" at bounding box center [1472, 508] width 126 height 31
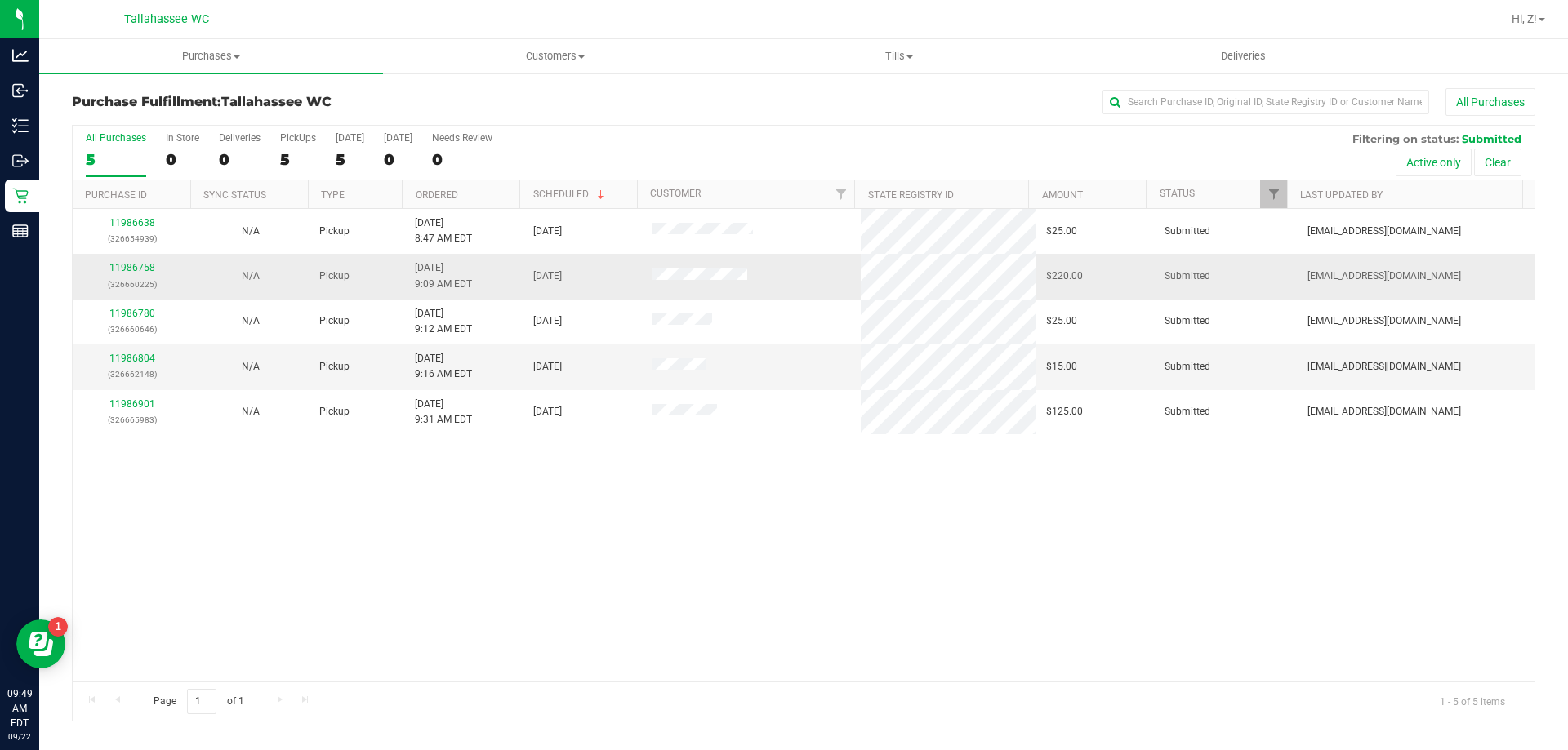
click at [122, 271] on link "11986758" at bounding box center [132, 267] width 46 height 11
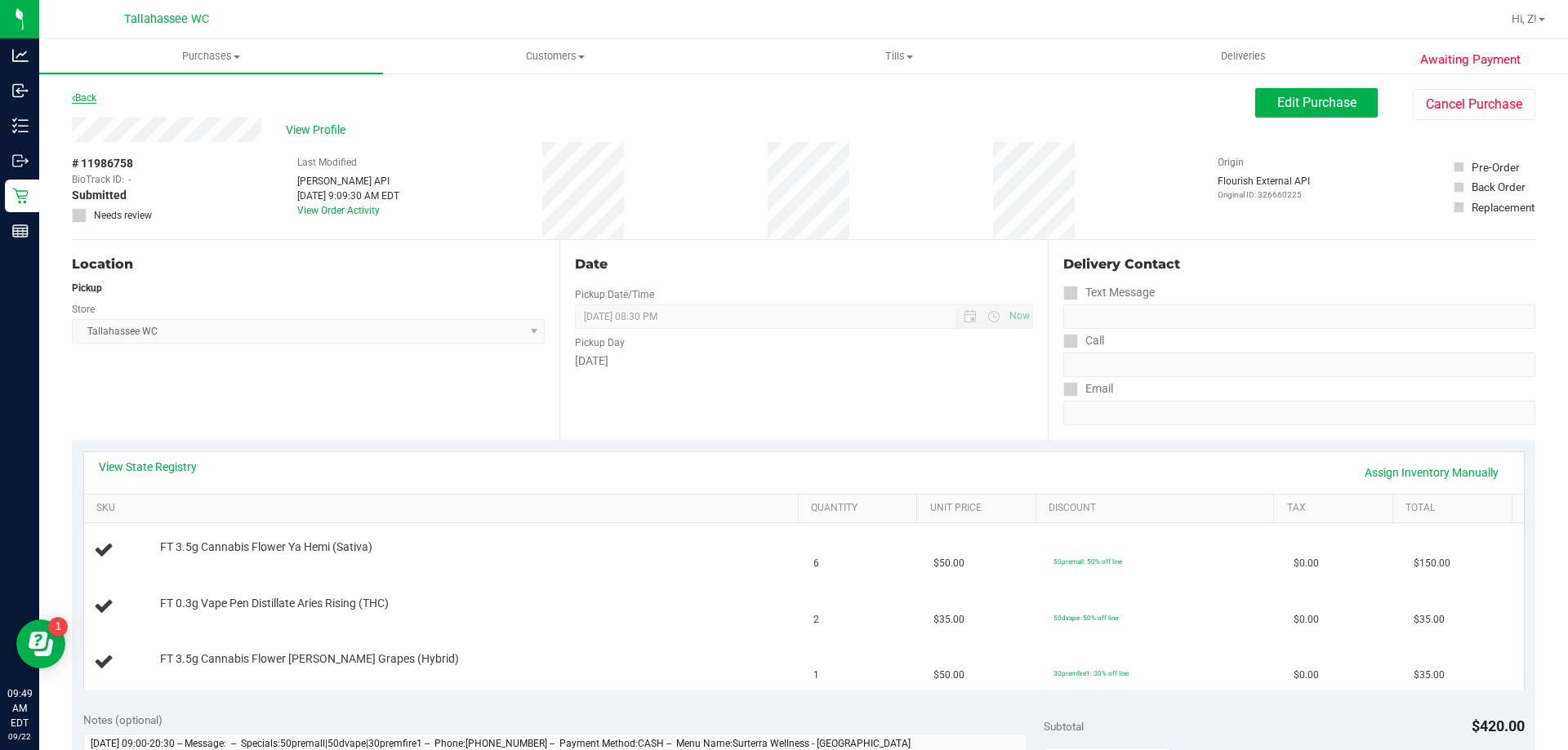
click at [94, 96] on link "Back" at bounding box center [85, 98] width 25 height 11
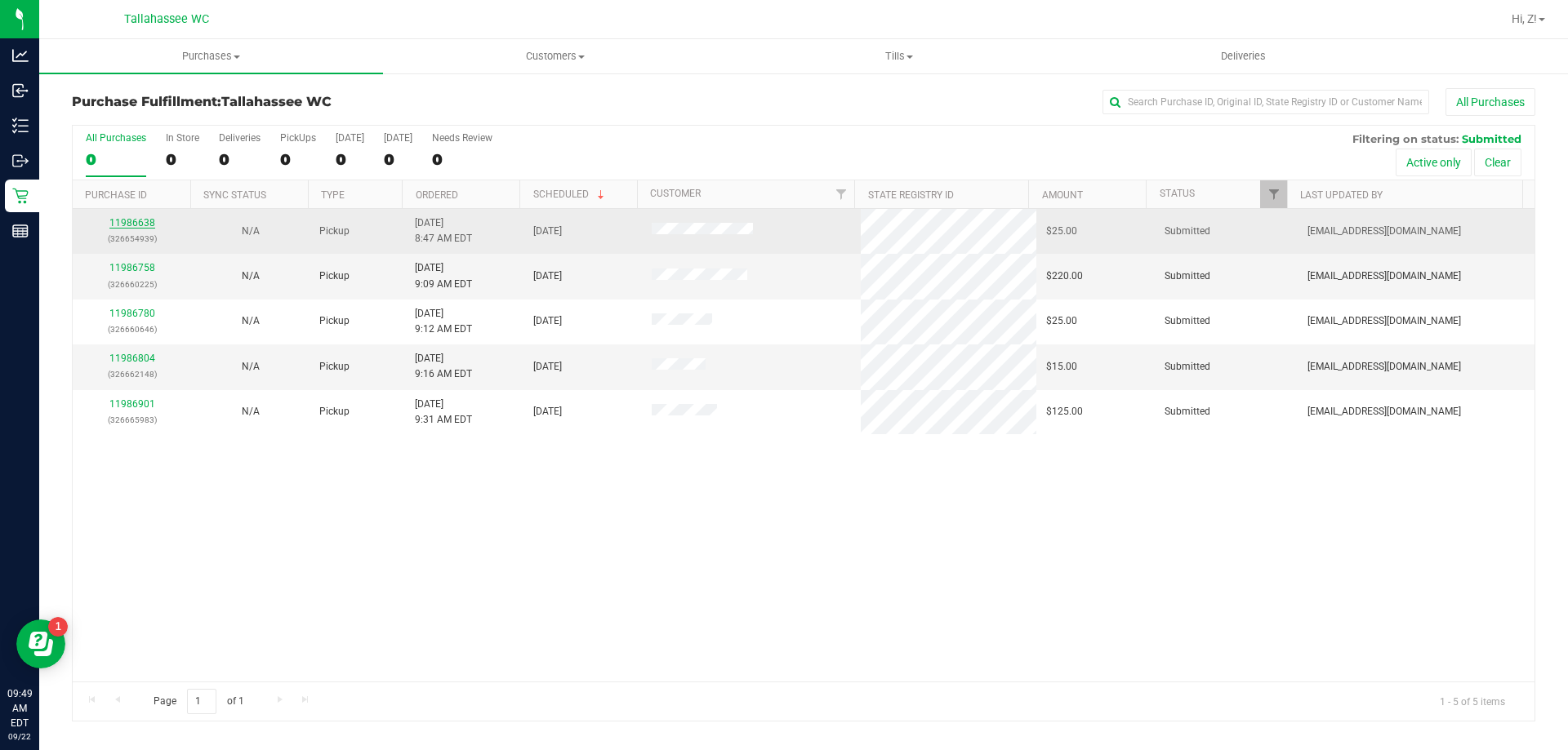
click at [148, 223] on link "11986638" at bounding box center [132, 222] width 46 height 11
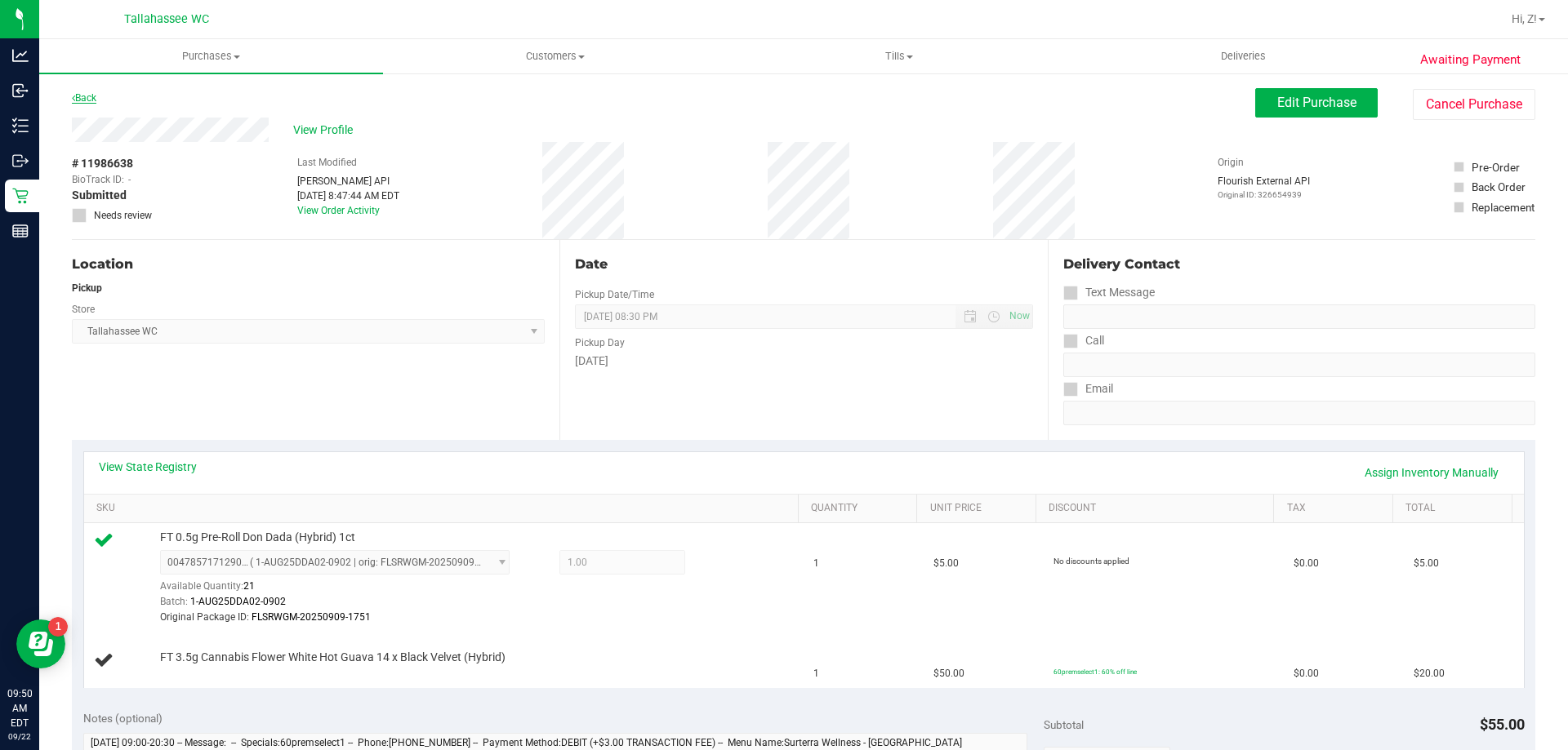
click at [95, 99] on link "Back" at bounding box center [85, 98] width 25 height 11
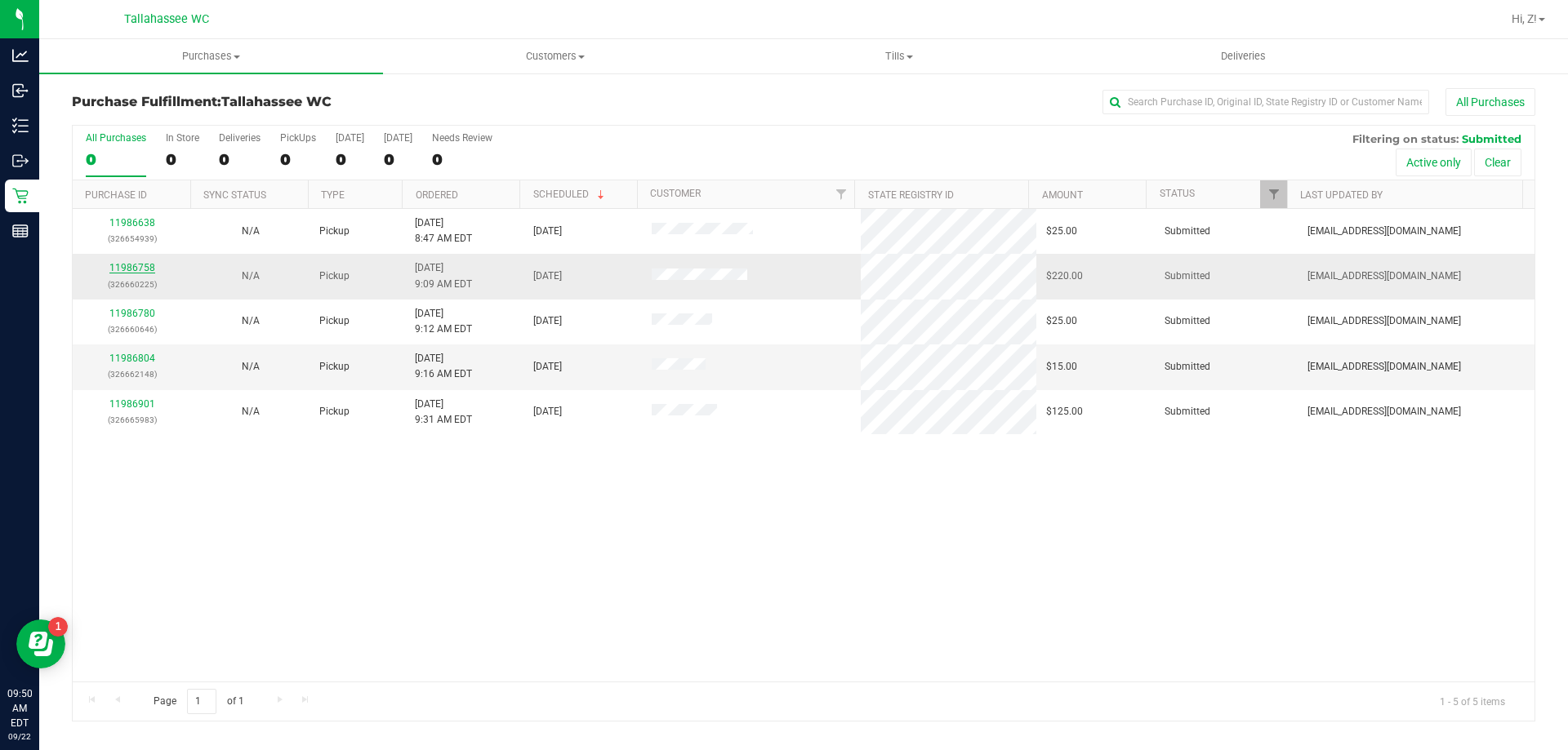
click at [145, 269] on link "11986758" at bounding box center [132, 267] width 46 height 11
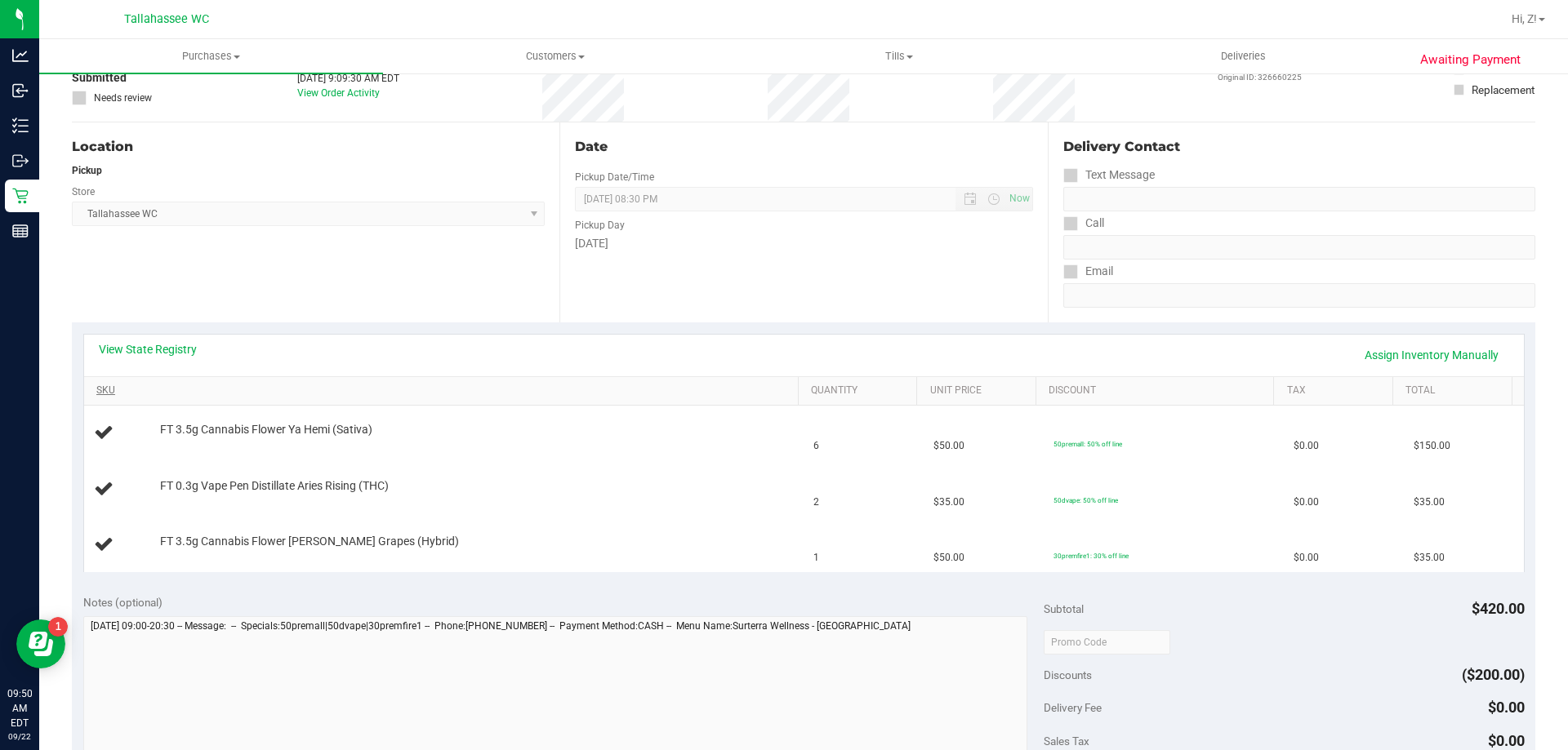
scroll to position [163, 0]
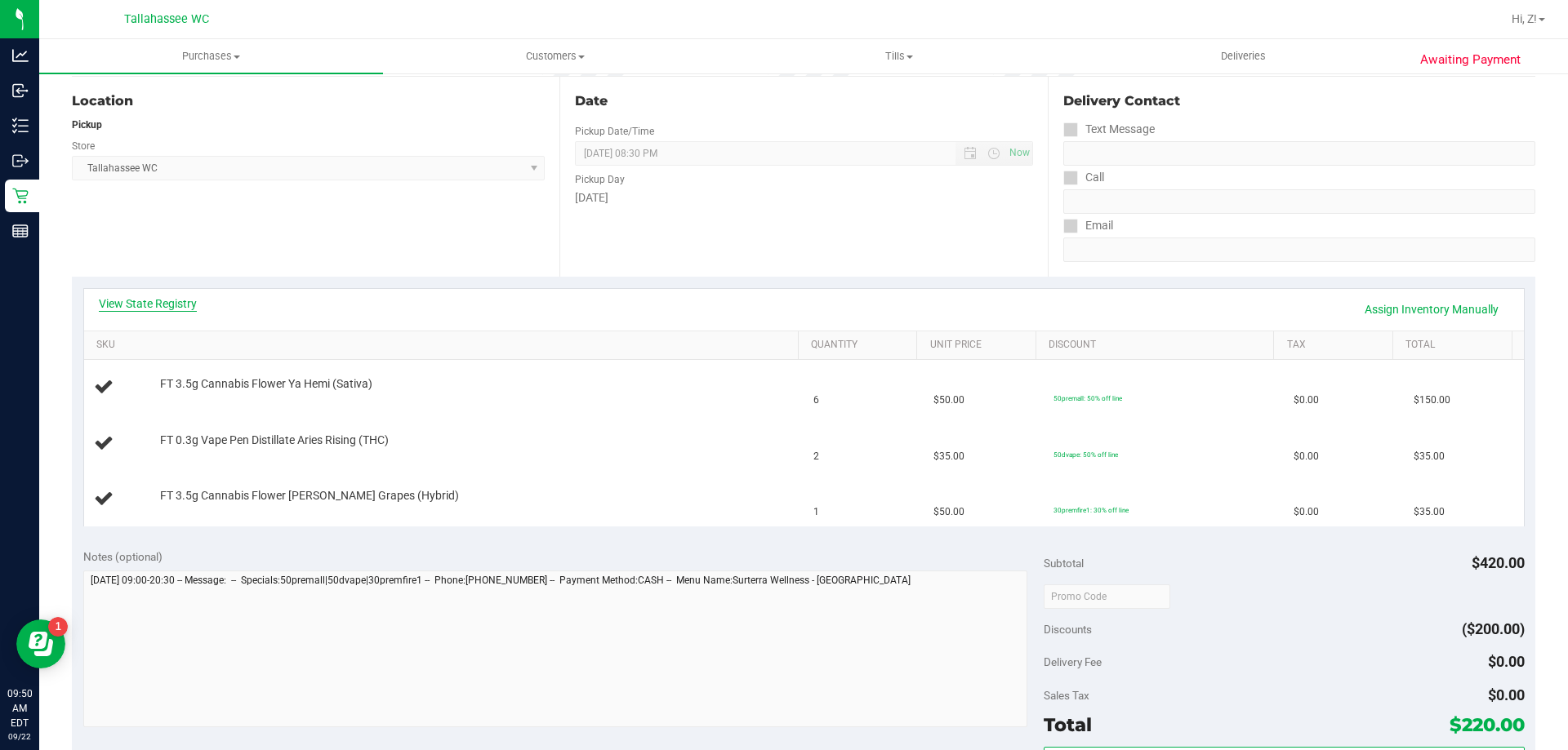
click at [183, 308] on link "View State Registry" at bounding box center [147, 303] width 98 height 17
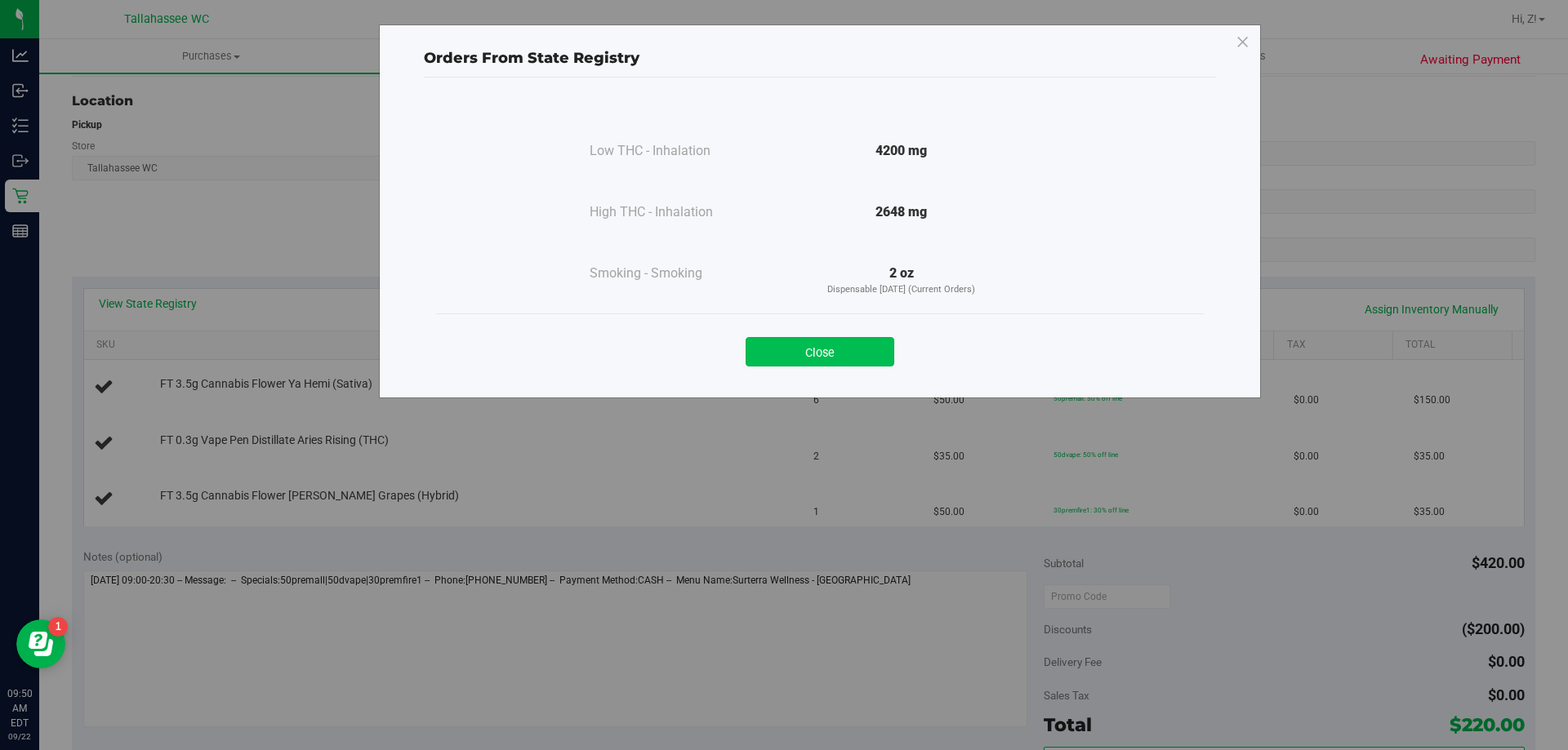
click at [835, 344] on button "Close" at bounding box center [820, 352] width 149 height 29
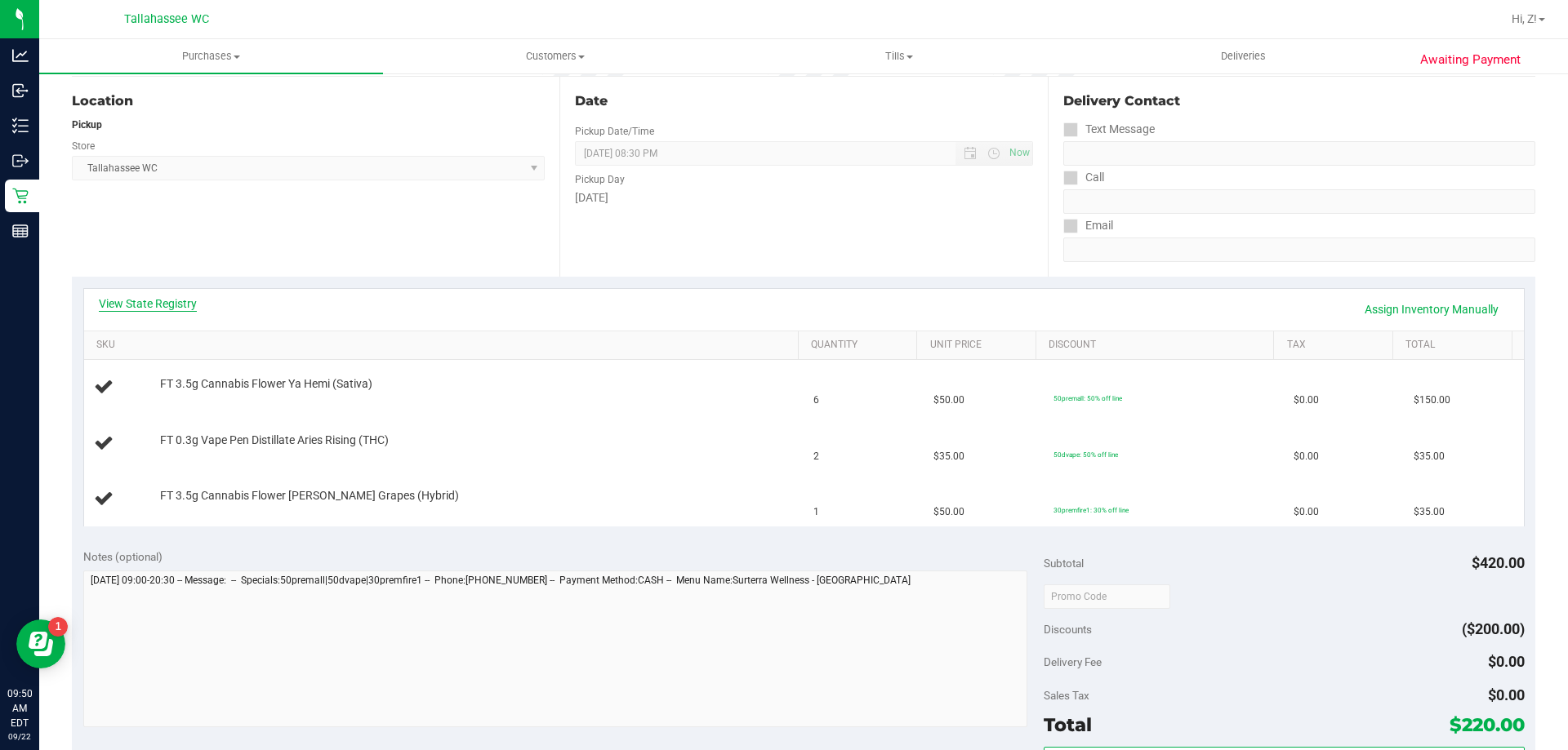
click at [173, 311] on link "View State Registry" at bounding box center [147, 303] width 98 height 17
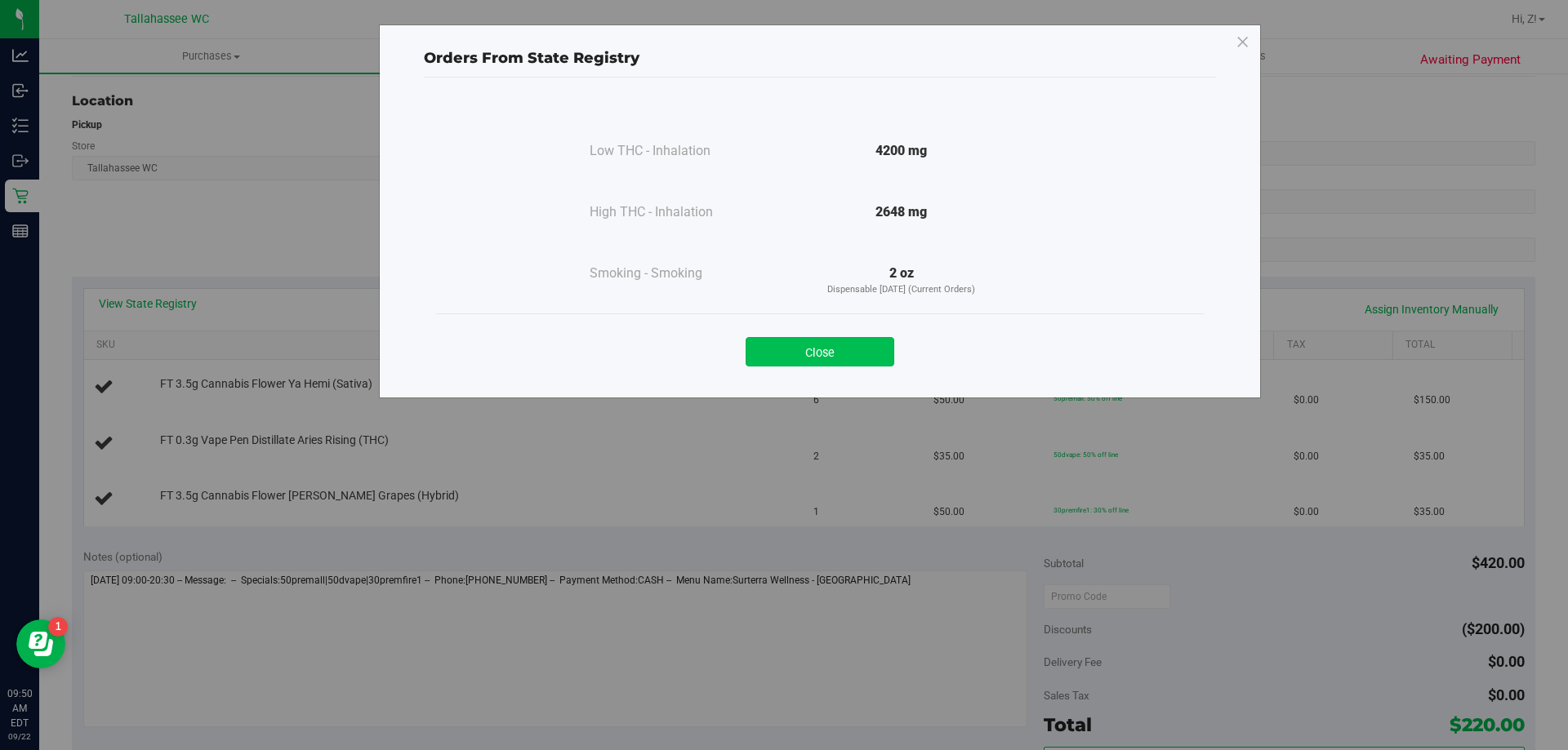
click at [846, 366] on button "Close" at bounding box center [820, 352] width 149 height 29
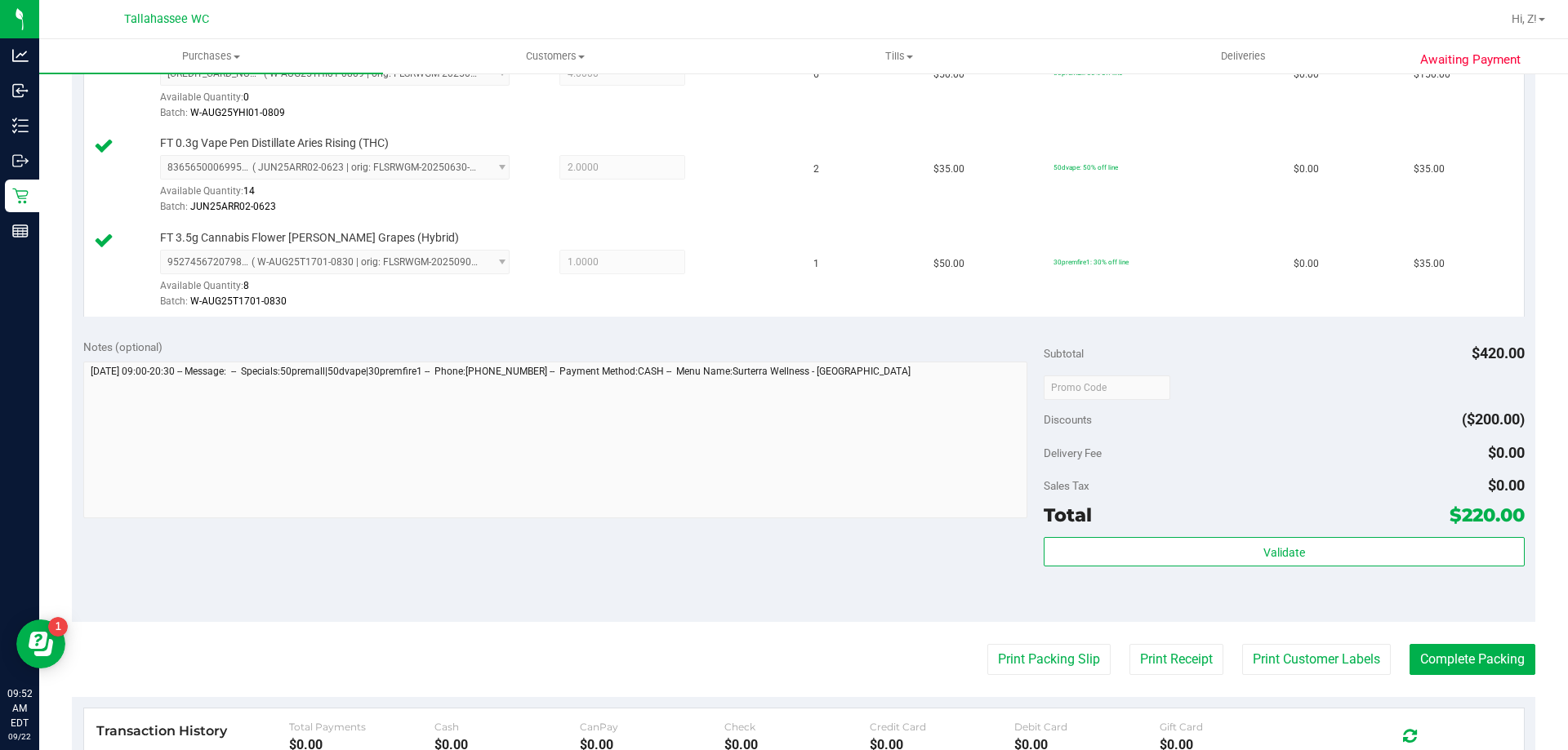
scroll to position [735, 0]
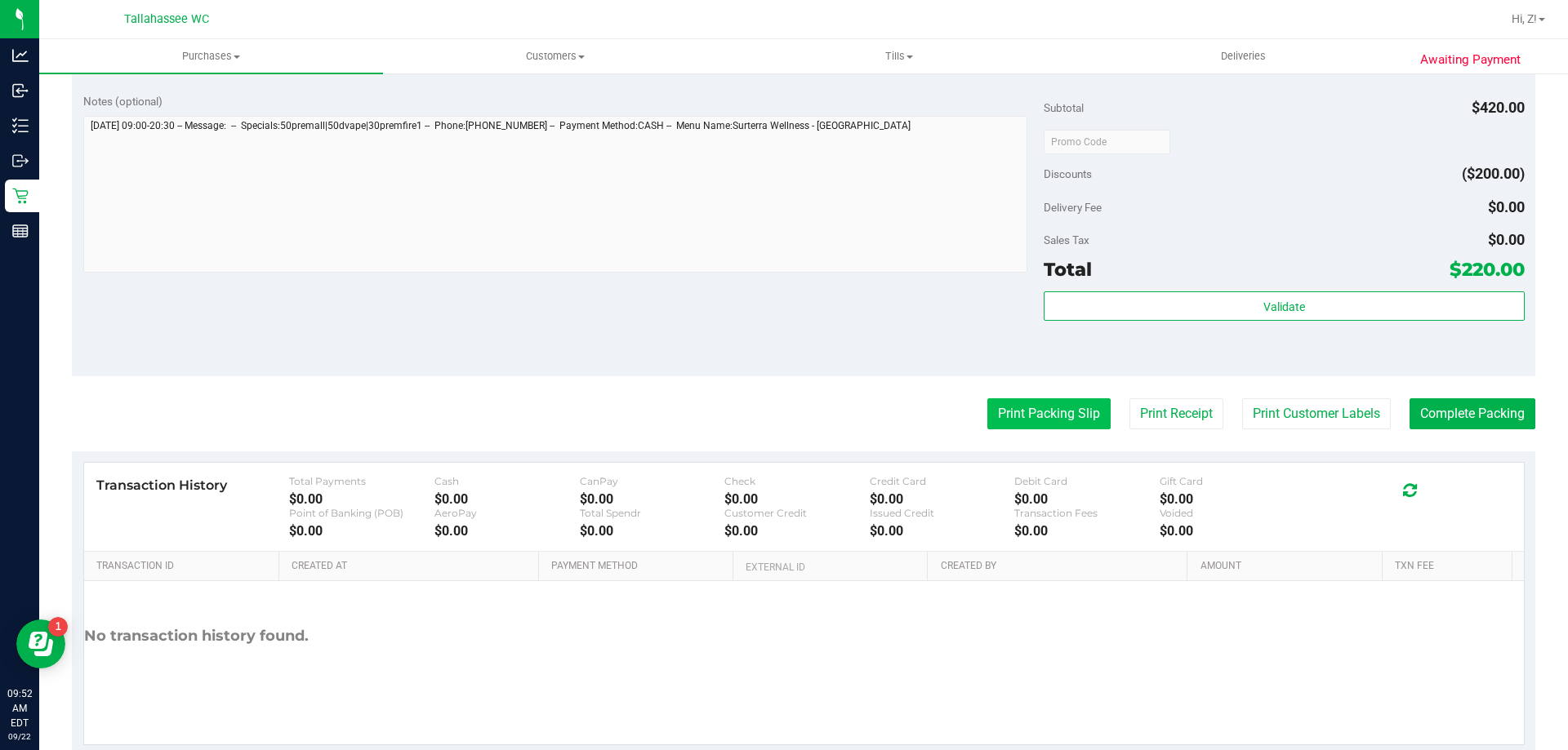
click at [1029, 418] on button "Print Packing Slip" at bounding box center [1049, 413] width 123 height 31
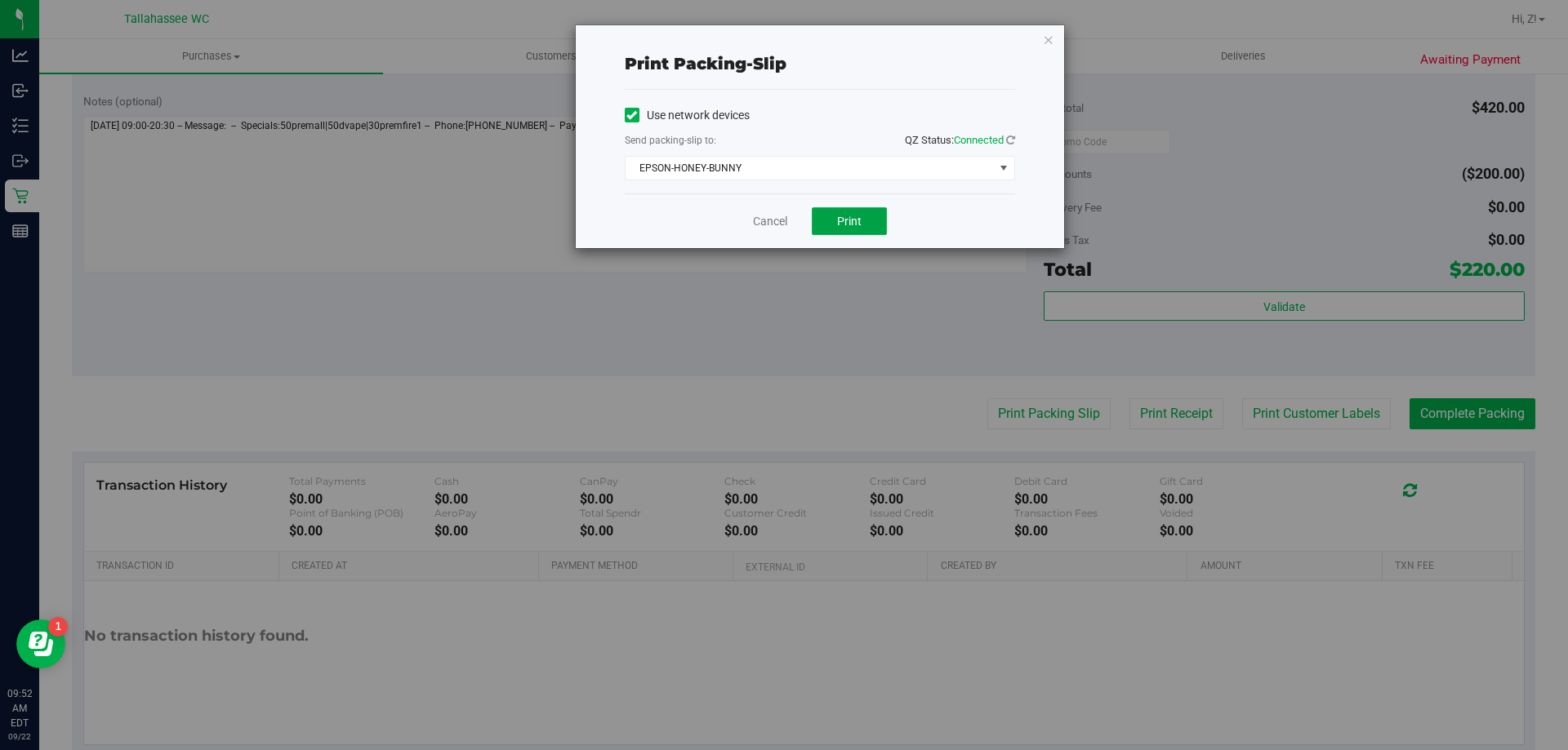
click at [833, 213] on button "Print" at bounding box center [849, 221] width 75 height 28
click at [1059, 34] on div "Print packing-slip Use network devices Send packing-slip to: QZ Status: Connect…" at bounding box center [820, 137] width 488 height 223
click at [1054, 34] on div "Print packing-slip Use network devices Send packing-slip to: QZ Status: Connect…" at bounding box center [820, 137] width 488 height 223
click at [1052, 42] on icon "button" at bounding box center [1048, 39] width 11 height 19
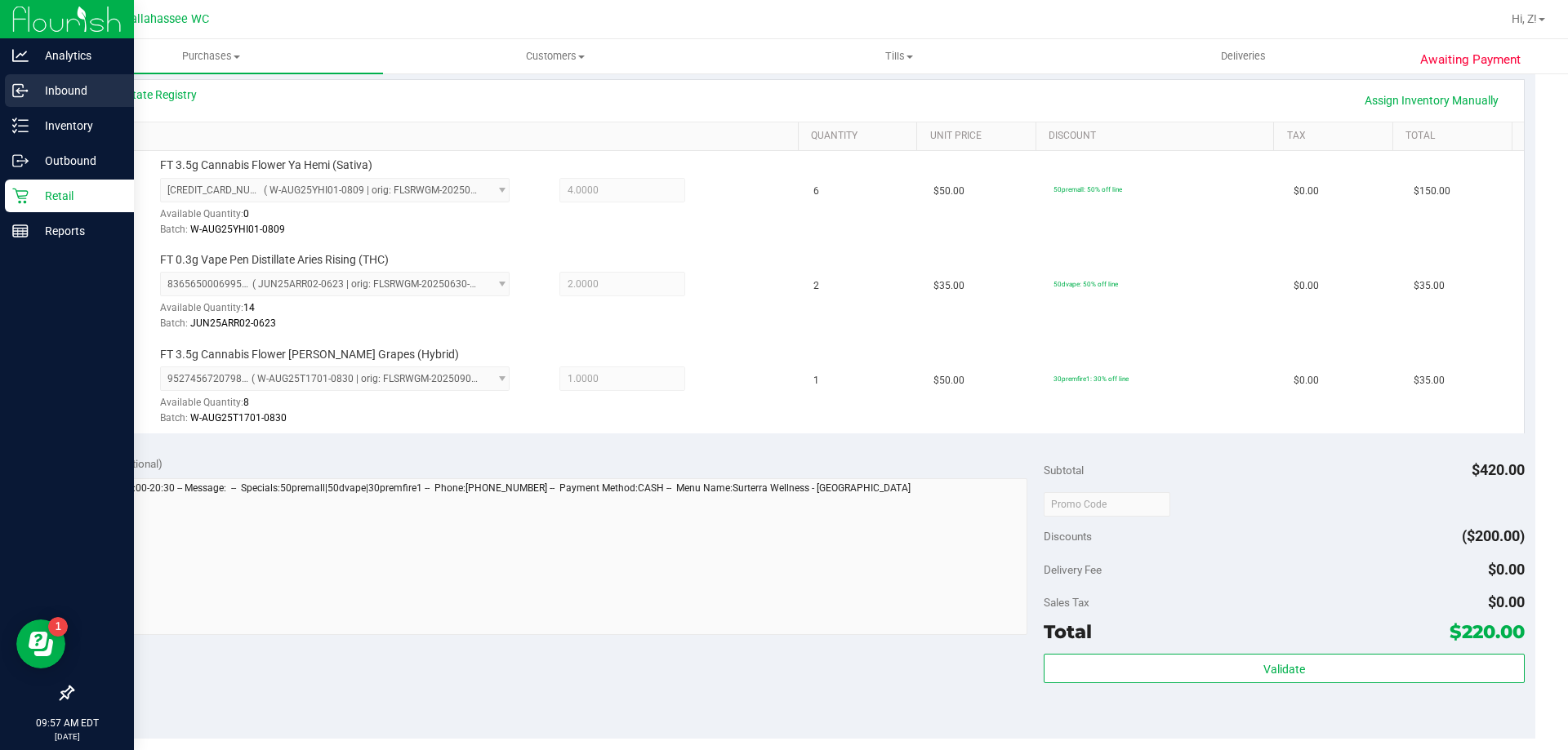
scroll to position [245, 0]
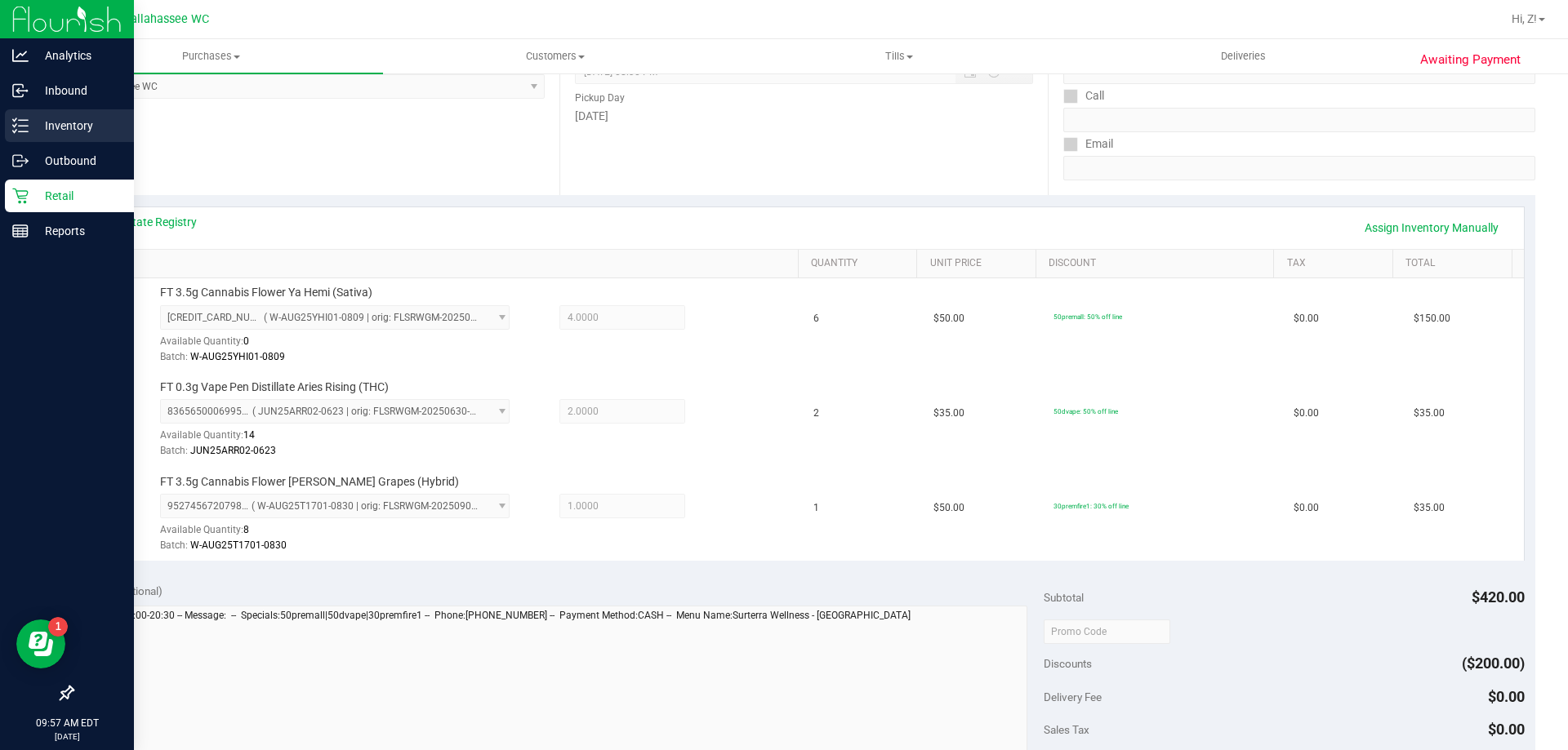
click at [36, 121] on p "Inventory" at bounding box center [77, 126] width 98 height 19
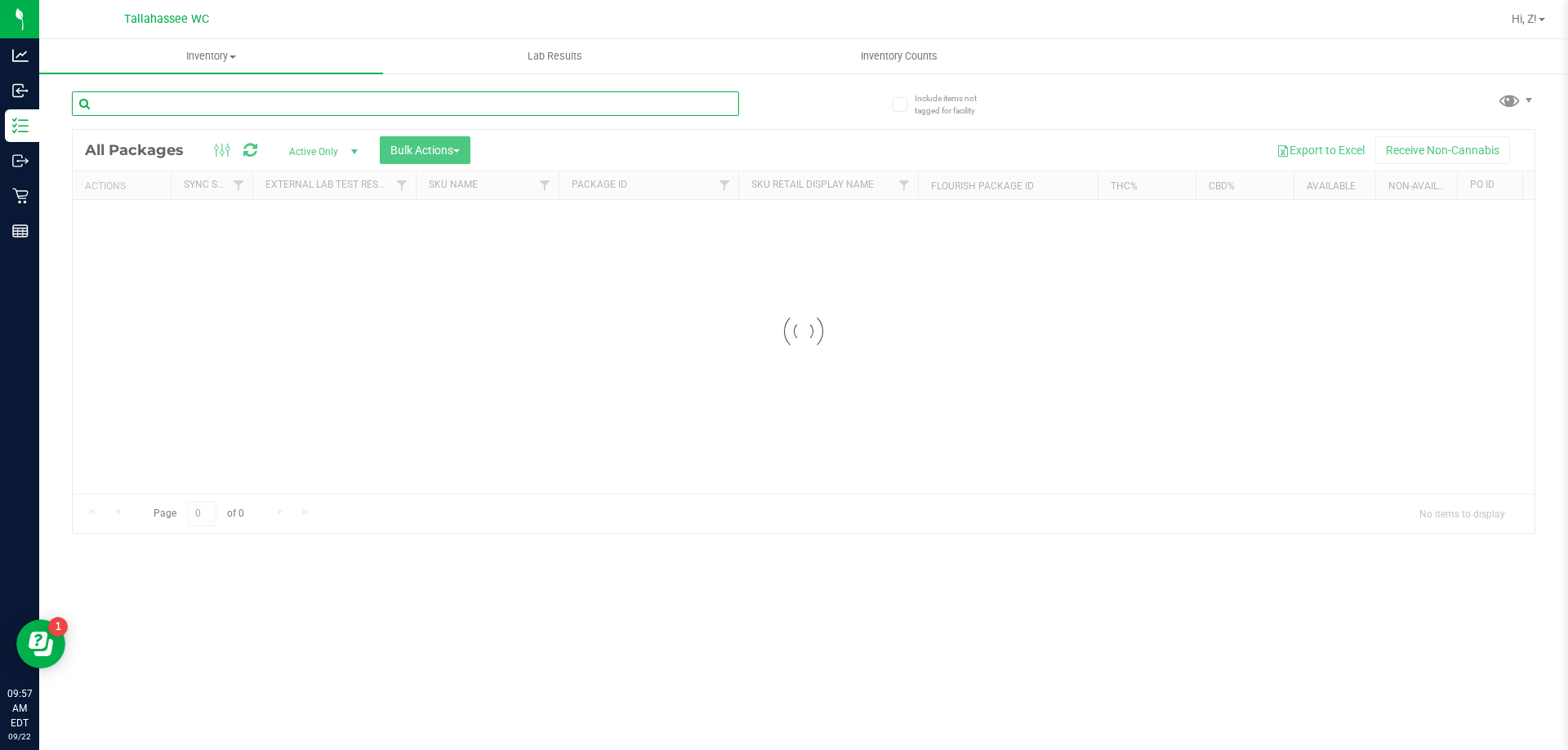
click at [175, 110] on input "text" at bounding box center [405, 104] width 667 height 25
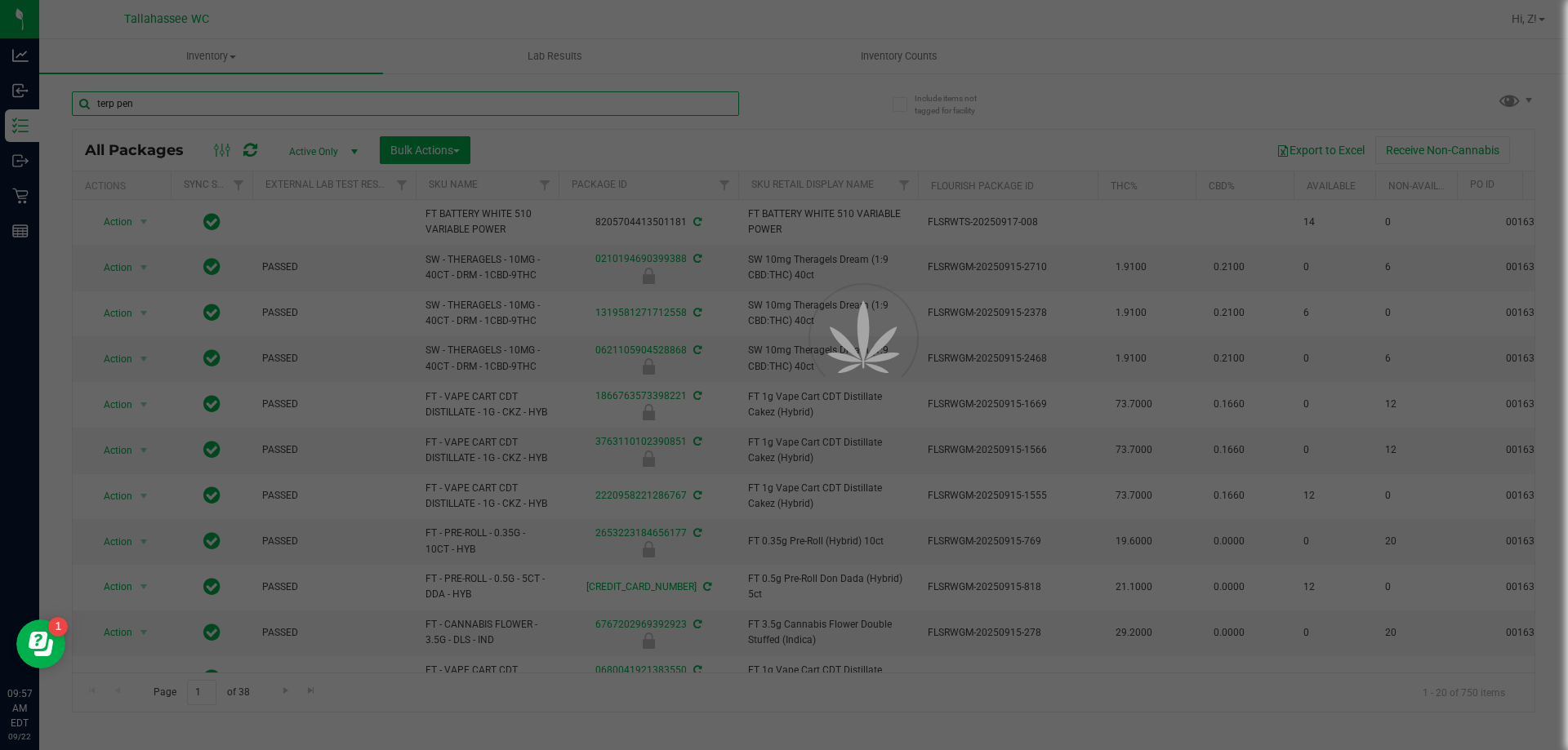
type input "terp pen"
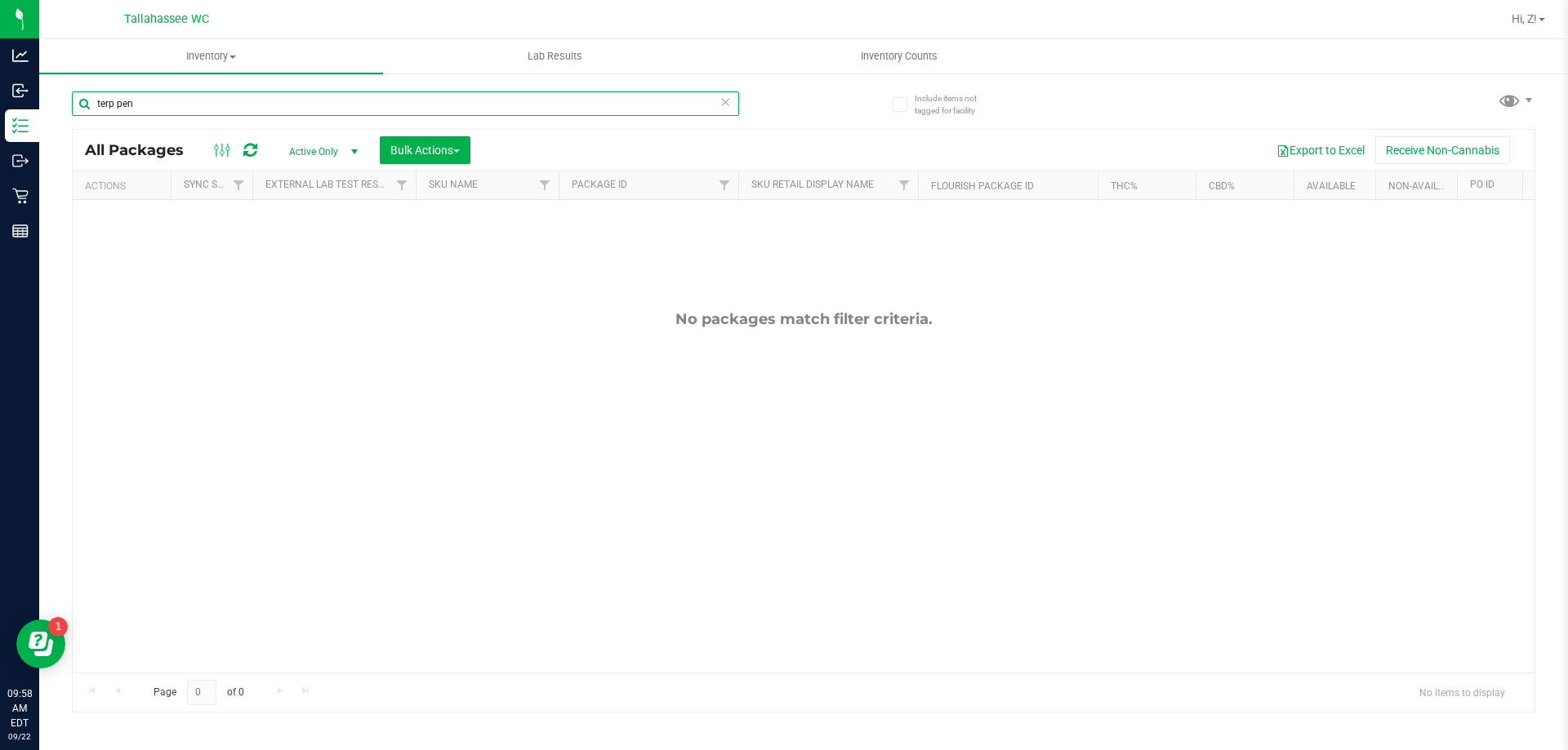
click at [160, 103] on input "terp pen" at bounding box center [405, 104] width 667 height 25
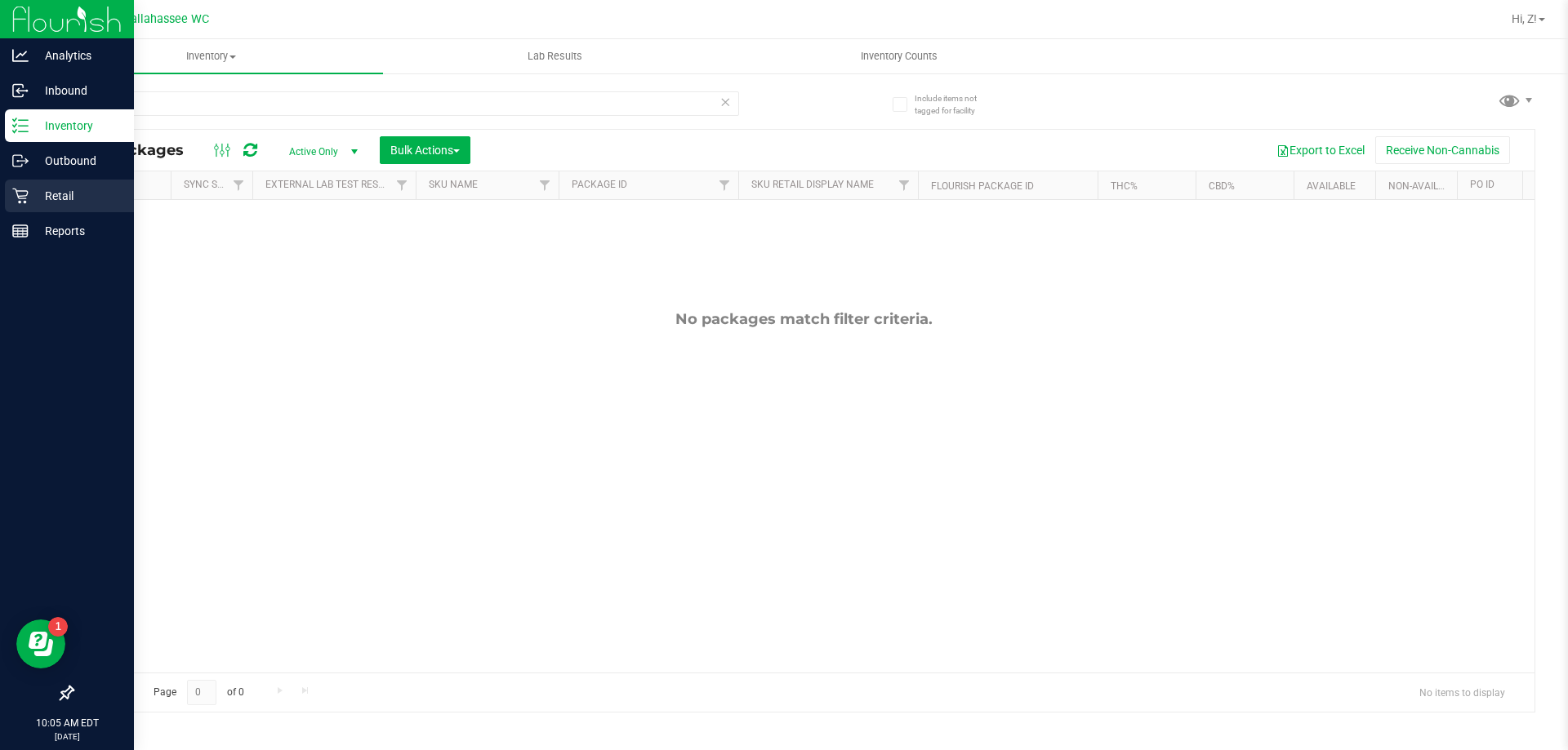
click at [26, 195] on icon at bounding box center [20, 196] width 17 height 17
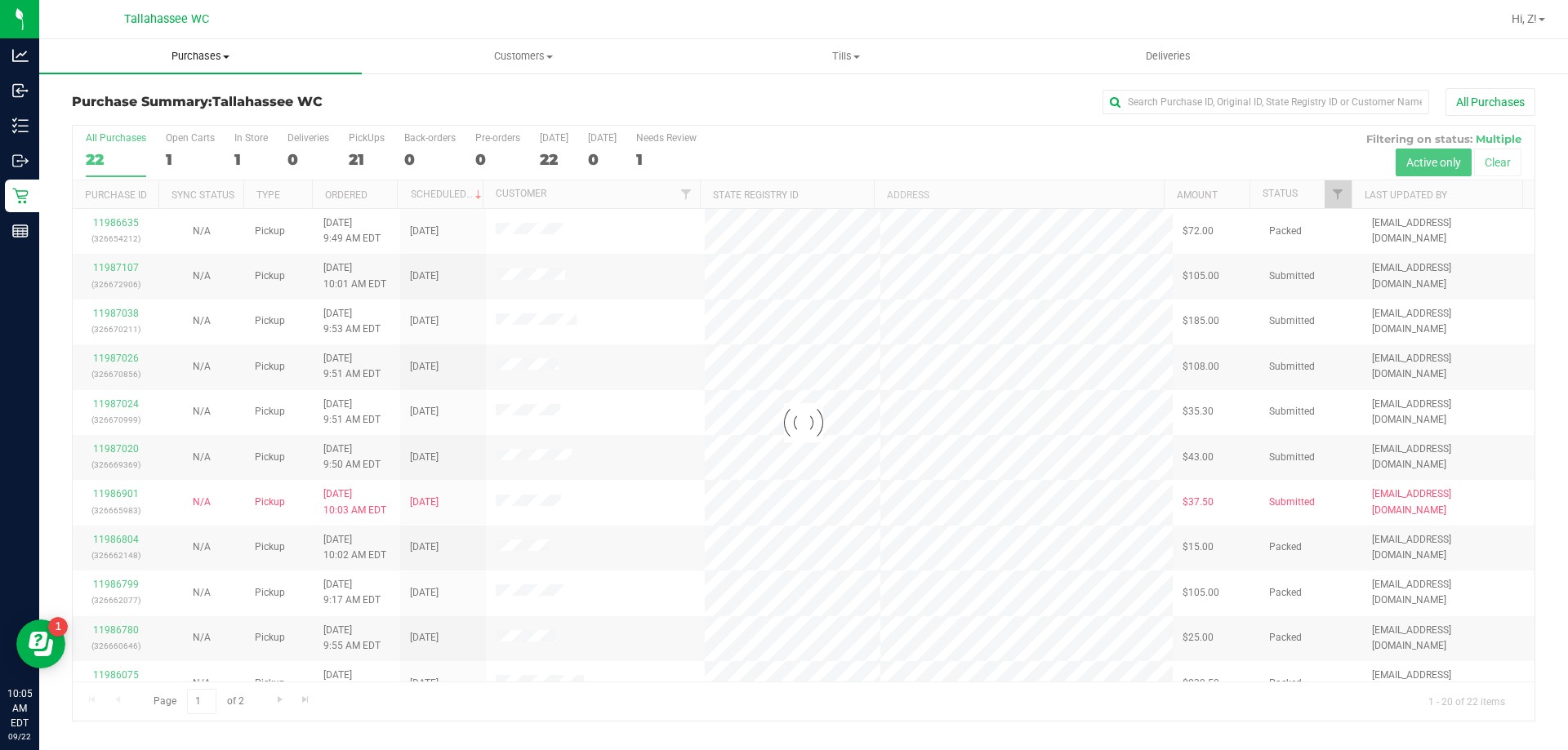
click at [214, 61] on span "Purchases" at bounding box center [200, 56] width 323 height 15
click at [102, 118] on span "Fulfillment" at bounding box center [89, 118] width 101 height 14
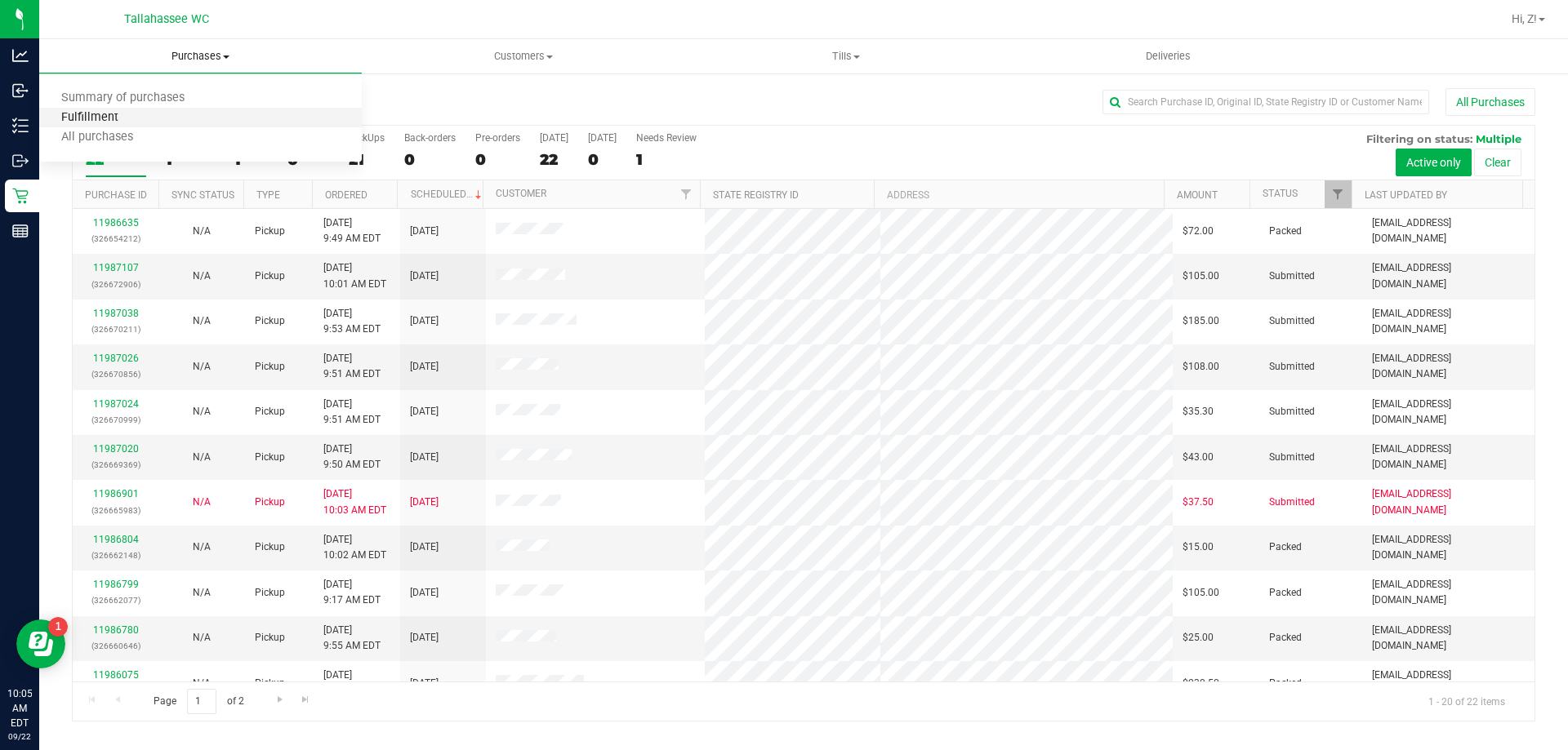
click at [65, 114] on span "Fulfillment" at bounding box center [89, 118] width 101 height 14
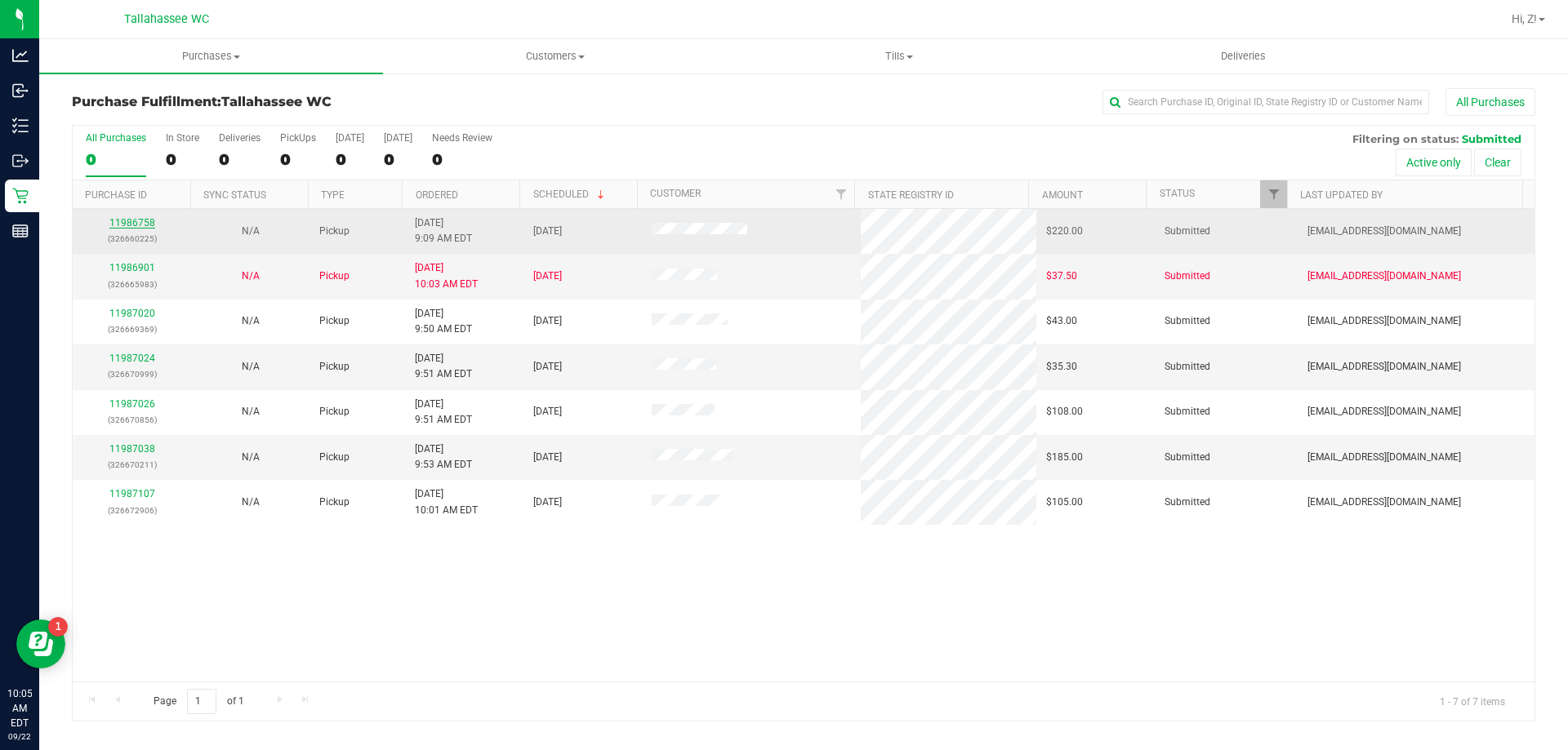
click at [143, 221] on link "11986758" at bounding box center [132, 222] width 46 height 11
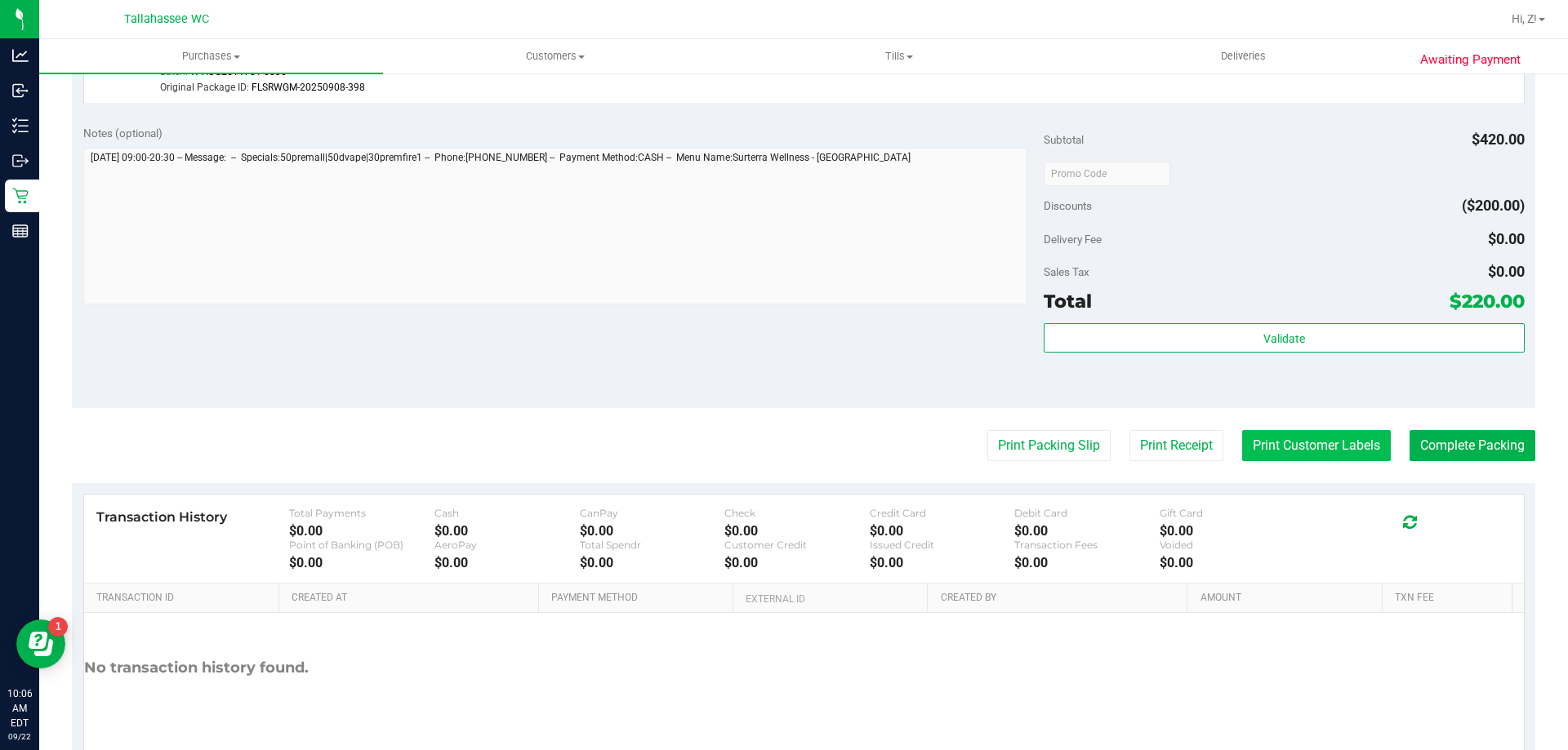
scroll to position [817, 0]
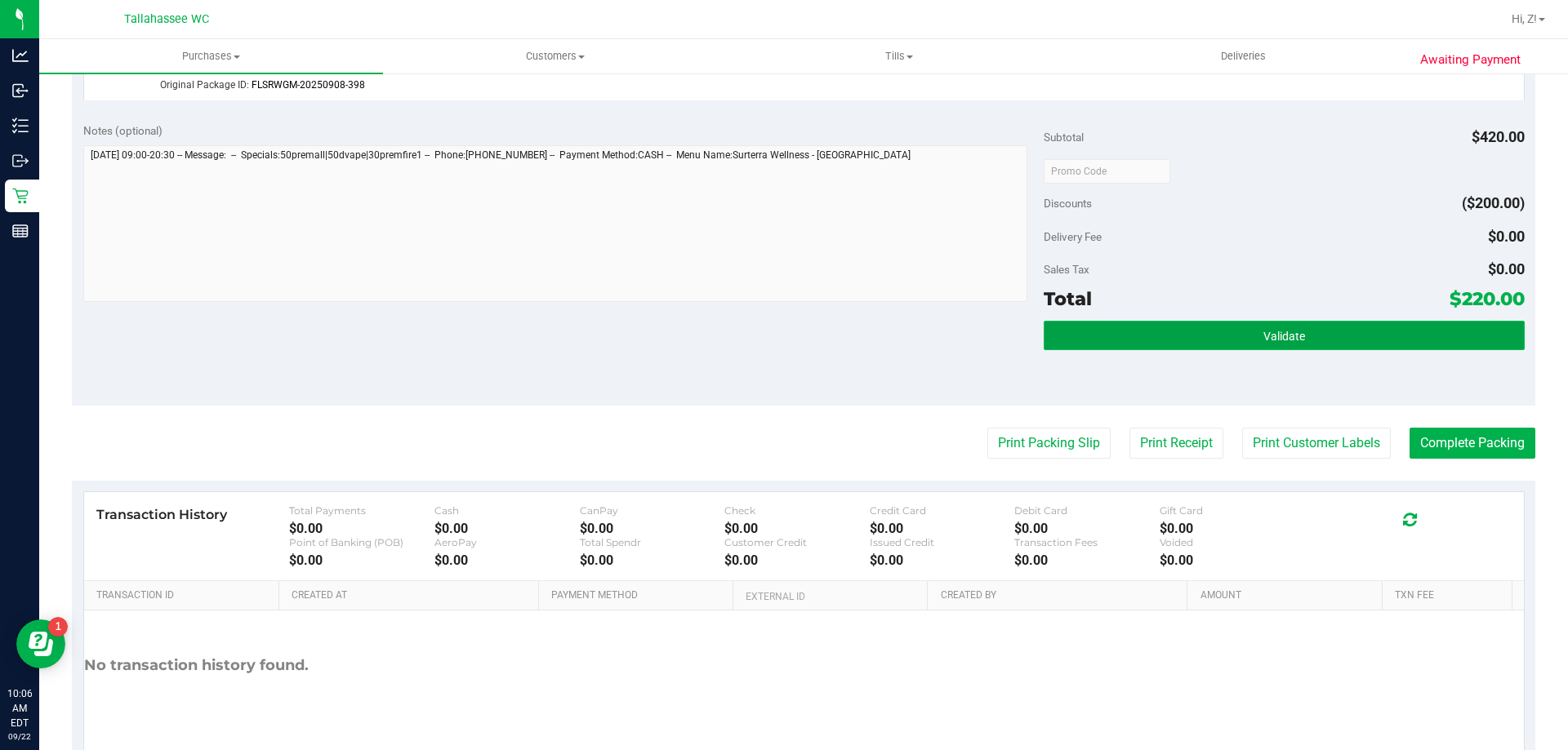
click at [1287, 330] on span "Validate" at bounding box center [1283, 336] width 41 height 13
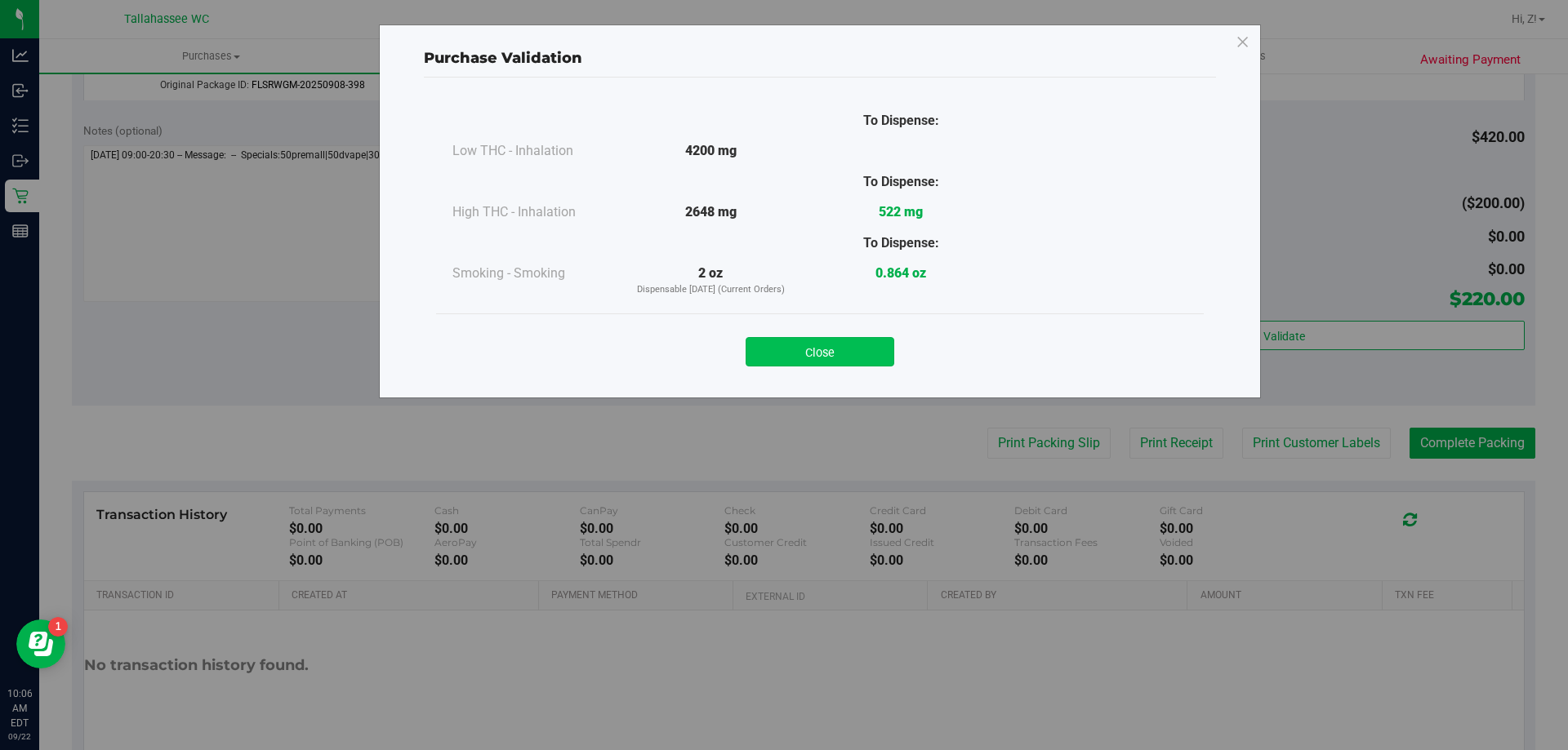
click at [873, 359] on button "Close" at bounding box center [820, 352] width 149 height 29
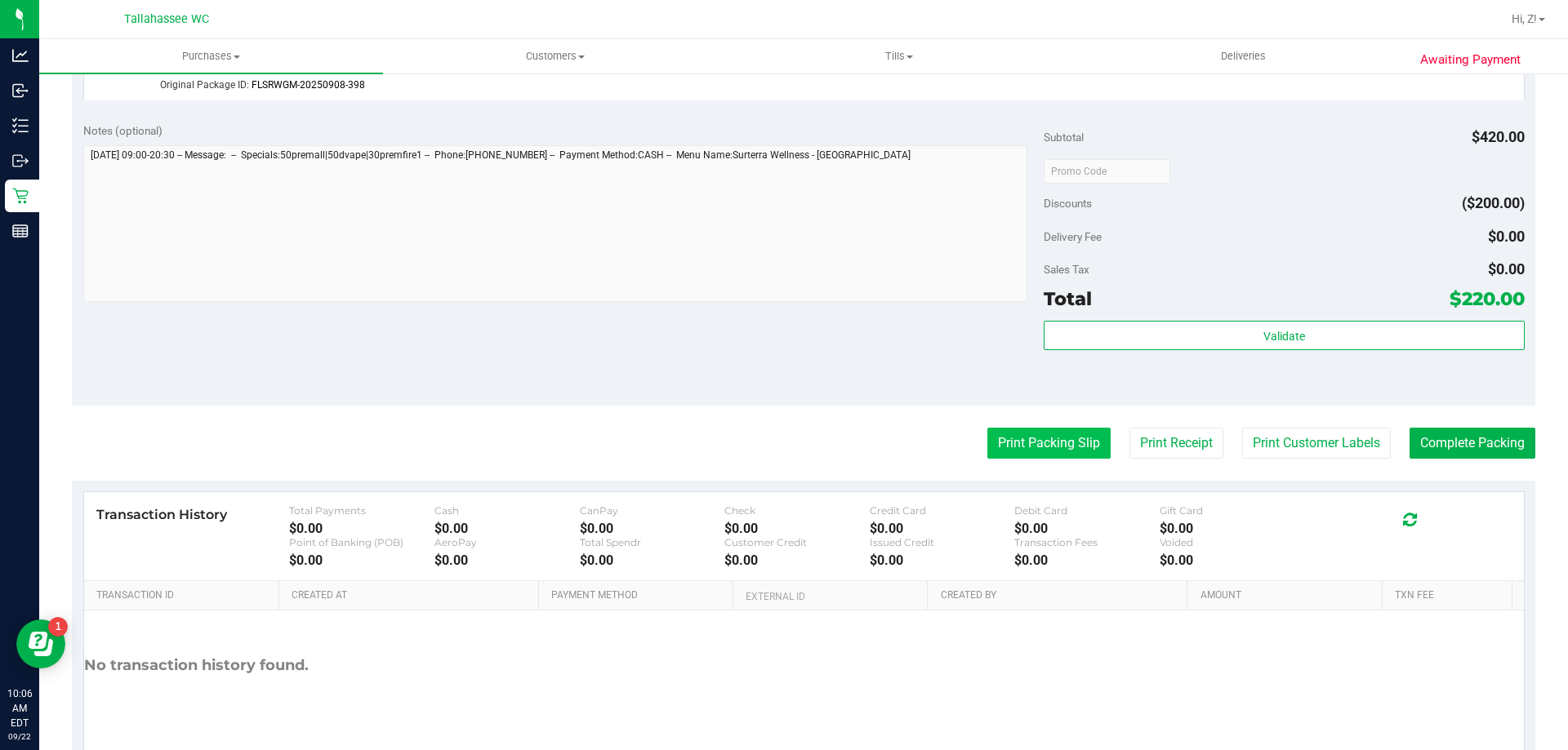
click at [1073, 450] on button "Print Packing Slip" at bounding box center [1049, 443] width 123 height 31
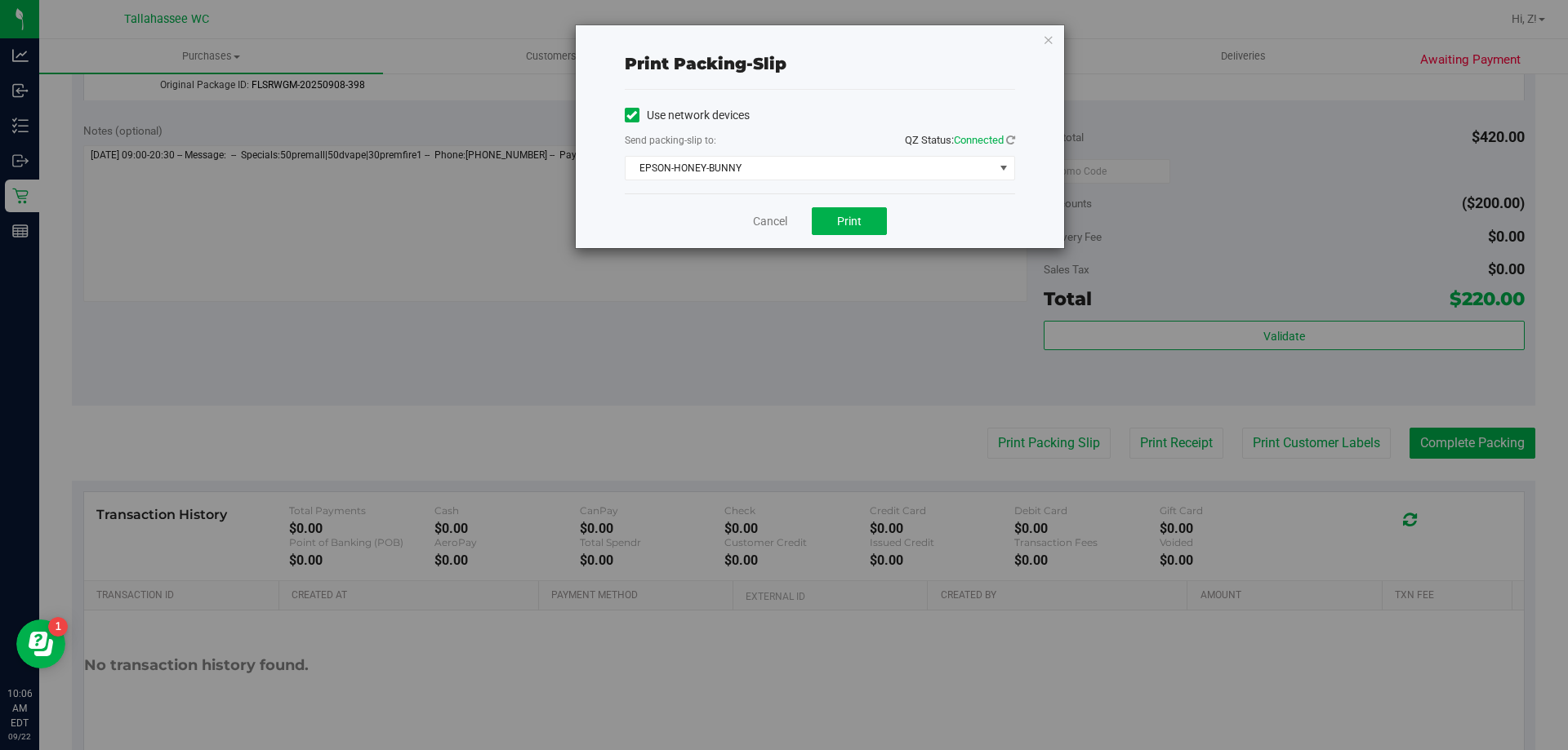
click at [855, 236] on div "Cancel Print" at bounding box center [820, 221] width 390 height 55
click at [865, 214] on button "Print" at bounding box center [849, 221] width 75 height 28
click at [1052, 38] on div "Print packing-slip Use network devices Send packing-slip to: QZ Status: Connect…" at bounding box center [820, 137] width 488 height 223
click at [1051, 38] on icon "button" at bounding box center [1048, 39] width 11 height 19
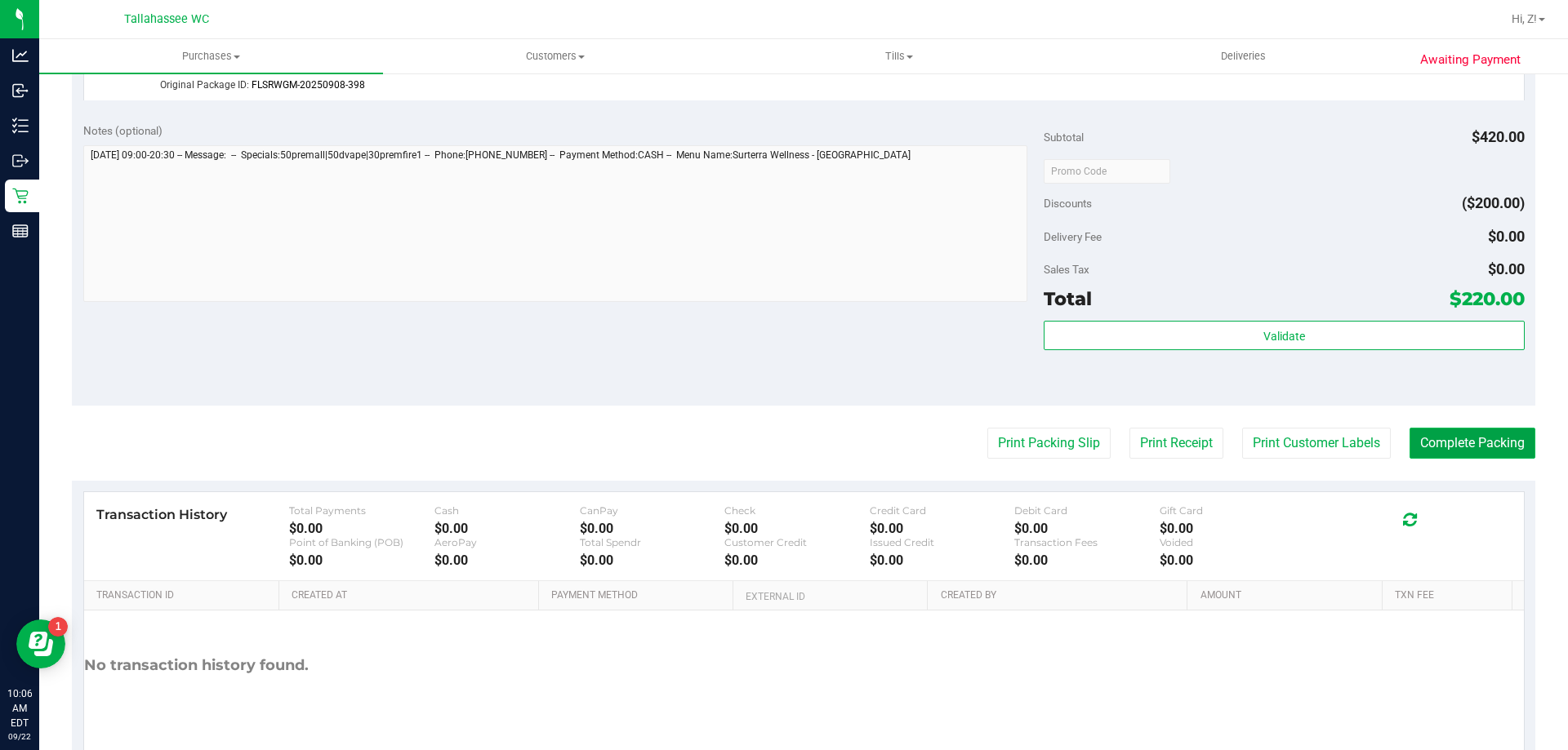
click at [1447, 442] on button "Complete Packing" at bounding box center [1472, 443] width 126 height 31
